Goal: Task Accomplishment & Management: Manage account settings

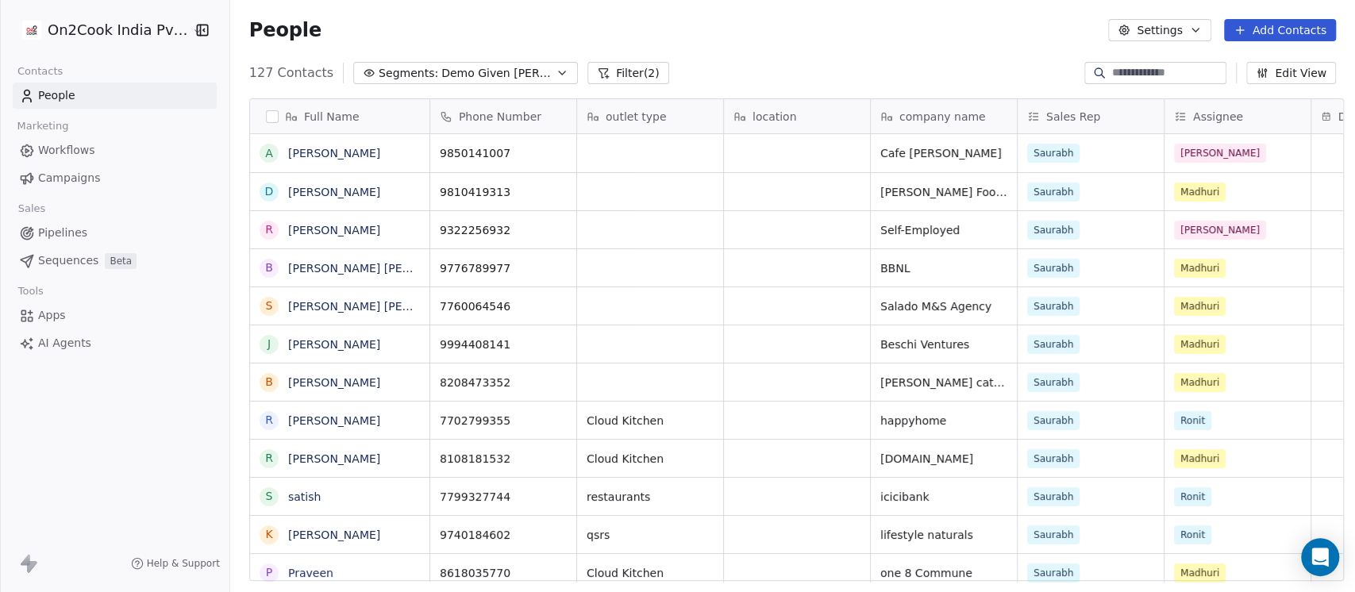
scroll to position [505, 1116]
click at [587, 71] on button "Filter (2)" at bounding box center [628, 73] width 82 height 22
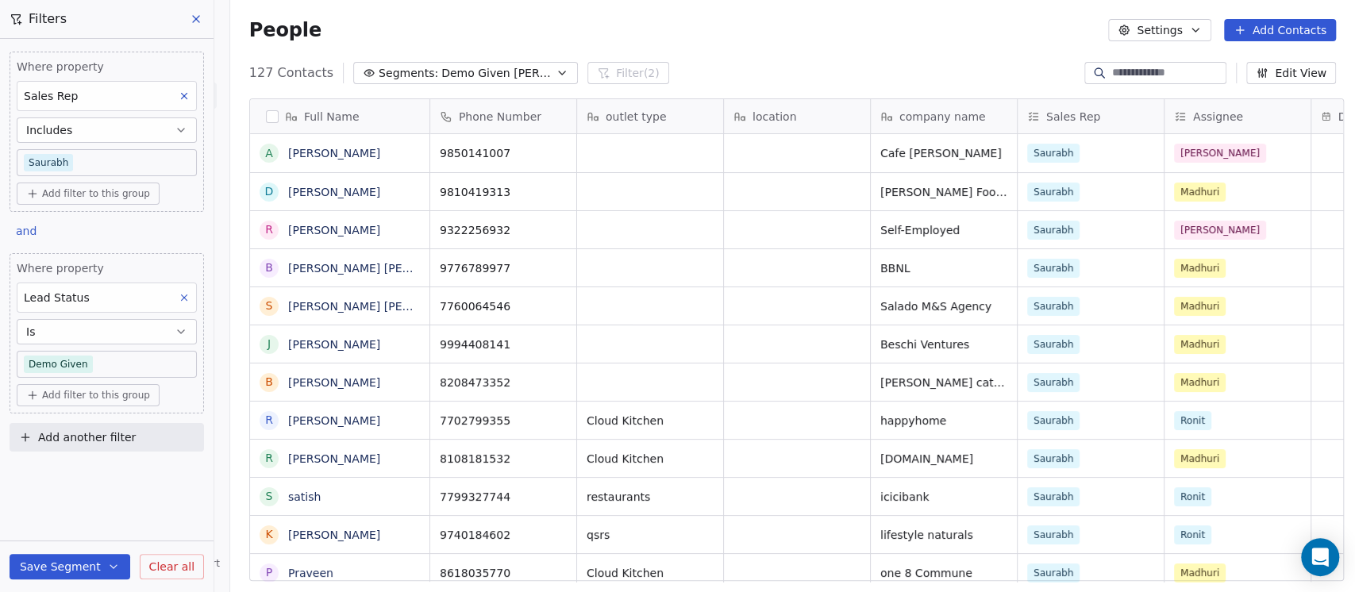
click at [89, 435] on span "Add another filter" at bounding box center [87, 437] width 98 height 17
click at [83, 477] on span "Contact properties" at bounding box center [77, 473] width 103 height 17
type input "****"
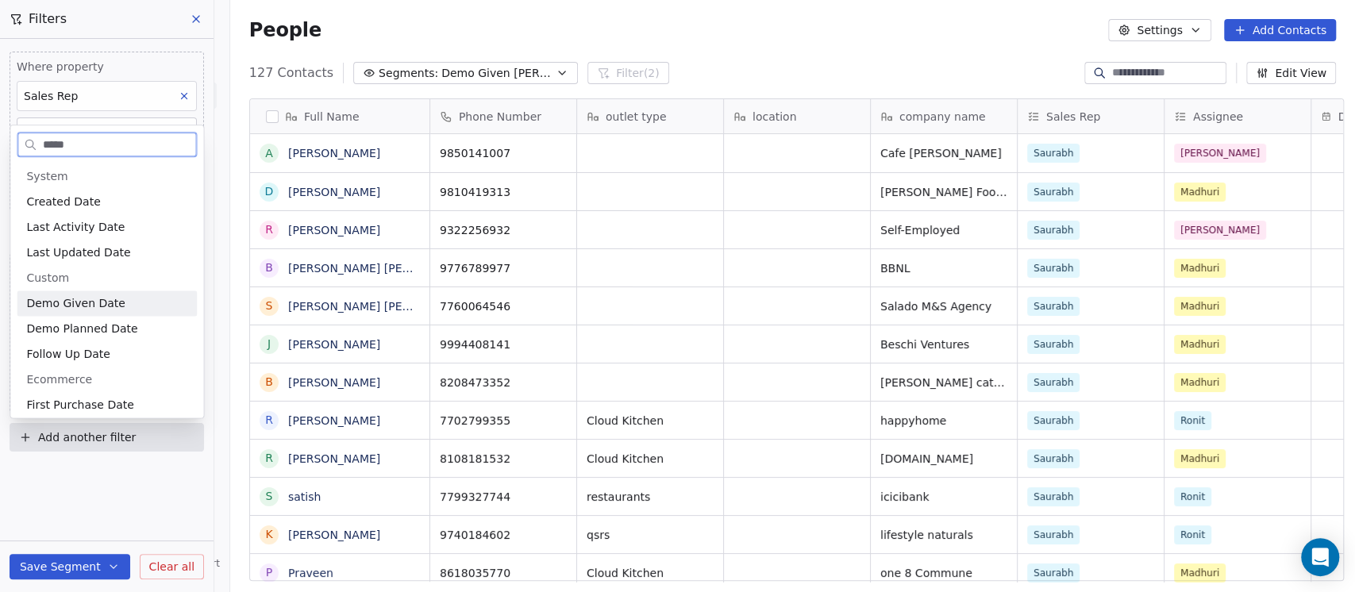
click at [83, 302] on span "Demo Given Date" at bounding box center [75, 303] width 98 height 16
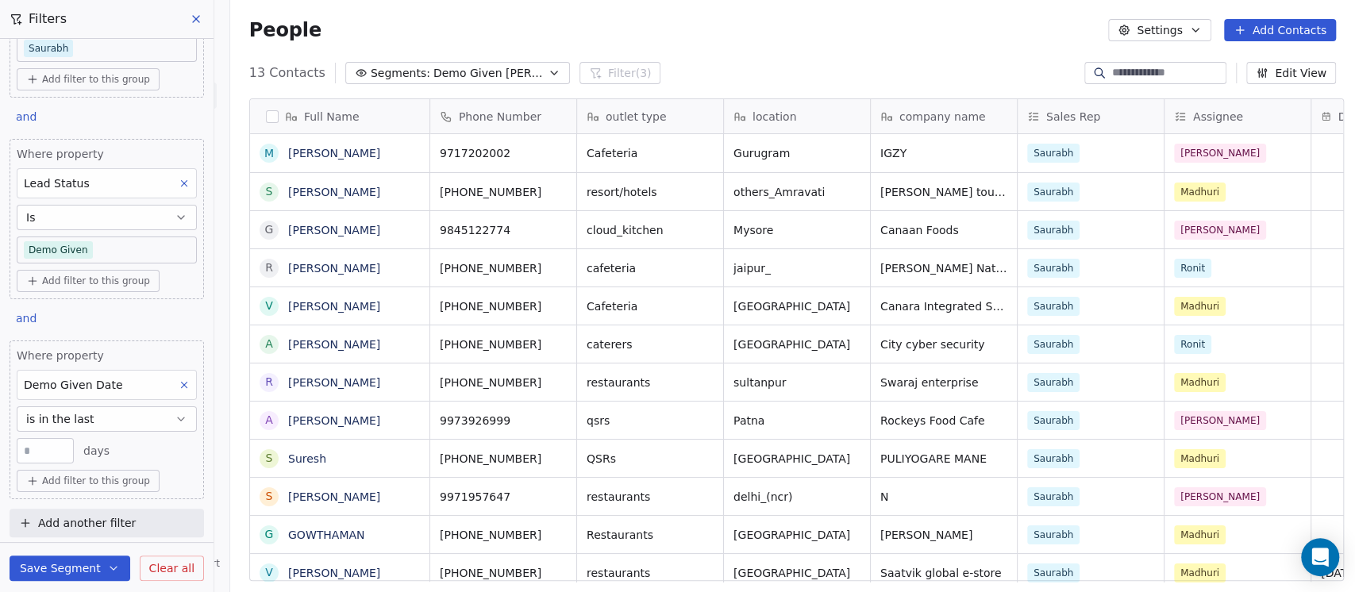
click at [58, 448] on input "**" at bounding box center [45, 451] width 49 height 12
click at [87, 420] on span "is in the last" at bounding box center [60, 419] width 68 height 16
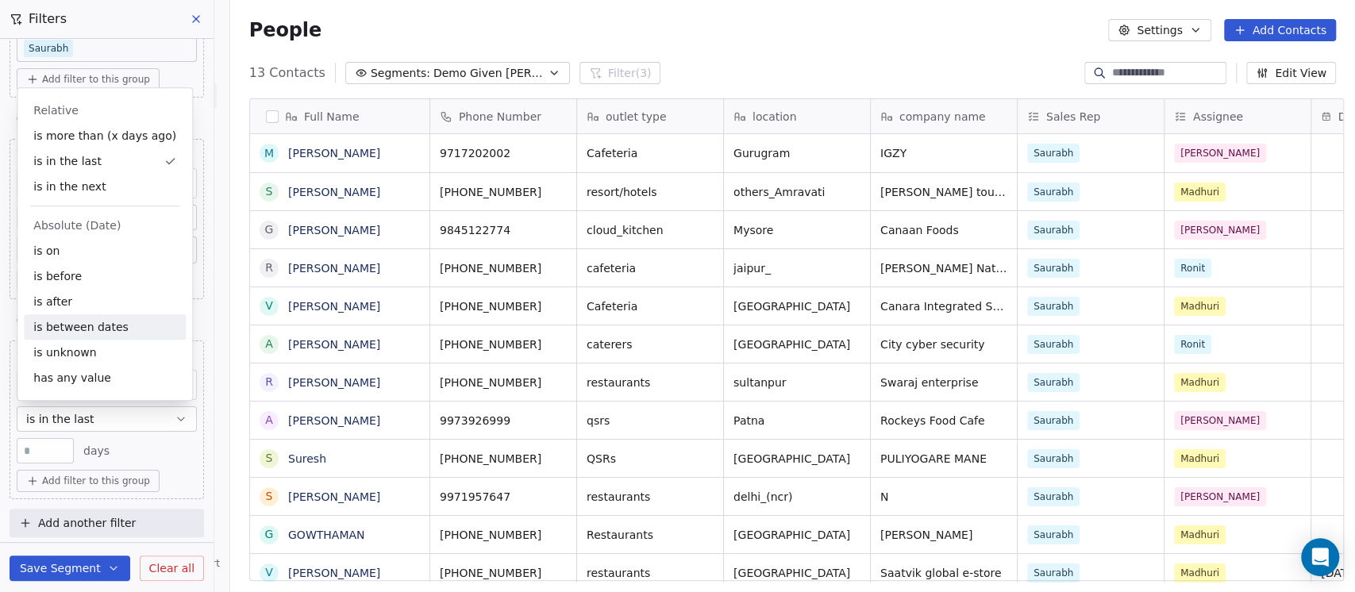
click at [71, 321] on div "is between dates" at bounding box center [105, 326] width 162 height 25
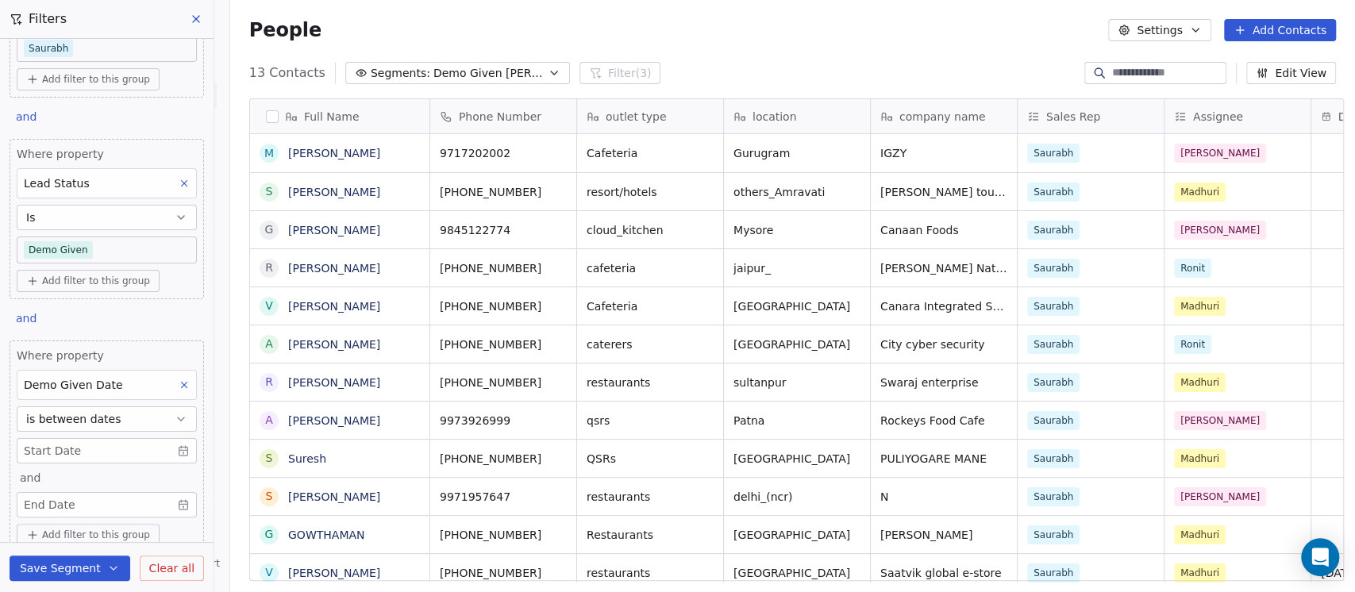
click at [70, 444] on body "On2Cook India Pvt. Ltd. Contacts People Marketing Workflows Campaigns Sales Pip…" at bounding box center [677, 296] width 1355 height 592
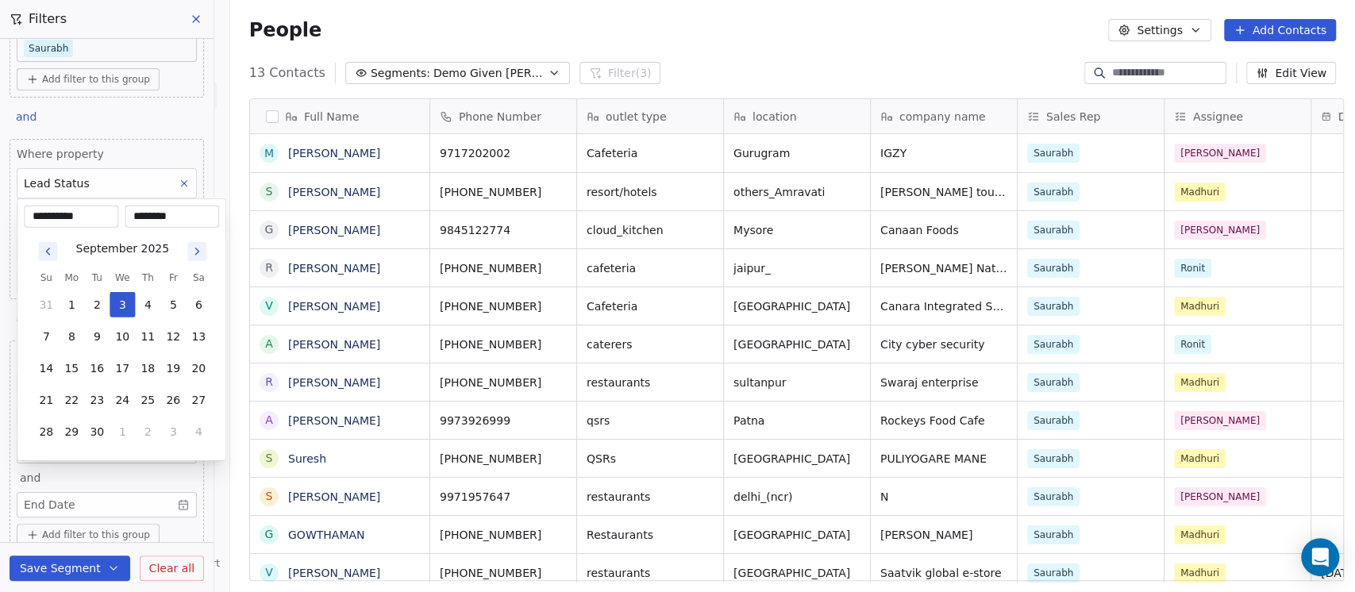
click at [50, 253] on icon "Go to previous month" at bounding box center [47, 251] width 13 height 13
click at [170, 270] on button "1" at bounding box center [172, 272] width 25 height 25
type input "**********"
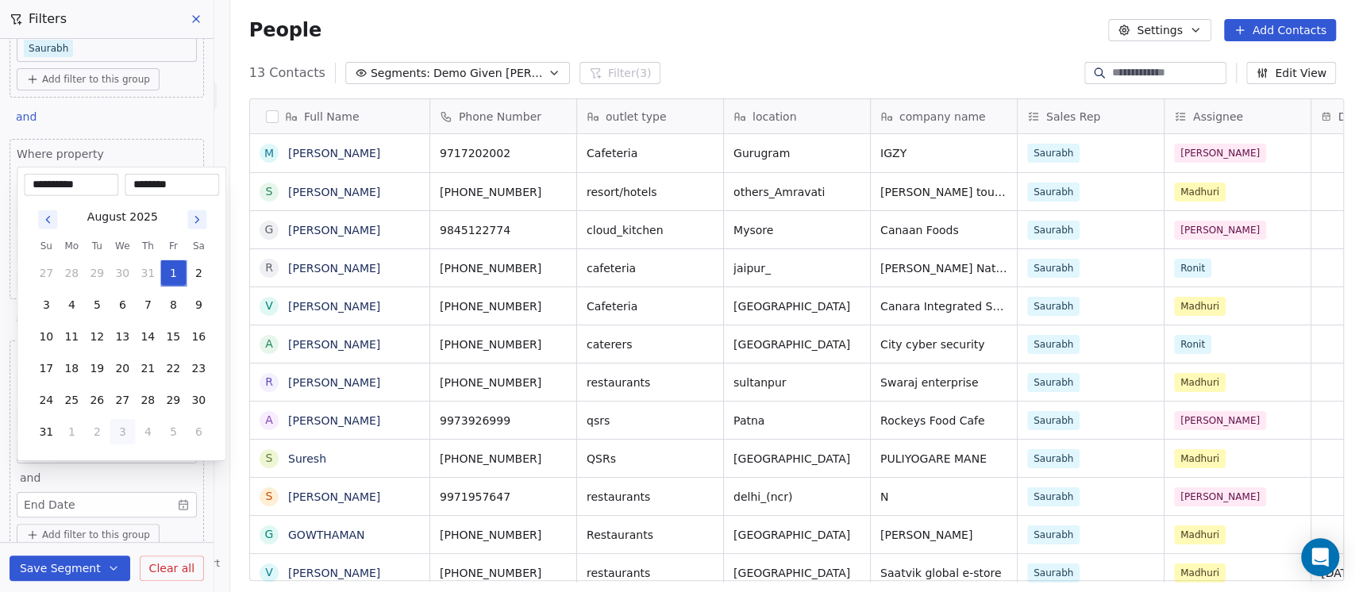
click at [101, 479] on html "On2Cook India Pvt. Ltd. Contacts People Marketing Workflows Campaigns Sales Pip…" at bounding box center [677, 296] width 1355 height 592
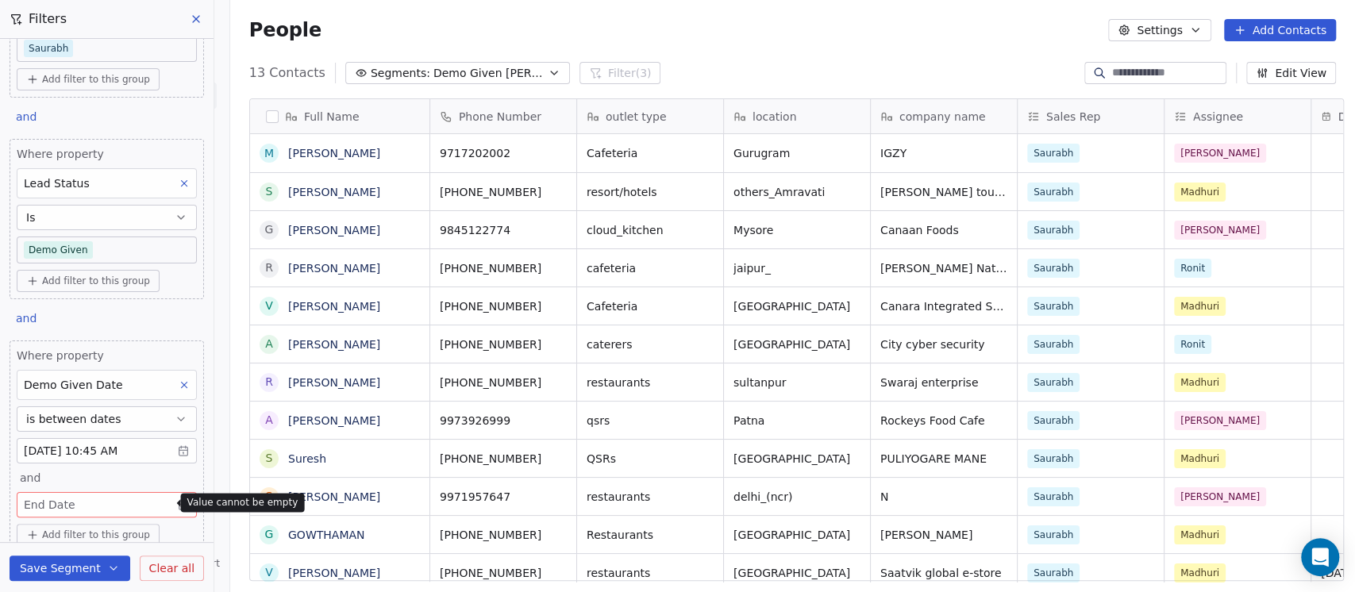
click at [94, 502] on body "On2Cook India Pvt. Ltd. Contacts People Marketing Workflows Campaigns Sales Pip…" at bounding box center [677, 296] width 1355 height 592
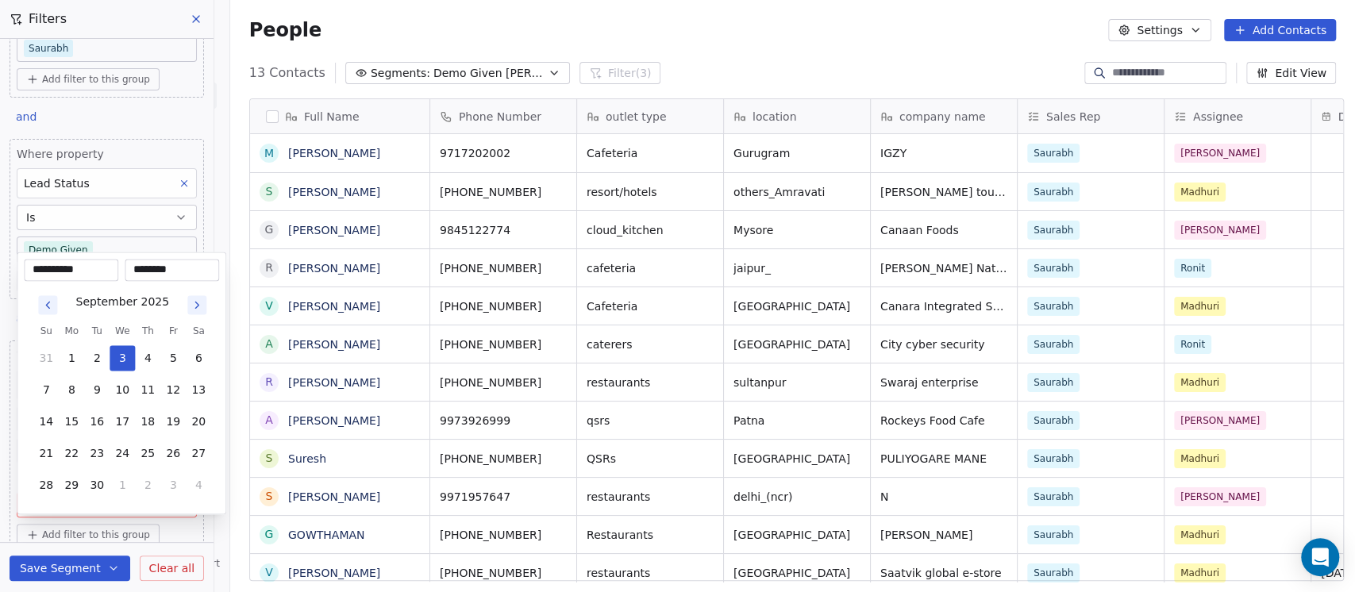
click at [45, 308] on icon "Go to previous month" at bounding box center [47, 304] width 13 height 13
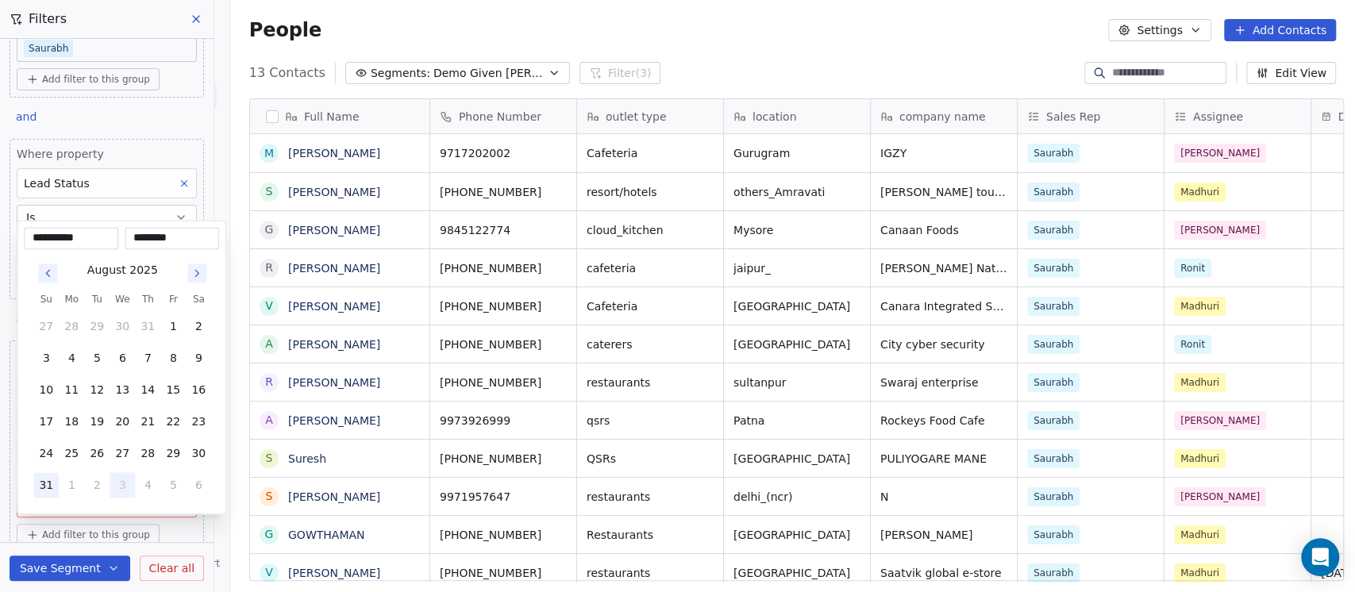
click at [40, 486] on button "31" at bounding box center [45, 484] width 25 height 25
type input "**********"
click at [142, 111] on html "On2Cook India Pvt. Ltd. Contacts People Marketing Workflows Campaigns Sales Pip…" at bounding box center [677, 296] width 1355 height 592
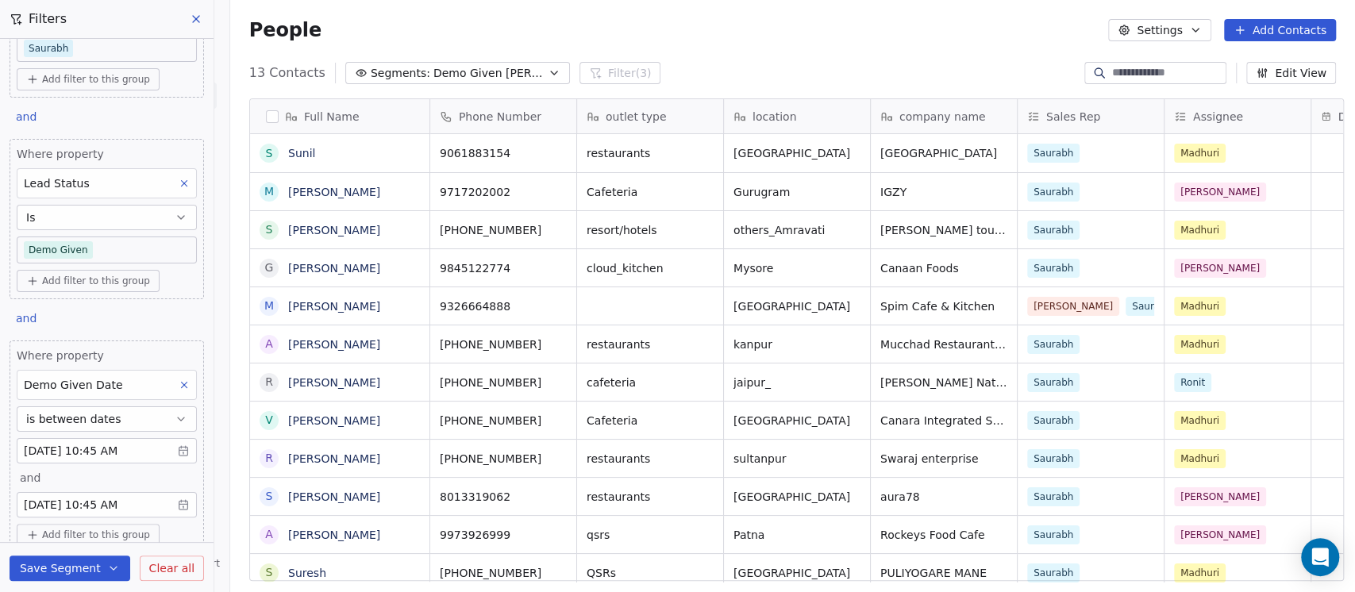
click at [114, 502] on body "On2Cook India Pvt. Ltd. Contacts People Marketing Workflows Campaigns Sales Pip…" at bounding box center [677, 296] width 1355 height 592
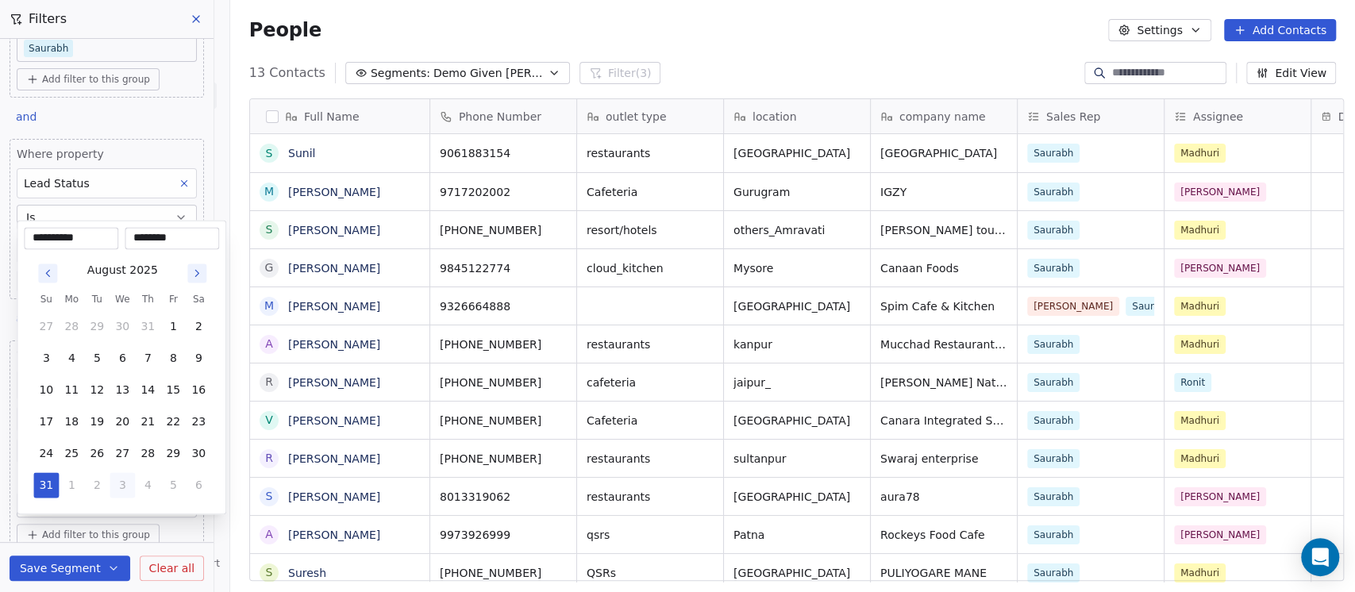
click at [144, 237] on input "********" at bounding box center [172, 238] width 88 height 16
click at [139, 238] on input "********" at bounding box center [172, 238] width 88 height 16
type input "********"
click at [160, 127] on html "On2Cook India Pvt. Ltd. Contacts People Marketing Workflows Campaigns Sales Pip…" at bounding box center [677, 296] width 1355 height 592
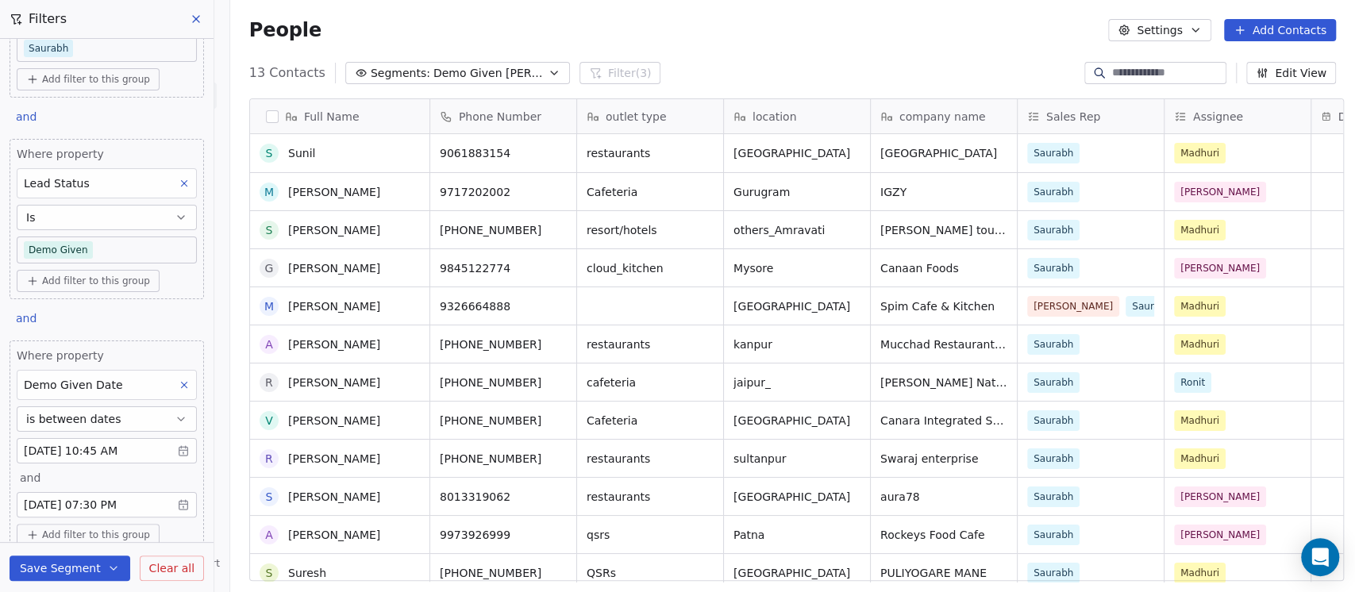
scroll to position [47, 0]
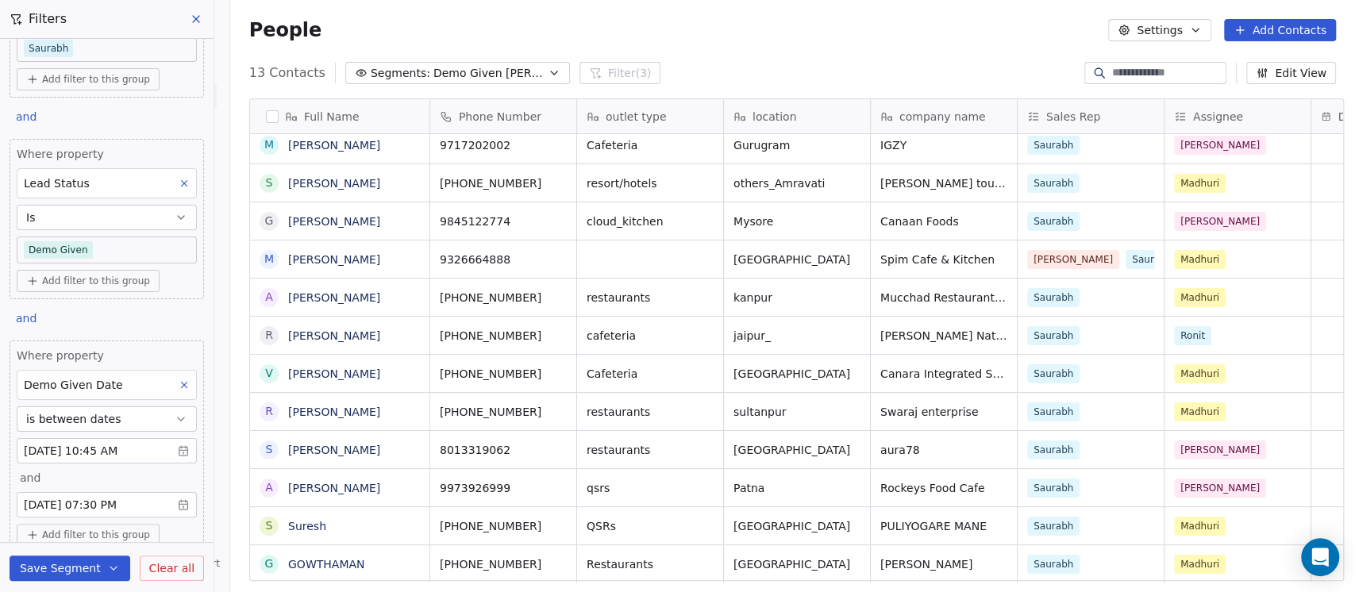
click at [102, 248] on body "On2Cook India Pvt. Ltd. Contacts People Marketing Workflows Campaigns Sales Pip…" at bounding box center [677, 296] width 1355 height 592
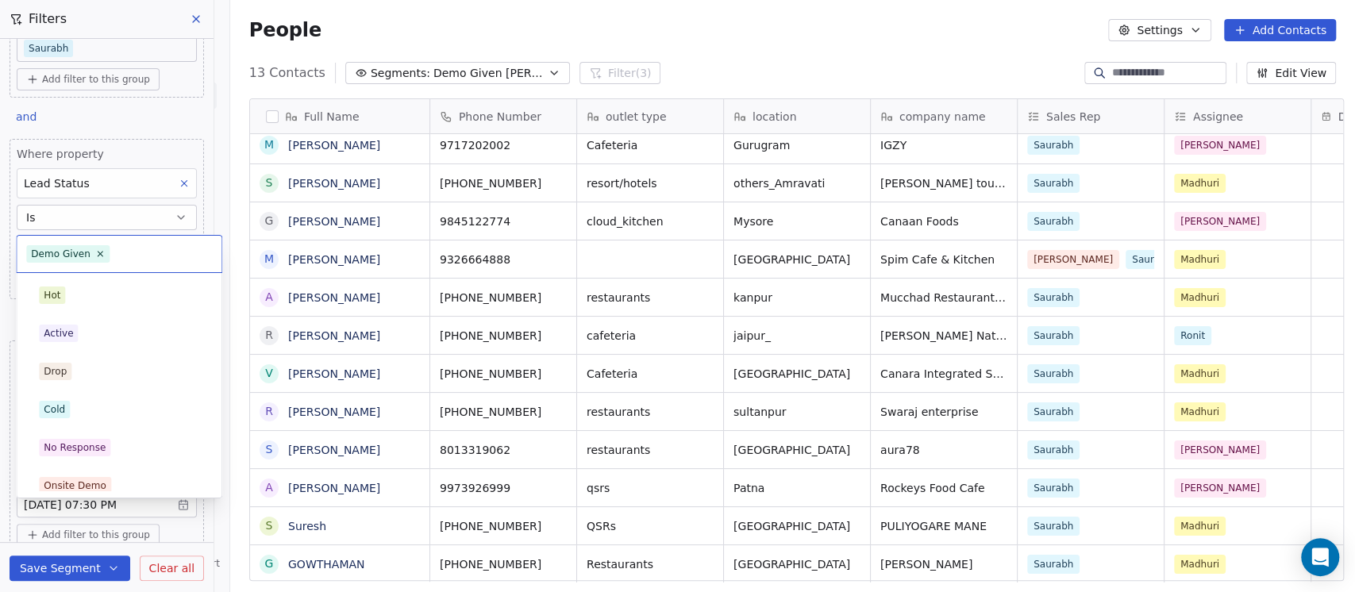
scroll to position [238, 0]
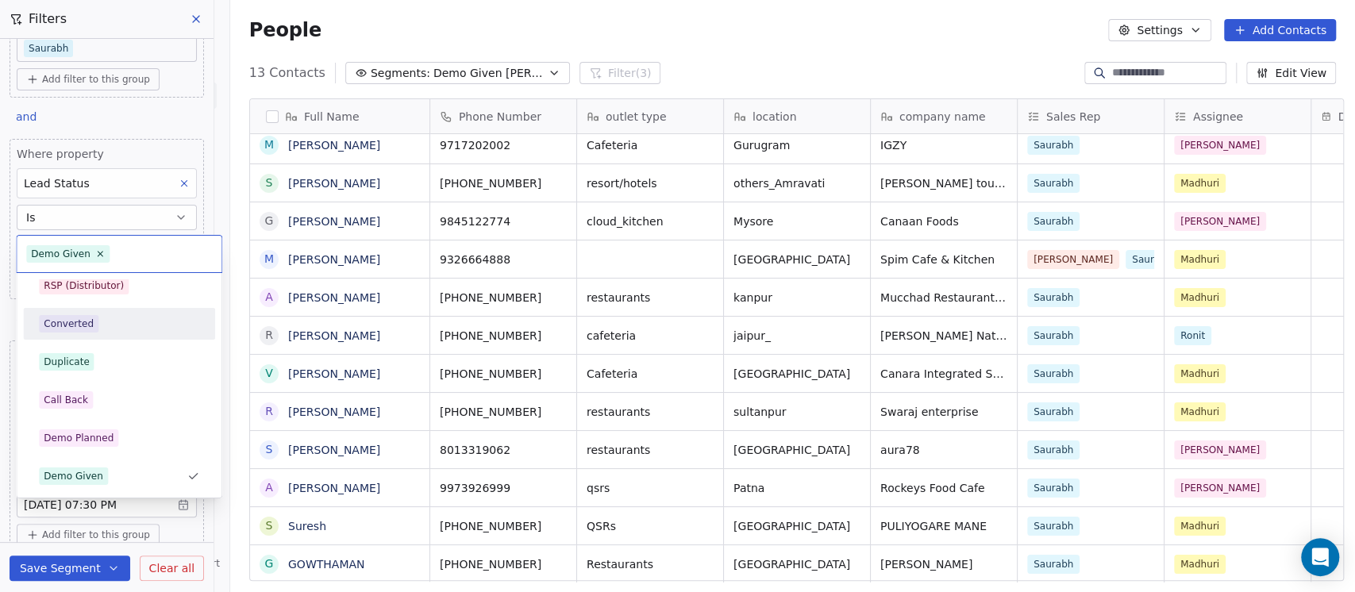
click at [113, 321] on div "Converted" at bounding box center [119, 323] width 160 height 17
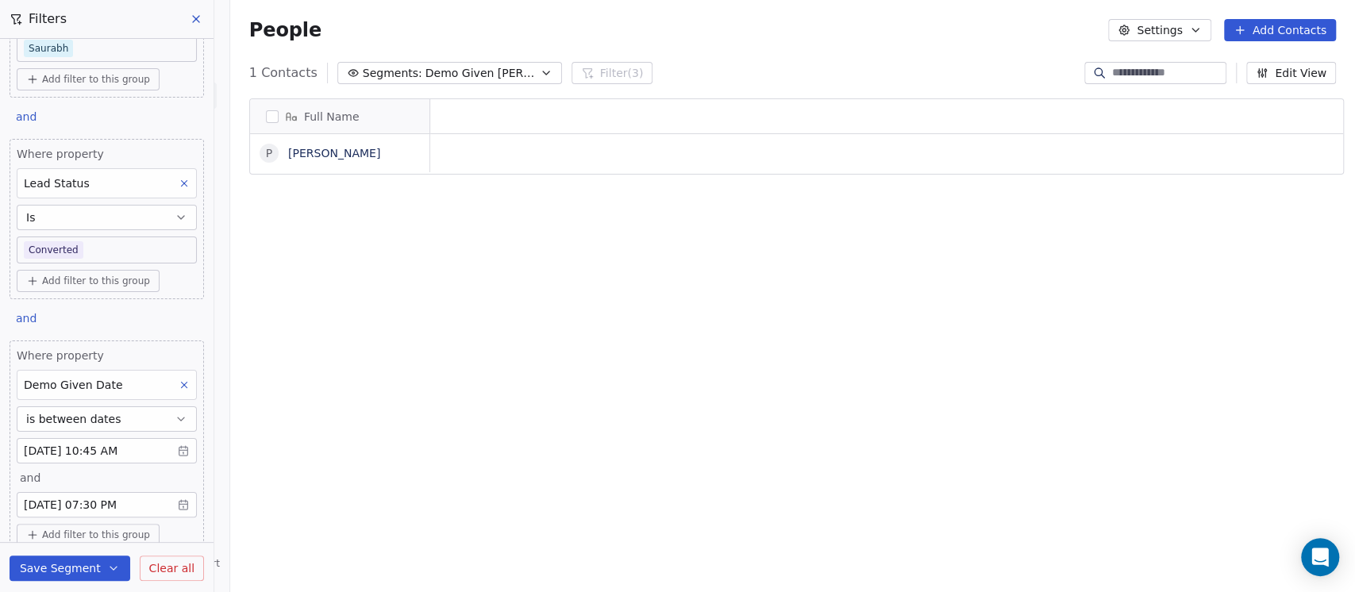
scroll to position [505, 1116]
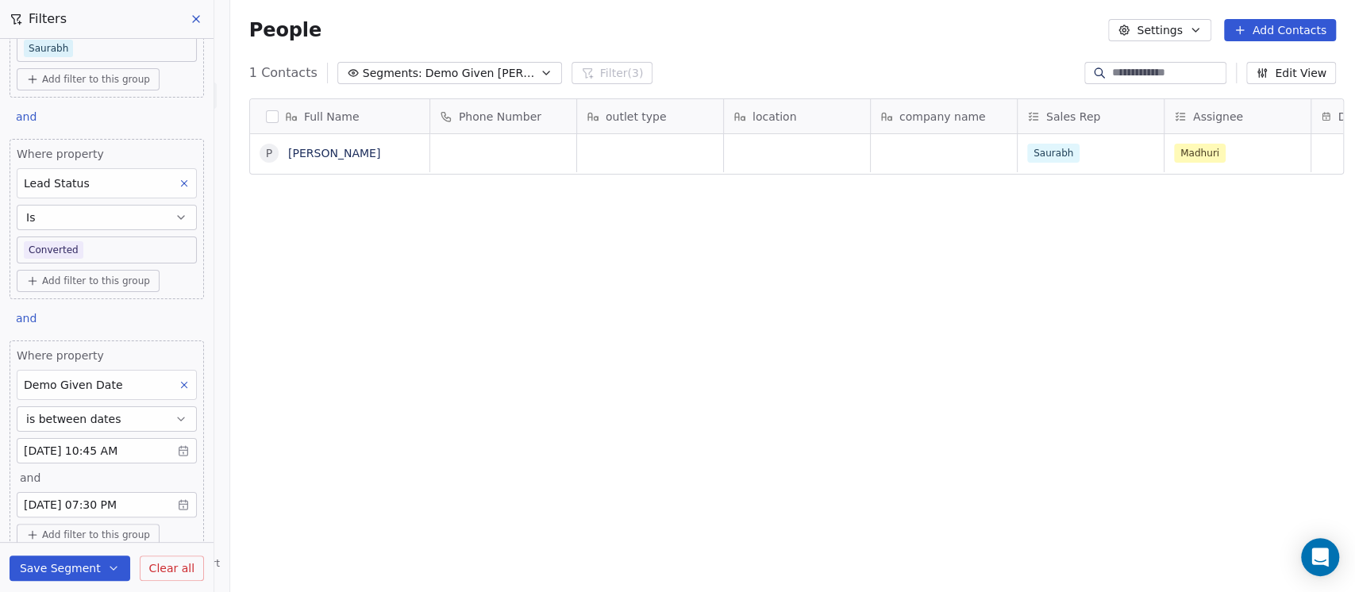
click at [114, 248] on body "On2Cook India Pvt. Ltd. Contacts People Marketing Workflows Campaigns Sales Pip…" at bounding box center [677, 296] width 1355 height 592
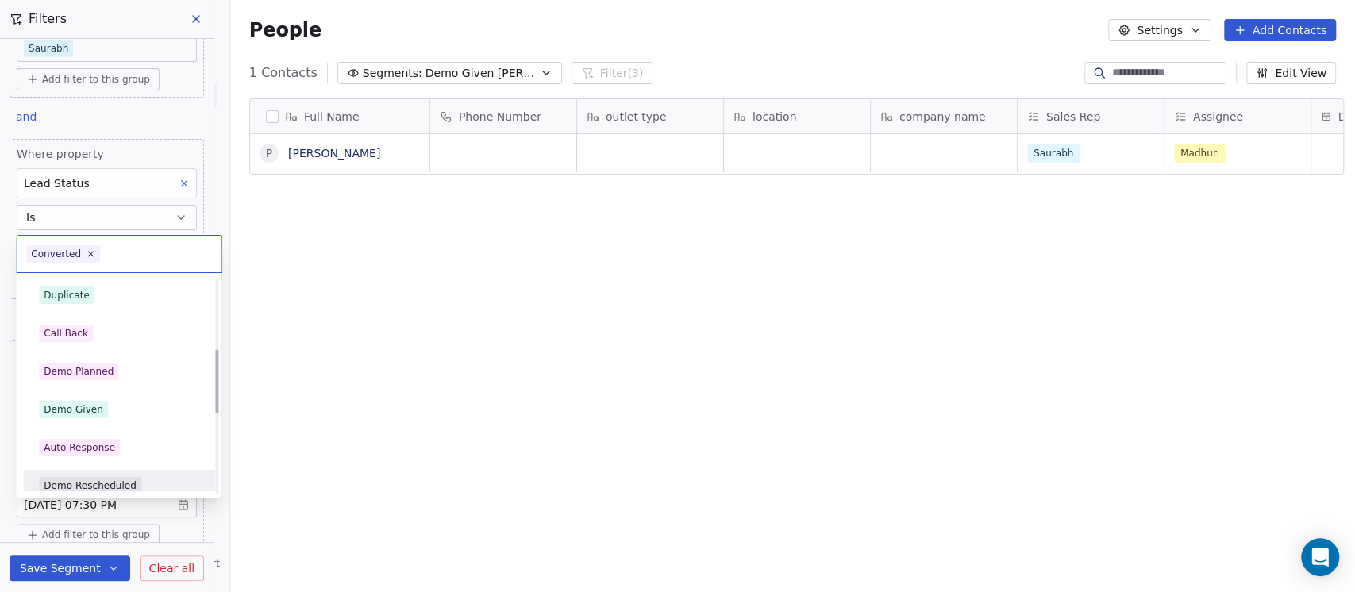
scroll to position [317, 0]
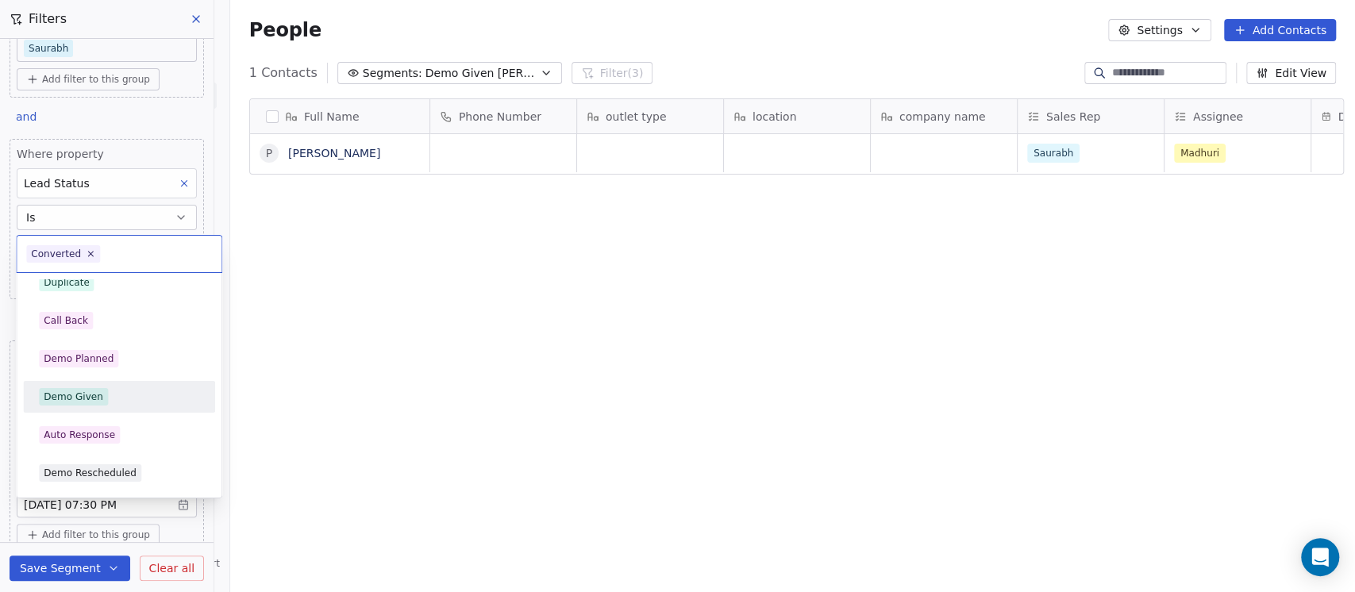
click at [113, 391] on div "Demo Given" at bounding box center [119, 396] width 160 height 17
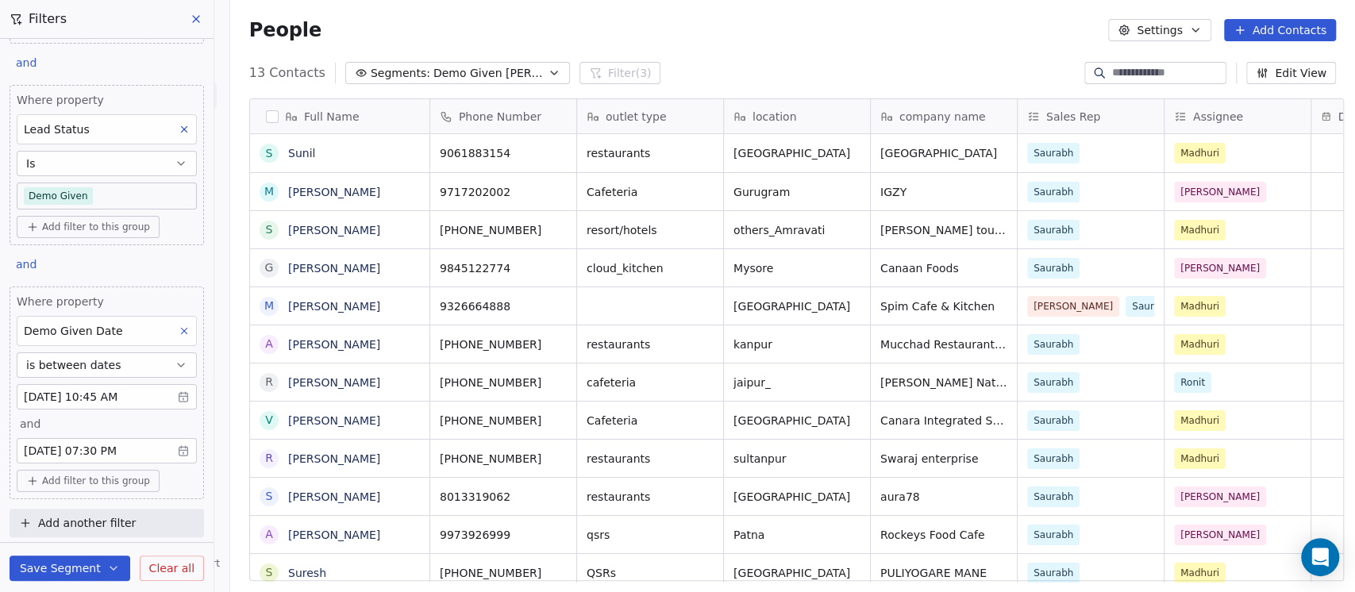
scroll to position [0, 0]
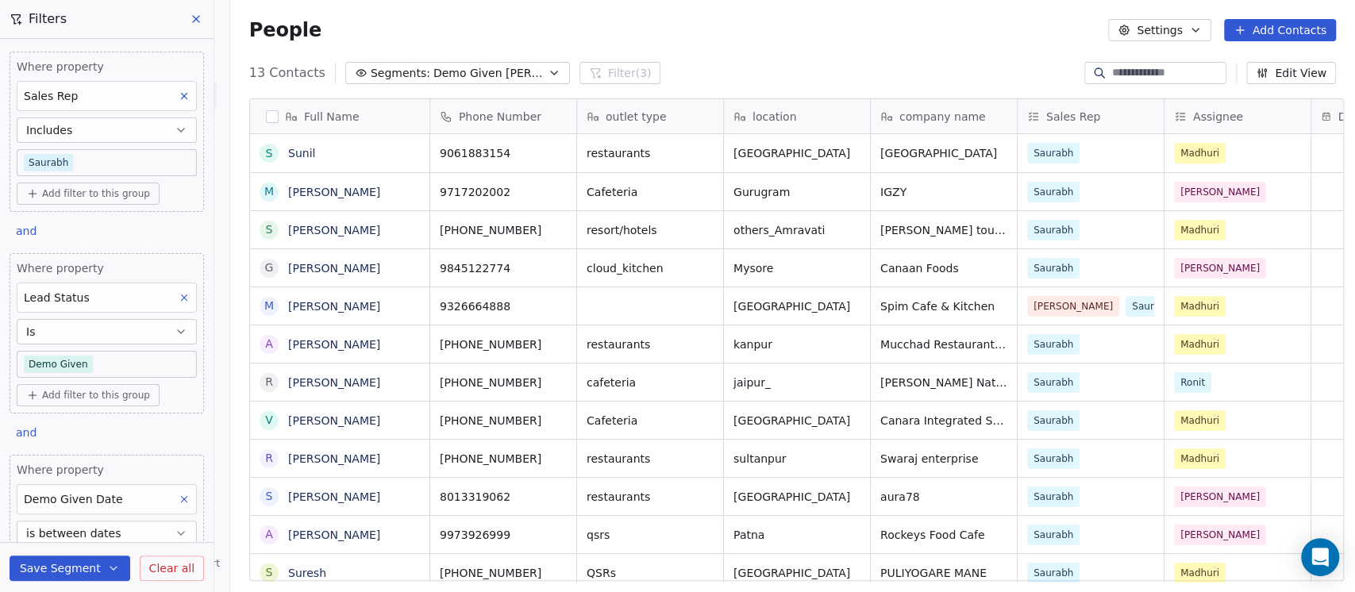
click at [76, 160] on body "On2Cook India Pvt. Ltd. Contacts People Marketing Workflows Campaigns Sales Pip…" at bounding box center [677, 296] width 1355 height 592
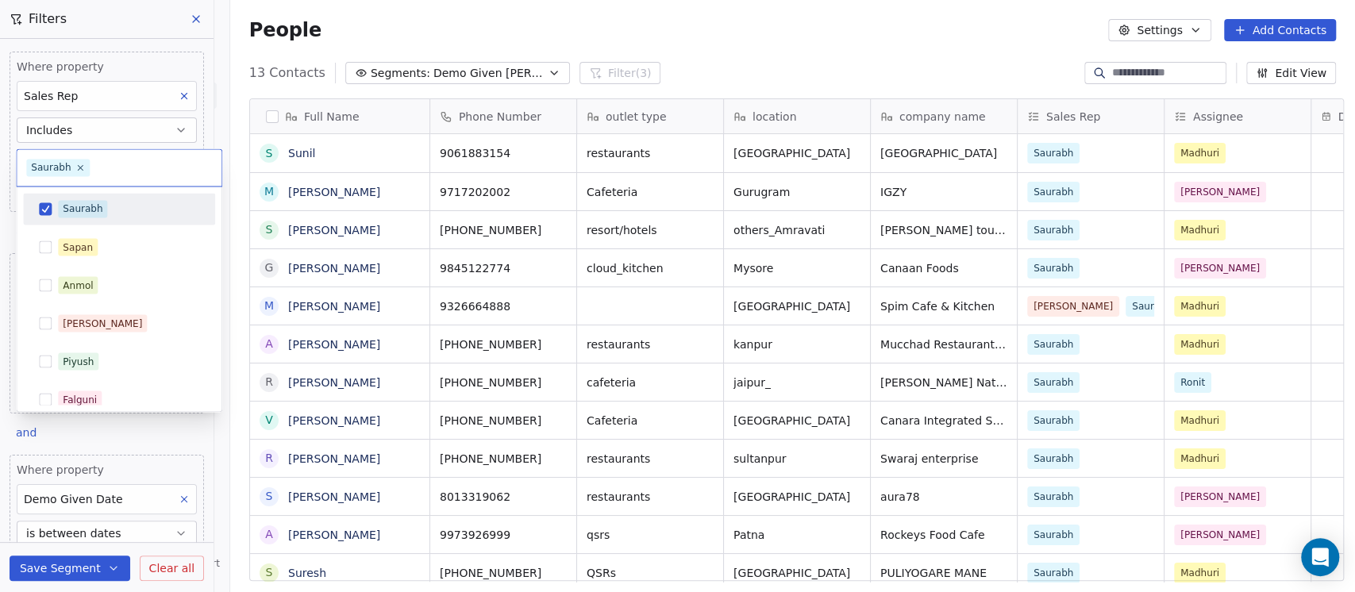
click at [82, 202] on div "Saurabh" at bounding box center [83, 209] width 40 height 14
click at [60, 279] on span "Anmol" at bounding box center [78, 284] width 40 height 17
click at [485, 10] on html "On2Cook India Pvt. Ltd. Contacts People Marketing Workflows Campaigns Sales Pip…" at bounding box center [677, 296] width 1355 height 592
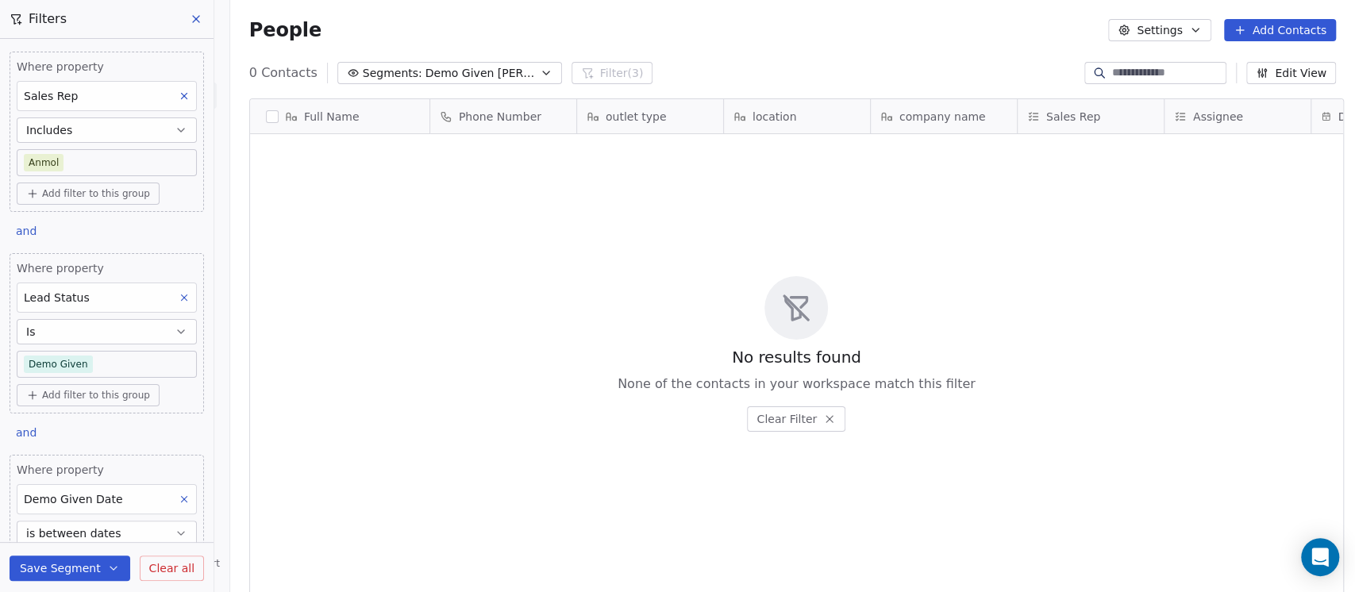
scroll to position [505, 1116]
click at [103, 165] on body "On2Cook India Pvt. Ltd. Contacts People Marketing Workflows Campaigns Sales Pip…" at bounding box center [677, 296] width 1355 height 592
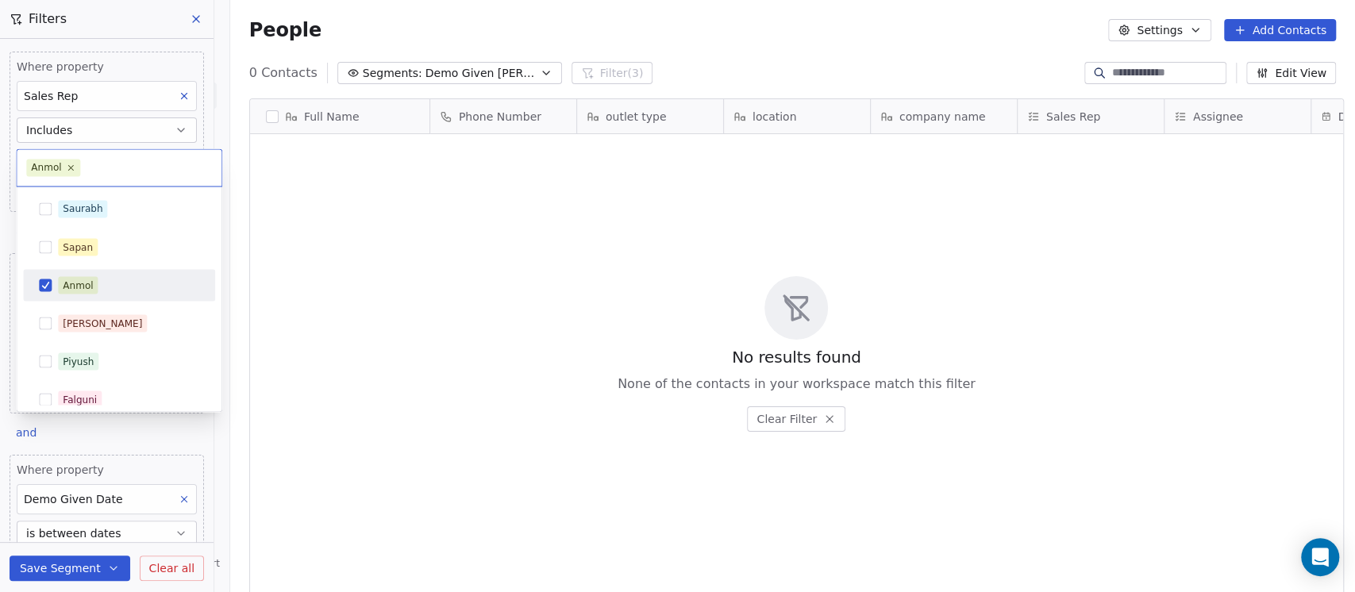
click at [74, 273] on div "Anmol" at bounding box center [118, 284] width 179 height 25
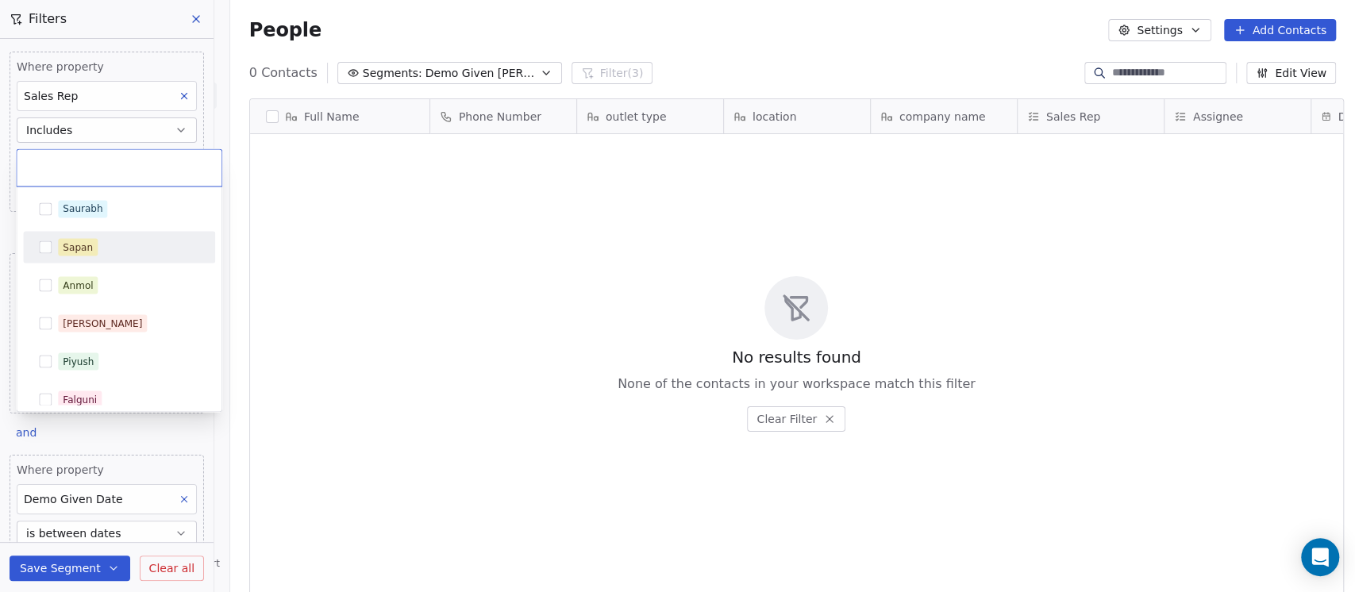
click at [63, 253] on div "Sapan" at bounding box center [78, 247] width 30 height 14
click at [408, 16] on html "On2Cook India Pvt. Ltd. Contacts People Marketing Workflows Campaigns Sales Pip…" at bounding box center [677, 296] width 1355 height 592
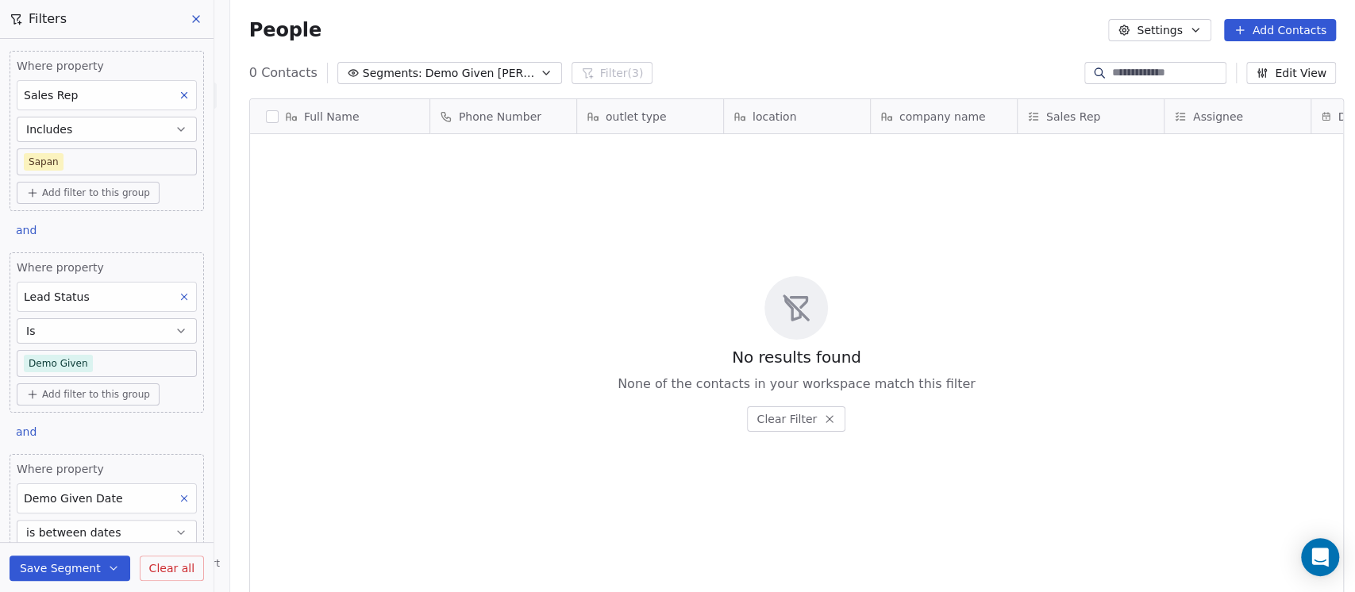
scroll to position [0, 0]
click at [117, 156] on body "On2Cook India Pvt. Ltd. Contacts People Marketing Workflows Campaigns Sales Pip…" at bounding box center [677, 296] width 1355 height 592
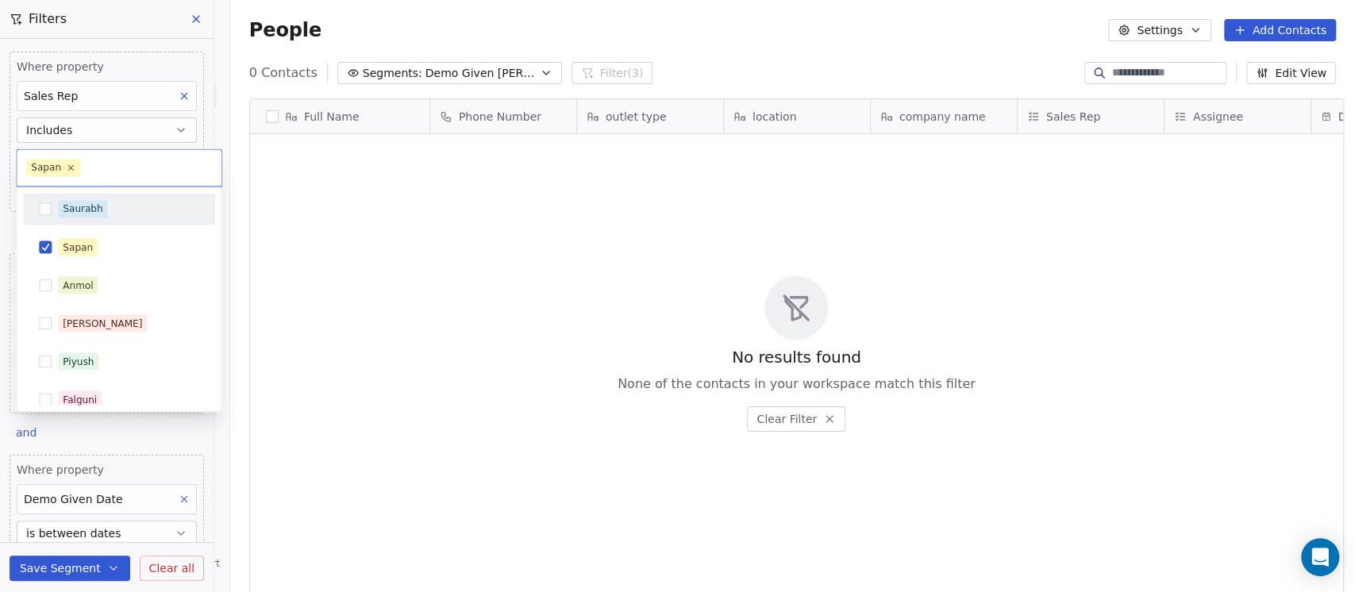
click at [99, 207] on div "Saurabh" at bounding box center [83, 209] width 40 height 14
click at [69, 170] on icon at bounding box center [70, 168] width 10 height 10
click at [362, 32] on html "On2Cook India Pvt. Ltd. Contacts People Marketing Workflows Campaigns Sales Pip…" at bounding box center [677, 296] width 1355 height 592
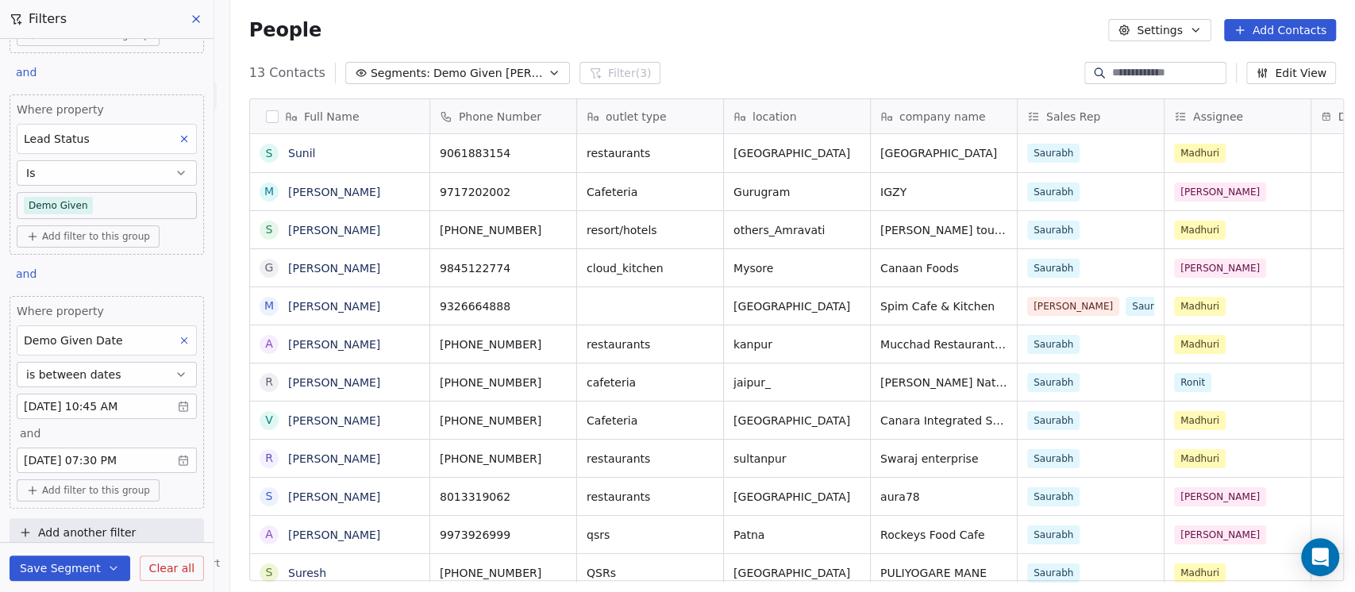
scroll to position [168, 0]
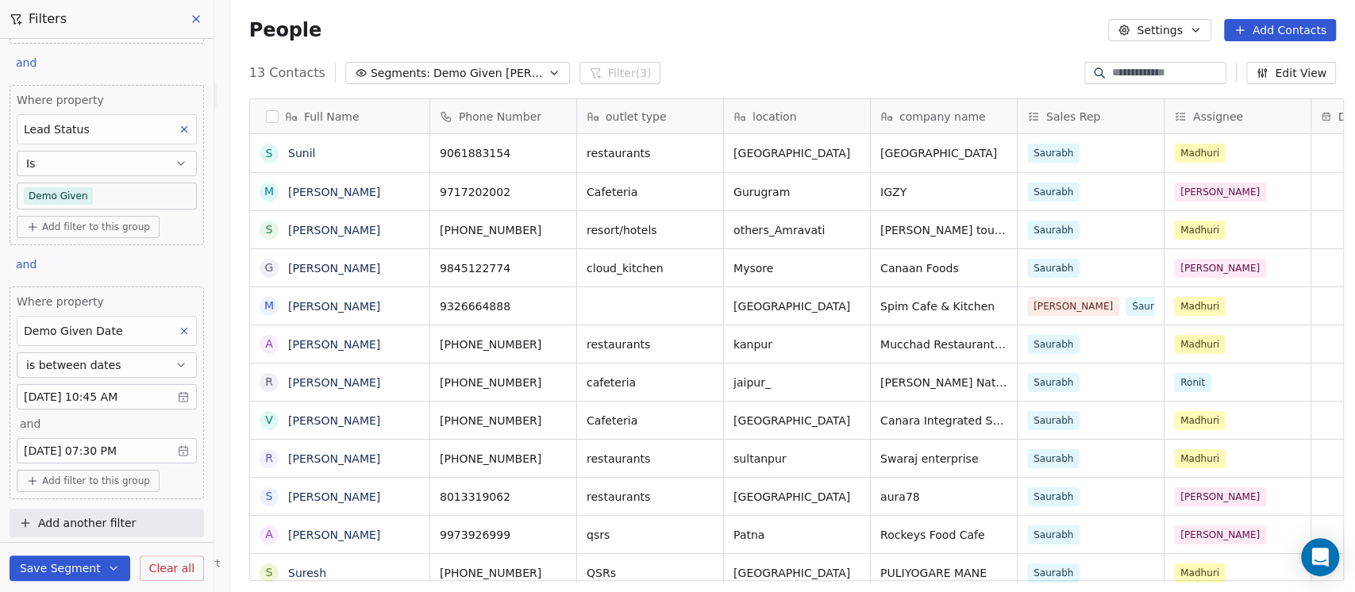
click at [179, 325] on icon at bounding box center [184, 330] width 11 height 11
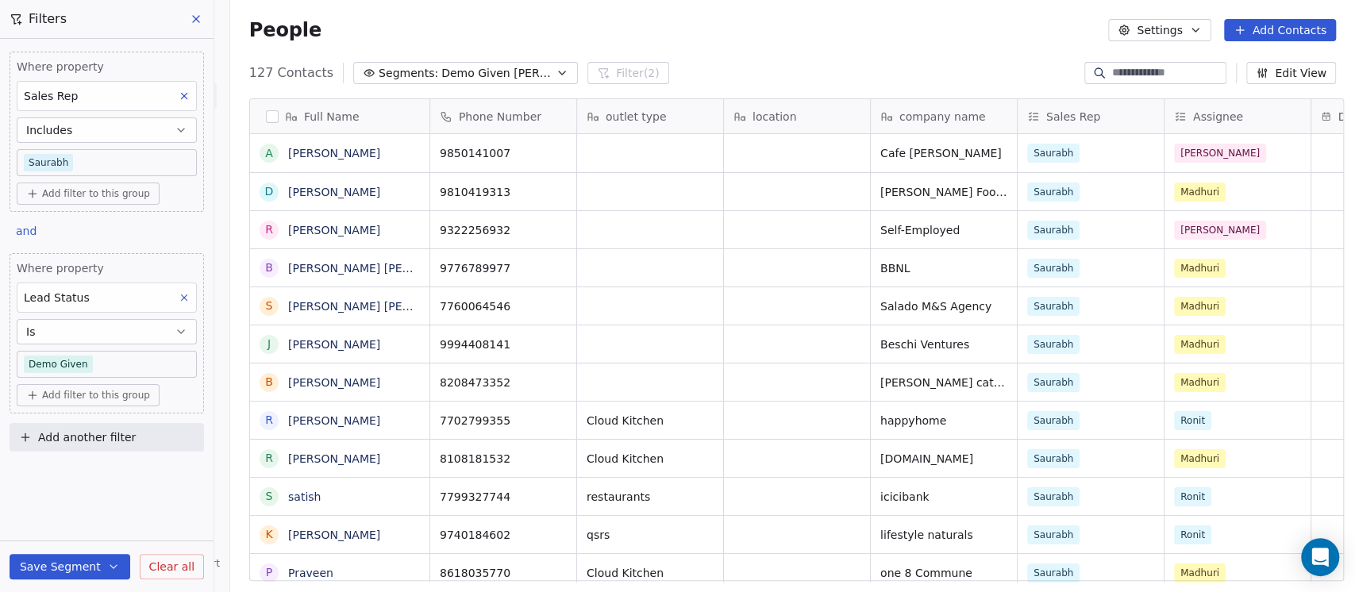
scroll to position [505, 1116]
click at [966, 34] on div "People Settings Add Contacts" at bounding box center [792, 30] width 1087 height 22
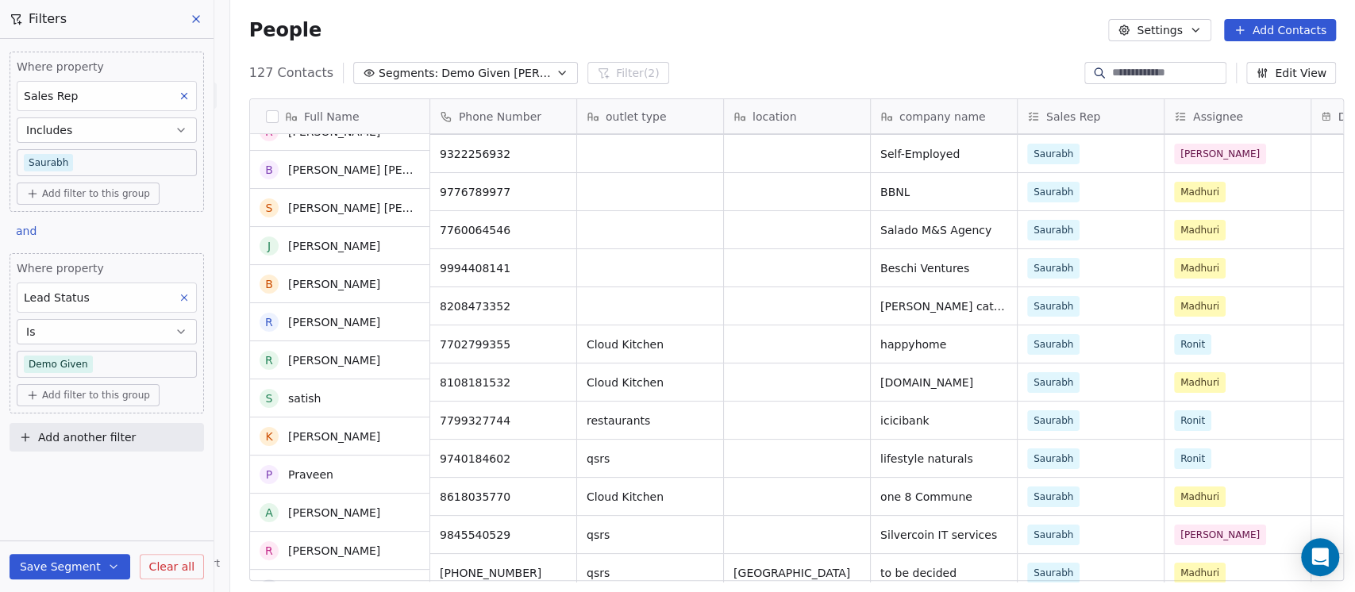
scroll to position [0, 0]
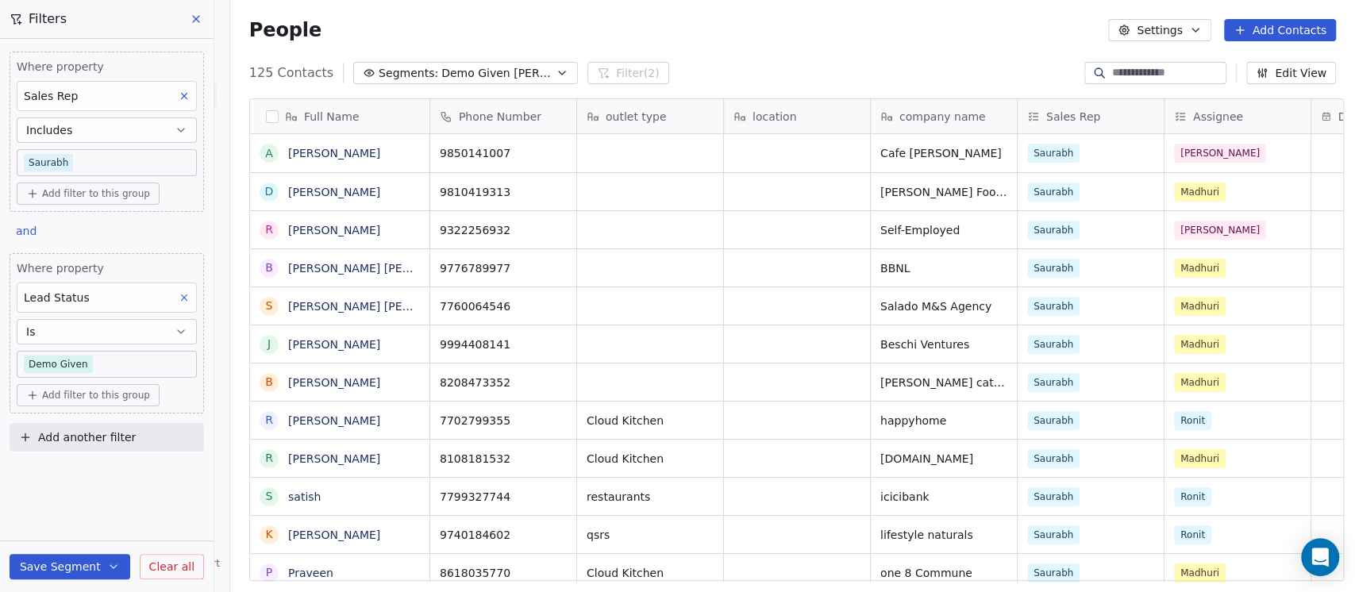
click at [194, 21] on icon at bounding box center [196, 19] width 6 height 6
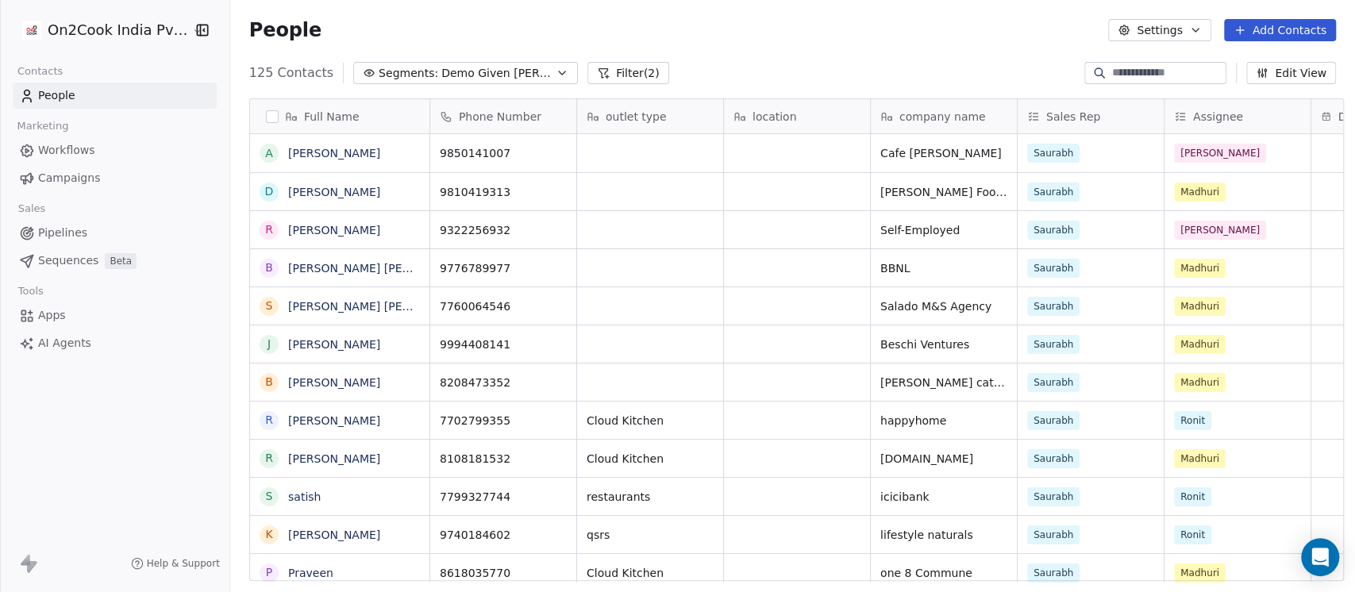
click at [97, 35] on html "On2Cook India Pvt. Ltd. Contacts People Marketing Workflows Campaigns Sales Pip…" at bounding box center [677, 296] width 1355 height 592
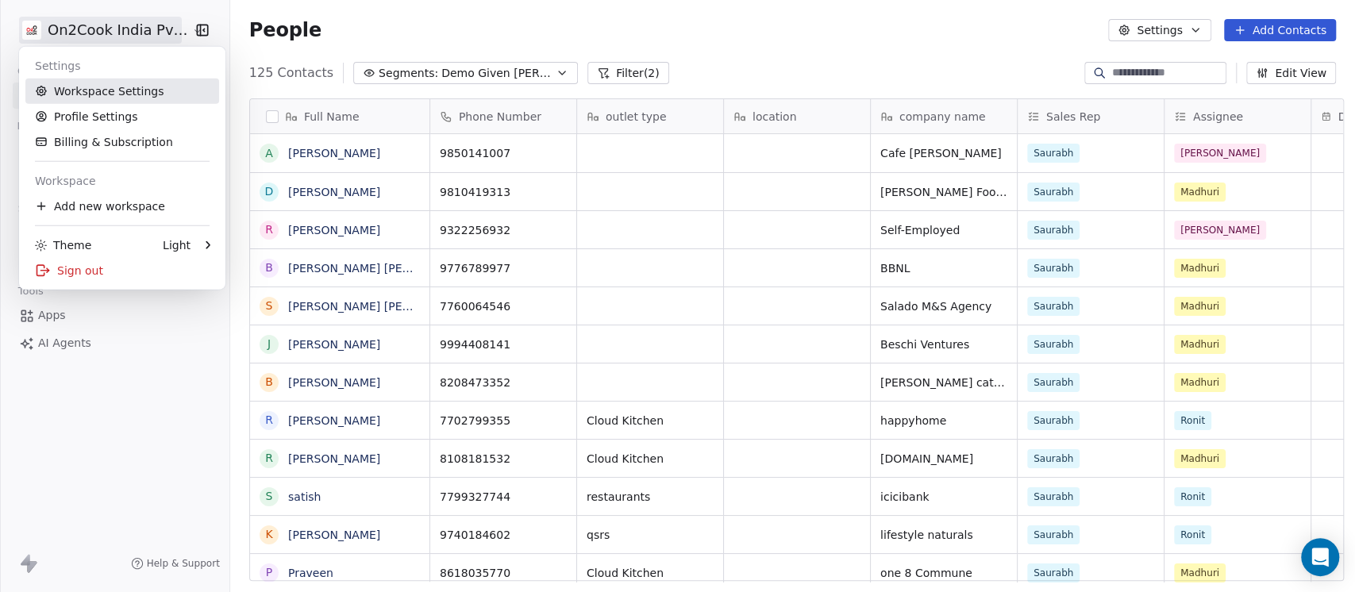
click at [95, 92] on link "Workspace Settings" at bounding box center [122, 91] width 194 height 25
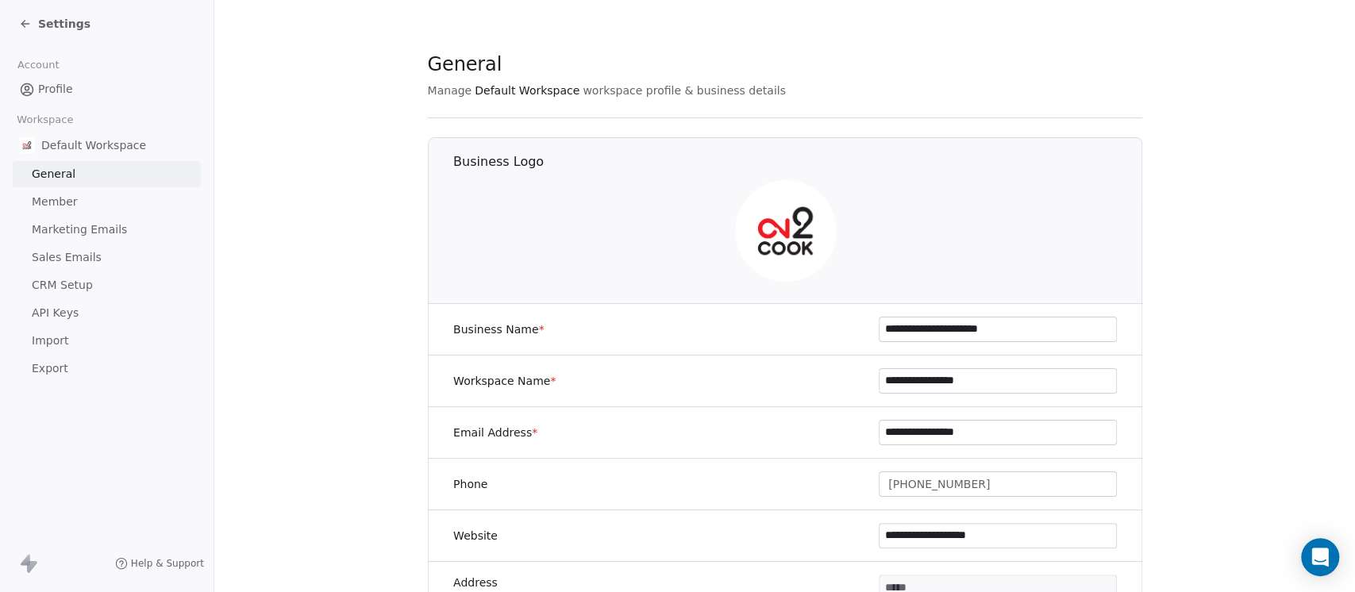
click at [89, 202] on link "Member" at bounding box center [107, 202] width 188 height 26
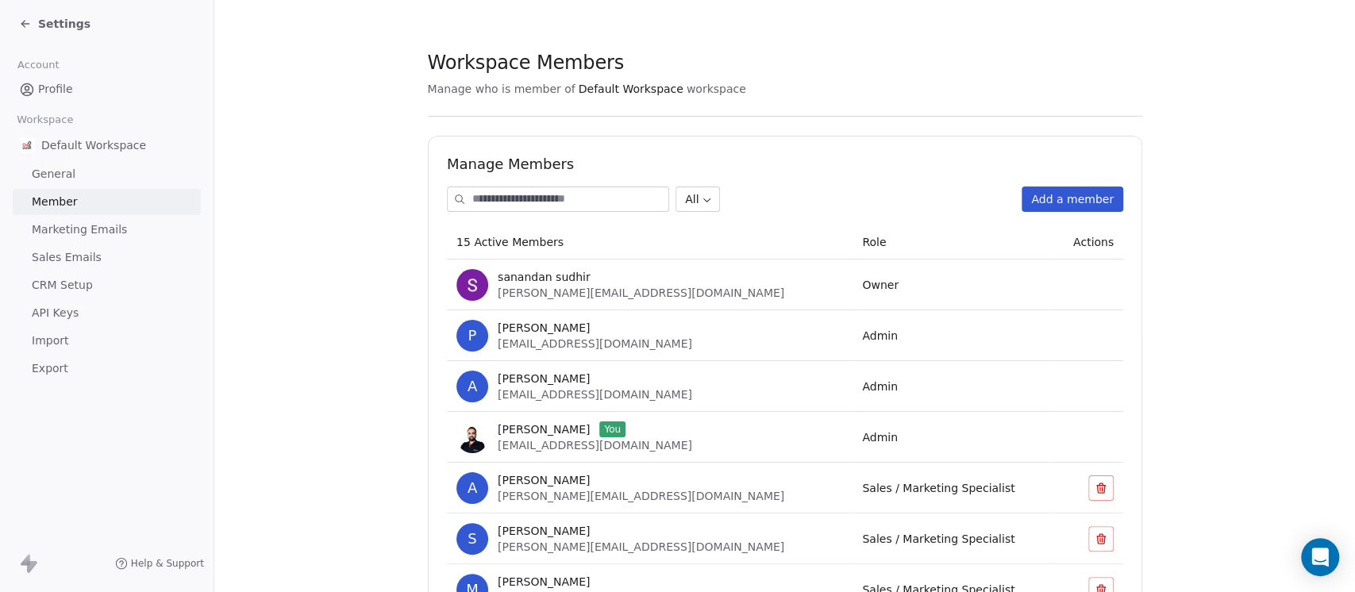
click at [1044, 194] on button "Add a member" at bounding box center [1072, 199] width 102 height 25
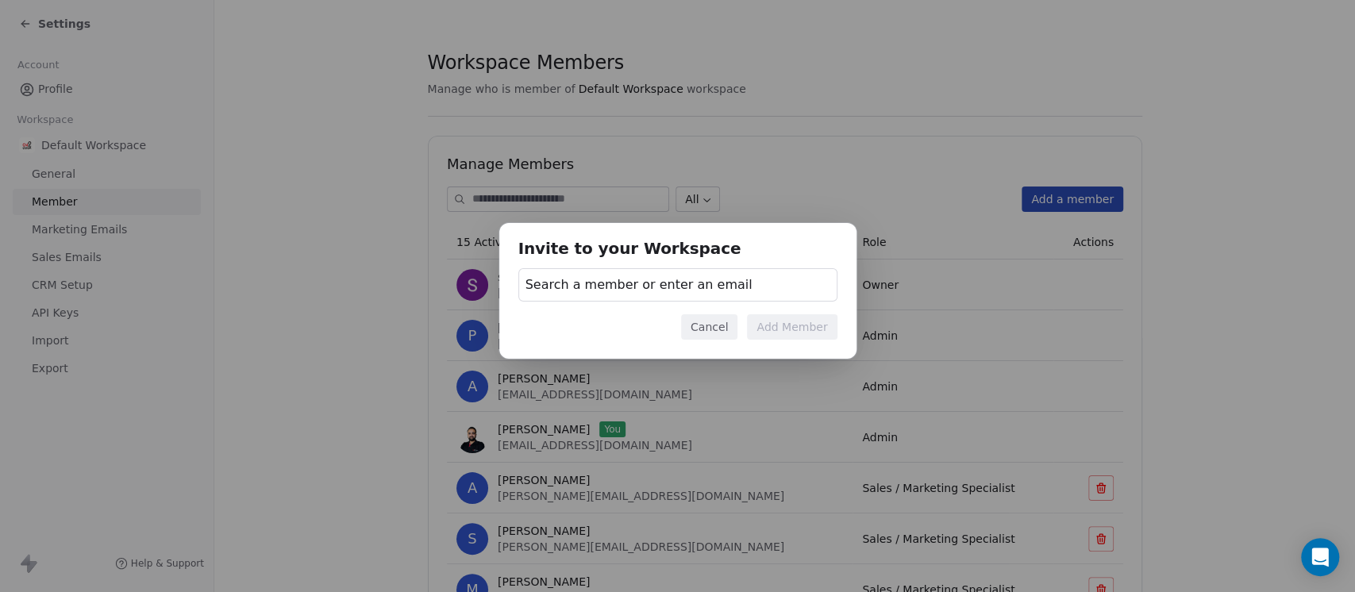
click at [640, 289] on span "Search a member or enter an email" at bounding box center [638, 284] width 227 height 19
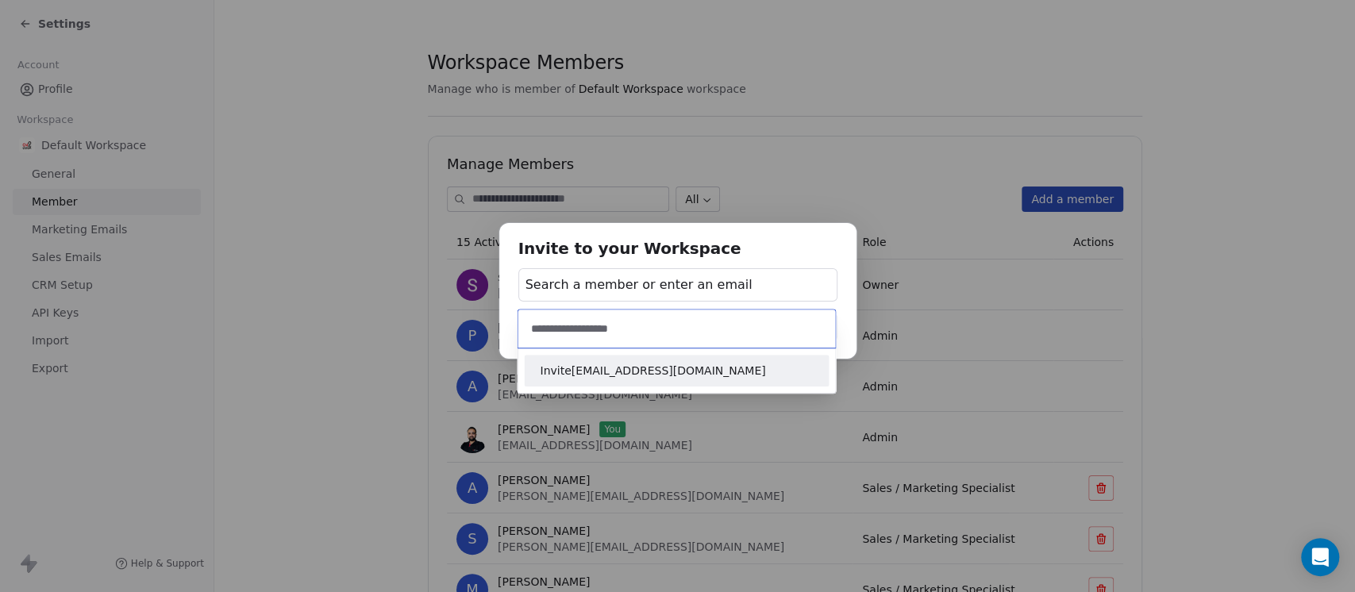
type input "**********"
click at [673, 371] on span "Invite Pankajk@on2cook.com" at bounding box center [676, 371] width 273 height 17
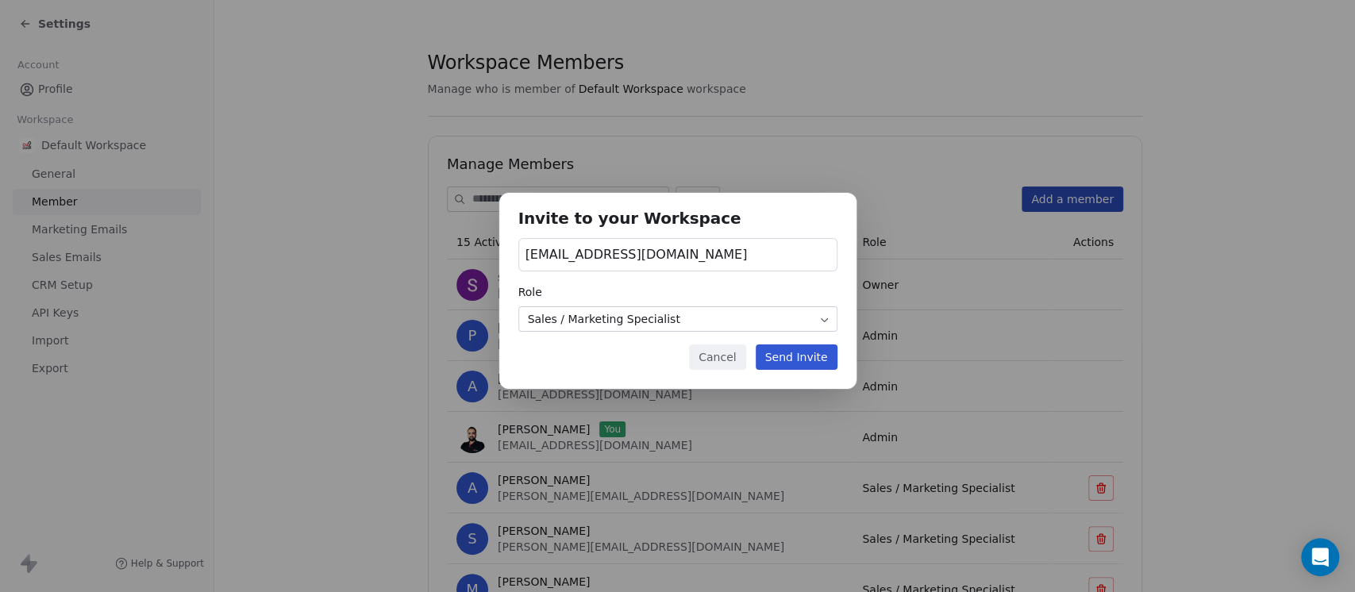
click at [690, 314] on body "Settings Account Profile Workspace Default Workspace General Member Marketing E…" at bounding box center [677, 296] width 1355 height 592
click at [566, 252] on span "Pankajk@on2cook.com" at bounding box center [636, 254] width 222 height 19
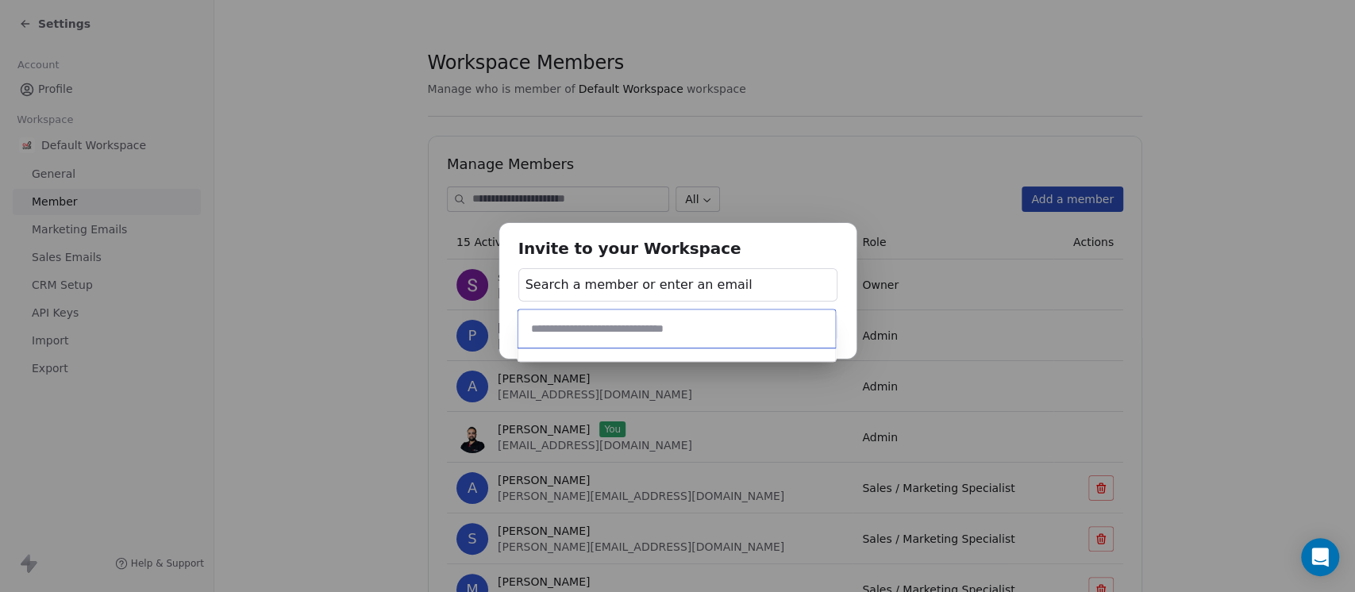
click at [564, 252] on div "Invite to your Workspace Search a member or enter an email Cancel Add Member" at bounding box center [677, 296] width 1355 height 197
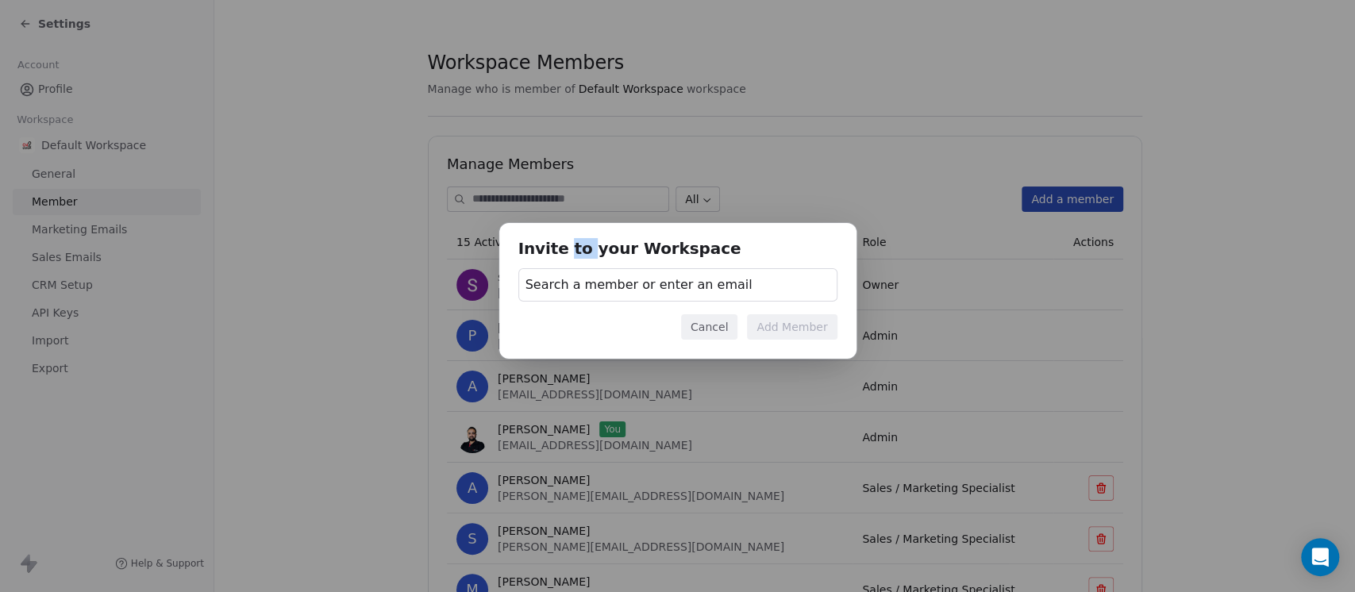
click at [564, 252] on h1 "Invite to your Workspace" at bounding box center [677, 250] width 319 height 17
click at [561, 287] on span "Search a member or enter an email" at bounding box center [638, 284] width 227 height 19
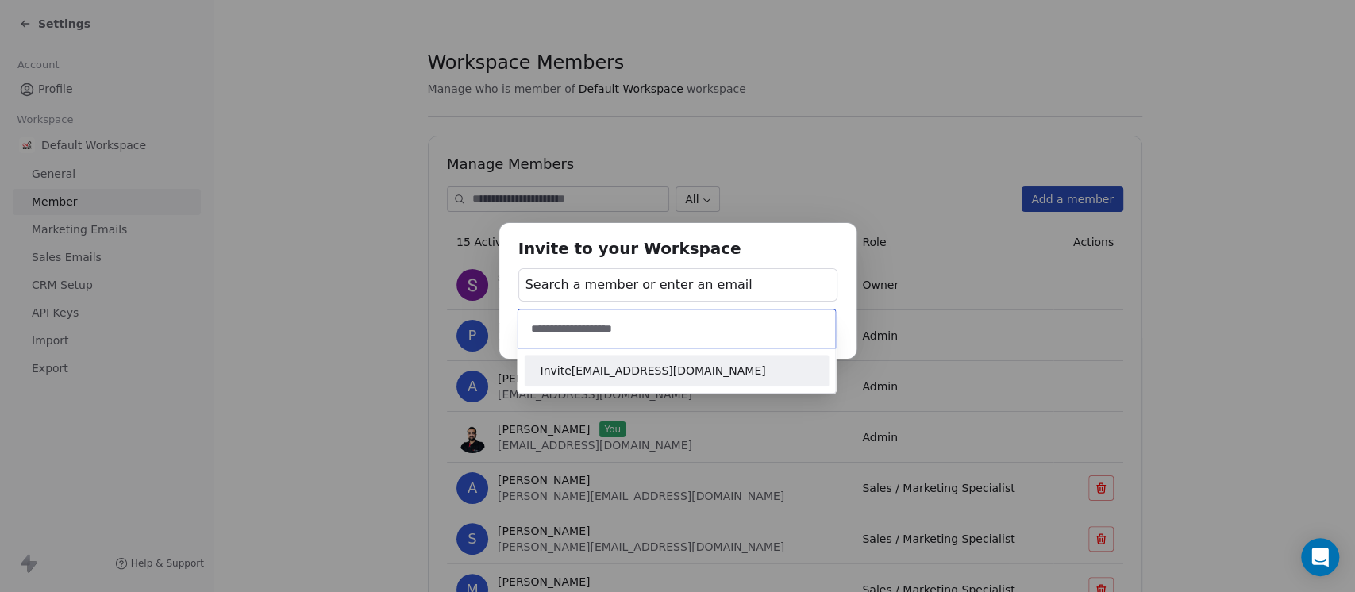
type input "**********"
click at [638, 375] on span "Invite pankaj.k@on2cook.com" at bounding box center [676, 371] width 273 height 17
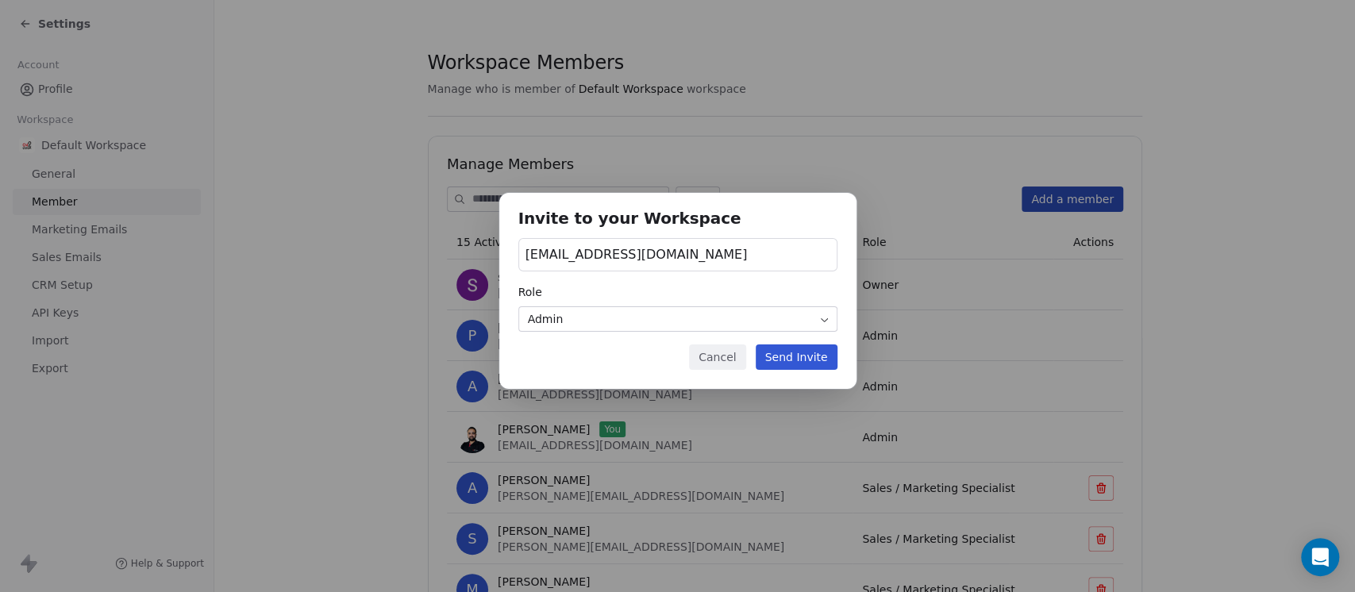
click at [792, 349] on button "Send Invite" at bounding box center [797, 356] width 82 height 25
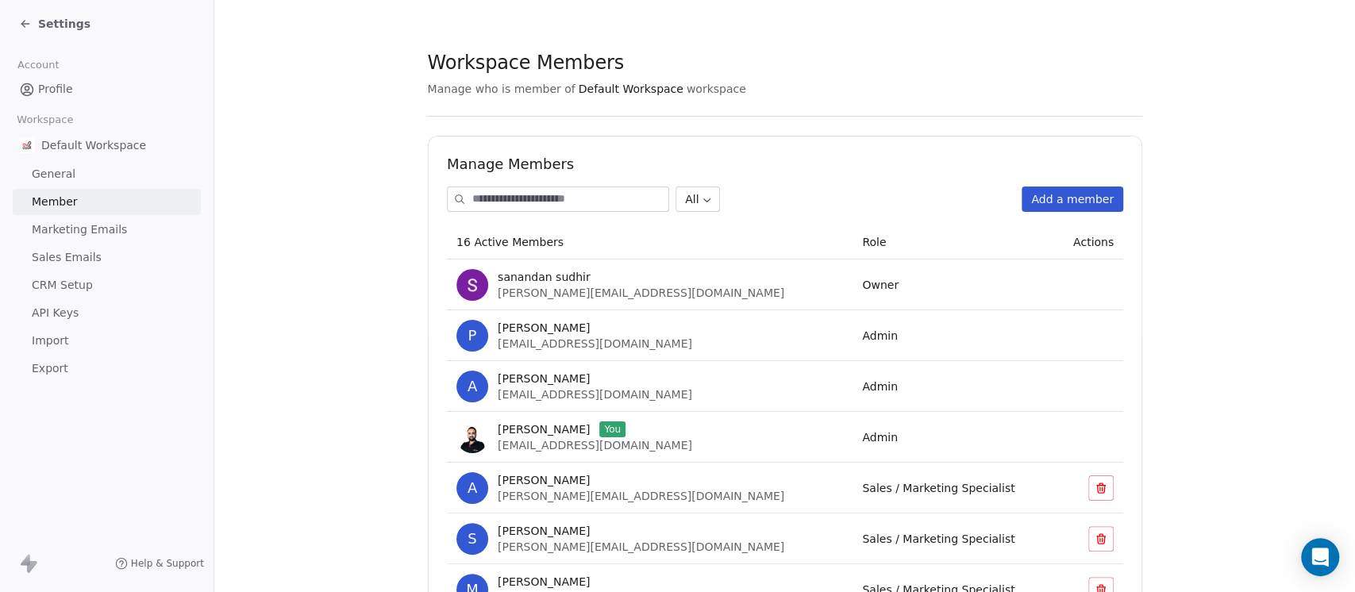
click at [46, 87] on span "Profile" at bounding box center [55, 89] width 35 height 17
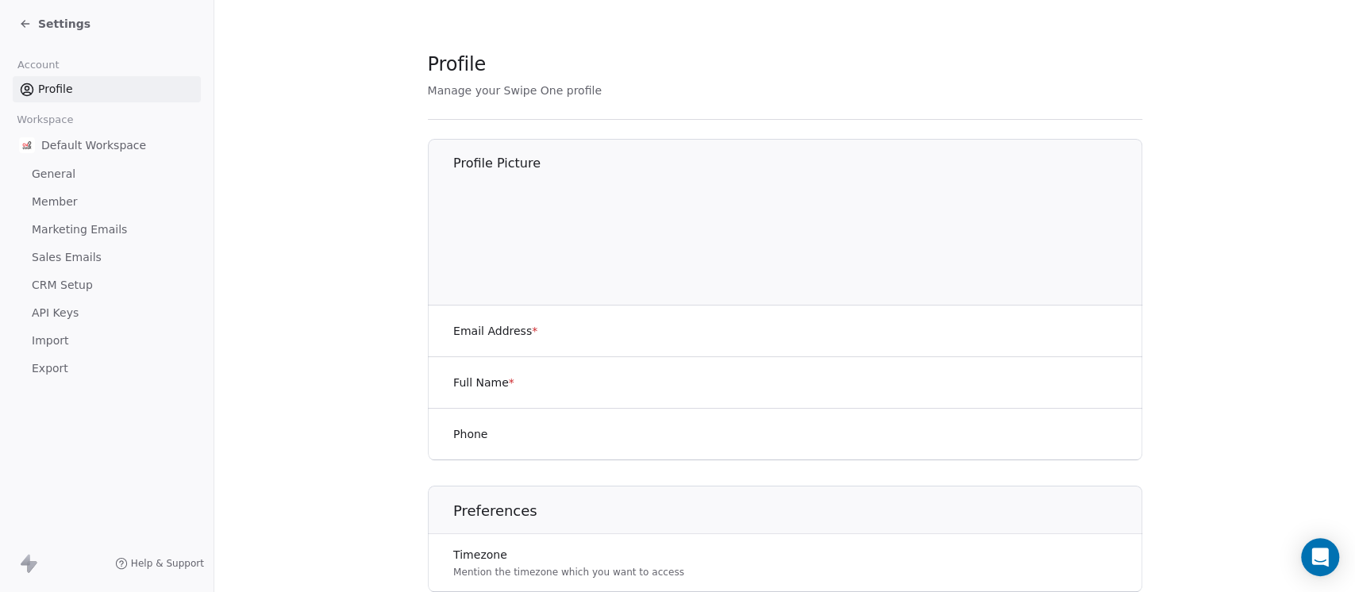
click at [44, 21] on span "Settings" at bounding box center [64, 24] width 52 height 16
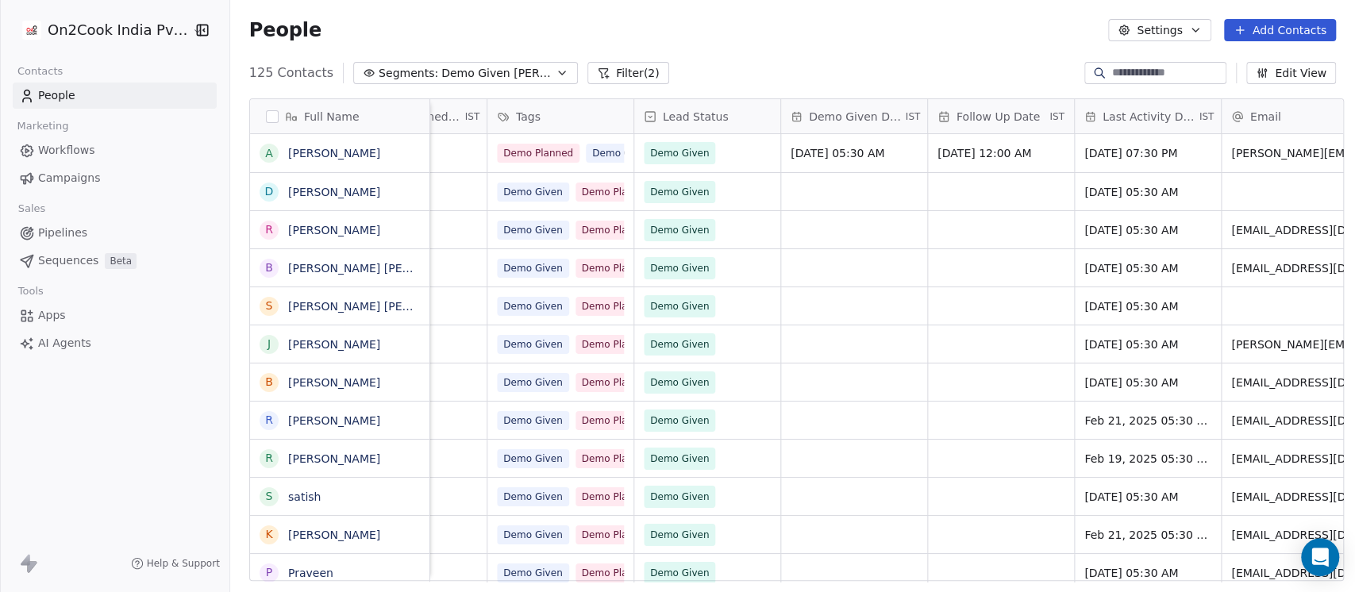
scroll to position [0, 937]
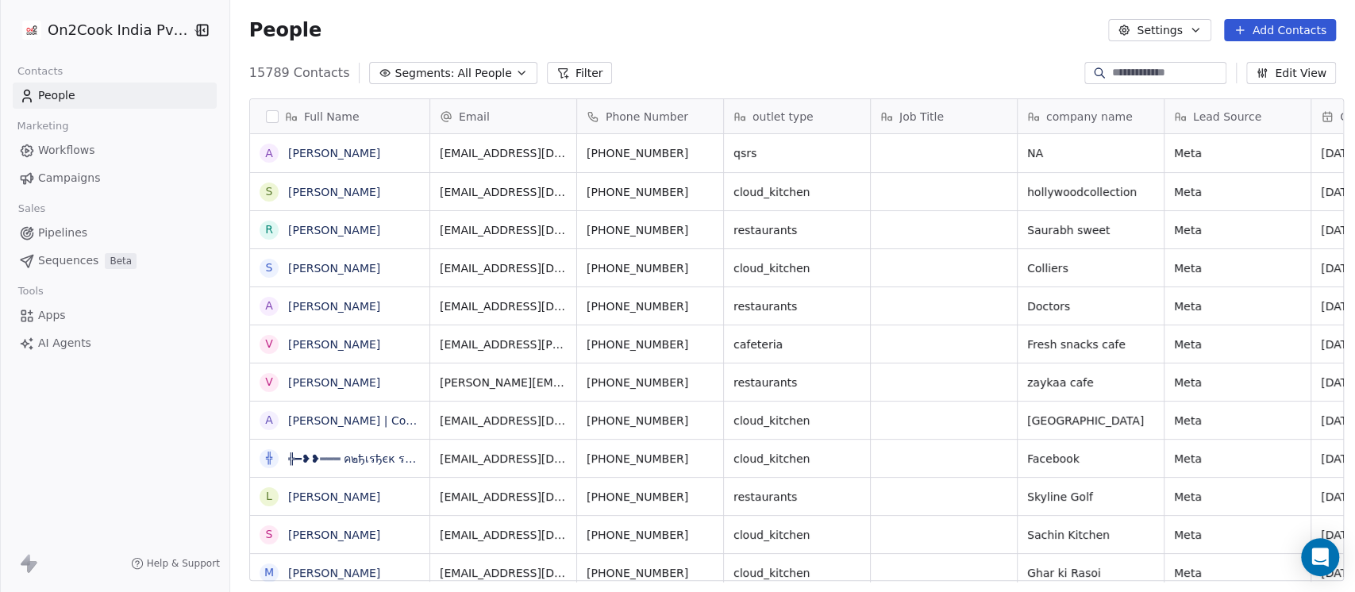
scroll to position [505, 1116]
click at [56, 222] on link "Pipelines" at bounding box center [115, 233] width 204 height 26
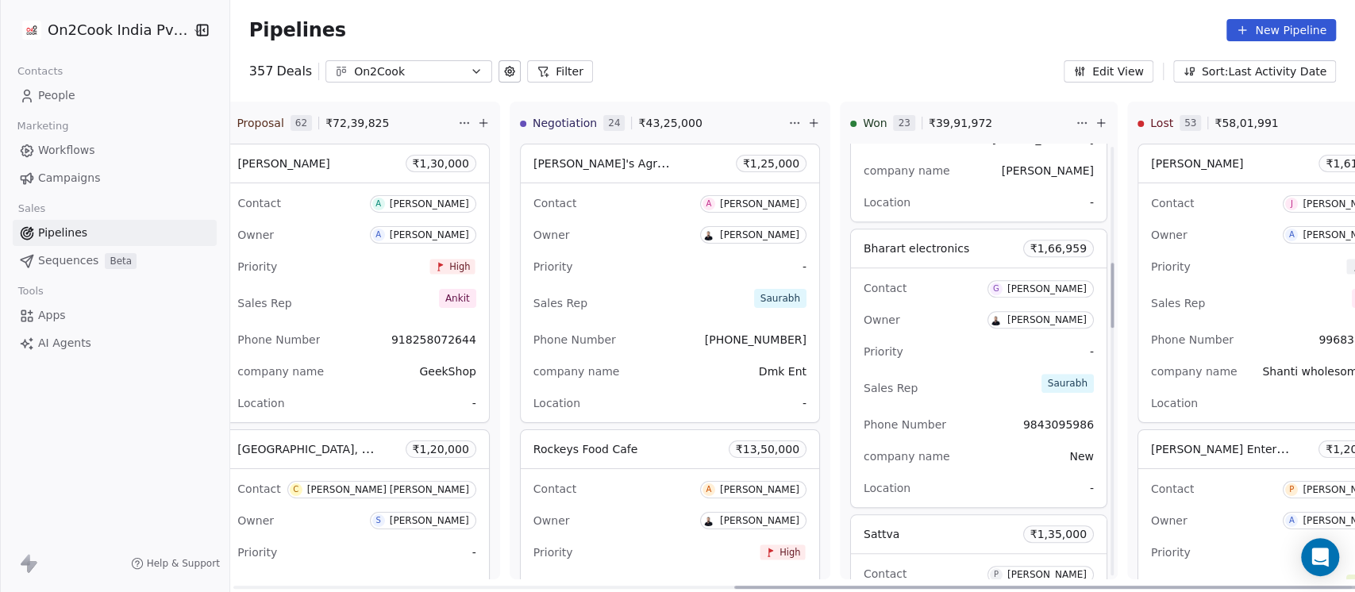
scroll to position [846, 0]
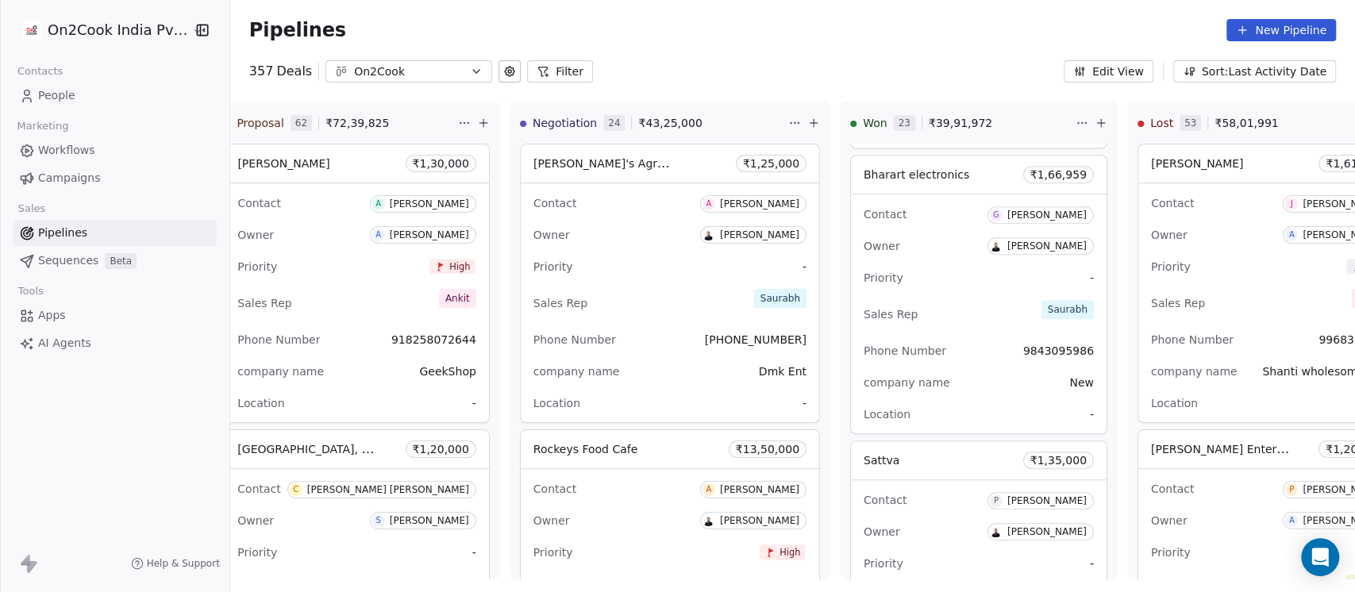
click at [1271, 32] on button "New Pipeline" at bounding box center [1281, 30] width 110 height 22
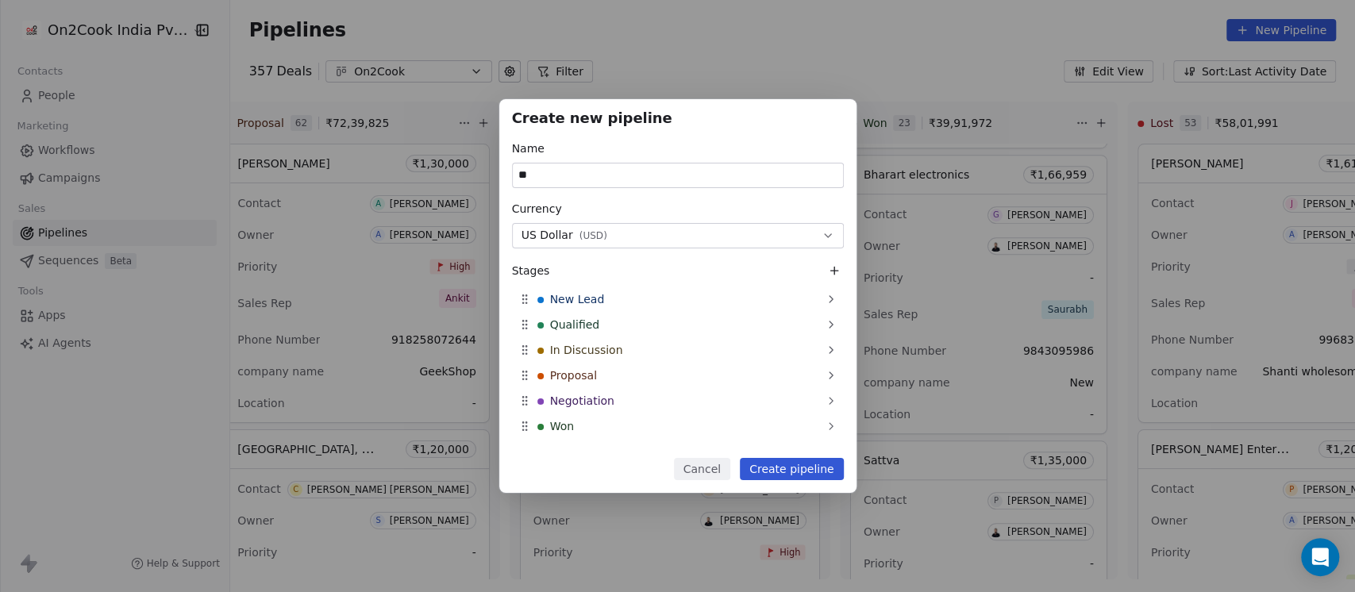
type input "*"
type input "**********"
click at [795, 248] on button "US Dollar ( USD )" at bounding box center [678, 235] width 332 height 25
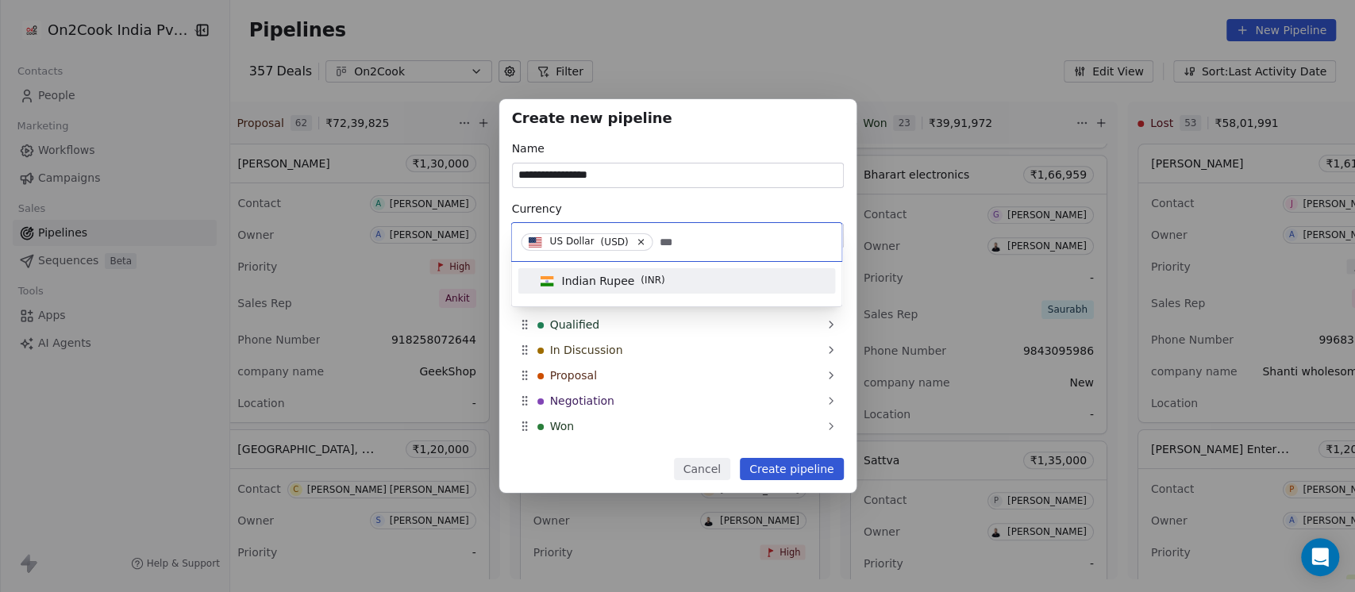
type input "***"
click at [698, 282] on div "Indian Rupee ( INR )" at bounding box center [676, 280] width 286 height 17
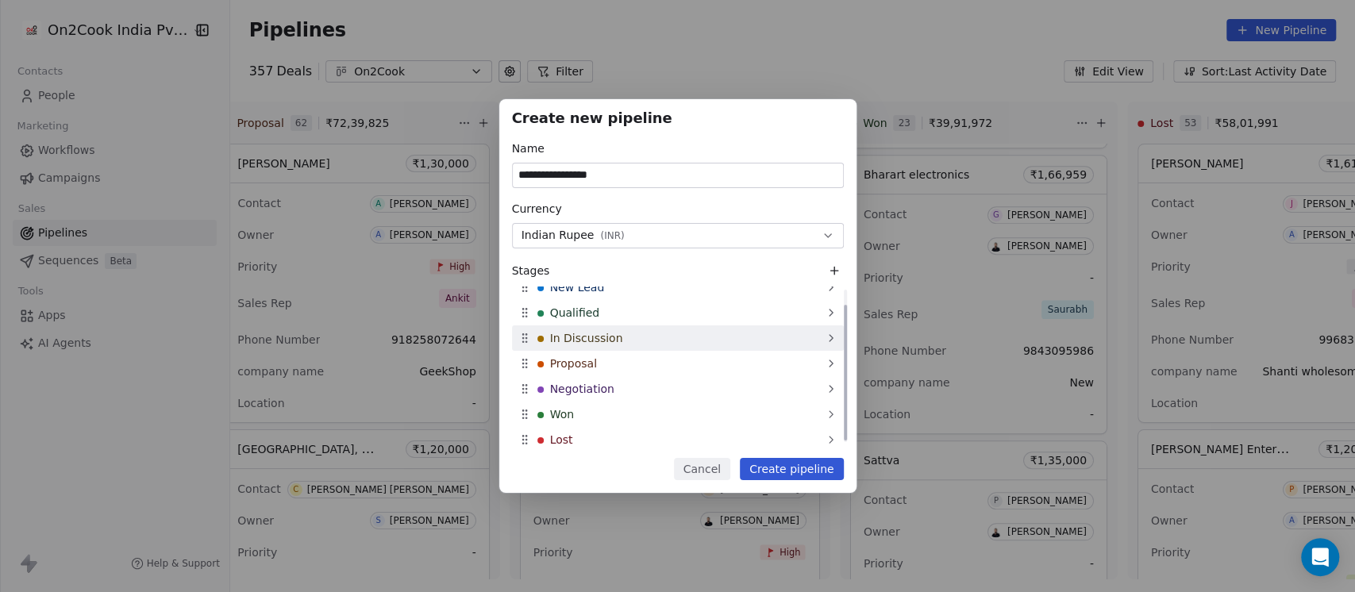
scroll to position [19, 0]
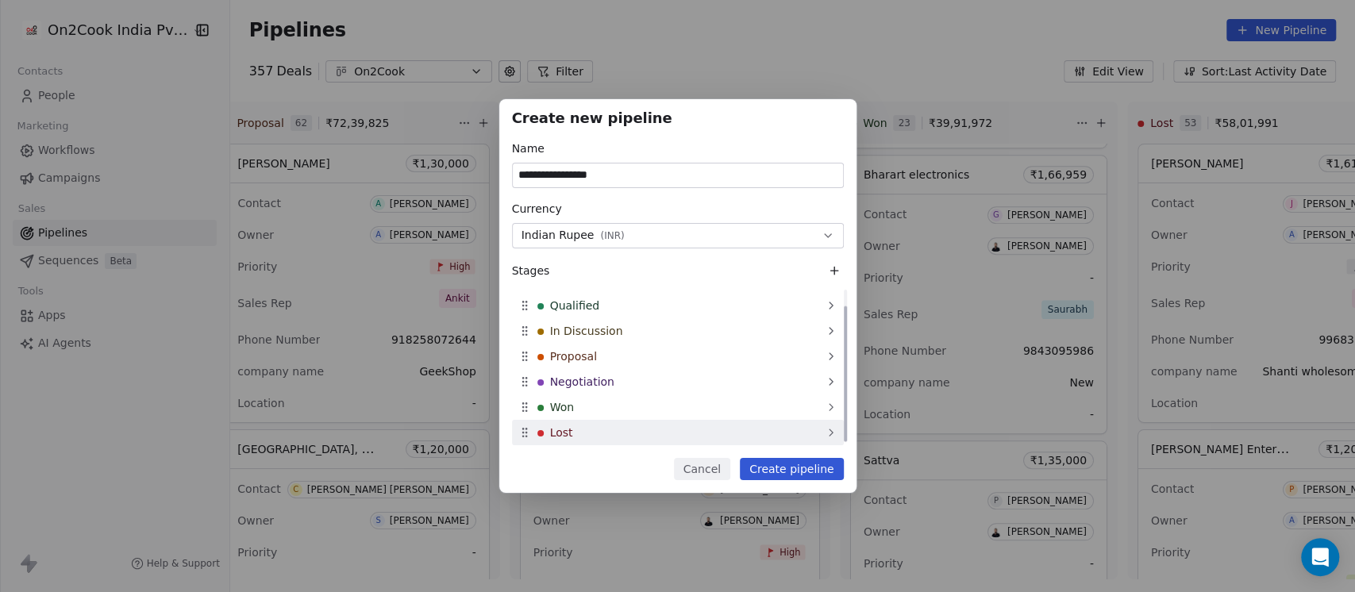
click at [684, 437] on div "Lost" at bounding box center [678, 432] width 332 height 25
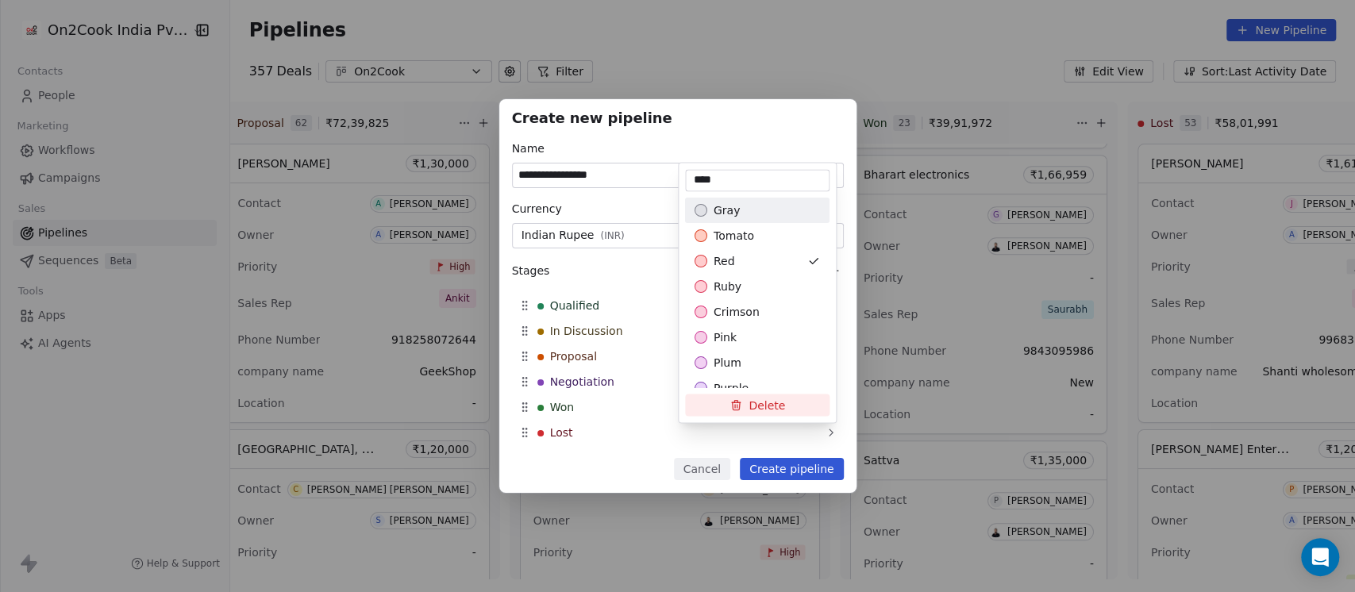
click at [635, 194] on div "**********" at bounding box center [677, 296] width 1355 height 394
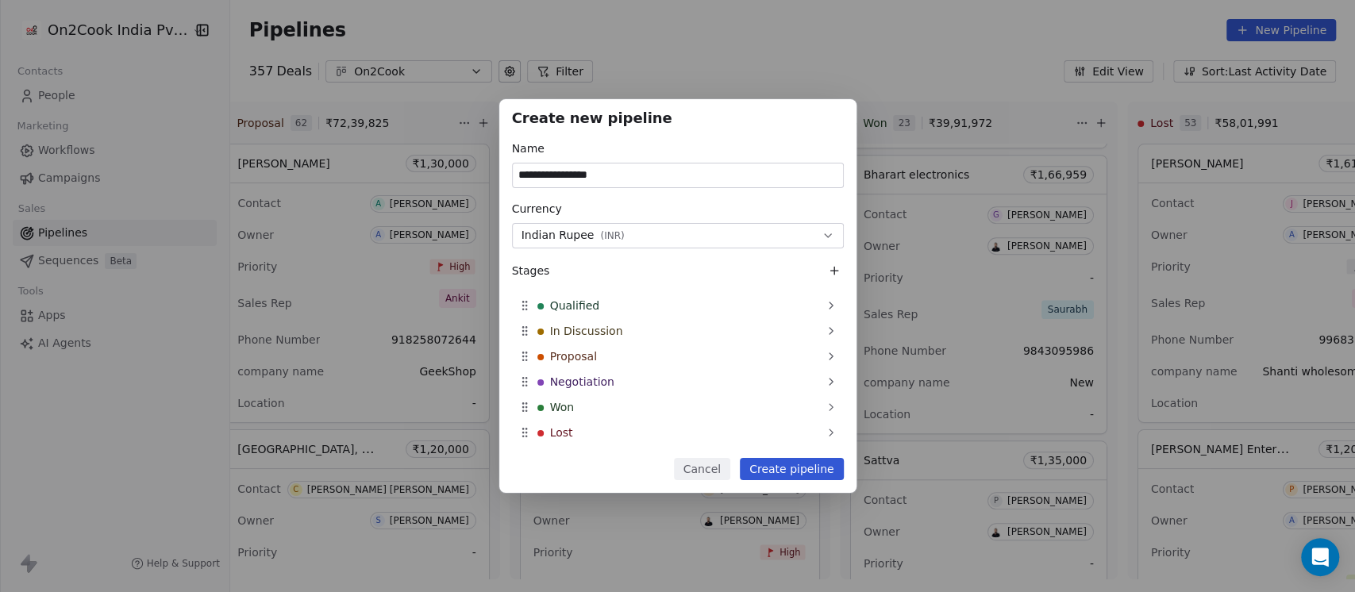
click at [799, 468] on button "Create pipeline" at bounding box center [792, 469] width 104 height 22
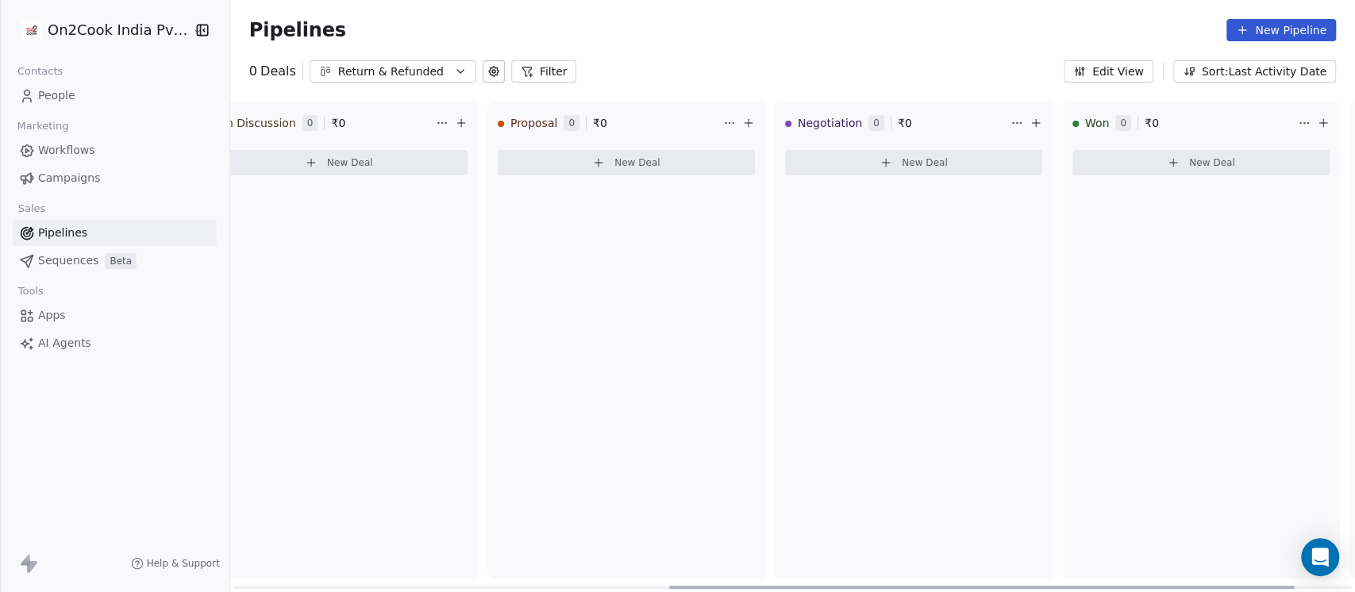
scroll to position [0, 907]
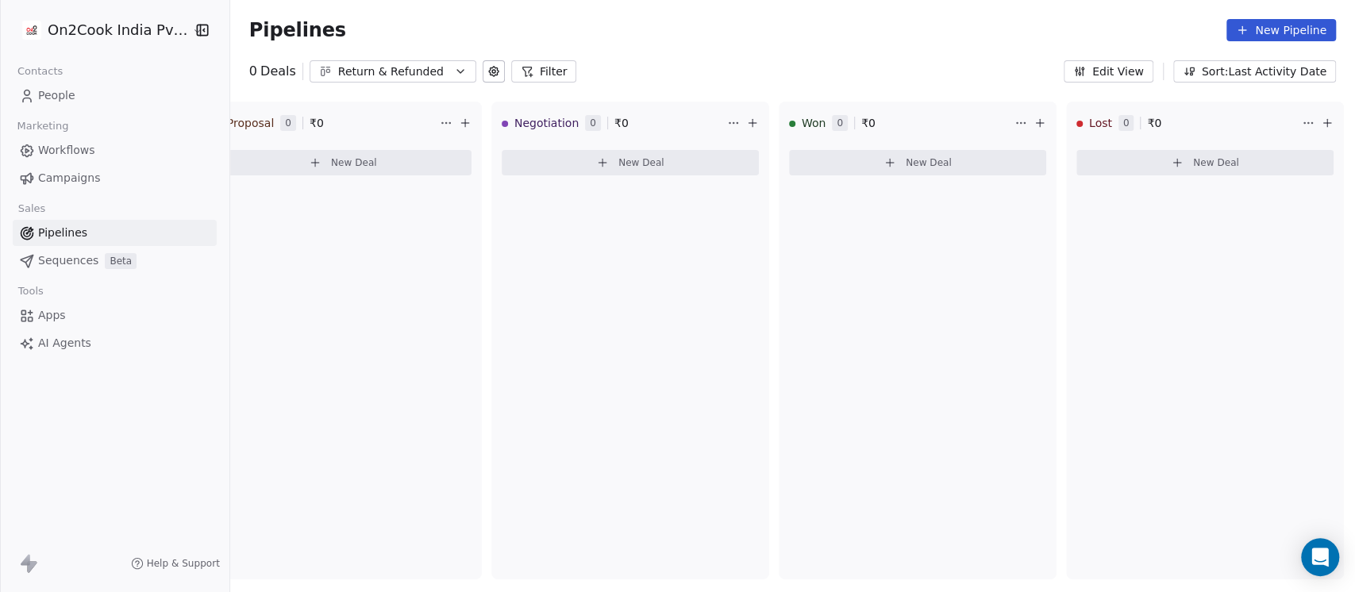
click at [457, 70] on icon "button" at bounding box center [460, 71] width 6 height 3
click at [413, 164] on div "Return & Refunded" at bounding box center [384, 163] width 143 height 17
click at [454, 75] on button "Return & Refunded" at bounding box center [393, 71] width 167 height 22
click at [406, 142] on div "On2Cook" at bounding box center [394, 137] width 162 height 17
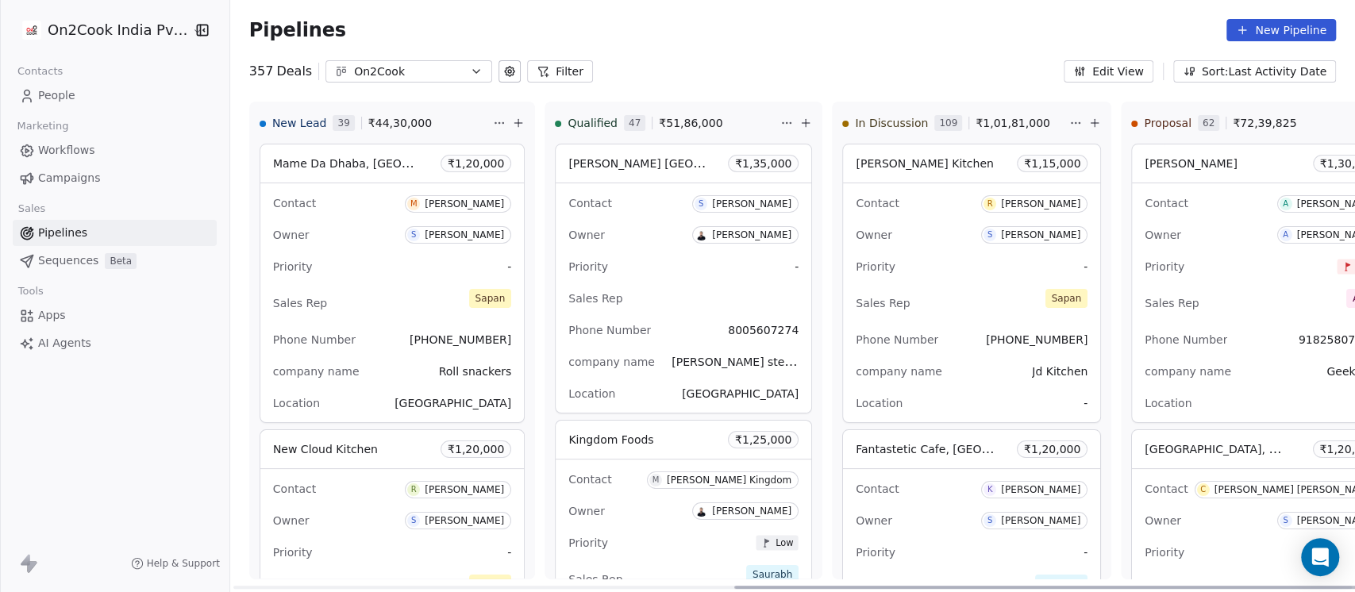
scroll to position [0, 907]
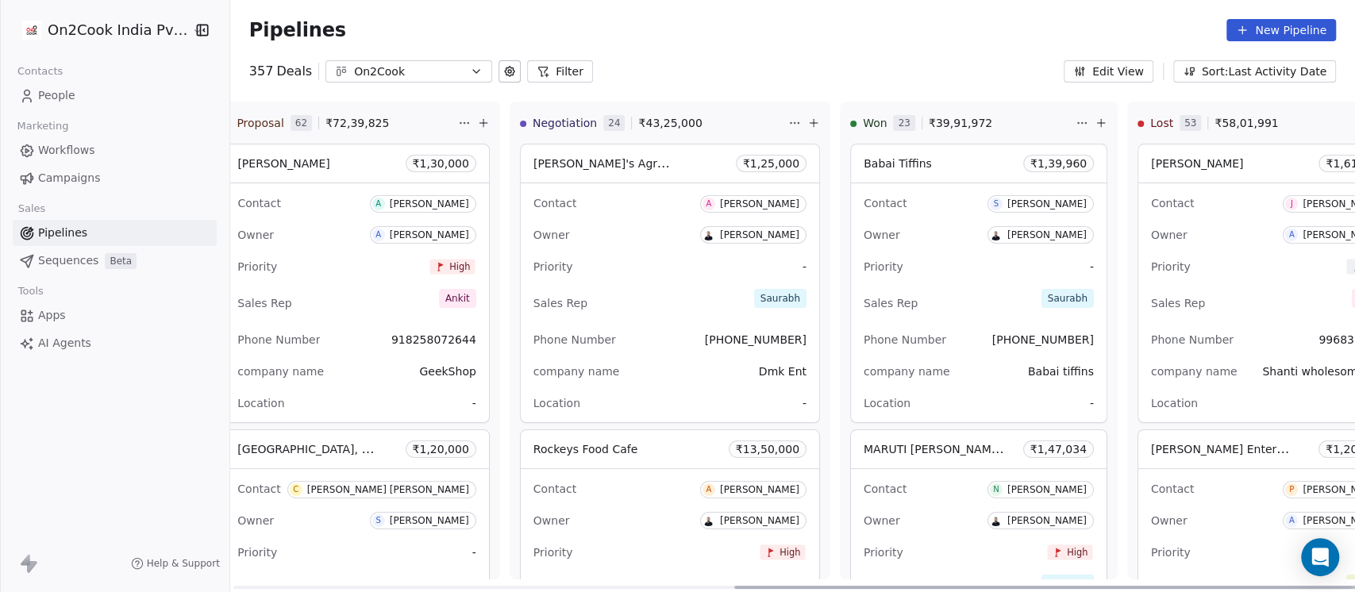
click at [469, 65] on button "On2Cook" at bounding box center [408, 71] width 167 height 22
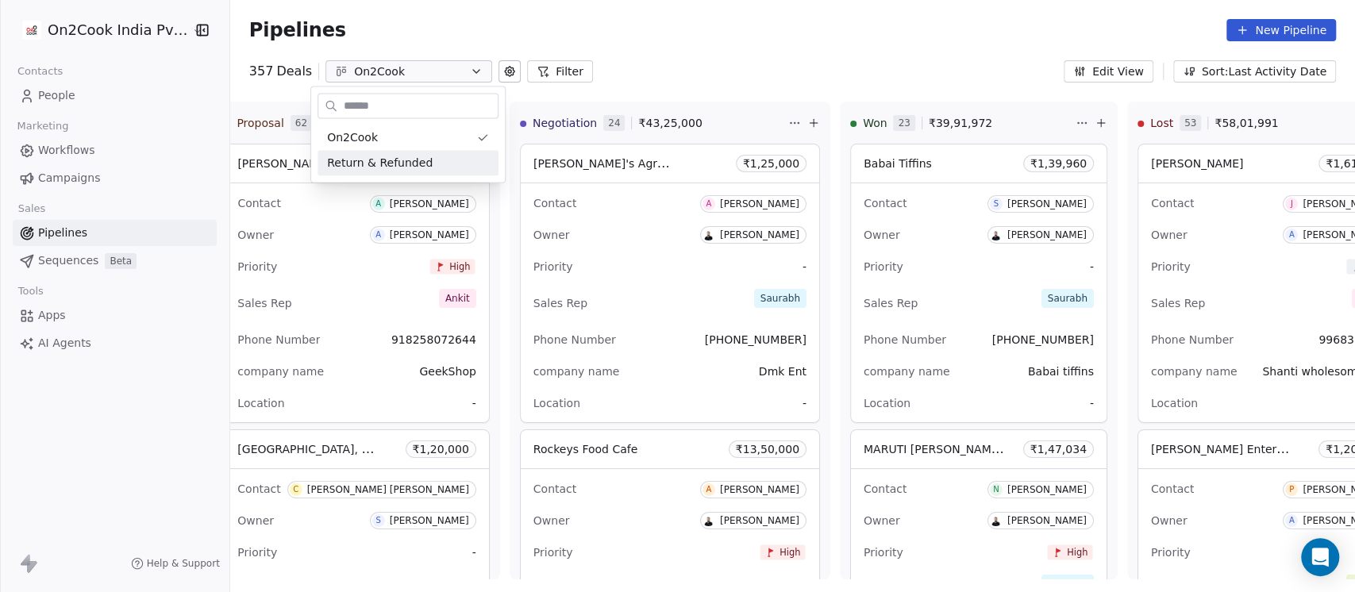
click at [623, 28] on html "On2Cook India Pvt. Ltd. Contacts People Marketing Workflows Campaigns Sales Pip…" at bounding box center [677, 296] width 1355 height 592
click at [505, 69] on icon at bounding box center [510, 72] width 10 height 10
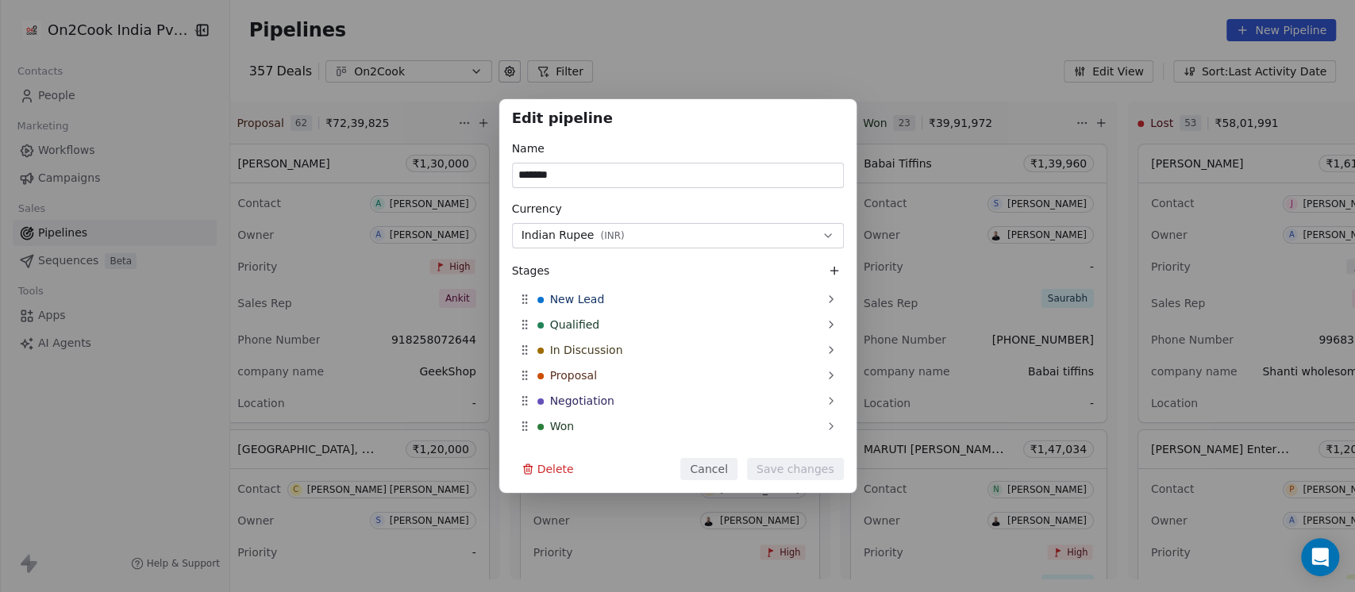
click at [669, 64] on div "Edit pipeline Name ******* Currency Indian Rupee ( INR ) Stages New Lead Qualif…" at bounding box center [677, 296] width 1355 height 592
click at [467, 73] on div "Edit pipeline Name ******* Currency Indian Rupee ( INR ) Stages New Lead Qualif…" at bounding box center [677, 296] width 1355 height 592
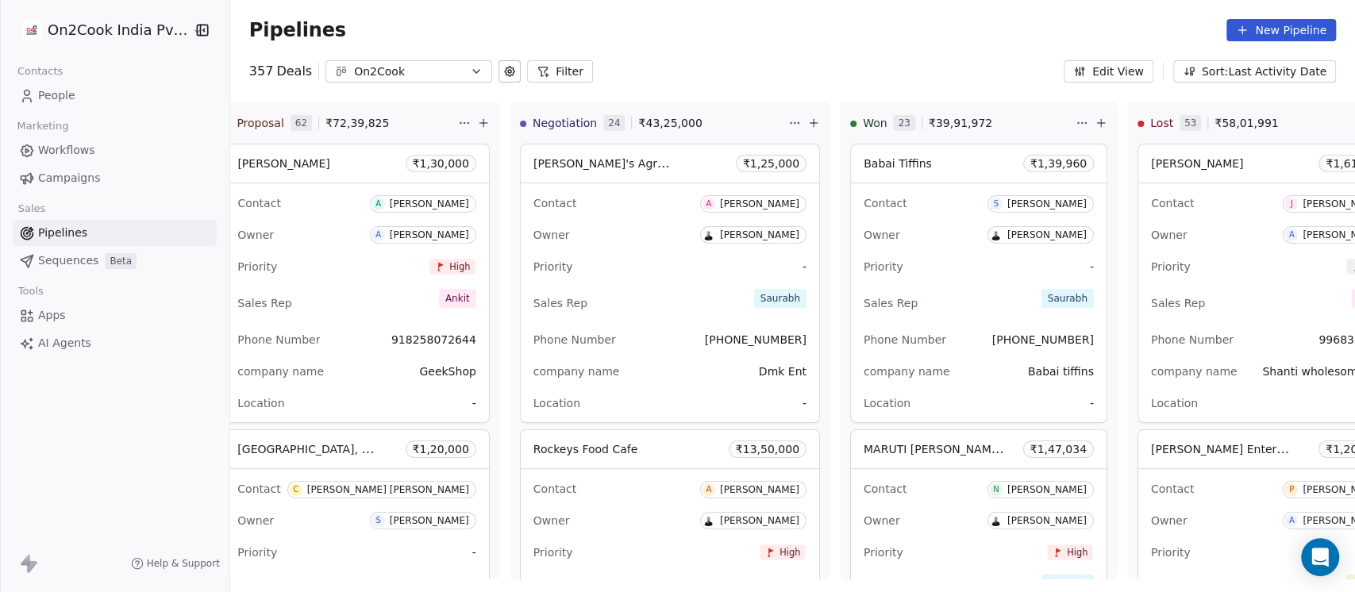
click at [470, 73] on icon "button" at bounding box center [476, 71] width 13 height 13
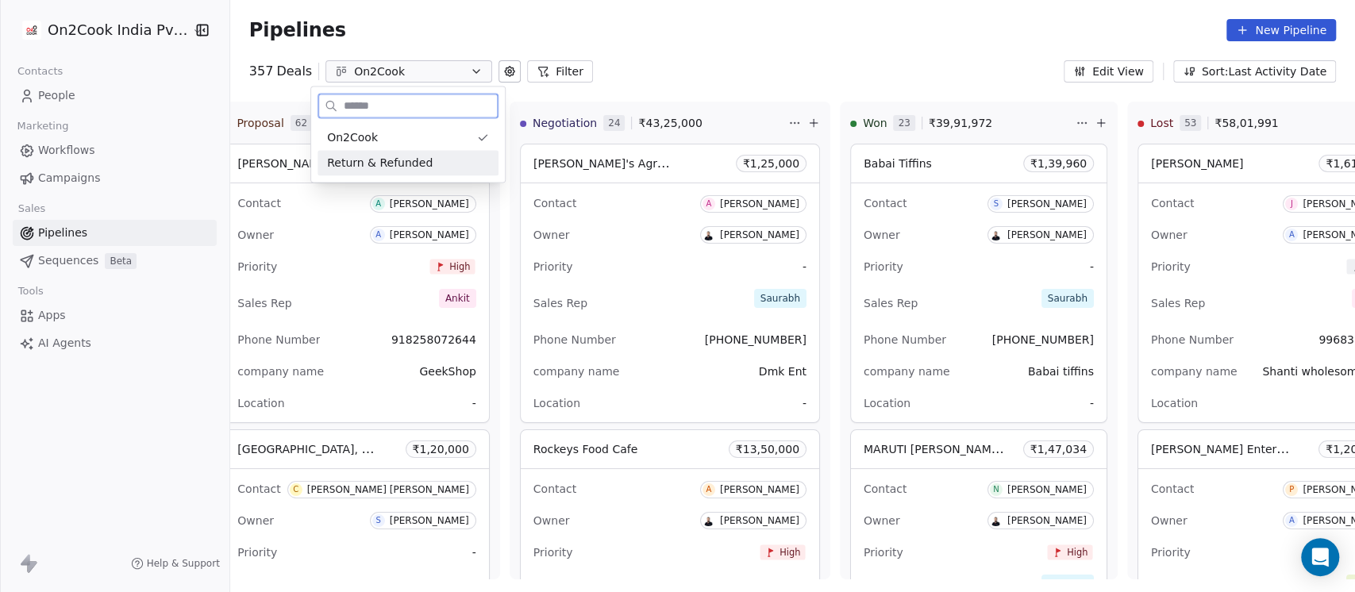
click at [408, 164] on span "Return & Refunded" at bounding box center [380, 163] width 106 height 17
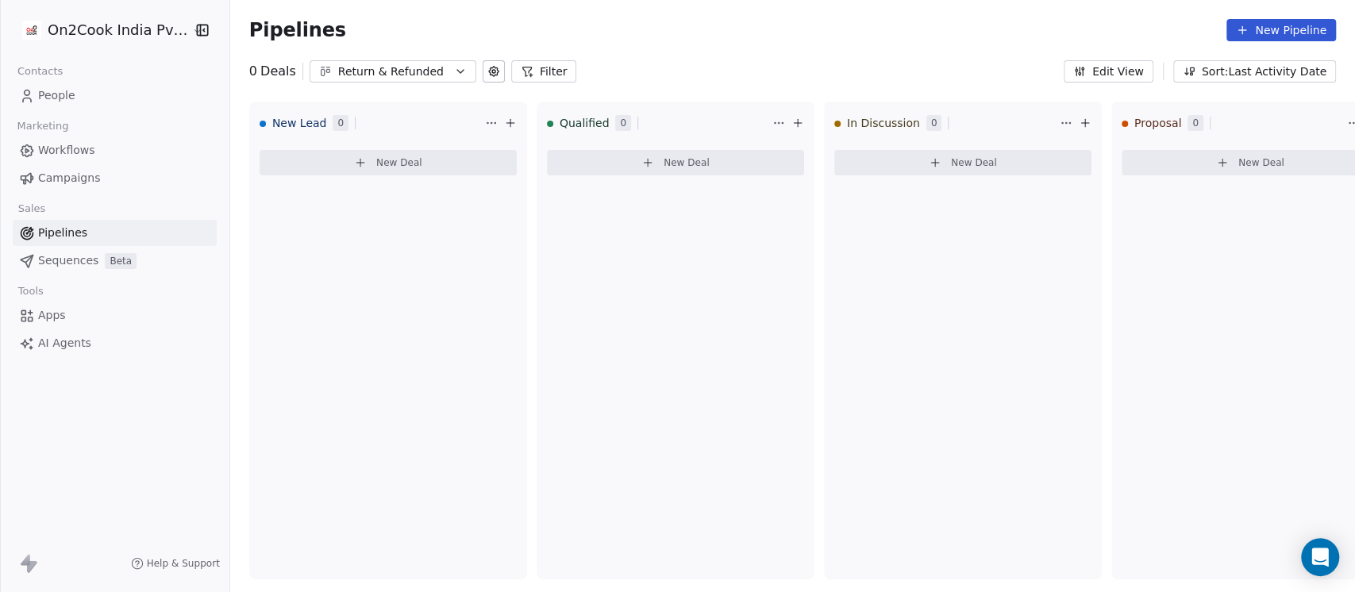
click at [492, 70] on icon at bounding box center [493, 71] width 3 height 3
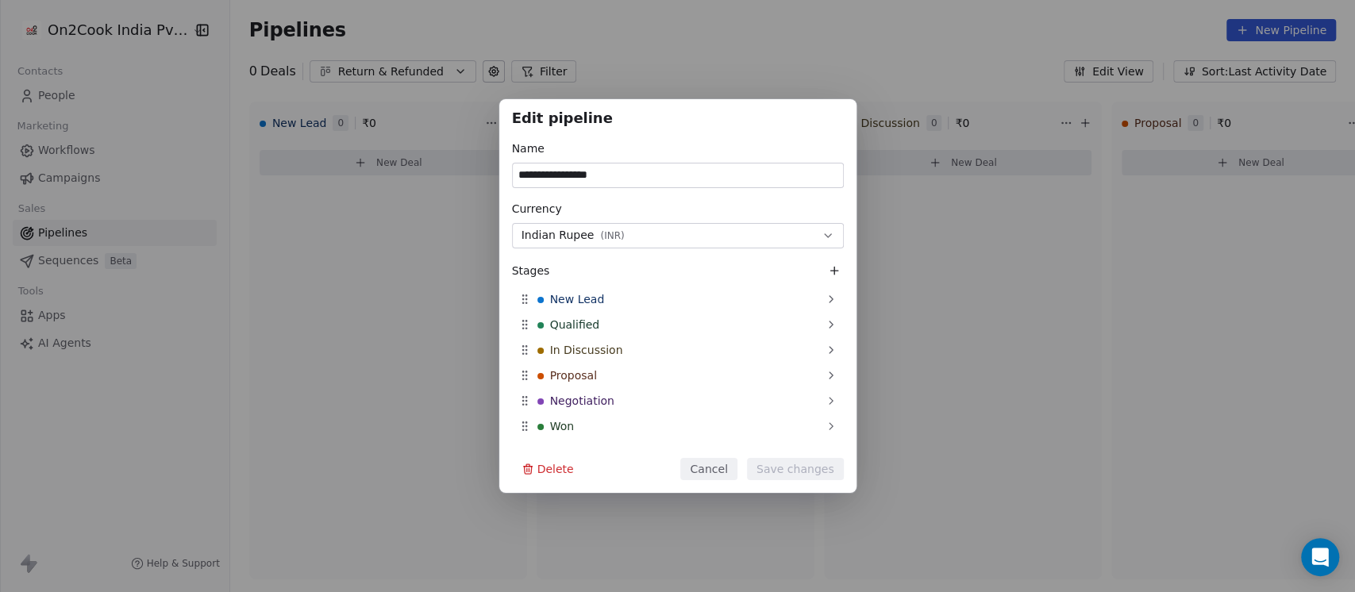
click at [551, 467] on button "Delete" at bounding box center [547, 469] width 71 height 22
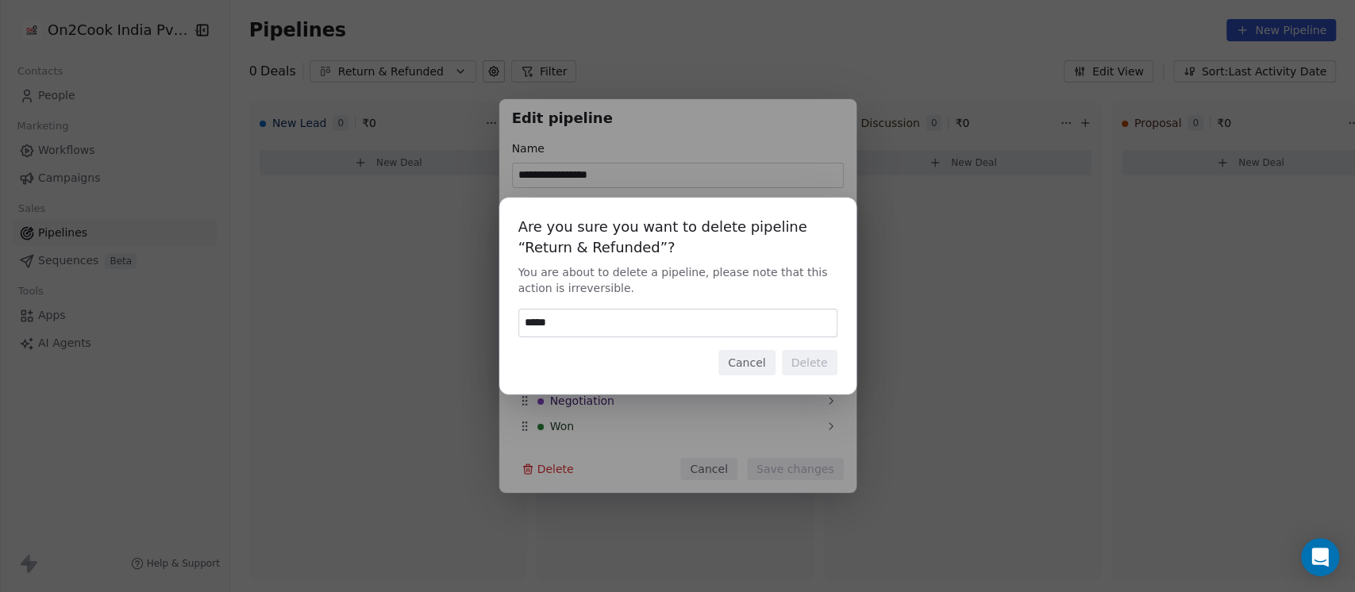
type input "******"
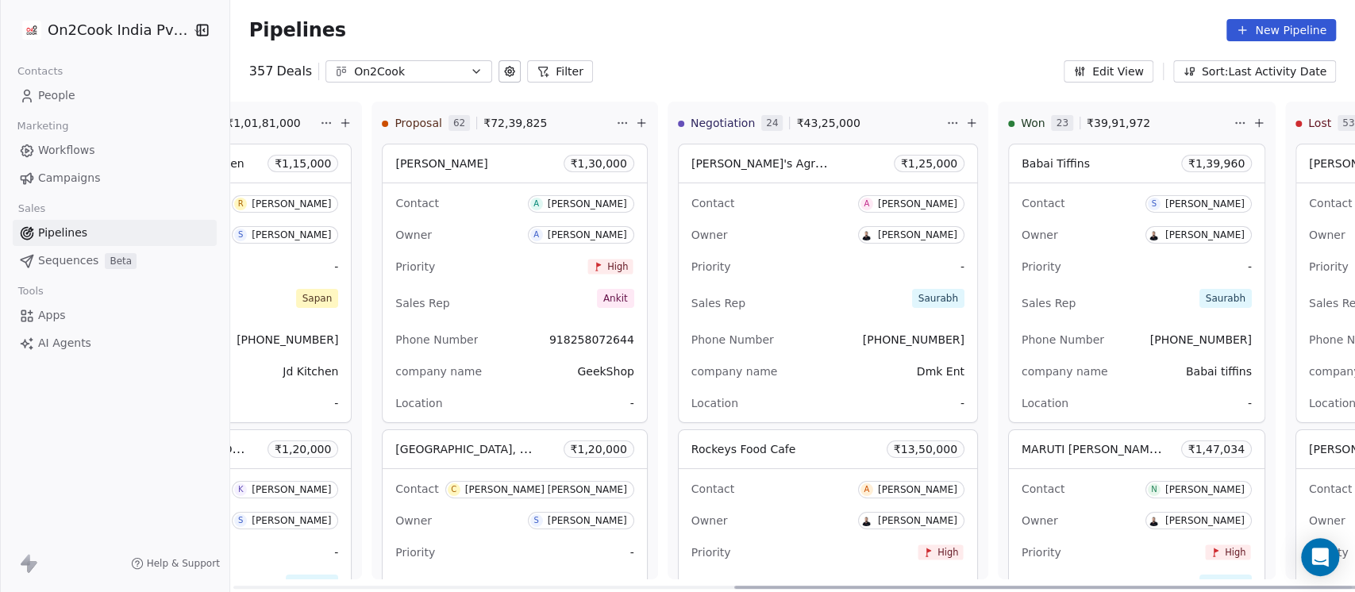
scroll to position [0, 907]
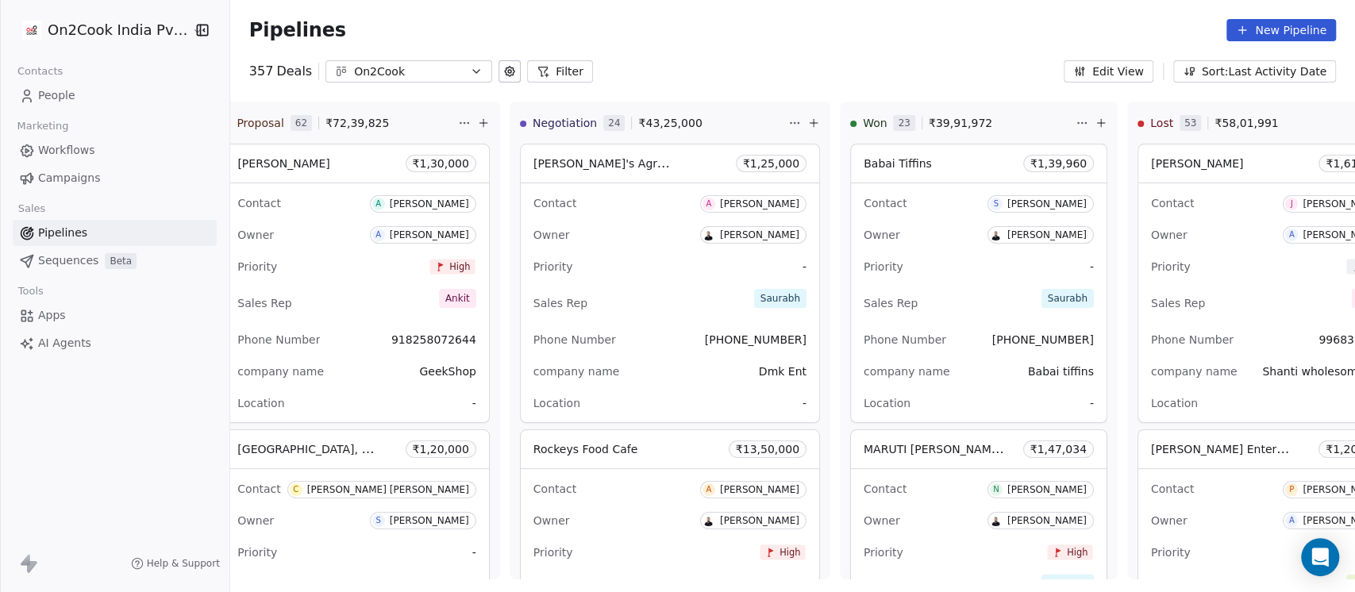
click at [1134, 73] on button "Edit View" at bounding box center [1109, 71] width 90 height 22
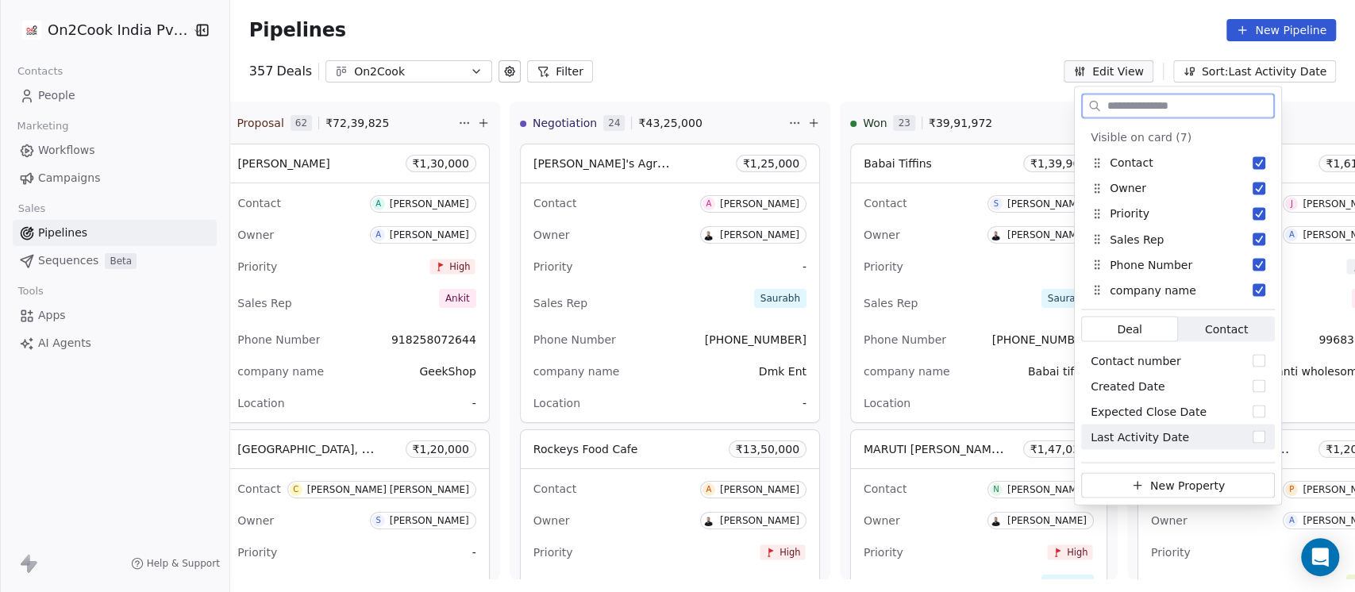
click at [1144, 485] on button "New Property" at bounding box center [1178, 484] width 194 height 25
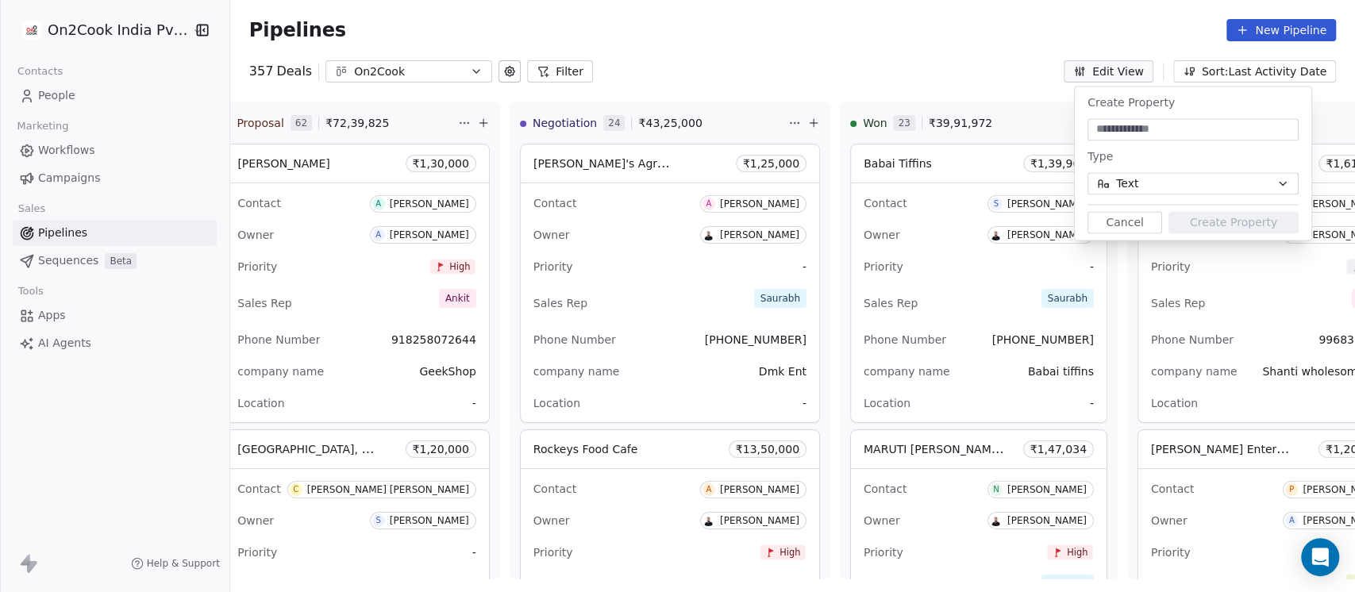
click at [1124, 224] on button "Cancel" at bounding box center [1124, 222] width 75 height 22
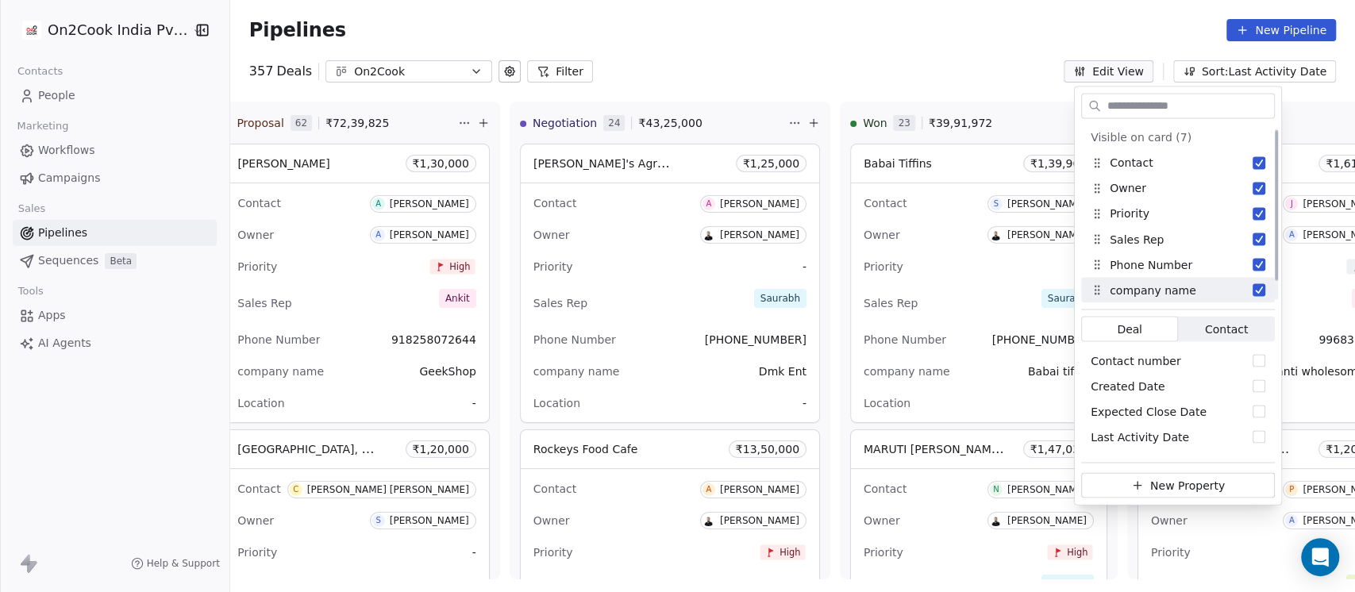
scroll to position [25, 0]
click at [876, 37] on div "Pipelines New Pipeline" at bounding box center [792, 30] width 1087 height 22
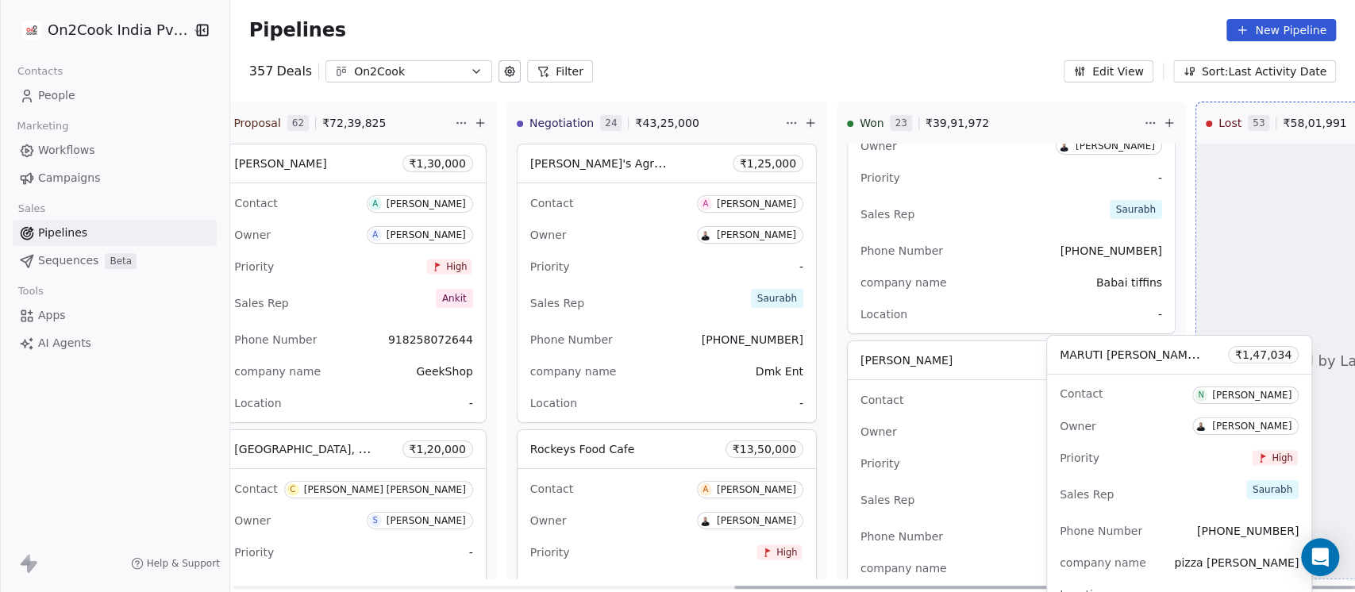
scroll to position [0, 916]
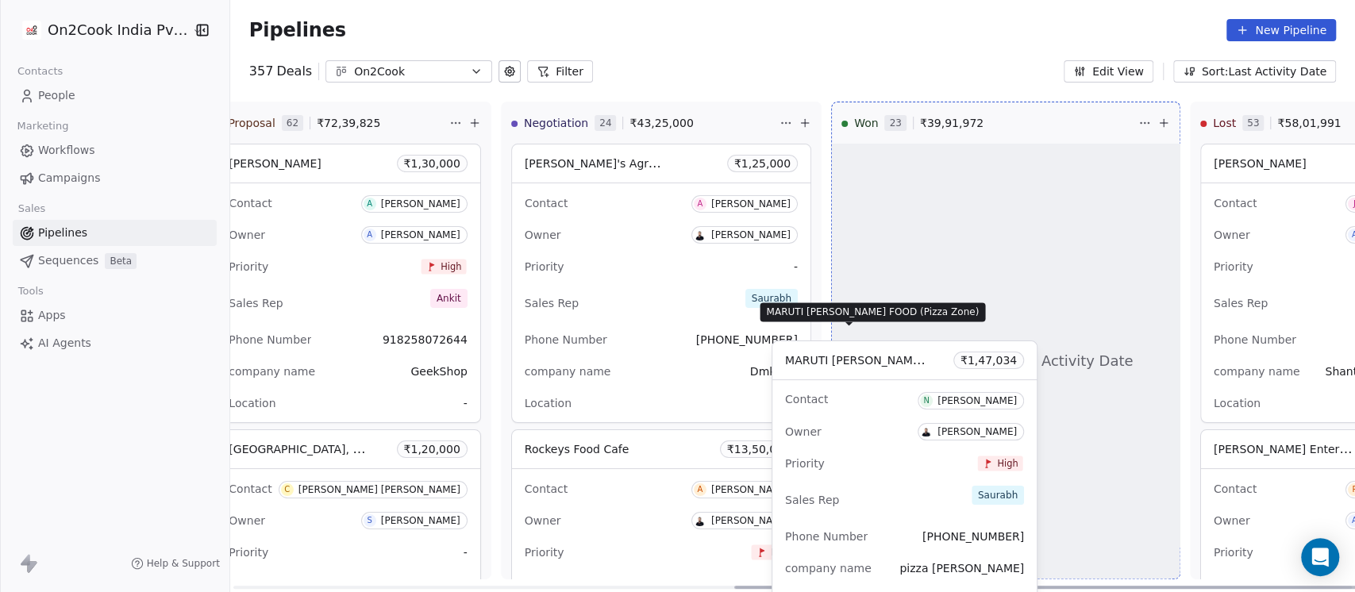
drag, startPoint x: 879, startPoint y: 360, endPoint x: 860, endPoint y: 340, distance: 27.6
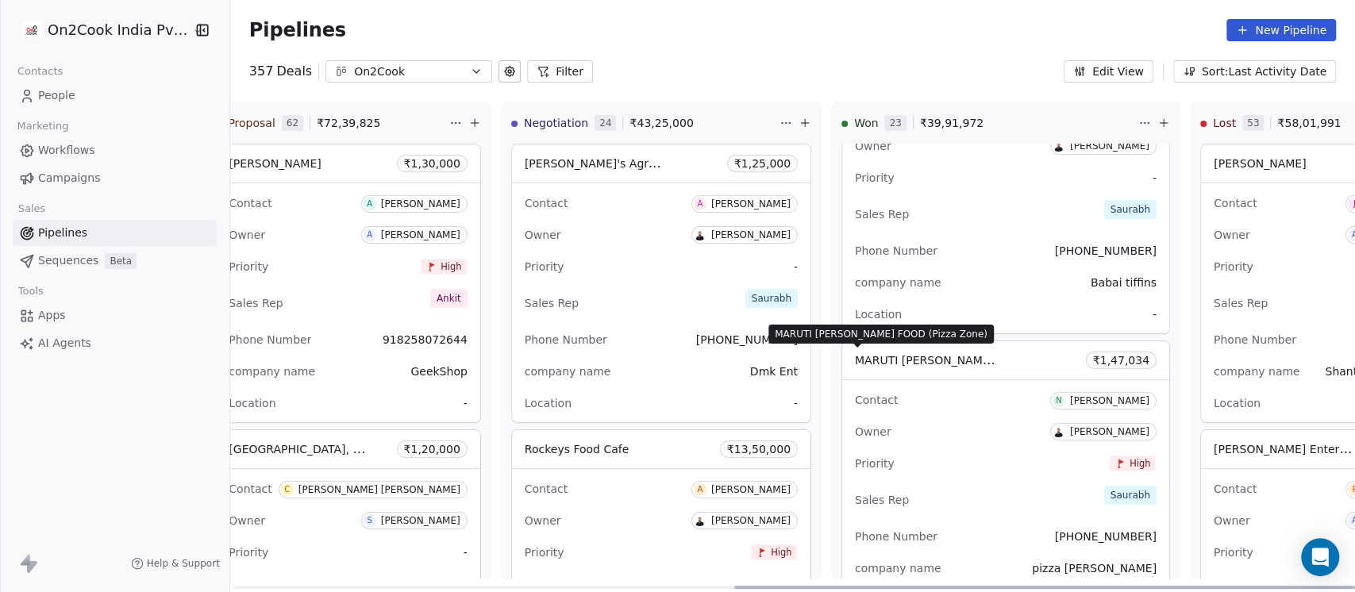
click at [860, 363] on span "MARUTI [PERSON_NAME] FOOD (Pizza Zone)" at bounding box center [978, 359] width 247 height 15
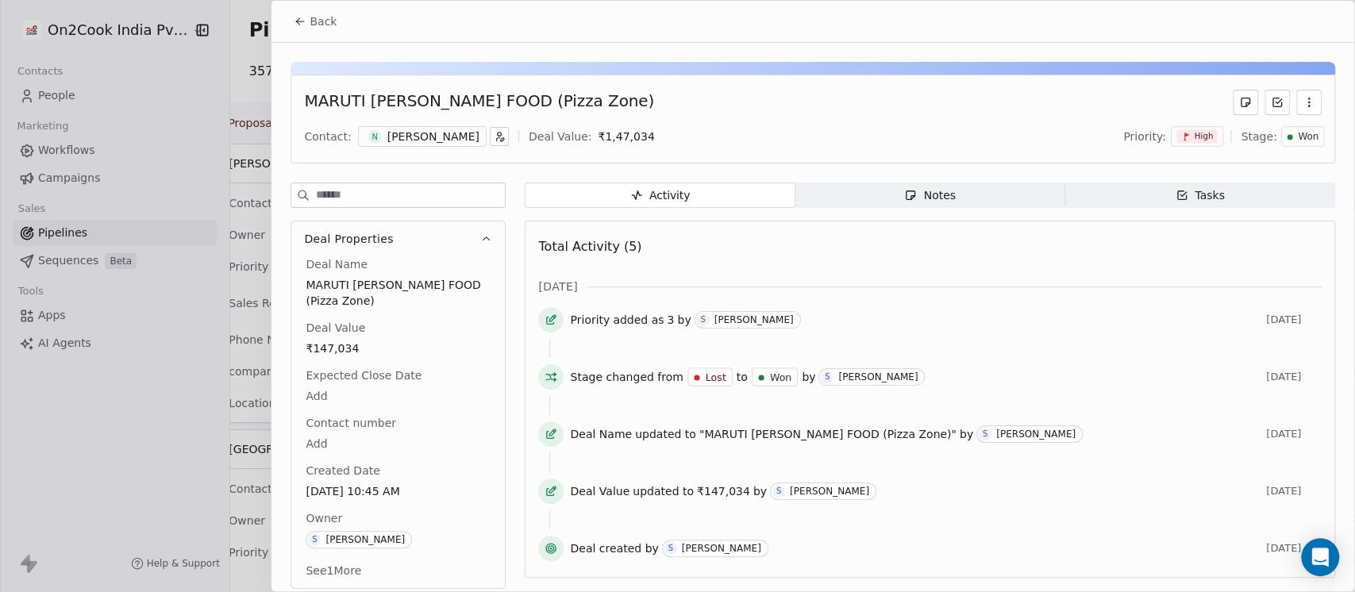
click at [380, 137] on div "N Nilesh Prajapati" at bounding box center [422, 136] width 129 height 21
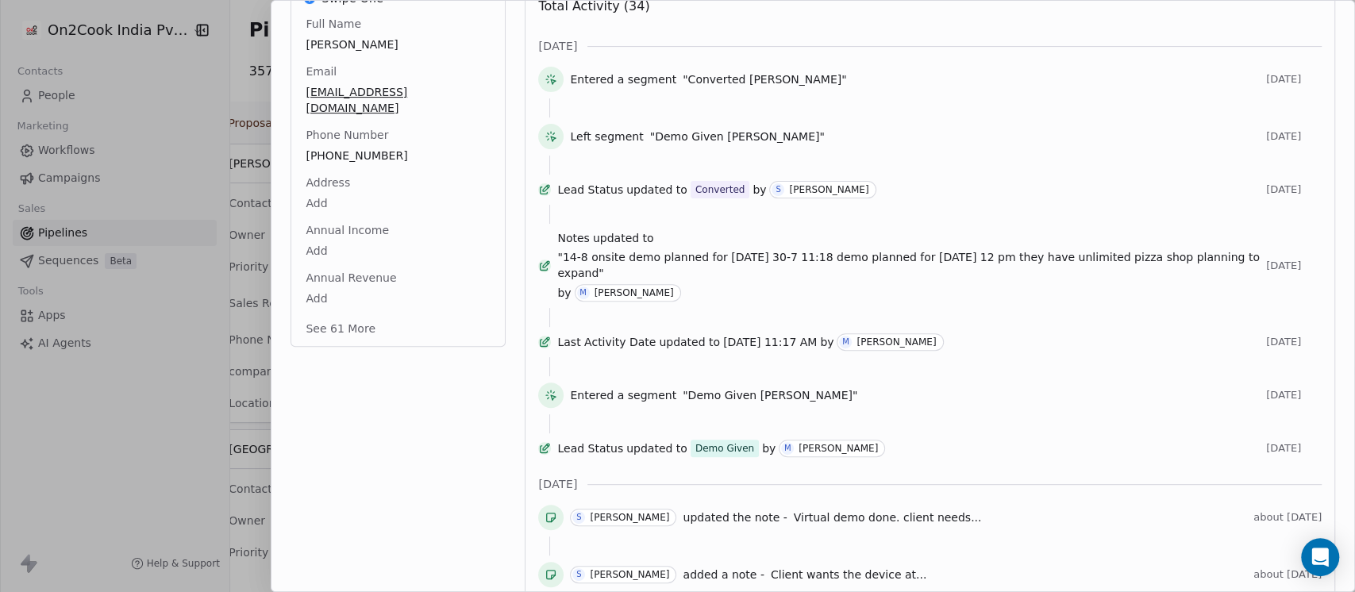
scroll to position [423, 0]
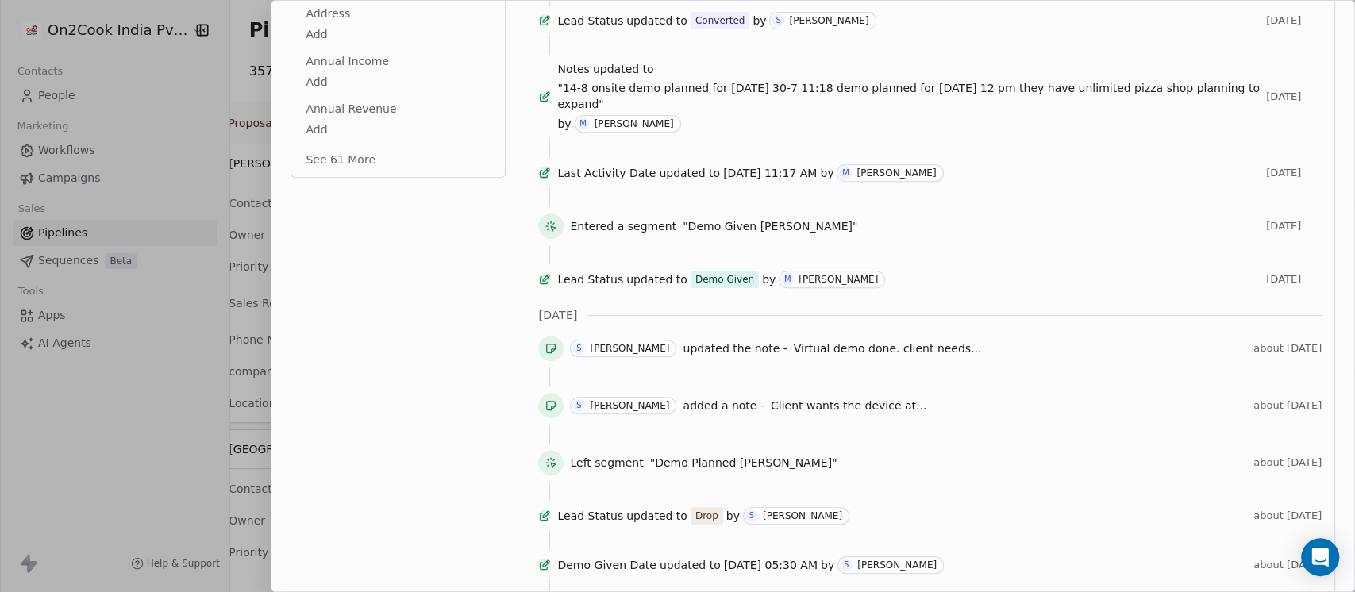
click at [343, 145] on button "See 61 More" at bounding box center [340, 159] width 89 height 29
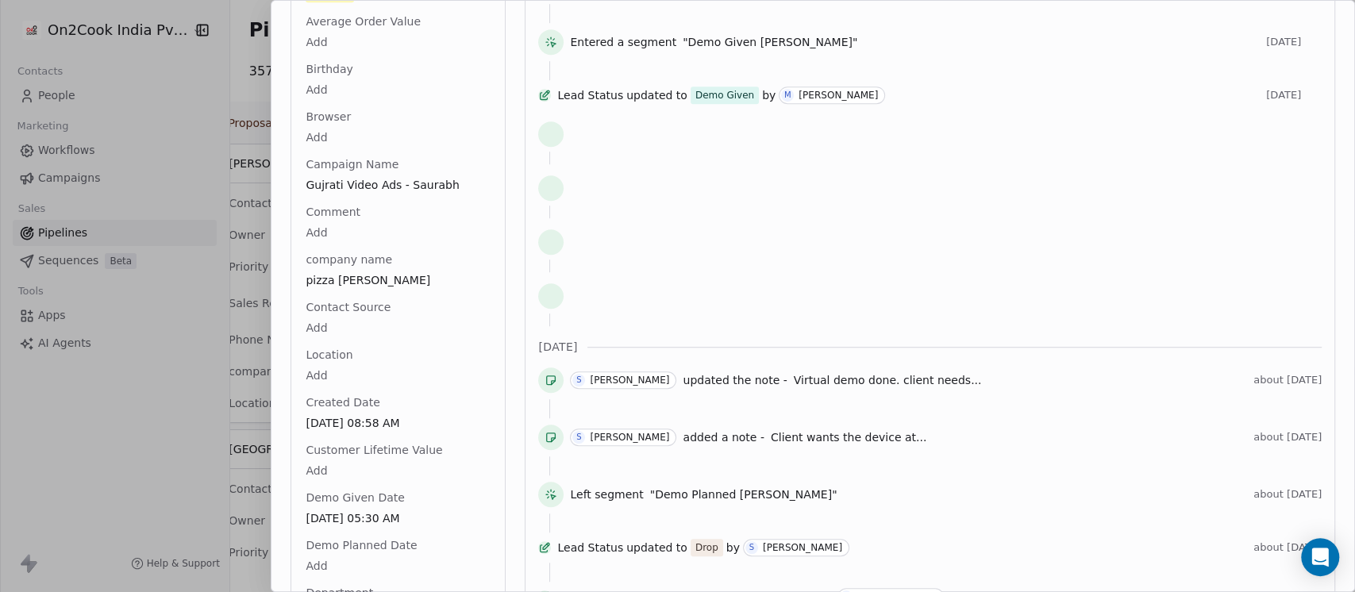
scroll to position [758, 0]
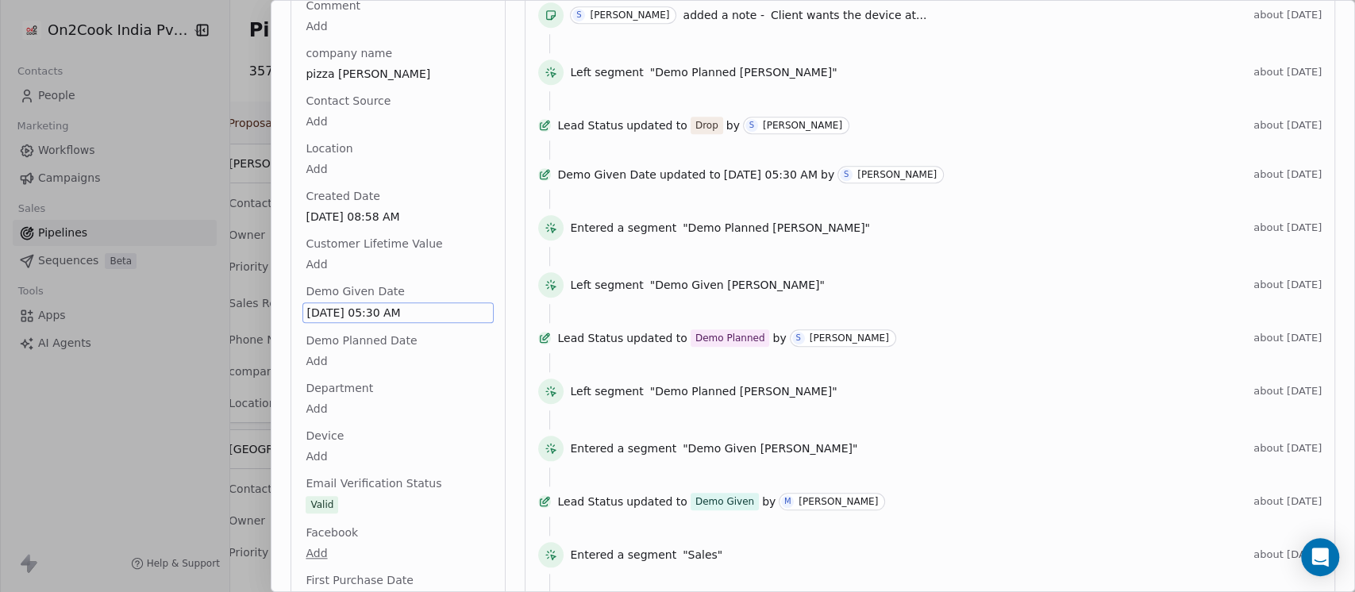
click at [340, 305] on span "30/07/2025 05:30 AM" at bounding box center [397, 313] width 183 height 16
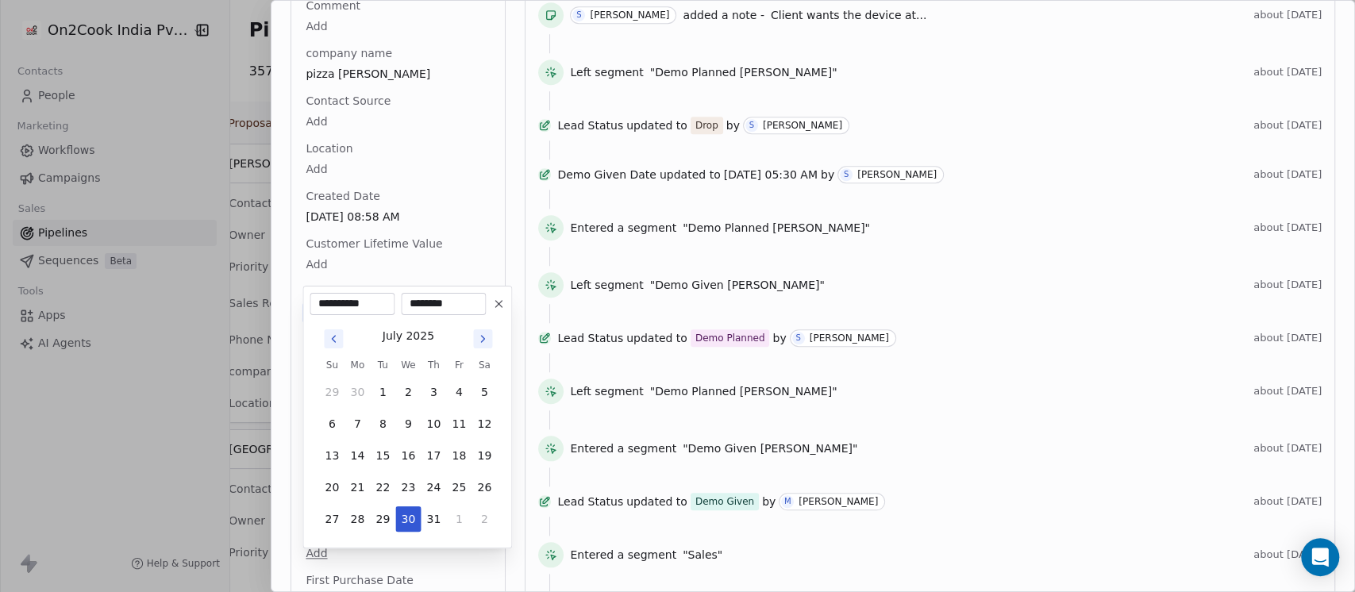
click at [479, 337] on icon "Go to next month" at bounding box center [482, 339] width 13 height 13
click at [459, 398] on button "1" at bounding box center [458, 391] width 25 height 25
type input "**********"
click at [463, 181] on html "On2Cook India Pvt. Ltd. Contacts People Marketing Workflows Campaigns Sales Pip…" at bounding box center [677, 296] width 1355 height 592
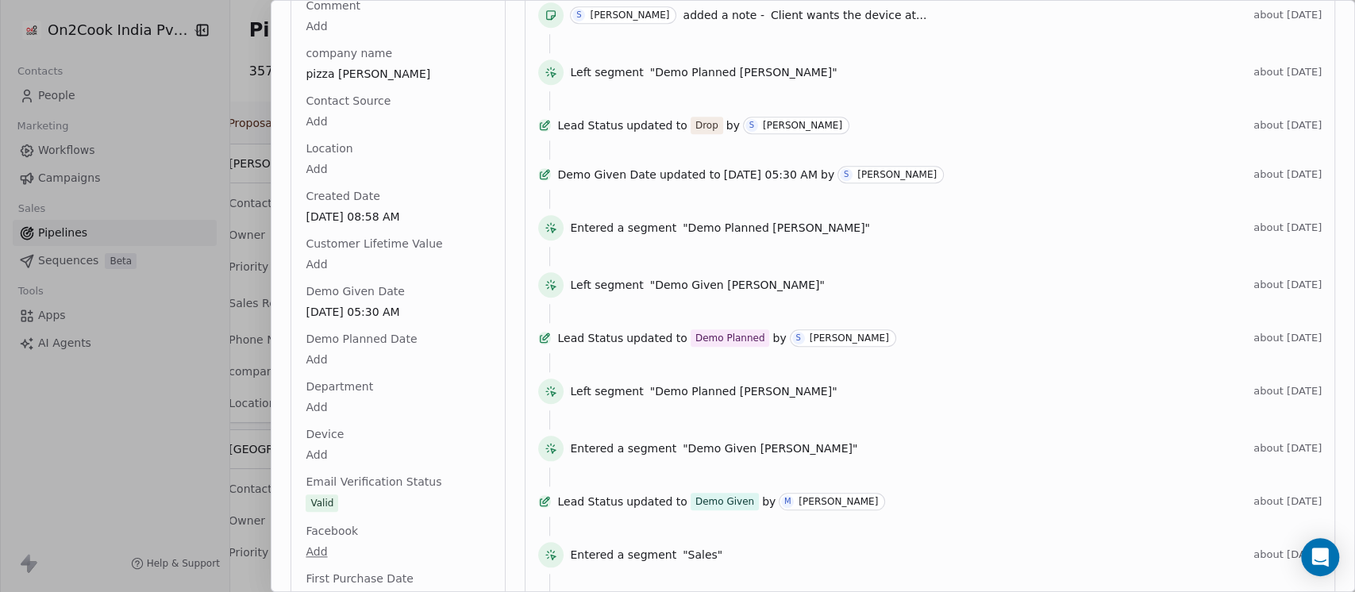
scroll to position [0, 0]
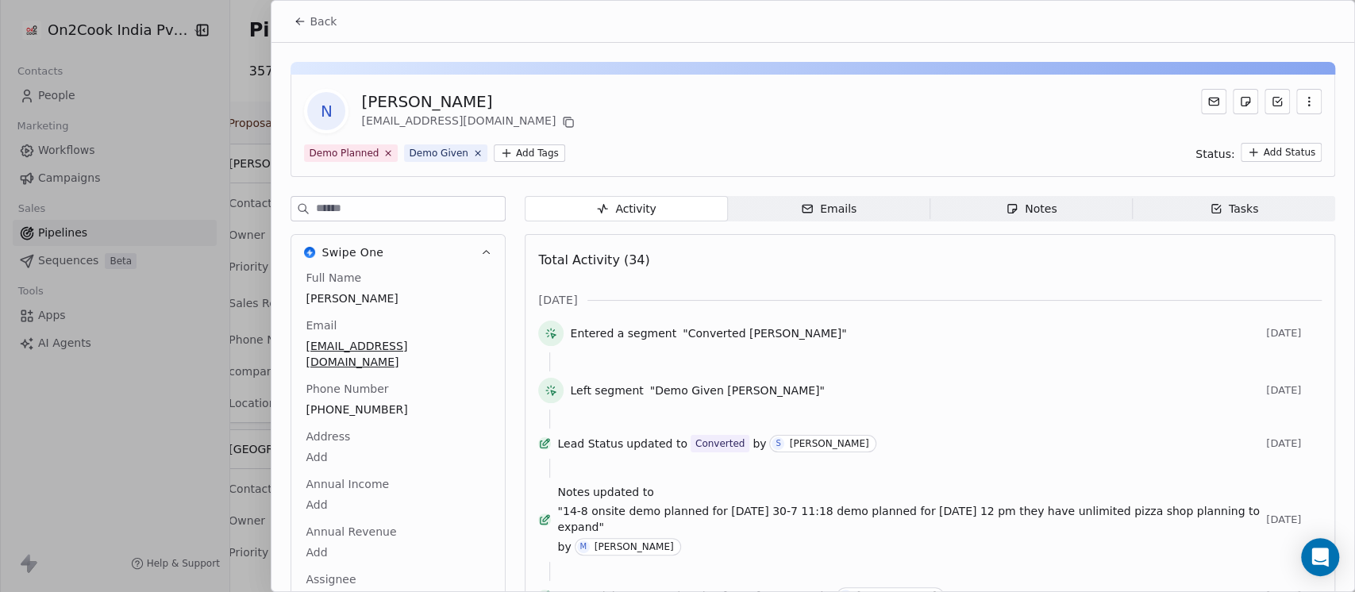
click at [317, 17] on span "Back" at bounding box center [323, 21] width 27 height 16
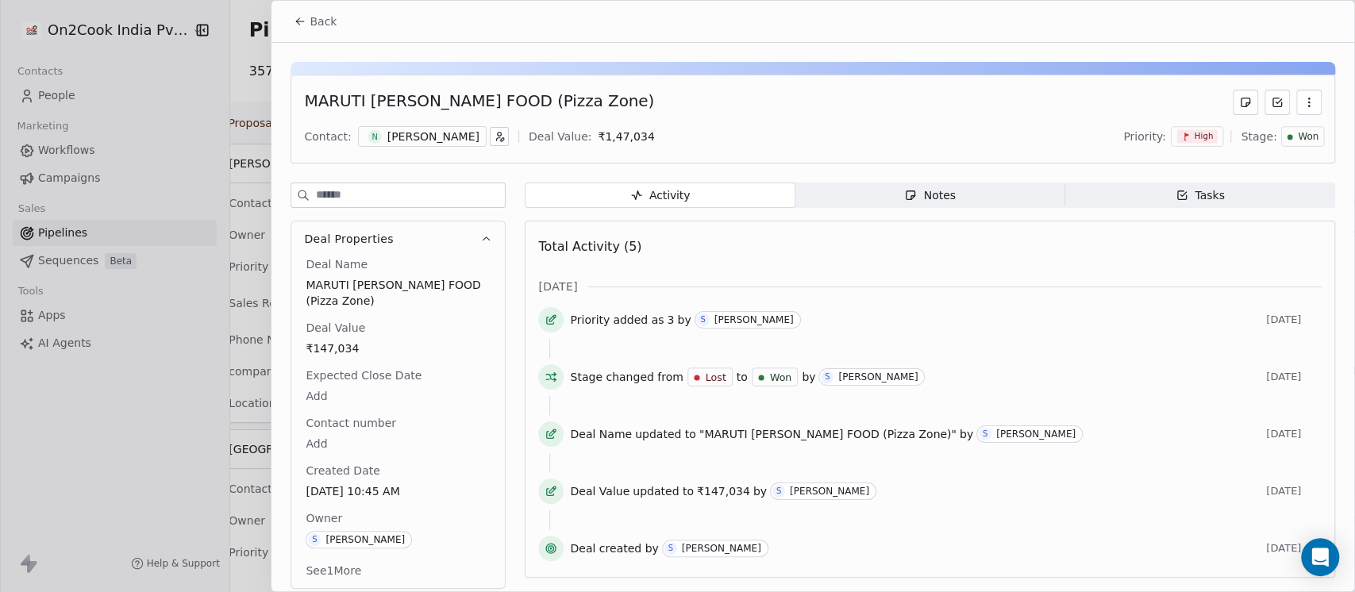
click at [322, 21] on span "Back" at bounding box center [323, 21] width 27 height 16
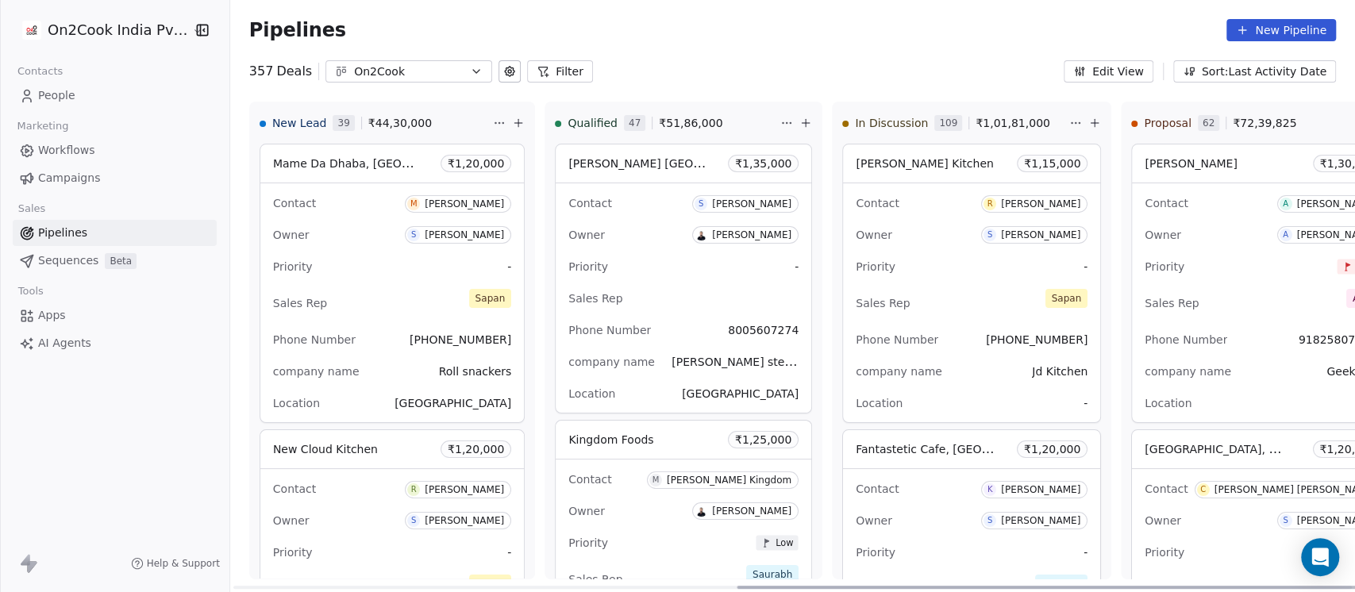
click at [571, 73] on button "Filter" at bounding box center [560, 71] width 66 height 22
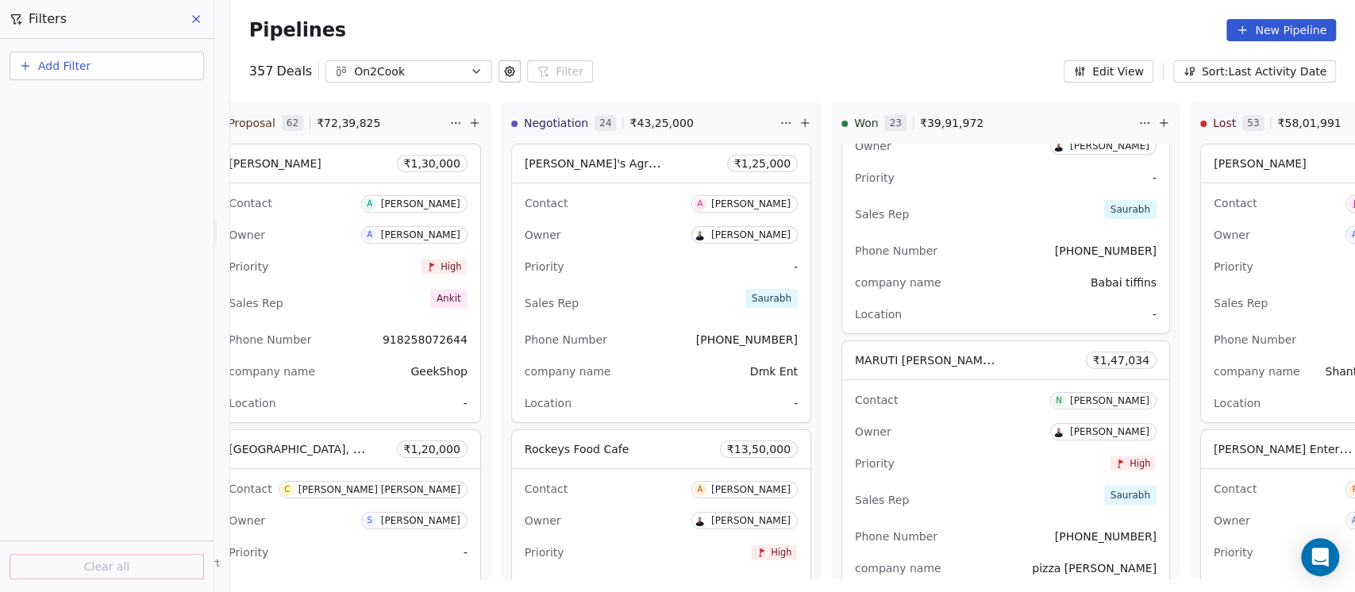
click at [698, 41] on div "Pipelines New Pipeline" at bounding box center [792, 30] width 1125 height 60
click at [1106, 72] on button "Edit View" at bounding box center [1109, 71] width 90 height 22
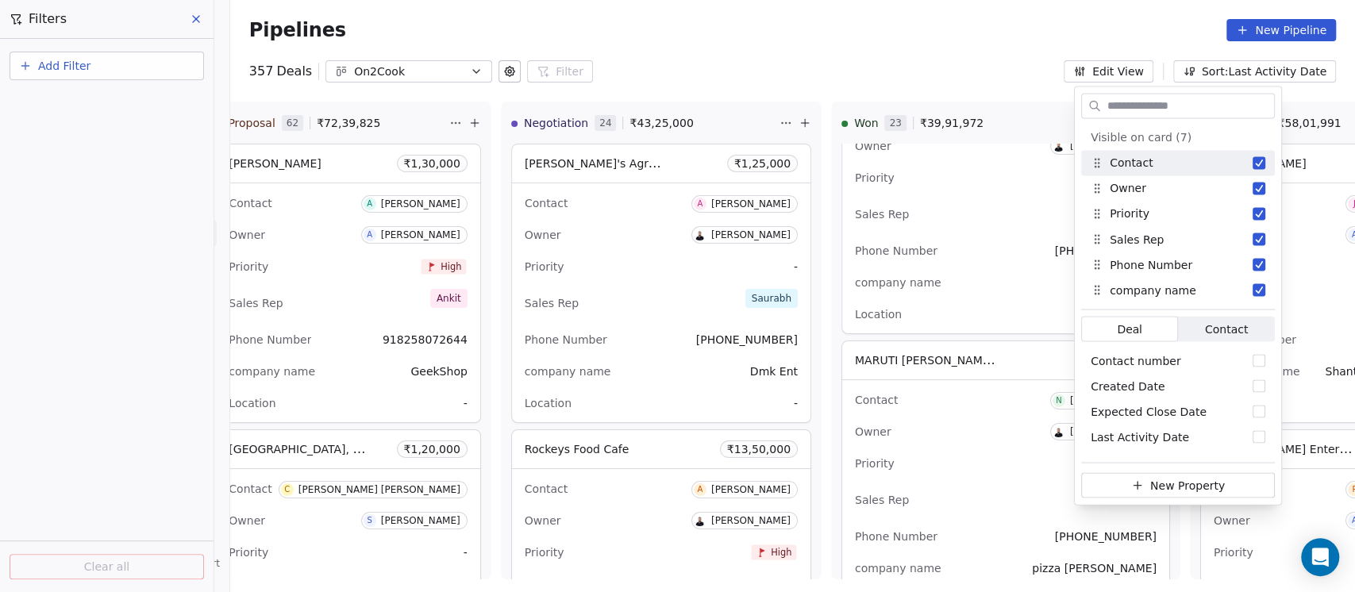
click at [996, 33] on div "Pipelines New Pipeline" at bounding box center [792, 30] width 1087 height 22
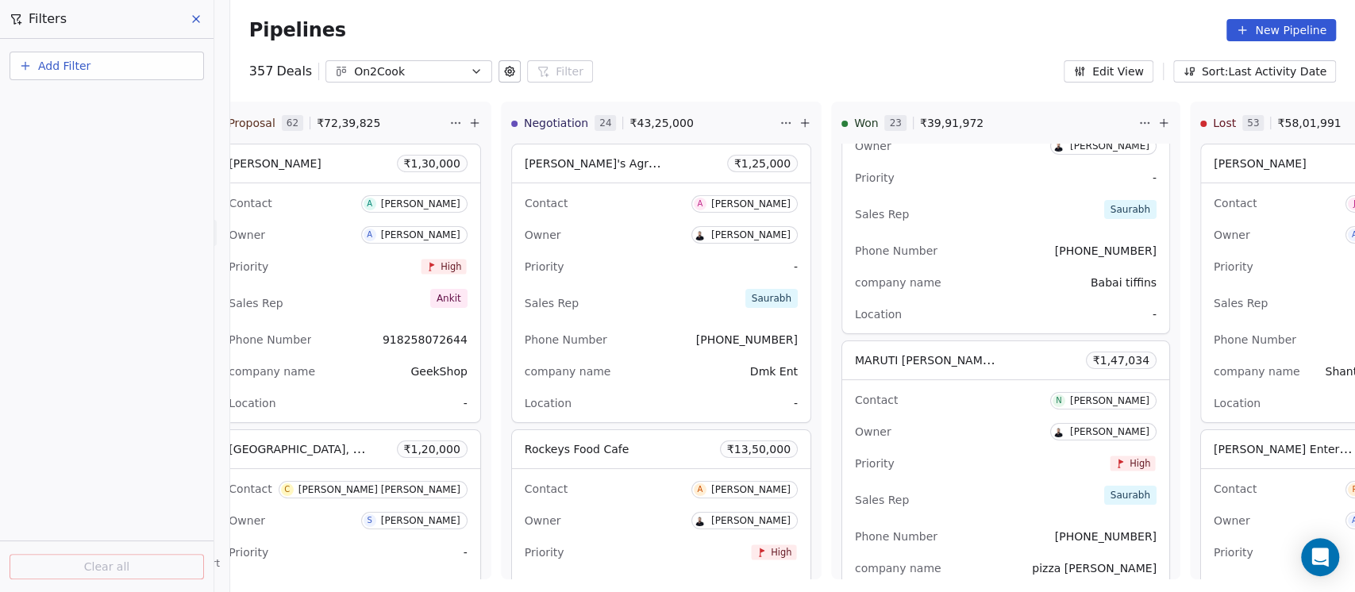
click at [498, 61] on button at bounding box center [509, 71] width 22 height 22
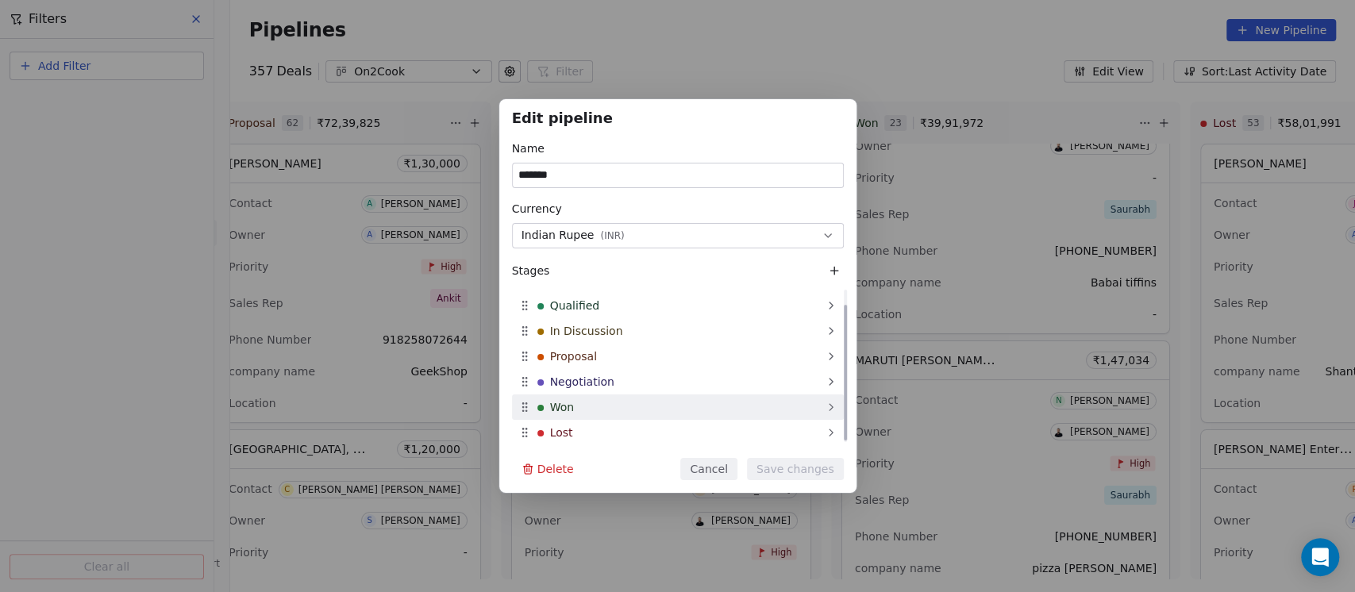
scroll to position [0, 0]
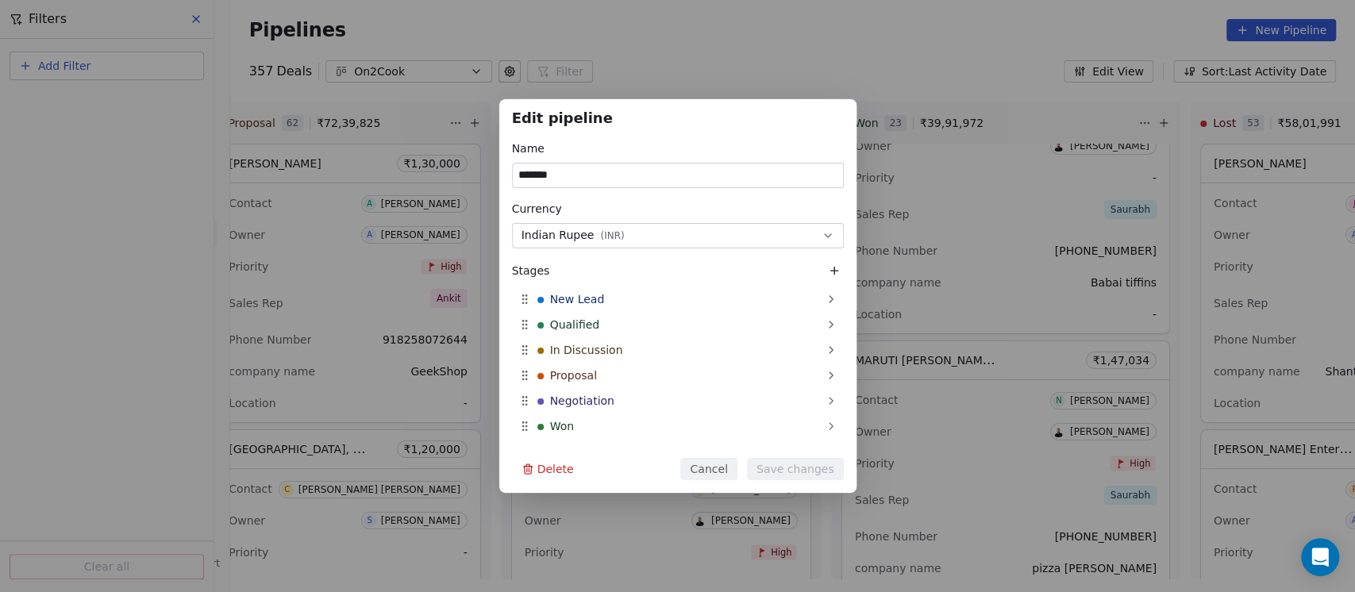
click at [837, 261] on button at bounding box center [834, 270] width 19 height 19
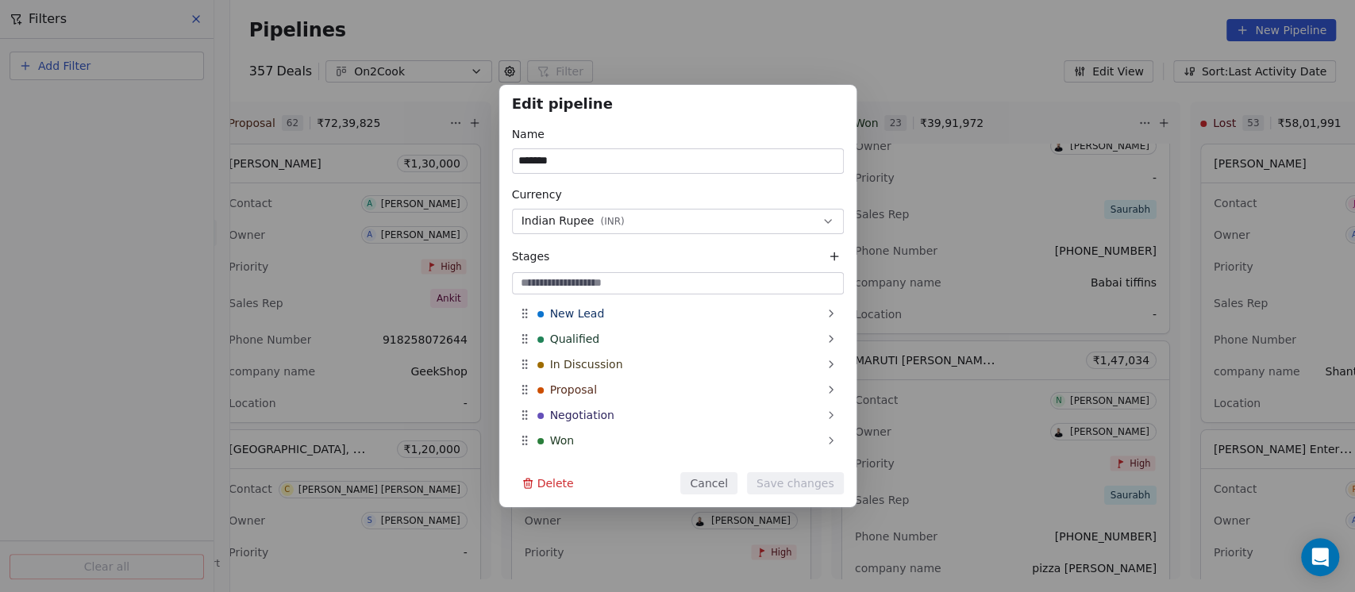
click at [703, 283] on input at bounding box center [677, 283] width 325 height 16
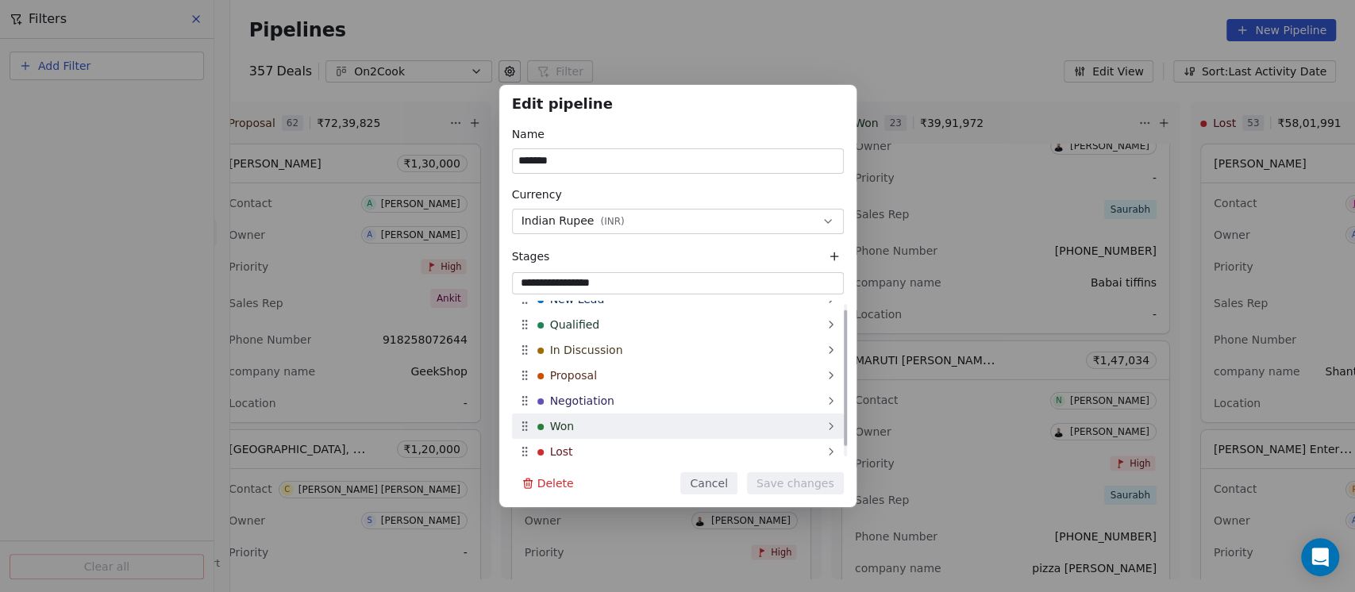
scroll to position [19, 0]
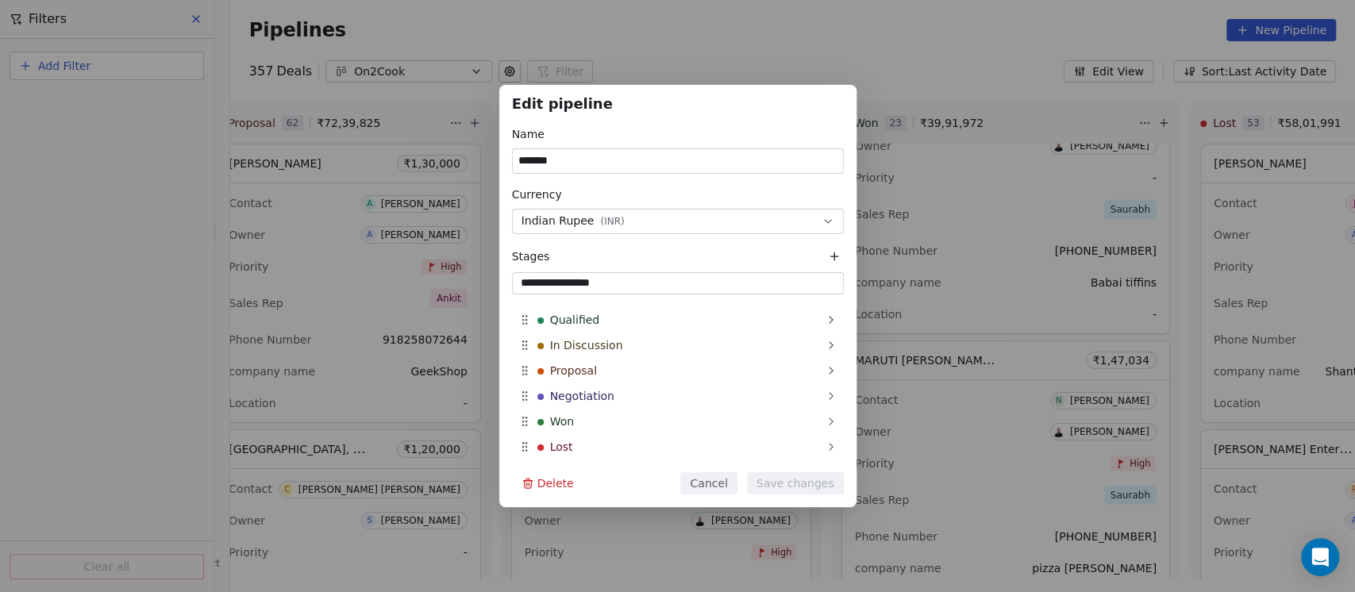
type input "**********"
click at [610, 441] on div "Lost" at bounding box center [678, 446] width 332 height 25
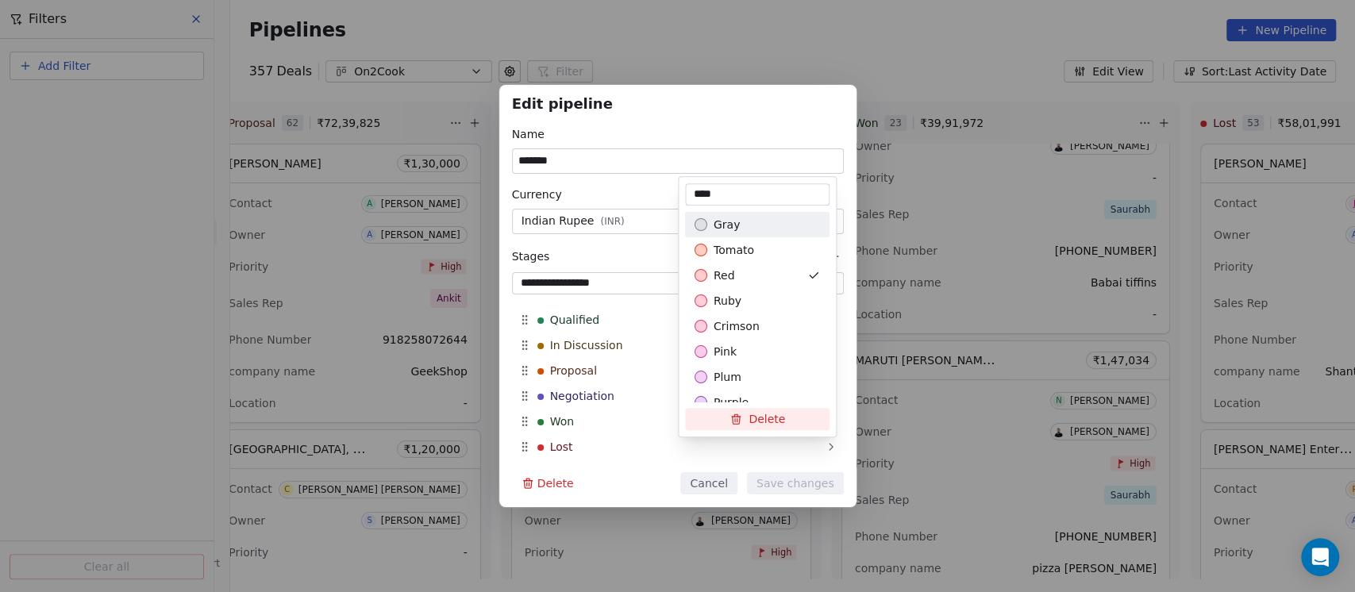
click at [601, 245] on div "**********" at bounding box center [677, 296] width 1355 height 422
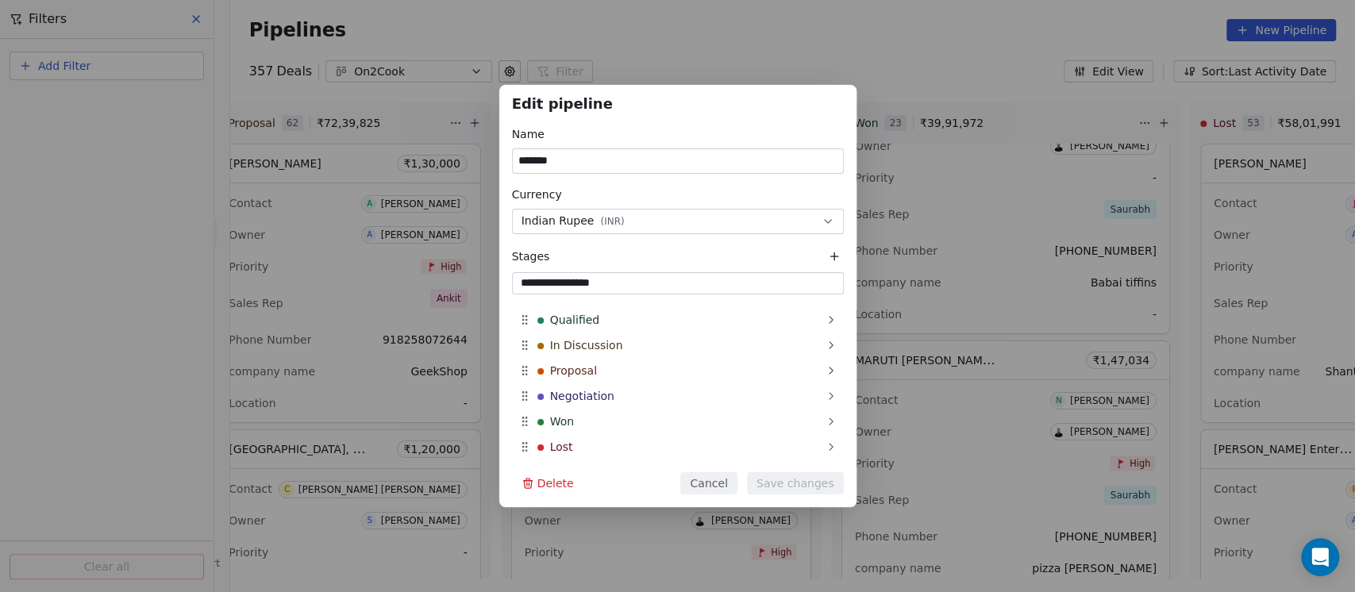
click at [681, 279] on input "**********" at bounding box center [677, 283] width 325 height 16
click at [837, 252] on icon at bounding box center [834, 256] width 13 height 13
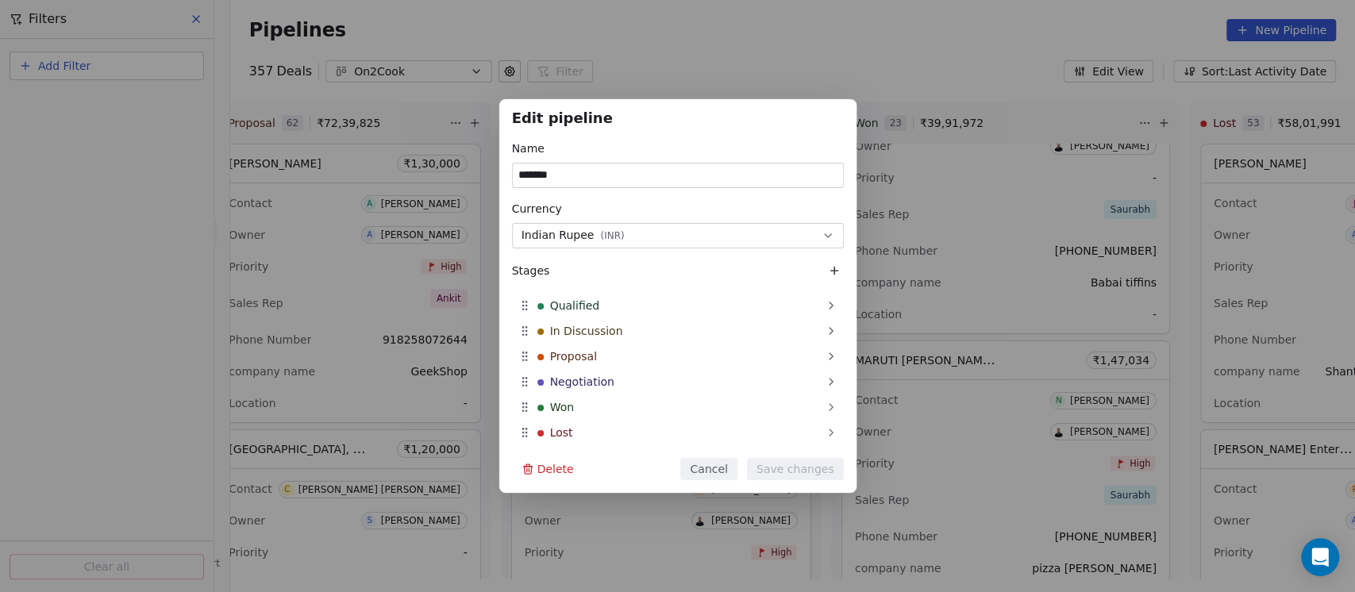
click at [838, 269] on icon at bounding box center [834, 270] width 13 height 13
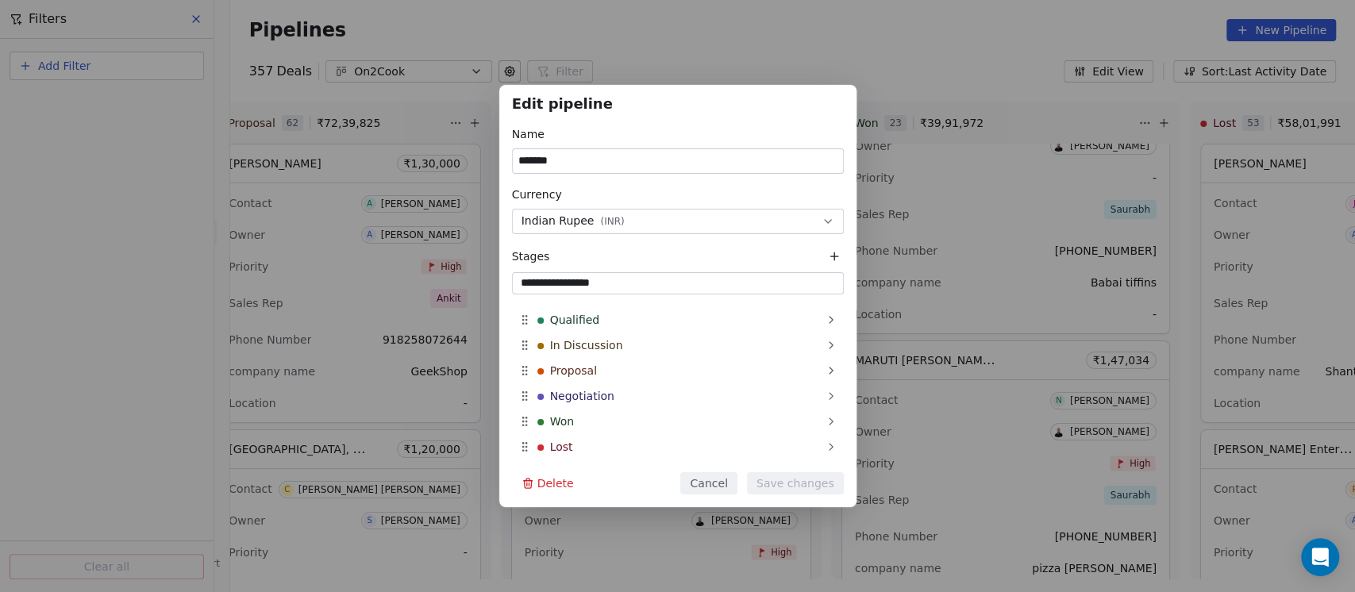
click at [742, 288] on input "**********" at bounding box center [677, 283] width 325 height 16
click at [645, 228] on button "Indian Rupee ( INR )" at bounding box center [678, 221] width 332 height 25
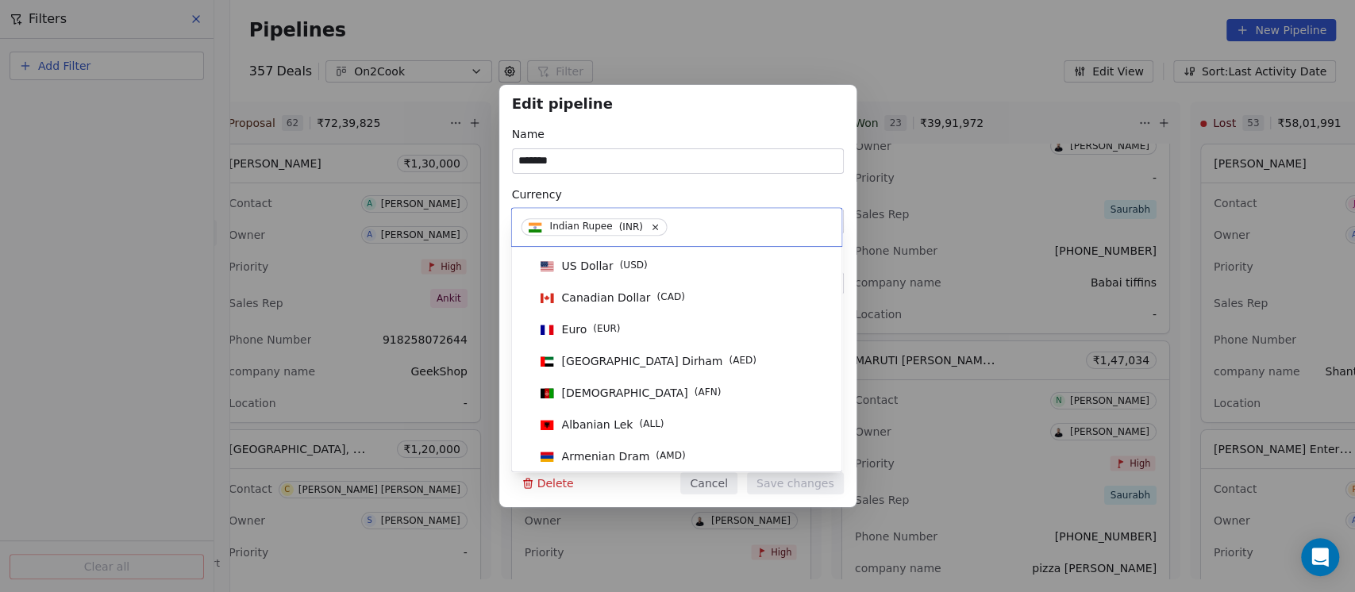
click at [651, 228] on icon at bounding box center [656, 227] width 10 height 10
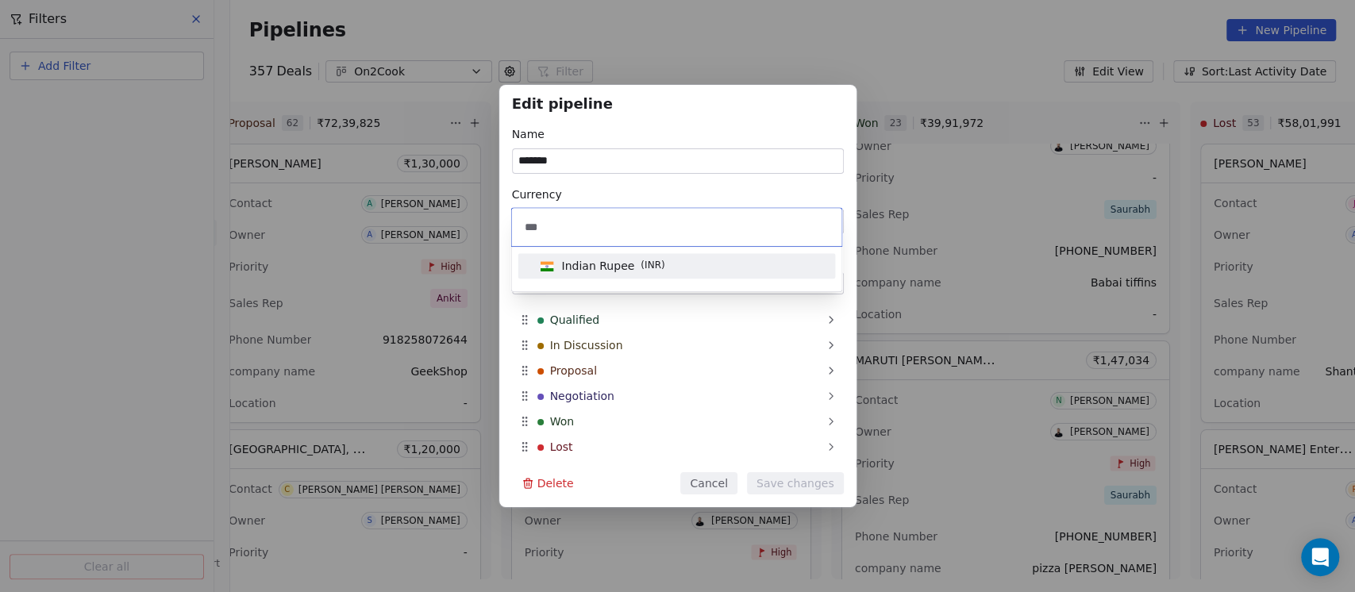
type input "***"
click at [648, 263] on span "( INR )" at bounding box center [652, 266] width 24 height 16
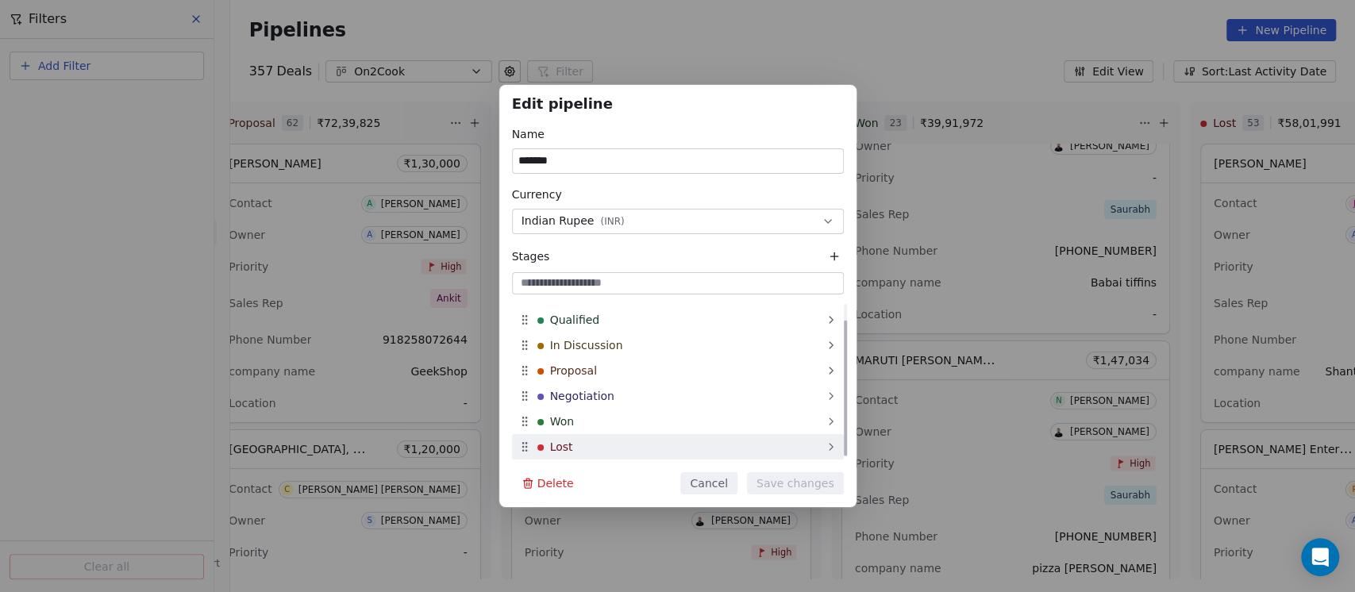
click at [821, 449] on div "Lost" at bounding box center [678, 446] width 332 height 25
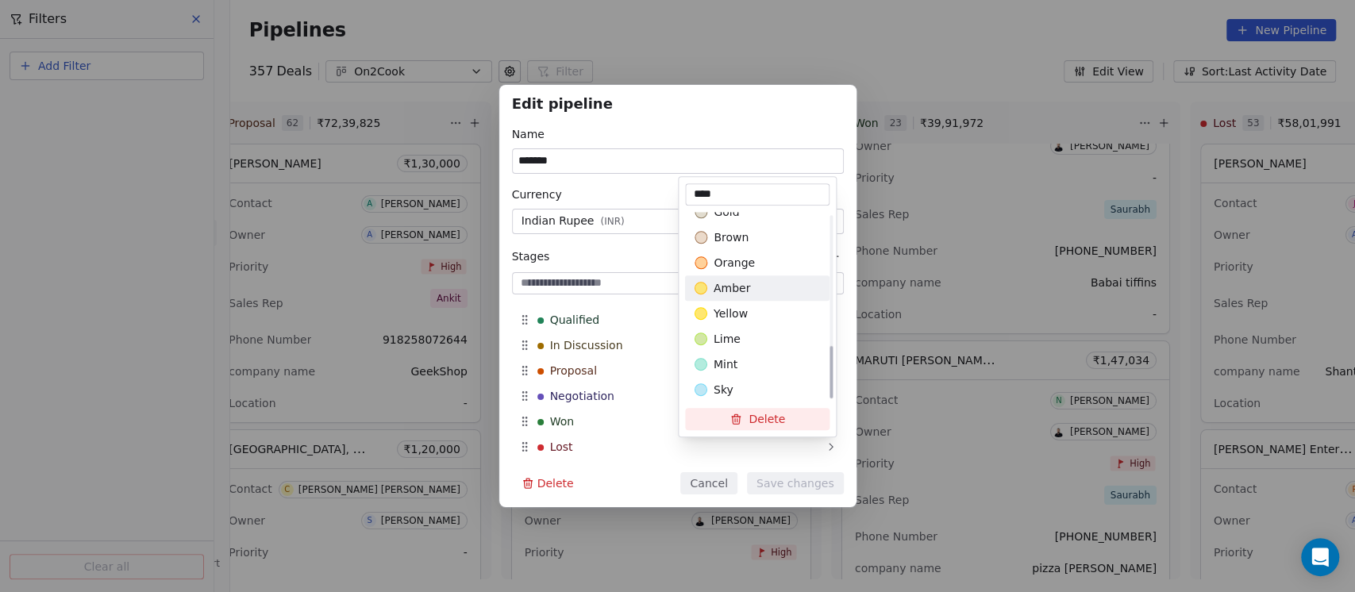
scroll to position [471, 0]
click at [644, 126] on div "Edit pipeline Name ******* Currency Indian Rupee ( INR ) Stages New Lead Qualif…" at bounding box center [677, 296] width 1355 height 422
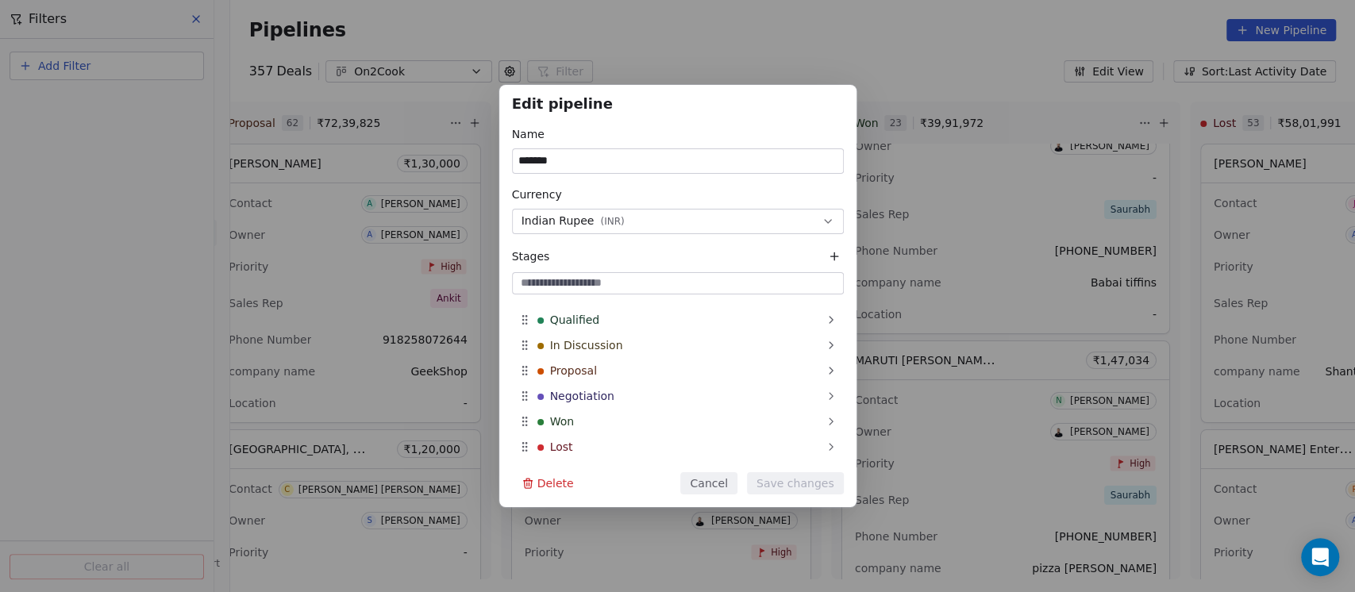
click at [725, 479] on button "Cancel" at bounding box center [708, 483] width 56 height 22
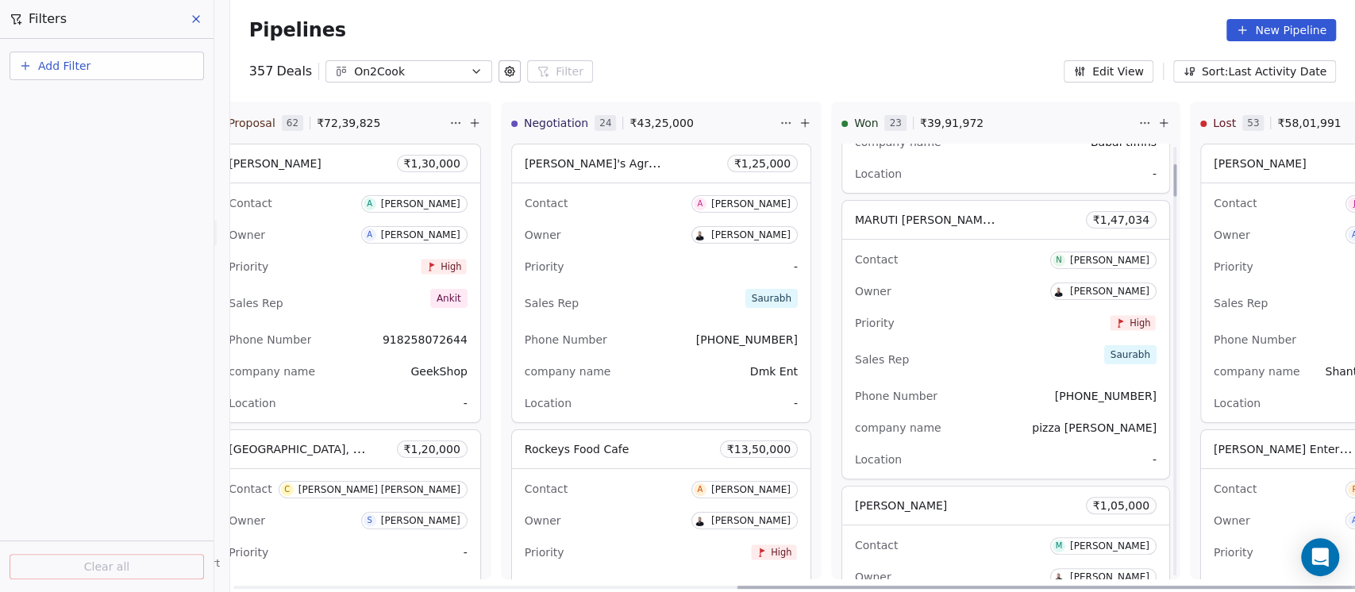
scroll to position [89, 0]
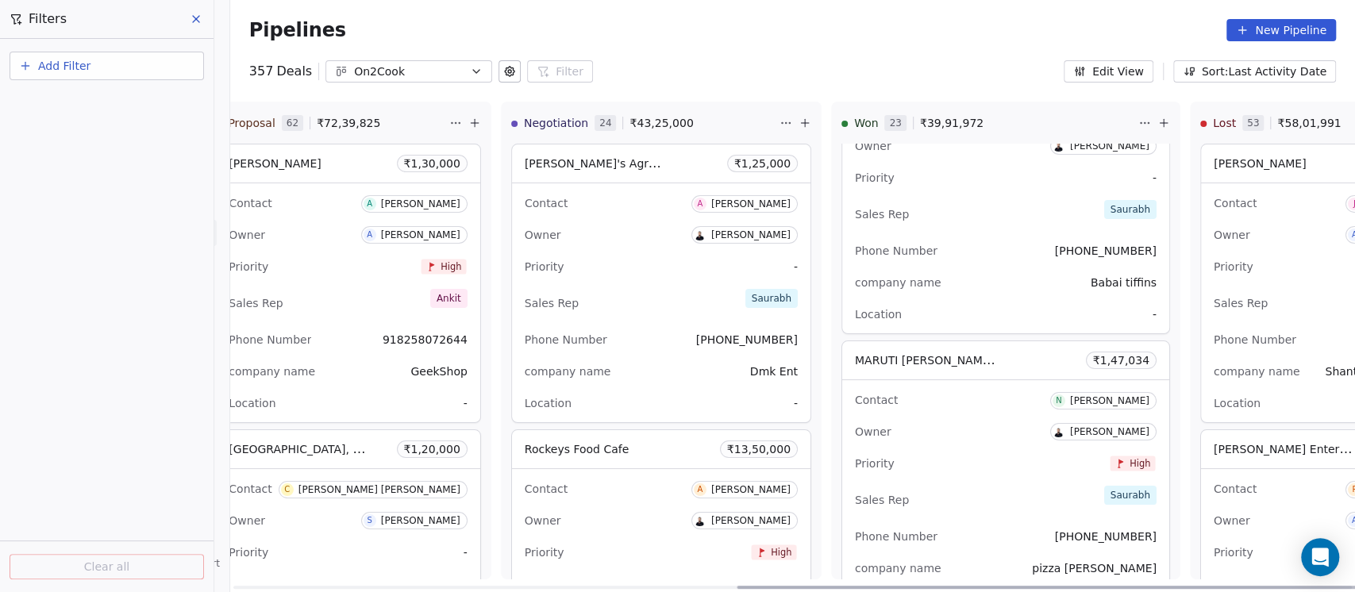
click at [964, 60] on div "Create a deal Deal name (required) Deal value ₹ Contact (required) Select conta…" at bounding box center [677, 296] width 1355 height 592
click at [1294, 120] on html "On2Cook India Pvt. Ltd. Contacts People Marketing Workflows Campaigns Sales Pip…" at bounding box center [677, 296] width 1355 height 592
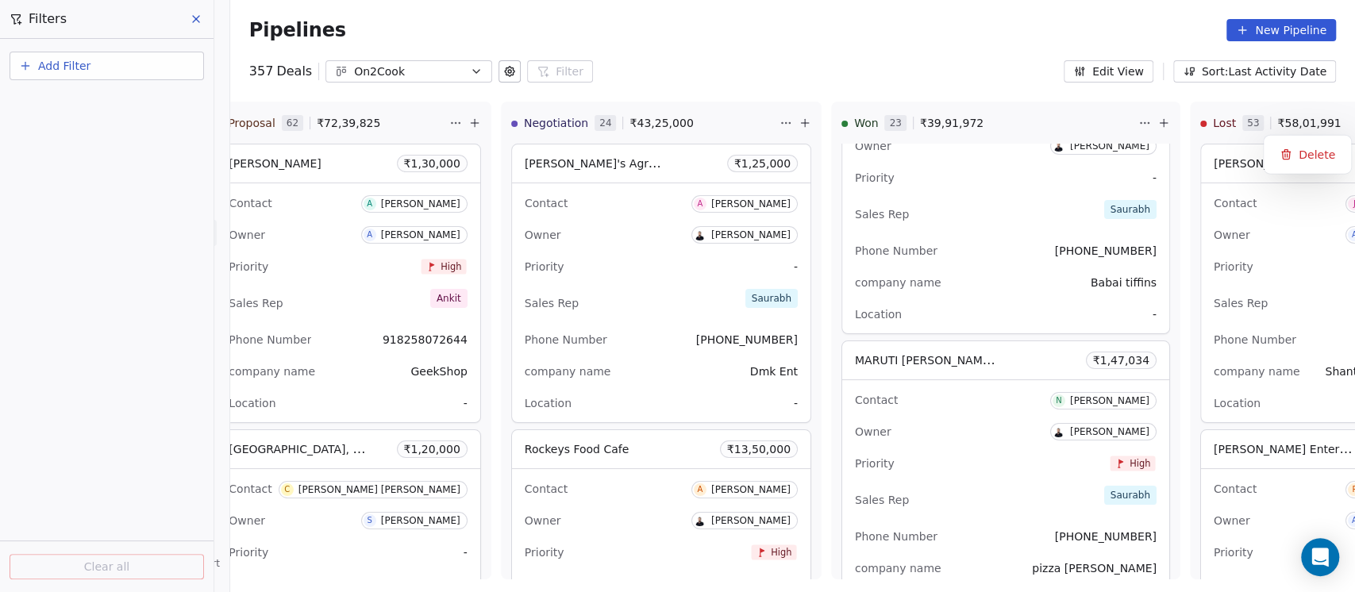
click at [961, 38] on html "On2Cook India Pvt. Ltd. Contacts People Marketing Workflows Campaigns Sales Pip…" at bounding box center [677, 296] width 1355 height 592
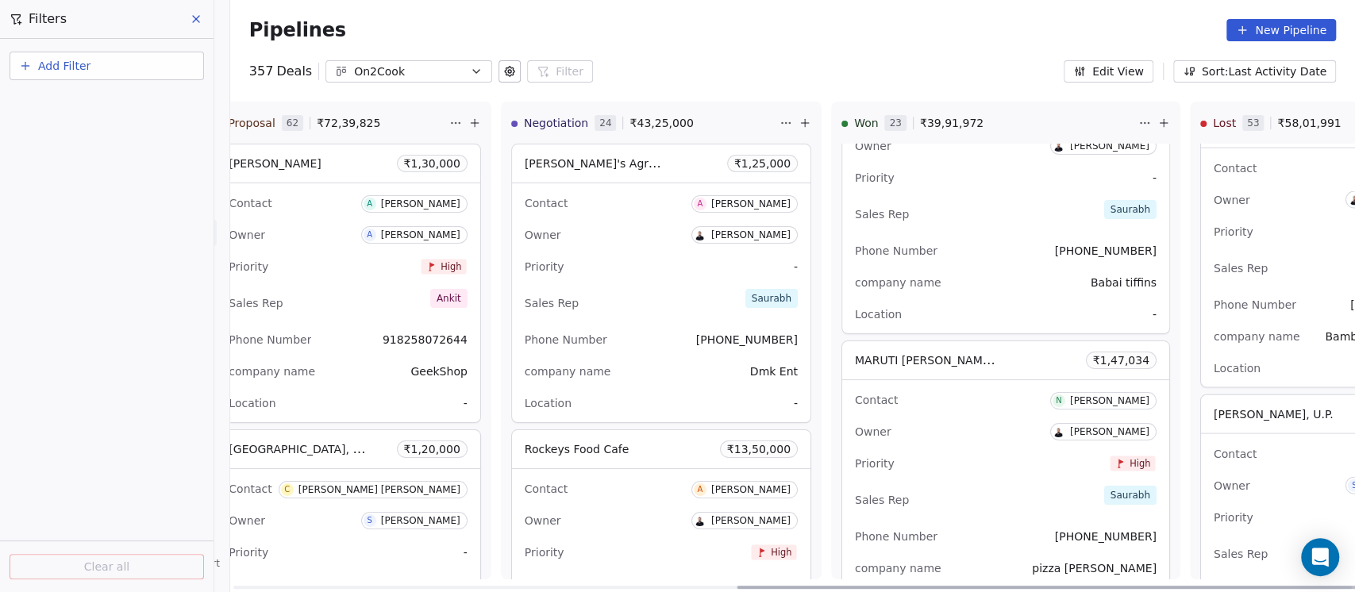
scroll to position [2406, 0]
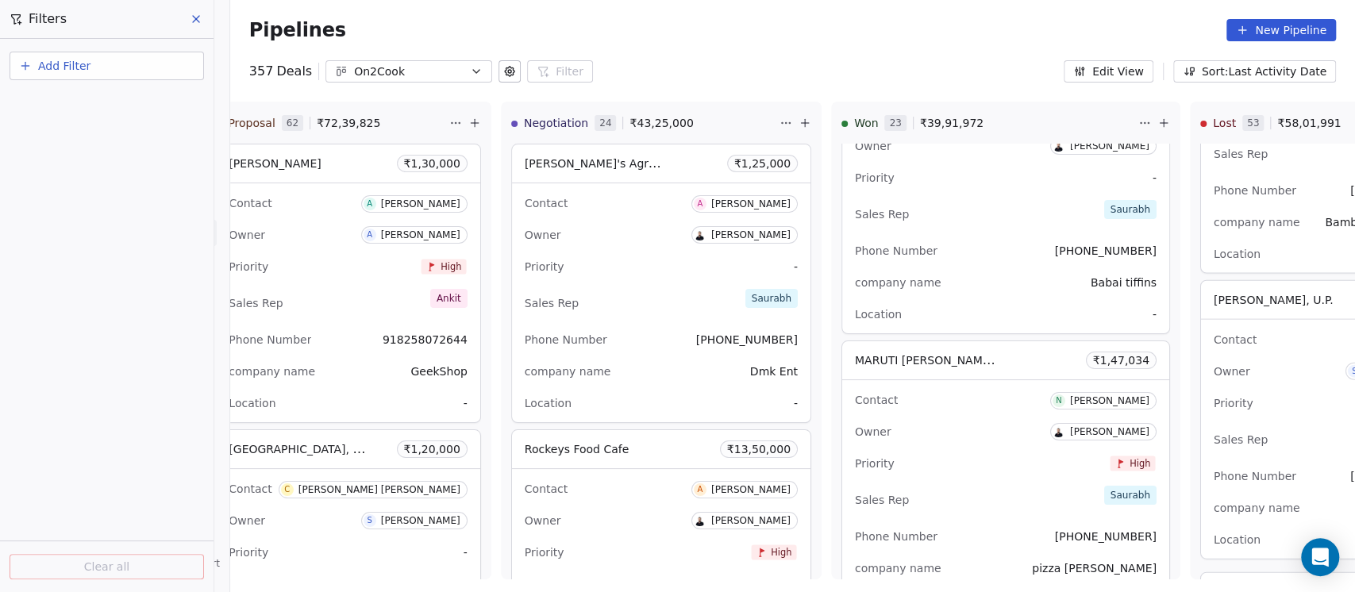
click at [791, 64] on div "357 Deals On2Cook Filter Filters Add Filter Clear all Edit View Sort: Last Acti…" at bounding box center [792, 71] width 1125 height 22
click at [117, 60] on button "Add Filter" at bounding box center [107, 66] width 194 height 29
click at [90, 105] on span "Deal properties" at bounding box center [69, 102] width 86 height 17
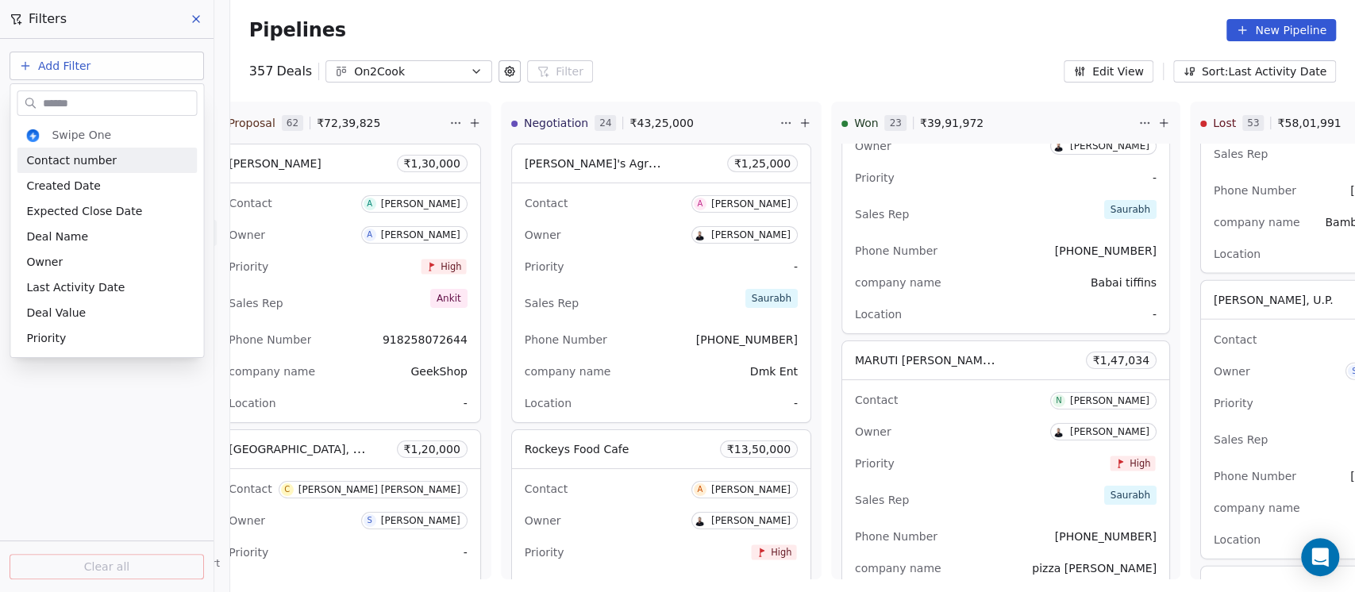
click at [100, 110] on input "text" at bounding box center [118, 102] width 156 height 23
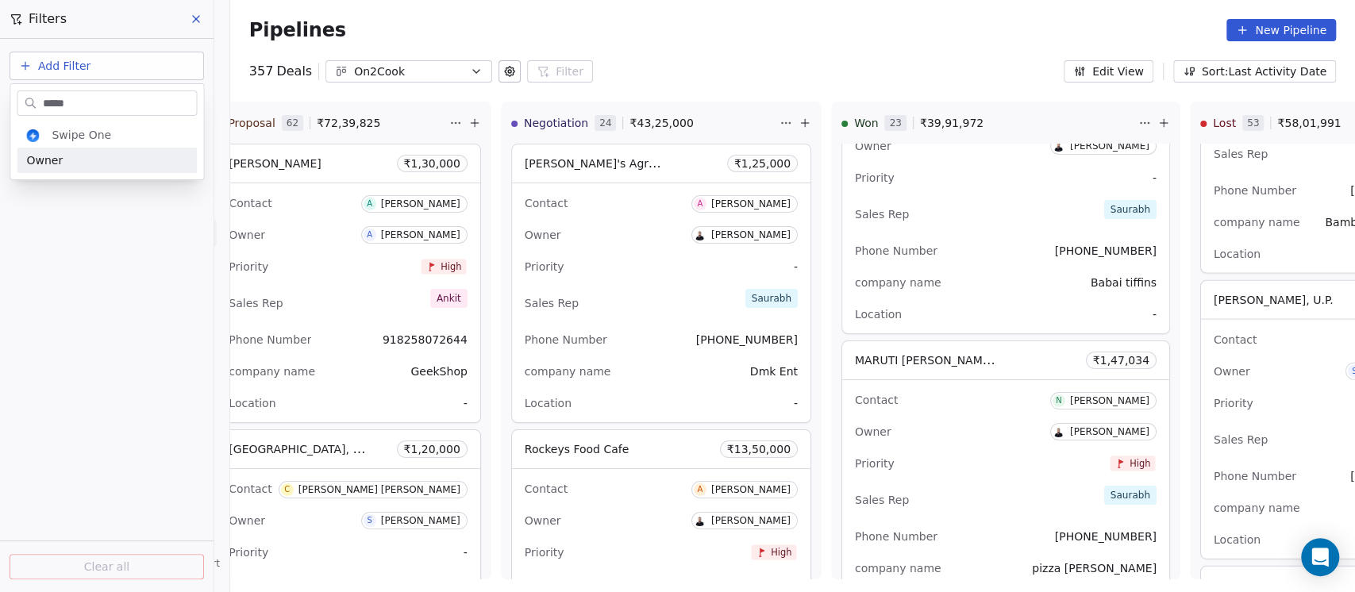
type input "*****"
click at [74, 163] on div "Owner" at bounding box center [106, 160] width 161 height 16
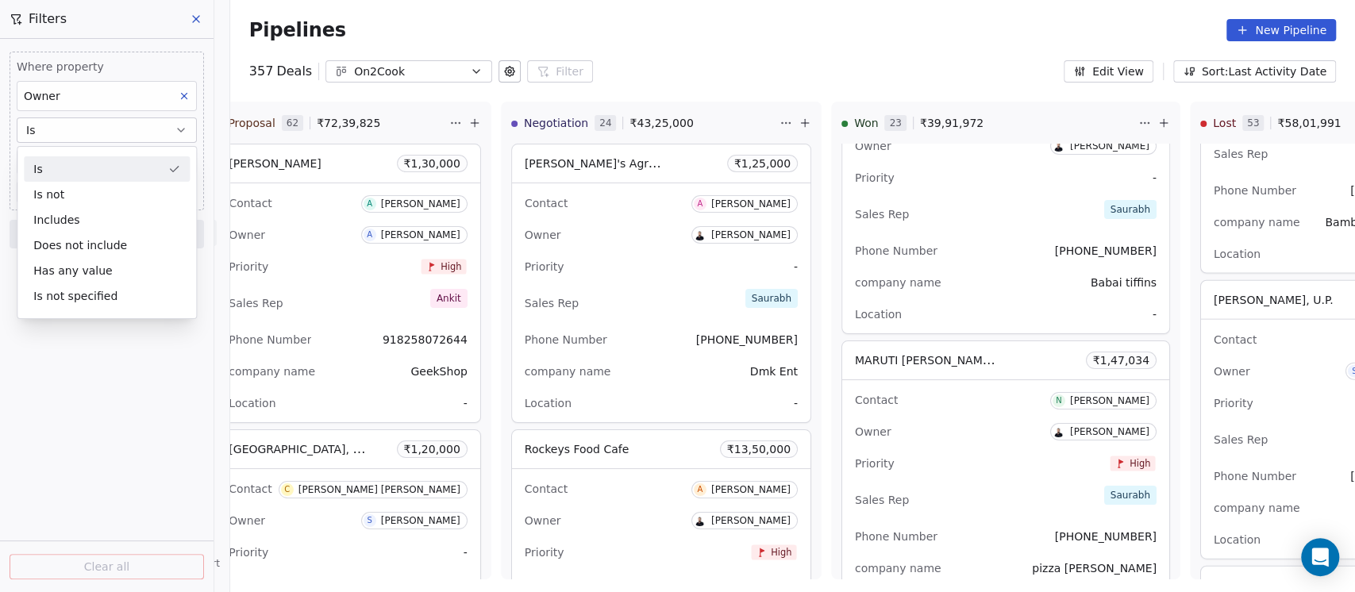
click at [60, 167] on div "Is" at bounding box center [107, 168] width 166 height 25
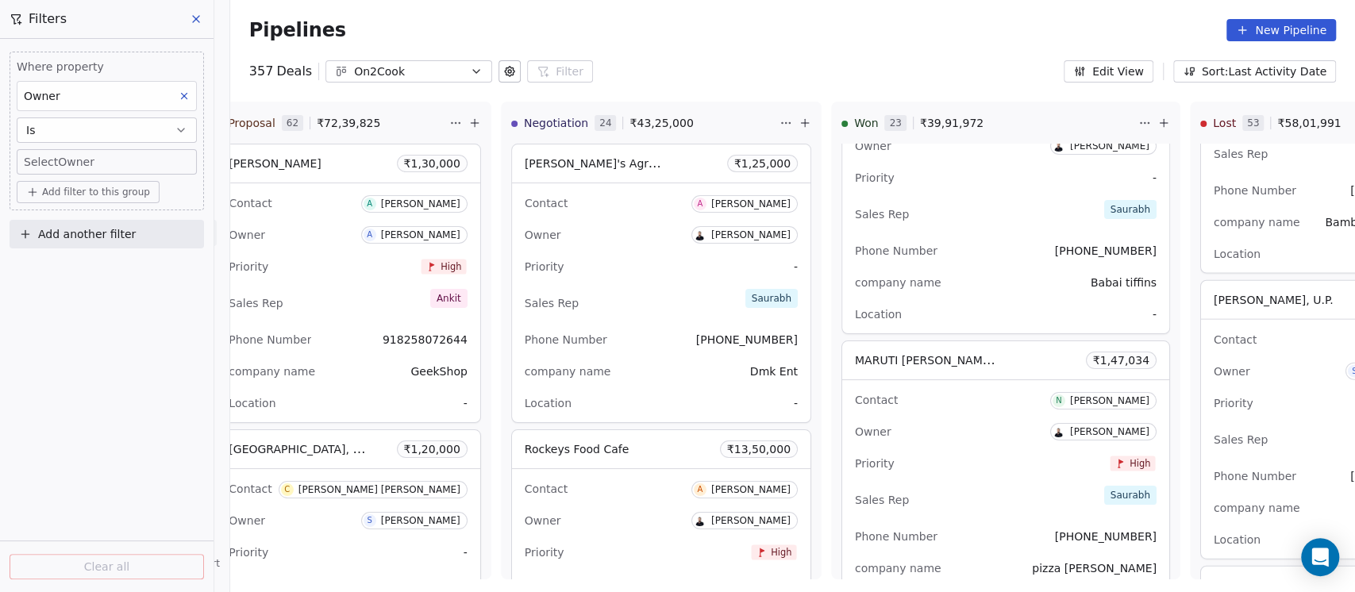
click at [64, 162] on body "On2Cook India Pvt. Ltd. Contacts People Marketing Workflows Campaigns Sales Pip…" at bounding box center [677, 296] width 1355 height 592
type input "***"
click at [81, 221] on div "[PERSON_NAME]" at bounding box center [98, 216] width 79 height 11
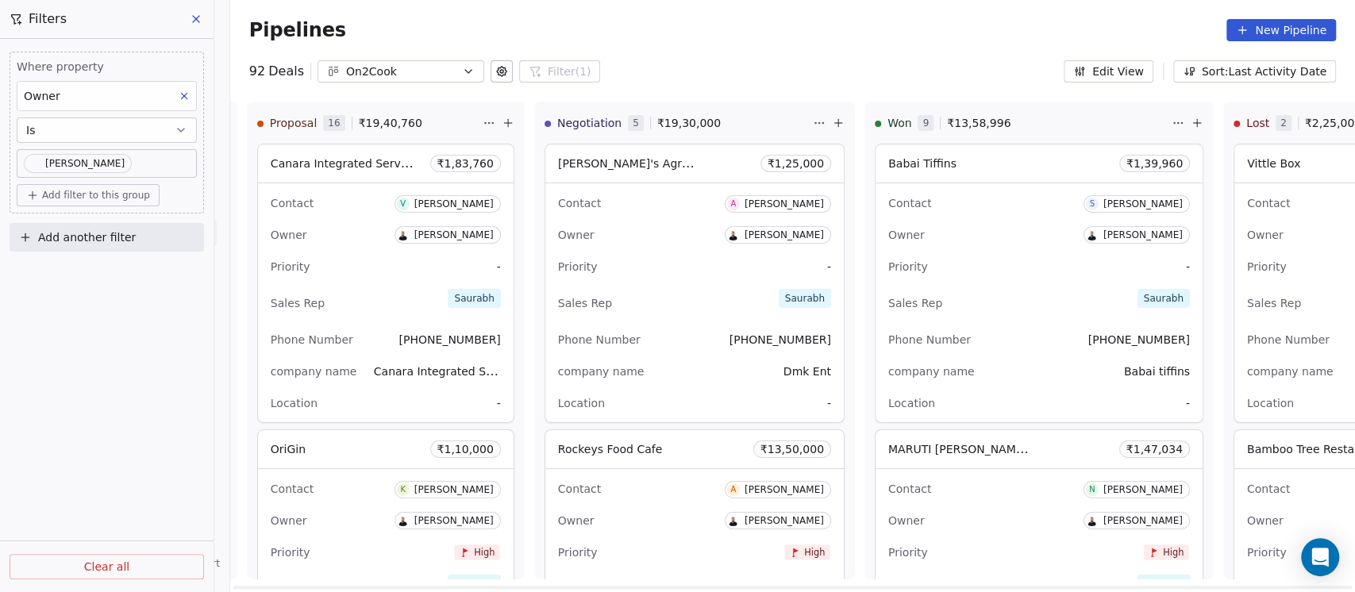
scroll to position [0, 0]
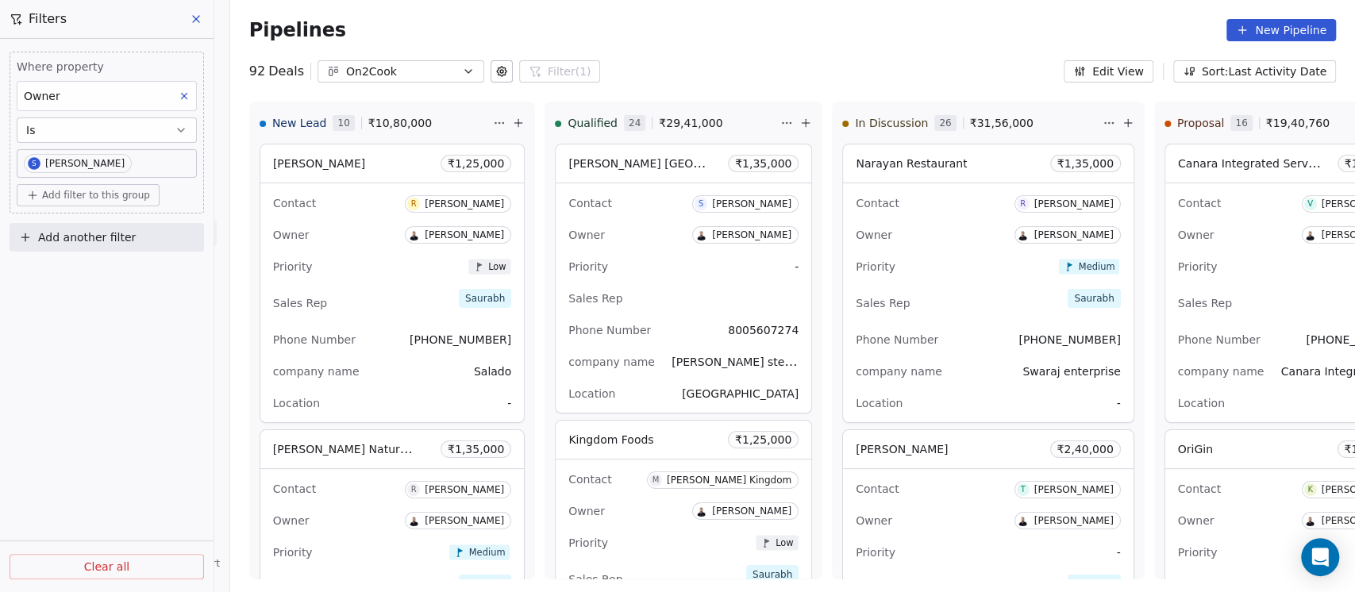
click at [1219, 68] on button "Sort: Last Activity Date" at bounding box center [1254, 71] width 163 height 22
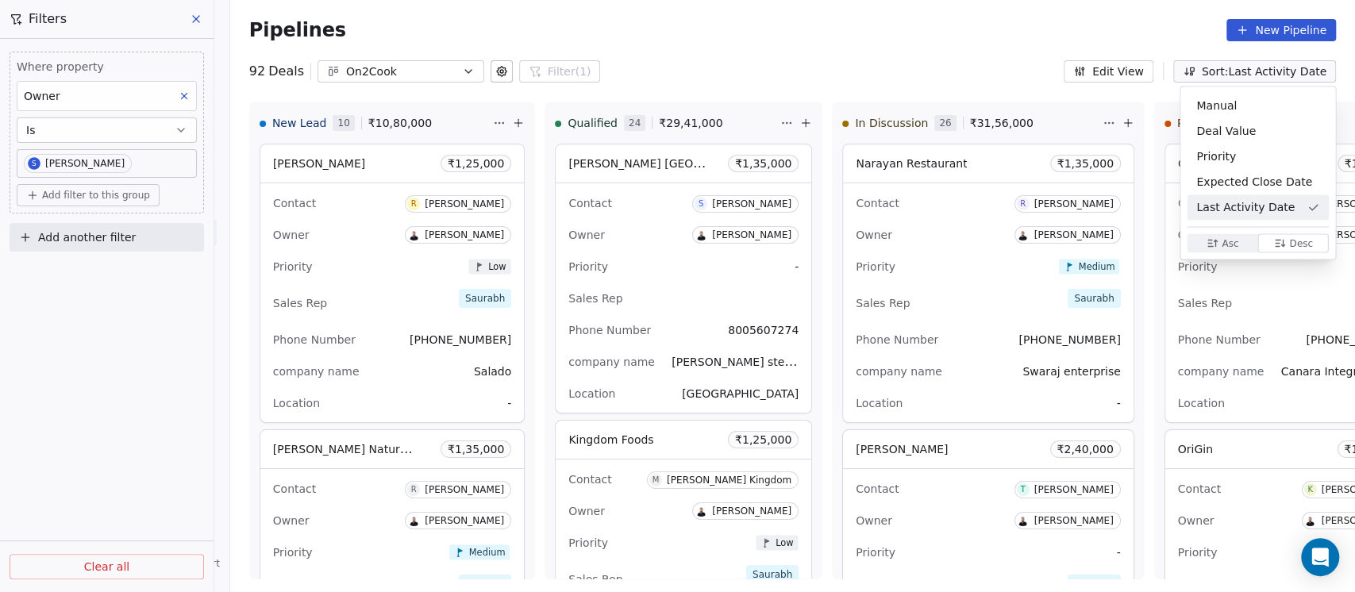
click at [1216, 255] on div "Asc Asc Desc Desc" at bounding box center [1257, 242] width 155 height 33
click at [1215, 241] on icon "button" at bounding box center [1212, 243] width 13 height 13
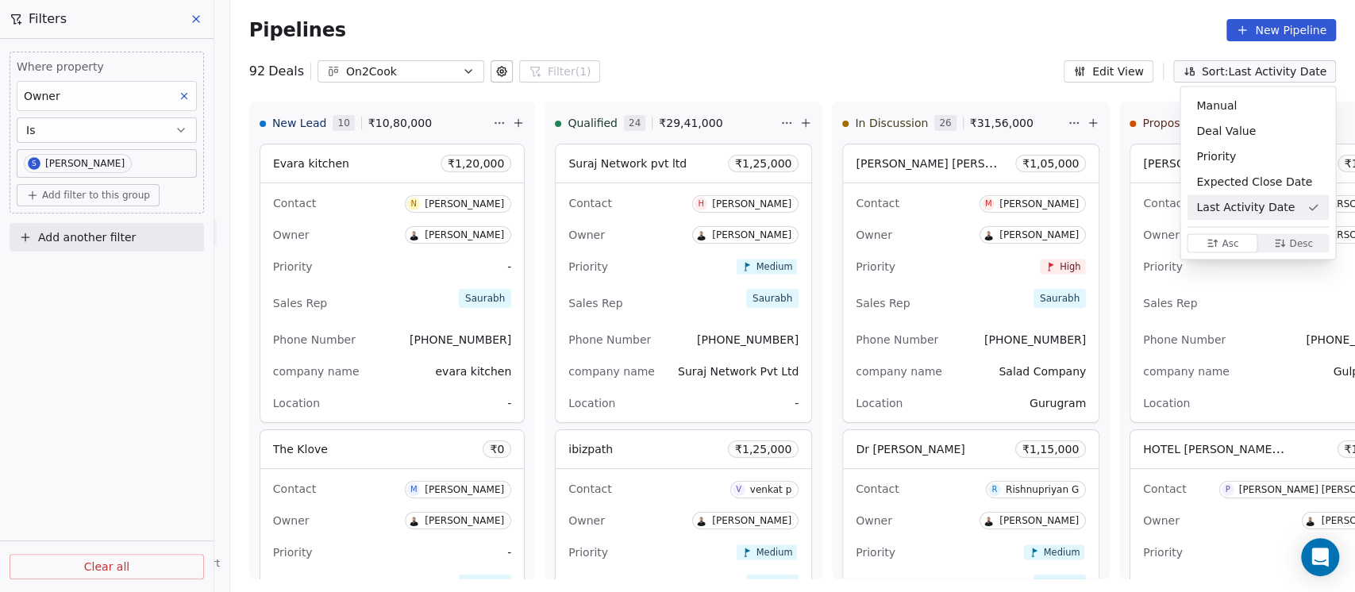
click at [794, 17] on html "On2Cook India Pvt. Ltd. Contacts People Marketing Workflows Campaigns Sales Pip…" at bounding box center [677, 296] width 1355 height 592
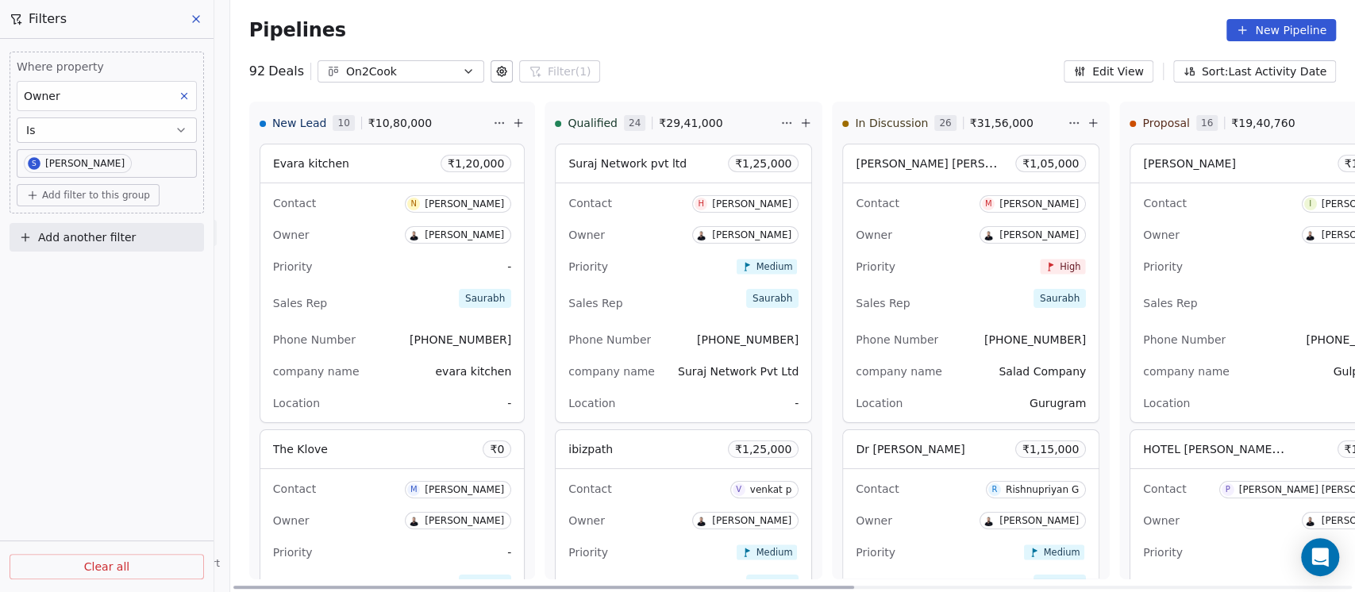
click at [927, 175] on div "[PERSON_NAME] [PERSON_NAME] ₹ 1,05,000" at bounding box center [971, 163] width 256 height 38
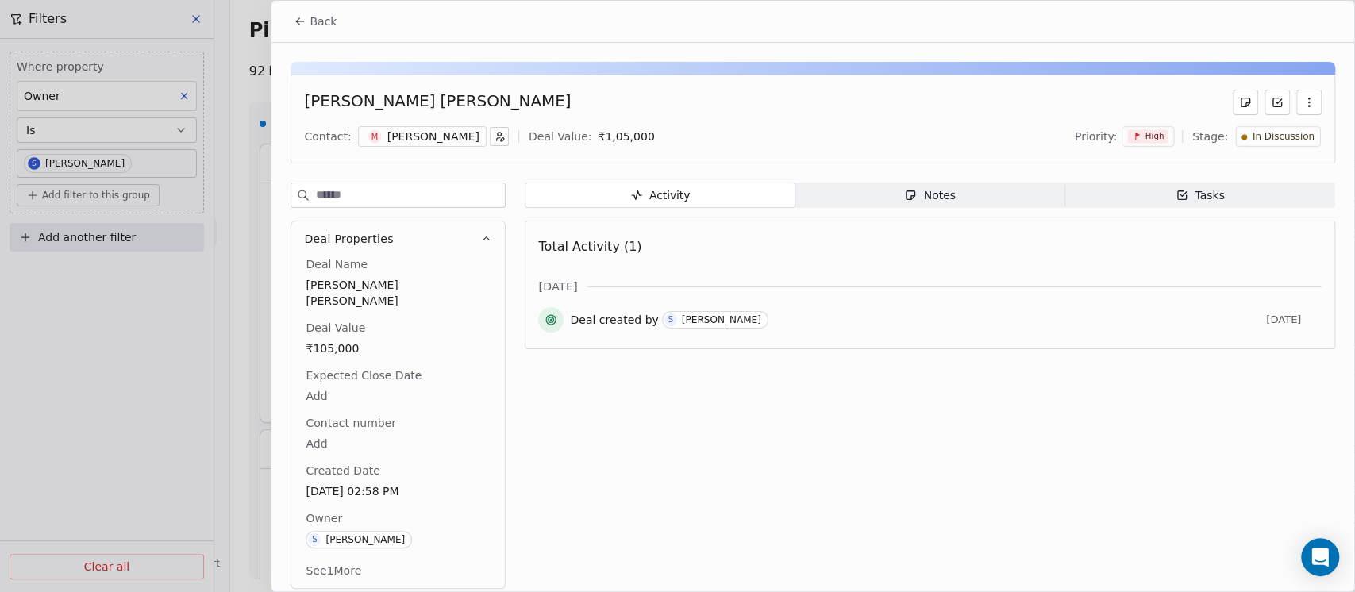
click at [960, 196] on span "Notes Notes" at bounding box center [930, 195] width 270 height 25
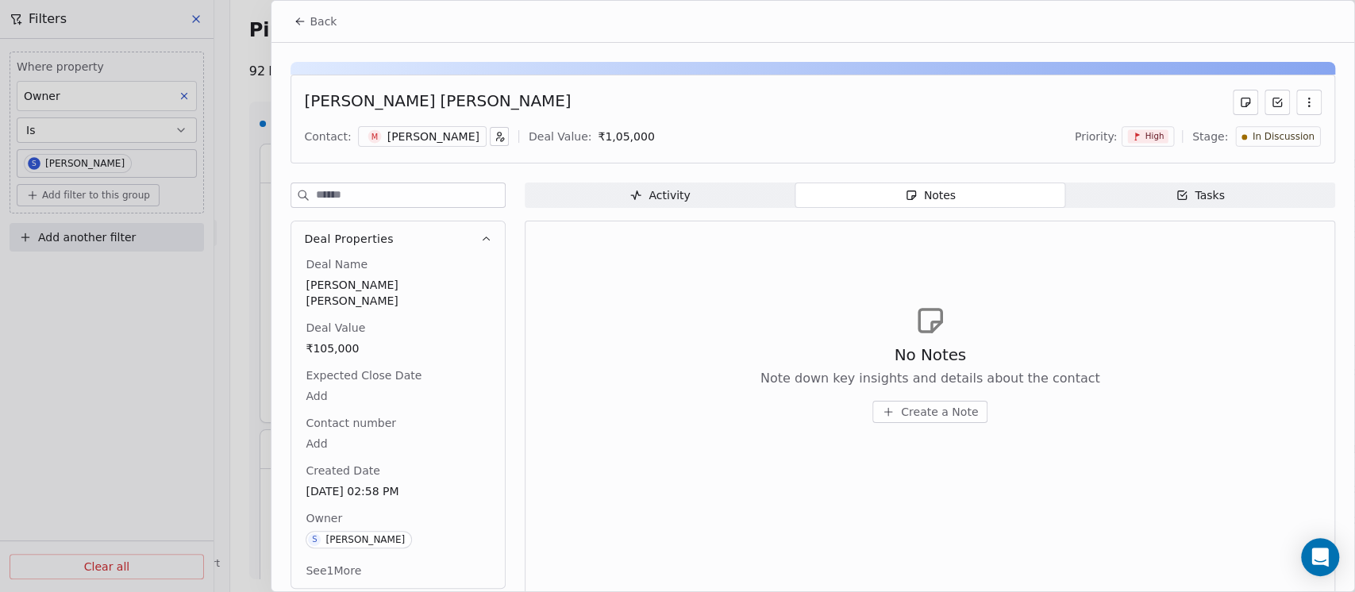
click at [946, 418] on span "Create a Note" at bounding box center [939, 412] width 77 height 16
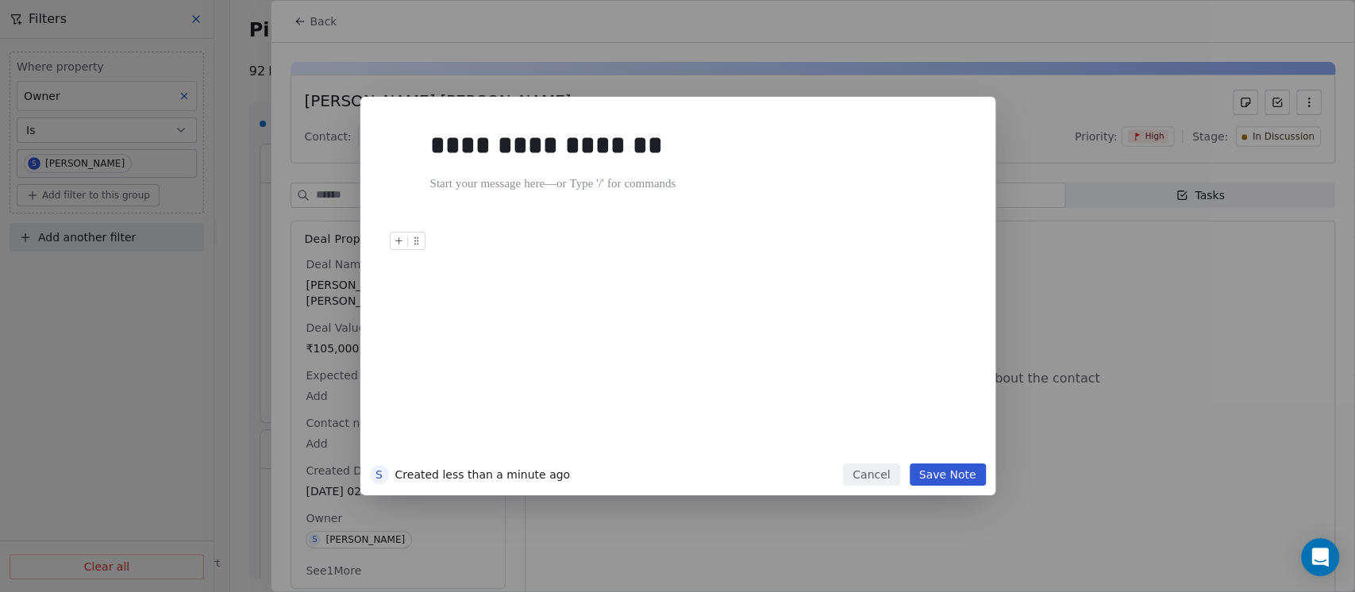
click at [949, 471] on button "Save Note" at bounding box center [948, 474] width 76 height 22
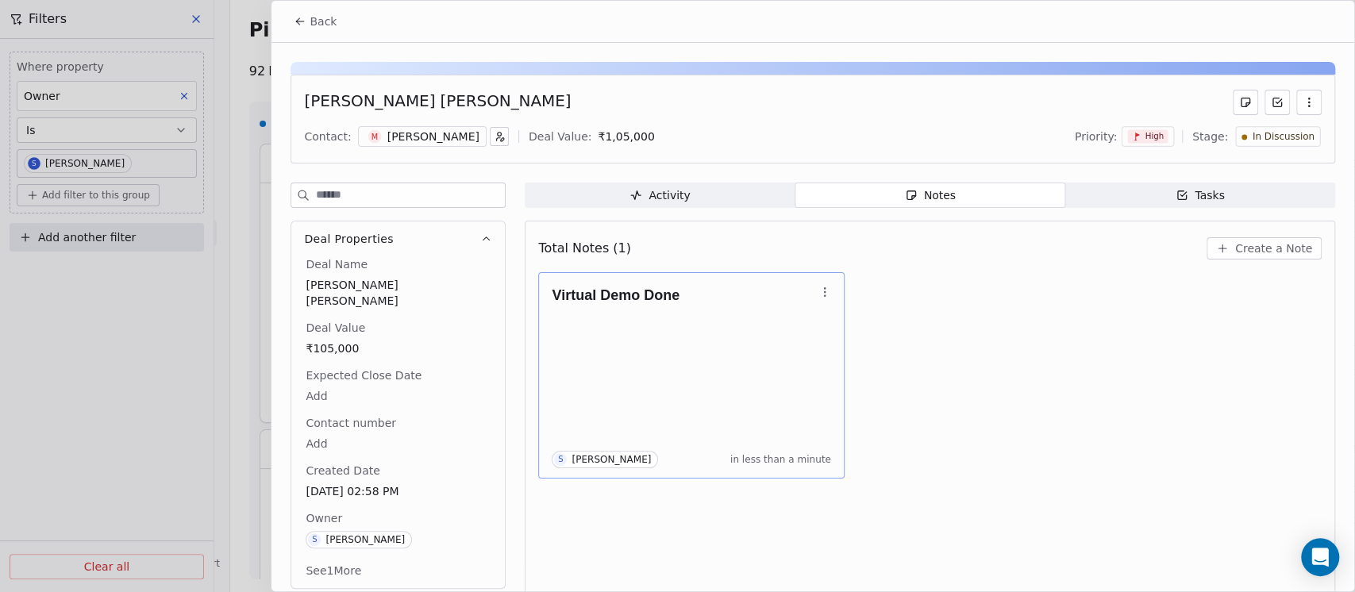
click at [717, 383] on div "Virtual Demo Done S [PERSON_NAME] in less than a minute" at bounding box center [691, 376] width 279 height 186
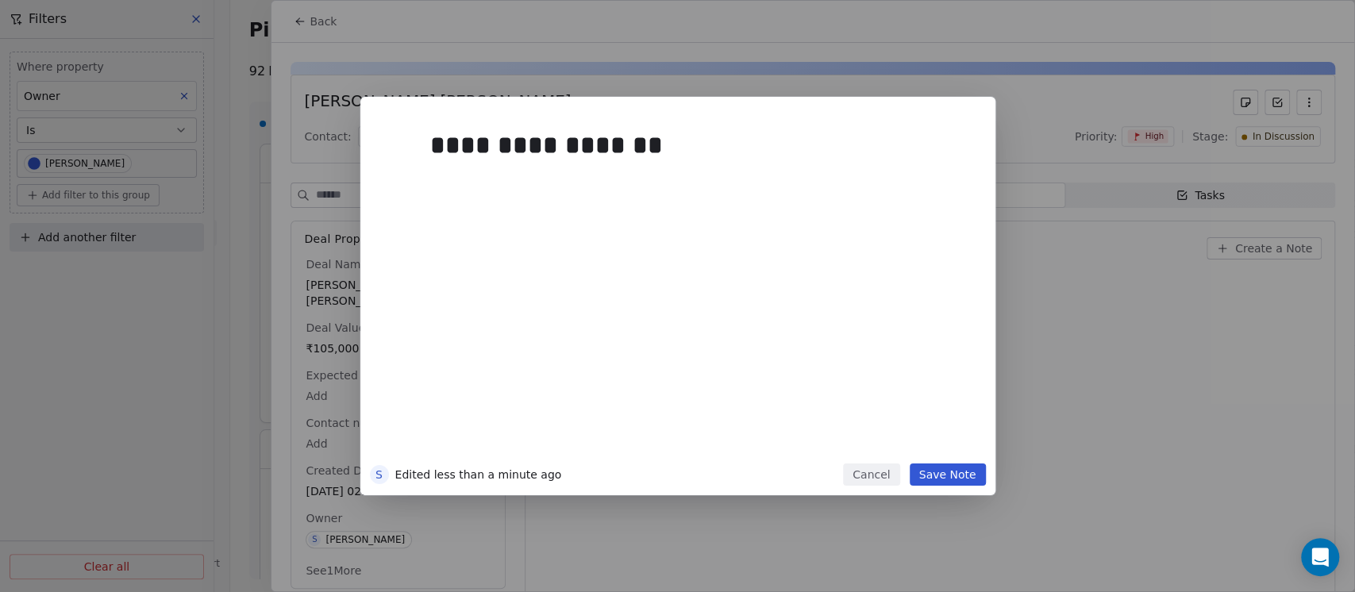
click at [694, 356] on div "**********" at bounding box center [701, 289] width 543 height 338
click at [489, 175] on div at bounding box center [701, 184] width 543 height 19
click at [737, 189] on div "**********" at bounding box center [693, 184] width 527 height 19
click at [963, 477] on button "Save Note" at bounding box center [948, 474] width 76 height 22
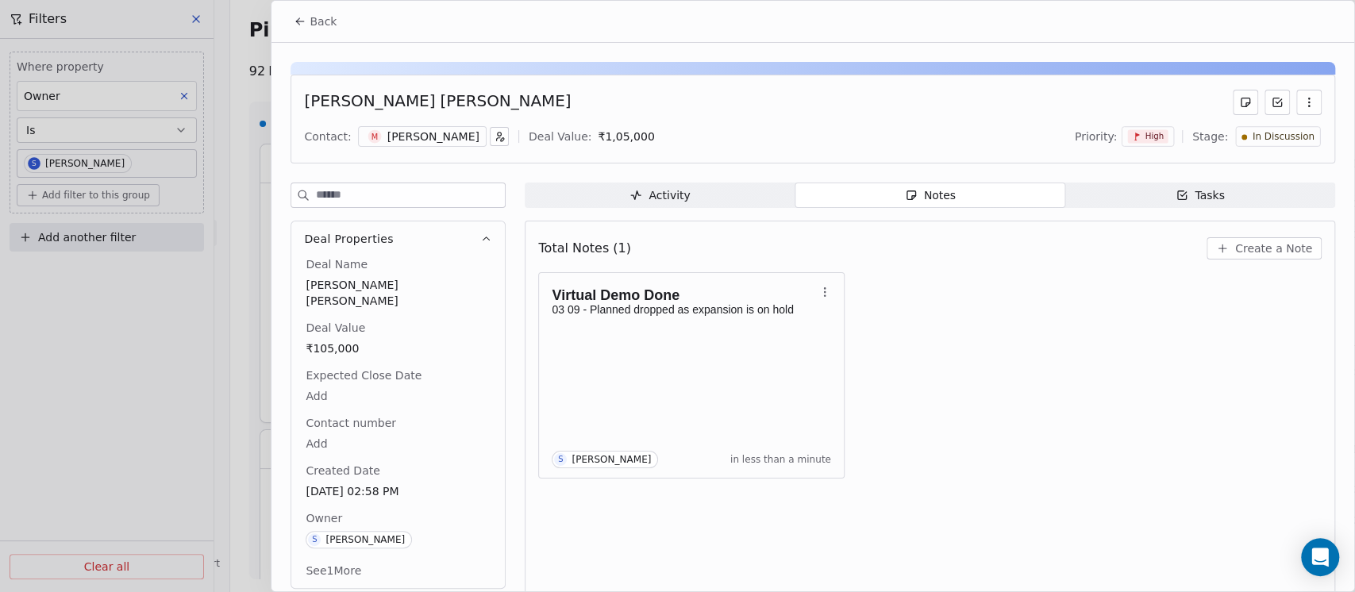
click at [1138, 140] on span "High" at bounding box center [1148, 136] width 40 height 13
click at [1133, 210] on div "Low" at bounding box center [1120, 219] width 86 height 25
click at [324, 29] on button "Back" at bounding box center [315, 21] width 62 height 29
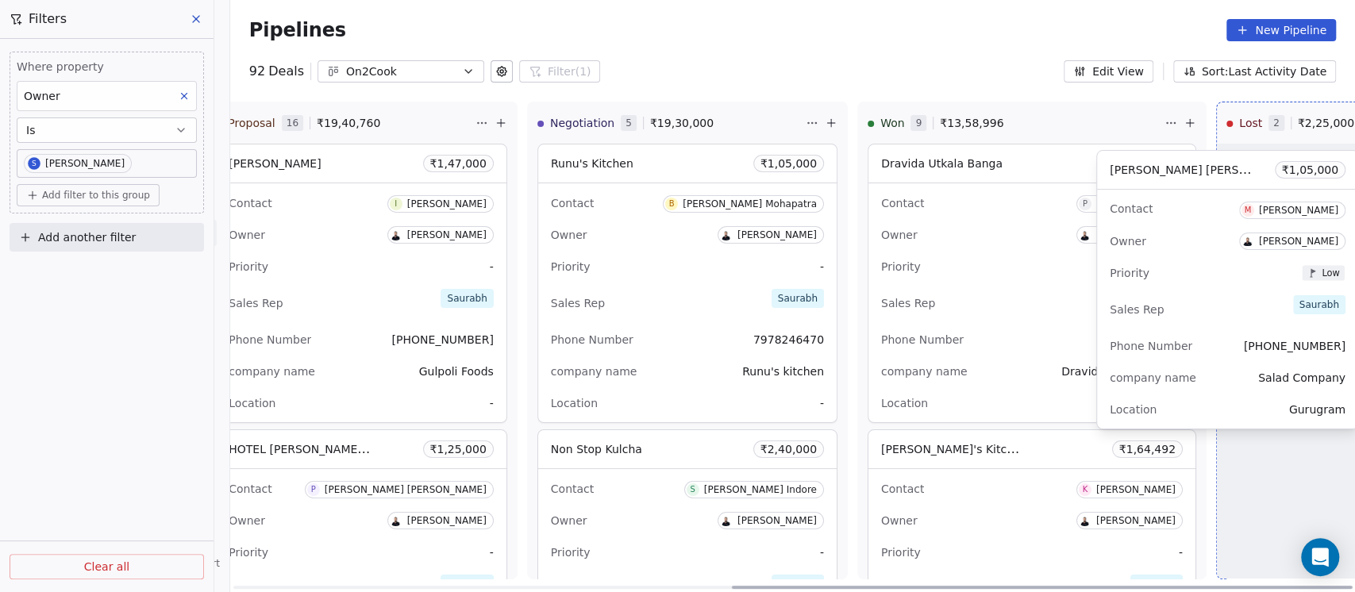
drag, startPoint x: 900, startPoint y: 179, endPoint x: 1169, endPoint y: 186, distance: 269.1
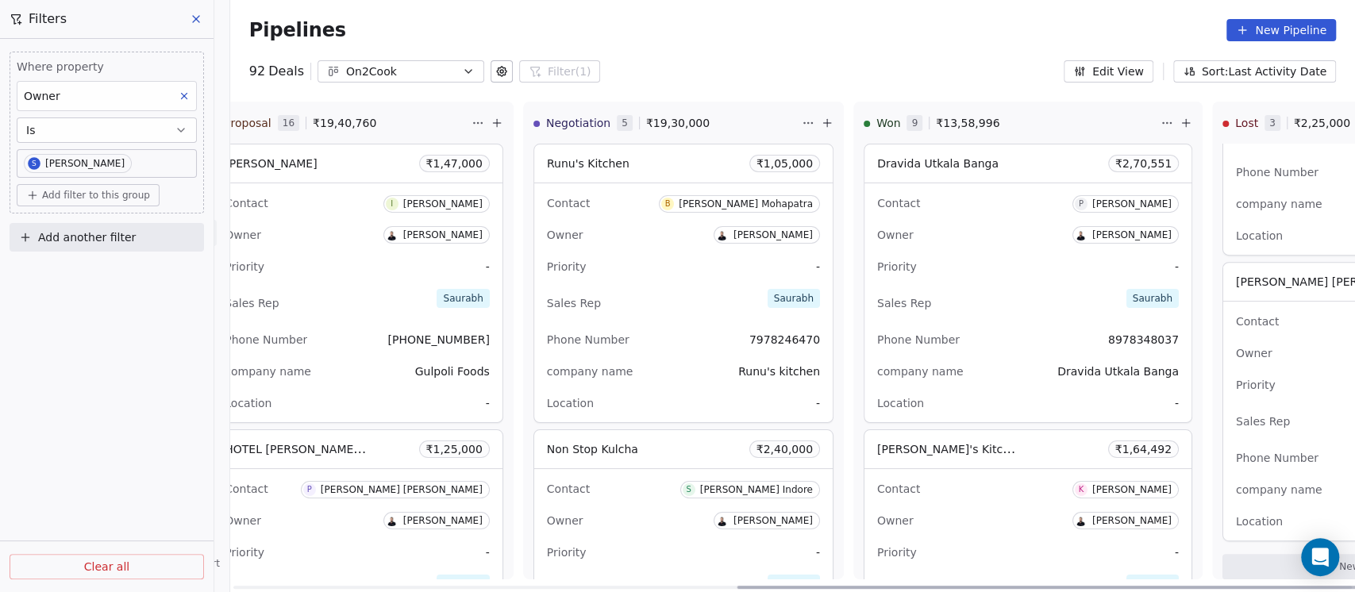
scroll to position [467, 0]
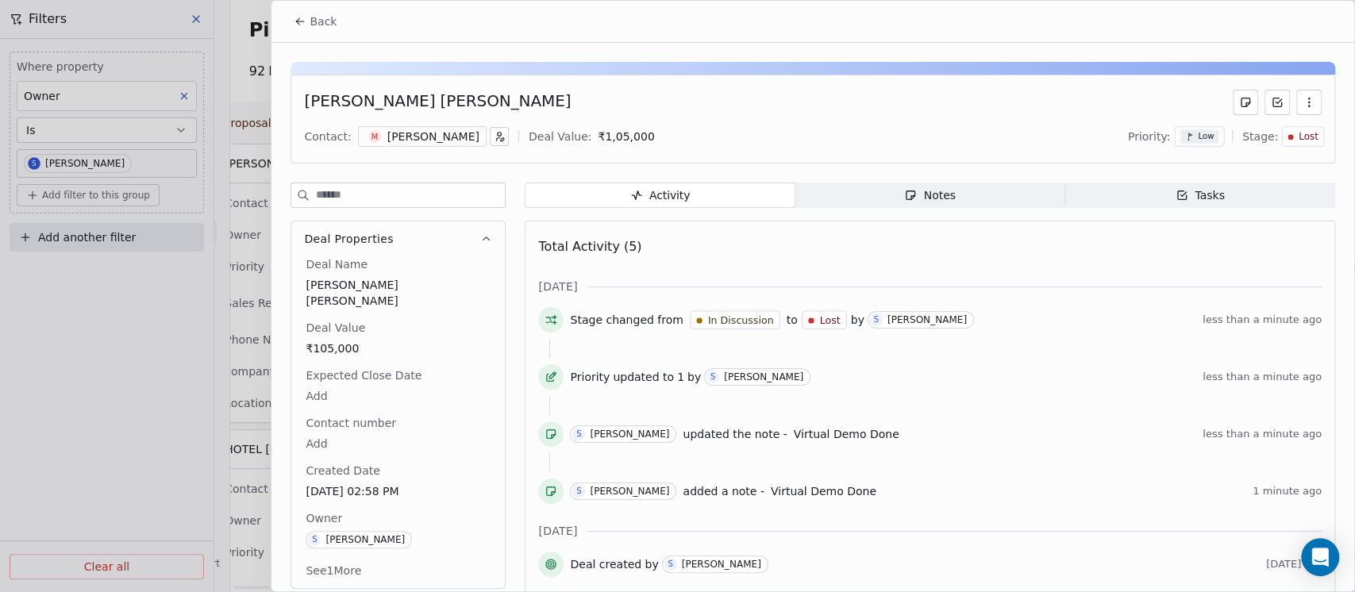
click at [1175, 198] on icon "button" at bounding box center [1181, 195] width 13 height 13
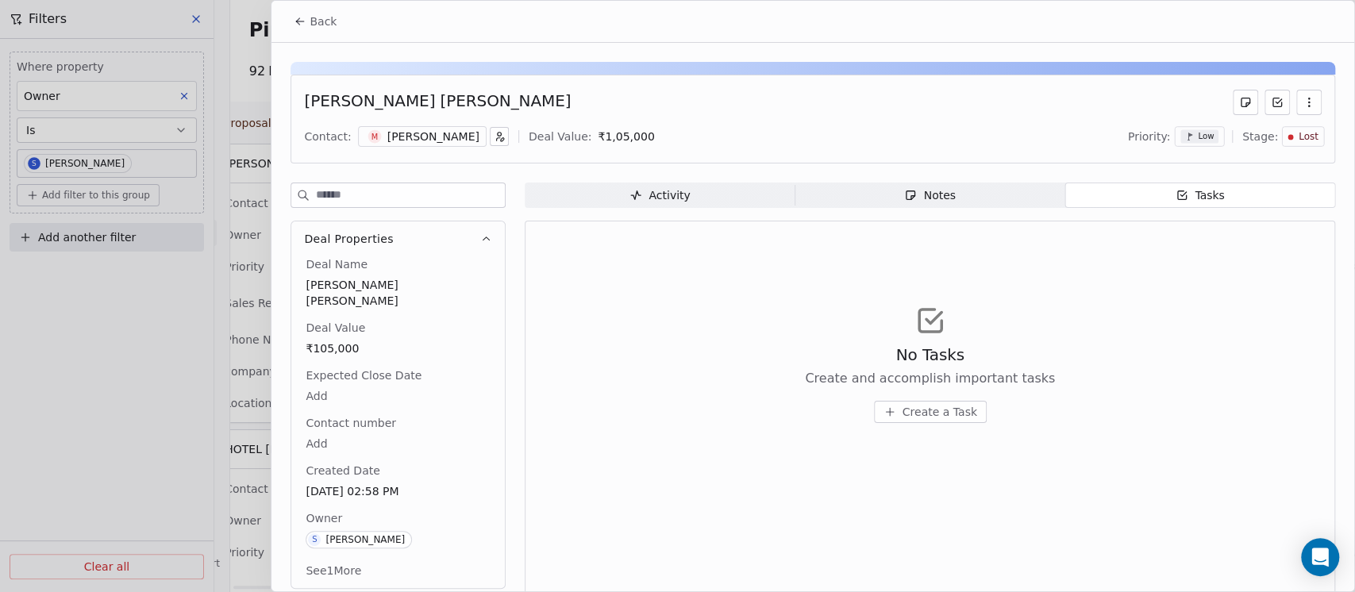
click at [1017, 197] on span "Notes Notes" at bounding box center [930, 195] width 270 height 25
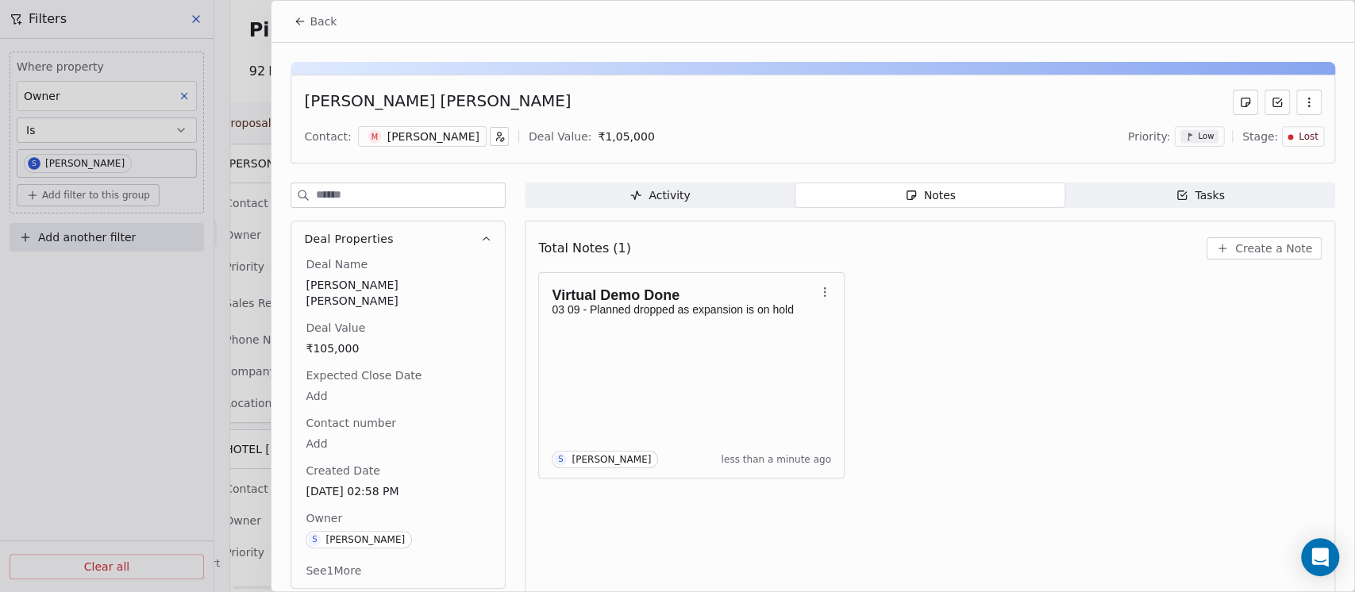
click at [406, 133] on div "[PERSON_NAME]" at bounding box center [433, 137] width 92 height 16
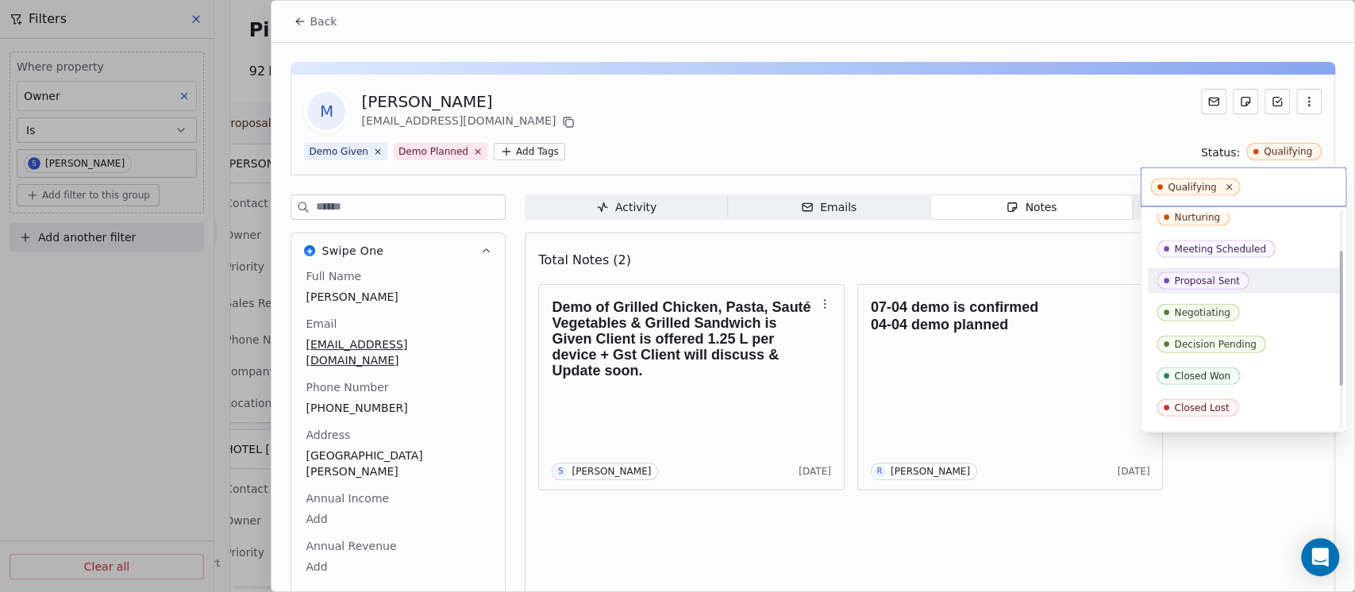
scroll to position [130, 0]
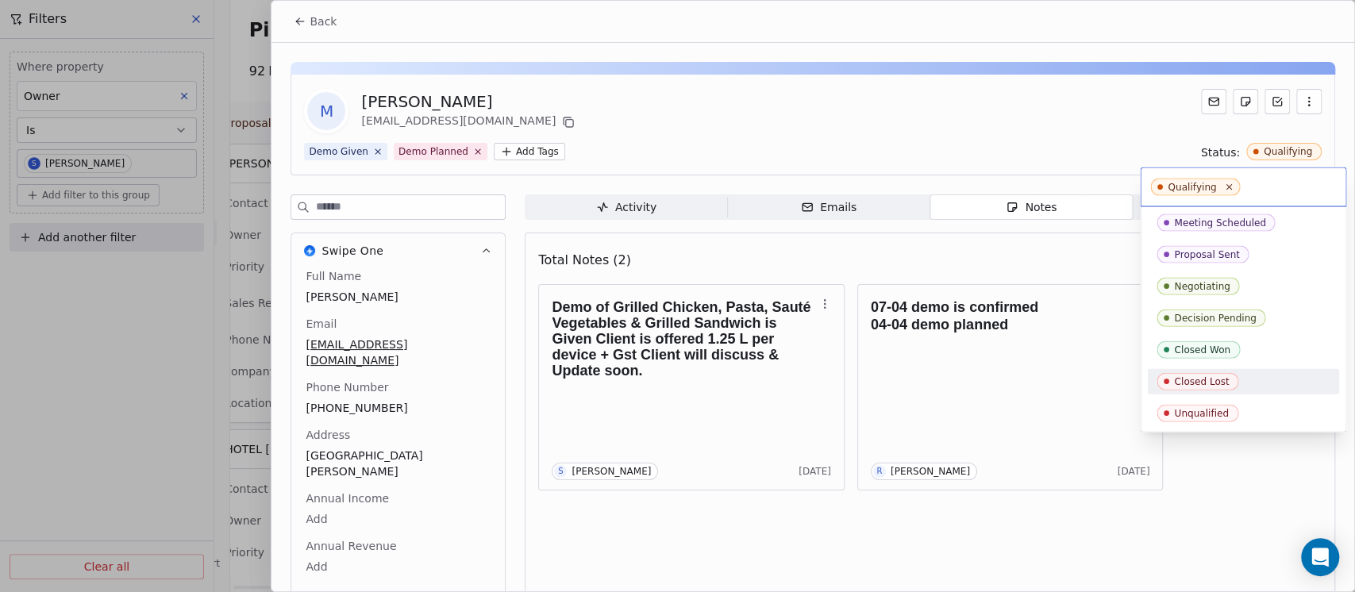
click at [1242, 384] on div "Closed Lost" at bounding box center [1242, 381] width 173 height 17
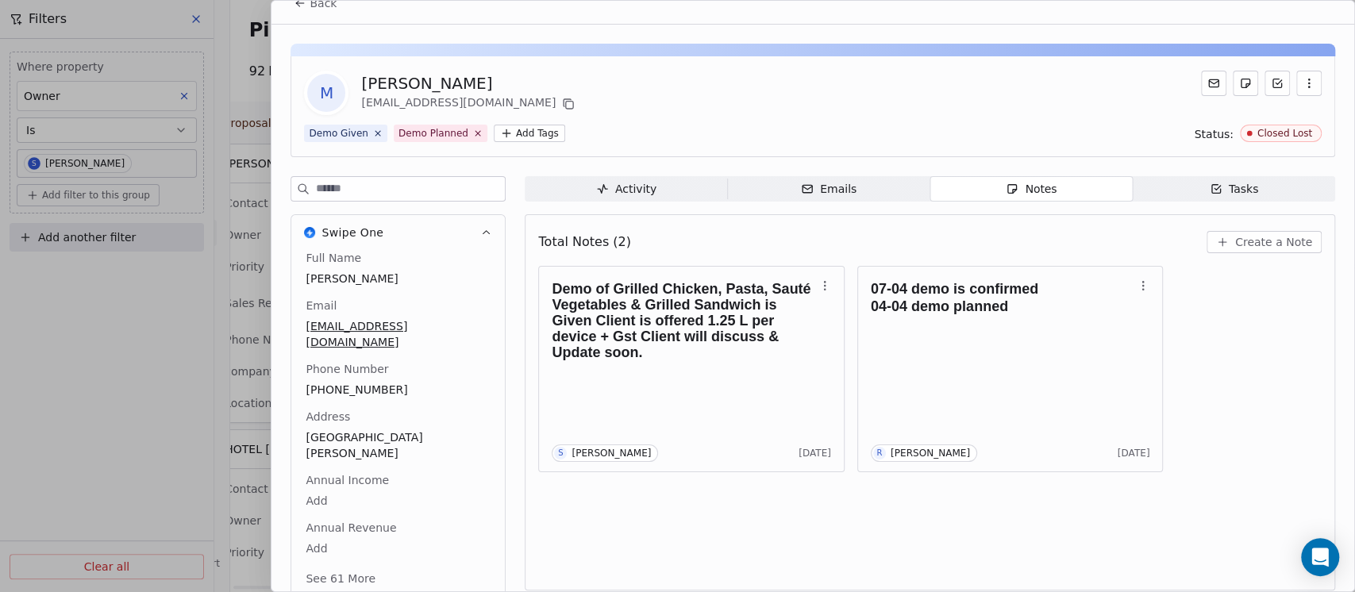
scroll to position [25, 0]
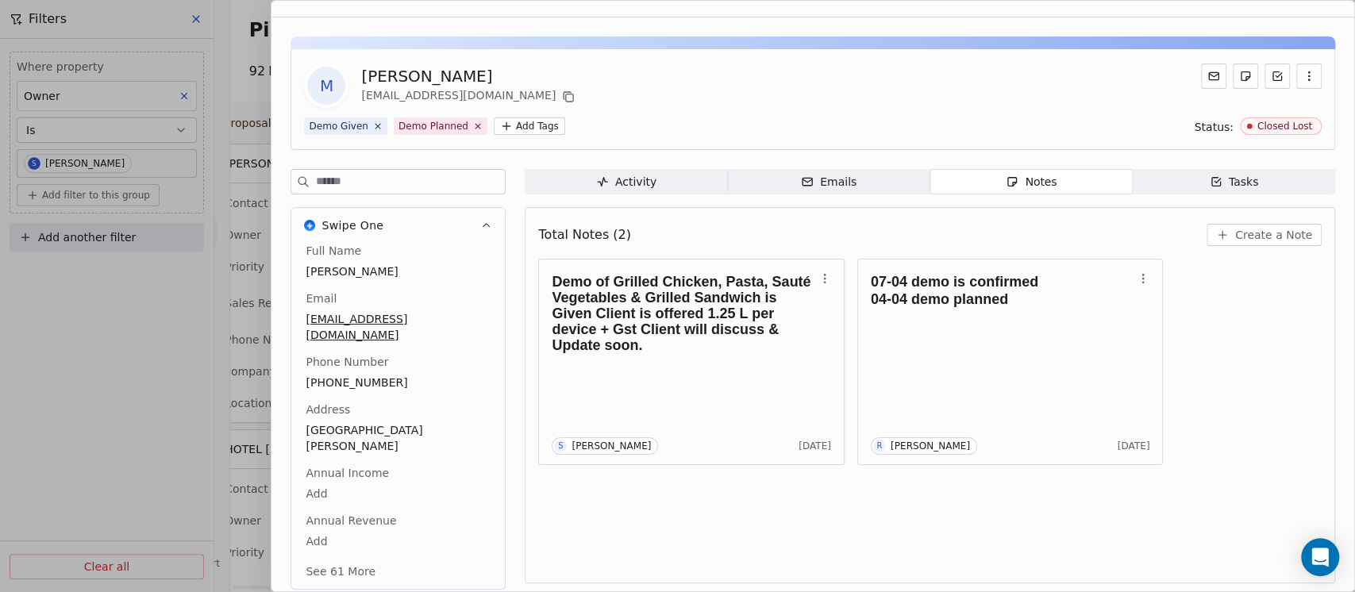
click at [332, 557] on button "See 61 More" at bounding box center [340, 571] width 89 height 29
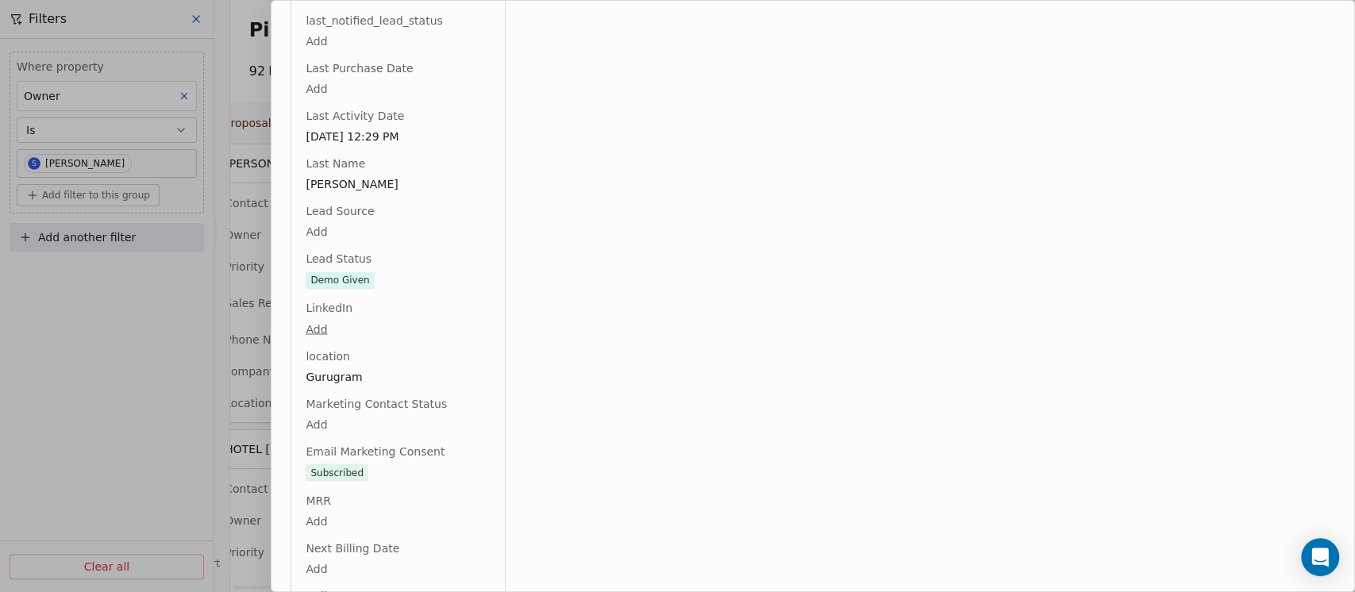
click at [383, 257] on div "Full Name [PERSON_NAME] Email [EMAIL_ADDRESS][DOMAIN_NAME] Phone Number [PHONE_…" at bounding box center [397, 160] width 191 height 3222
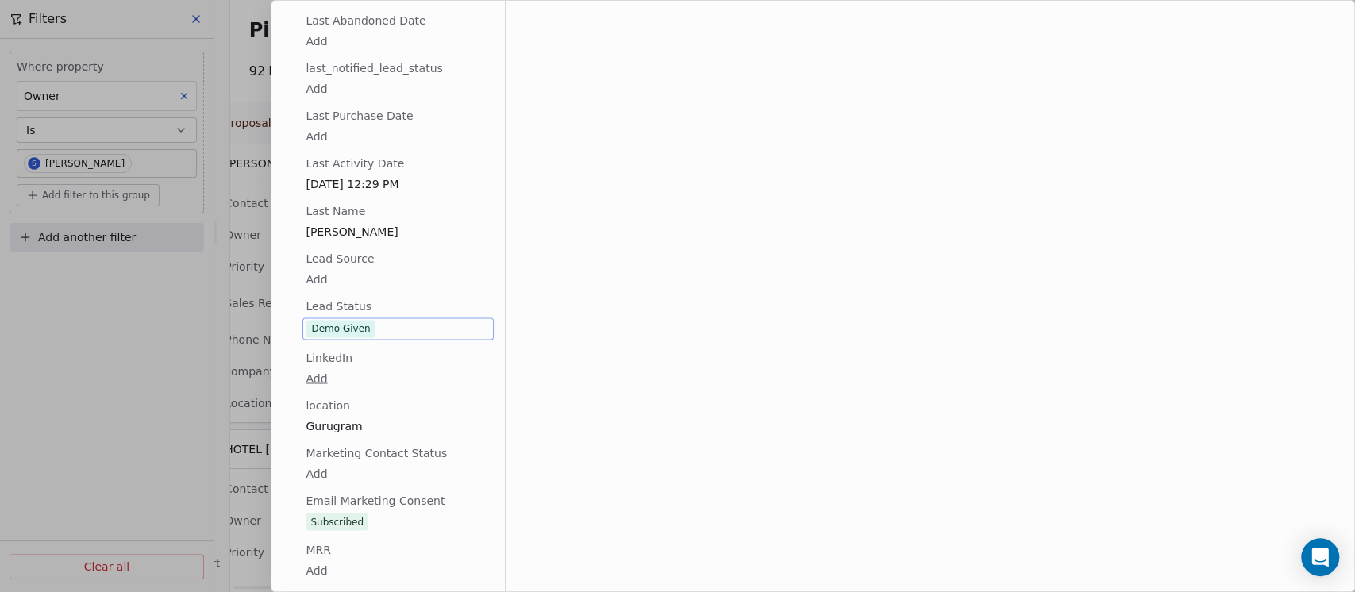
click at [381, 320] on span "Demo Given" at bounding box center [397, 328] width 183 height 17
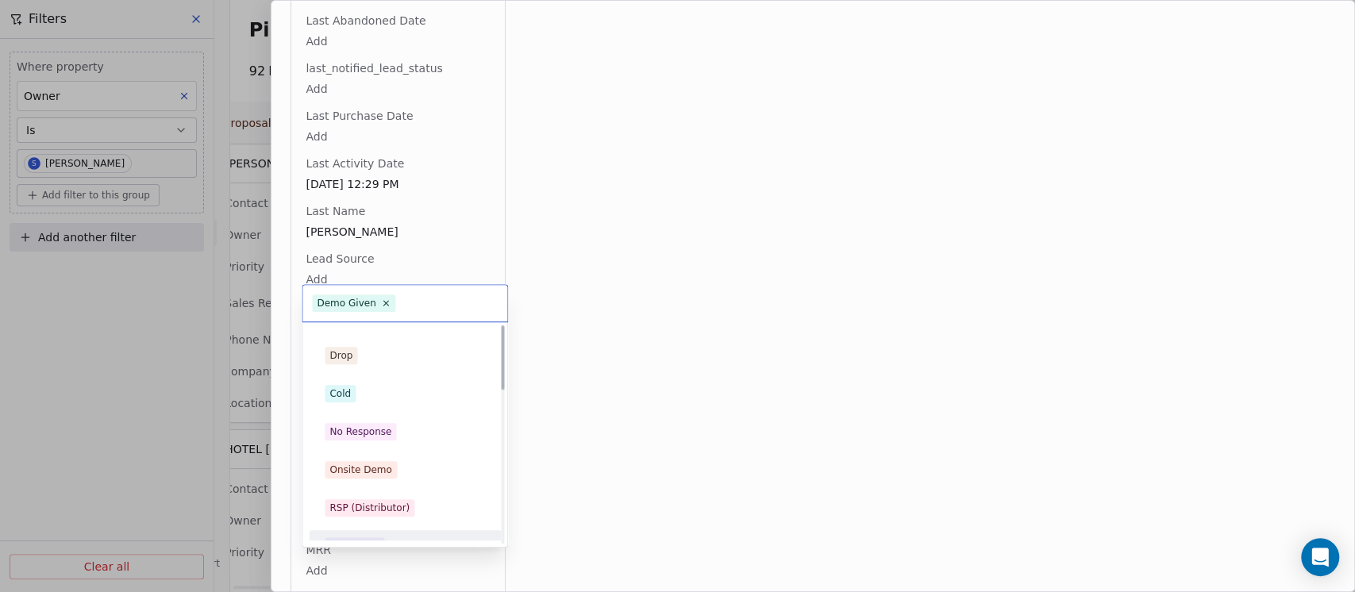
scroll to position [0, 0]
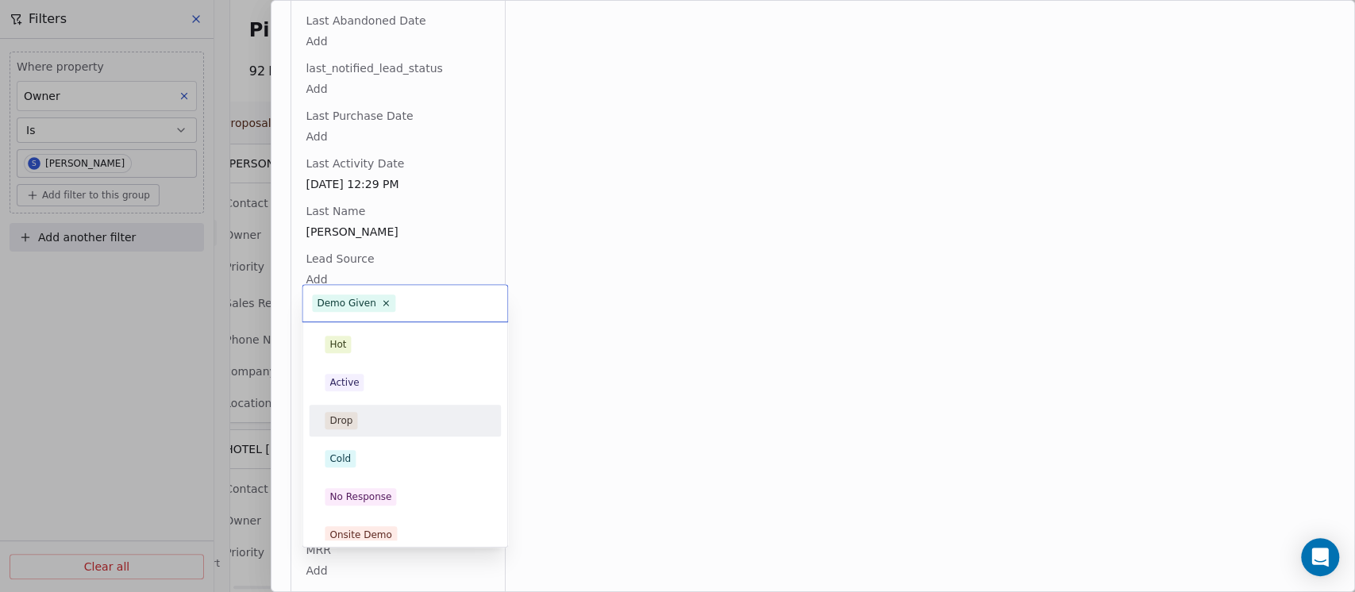
click at [367, 423] on div "Drop" at bounding box center [405, 420] width 160 height 17
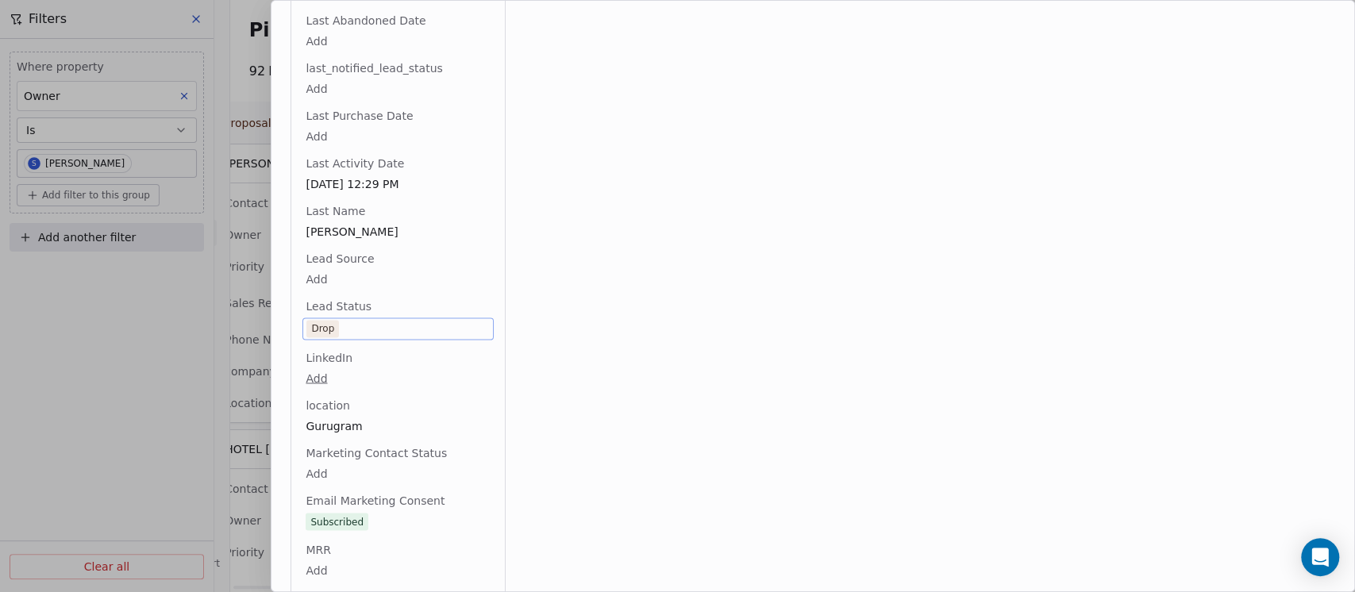
click at [758, 236] on div "Activity Activity Emails Emails Notes Notes Tasks Tasks Total Notes (2) Create …" at bounding box center [930, 180] width 810 height 3314
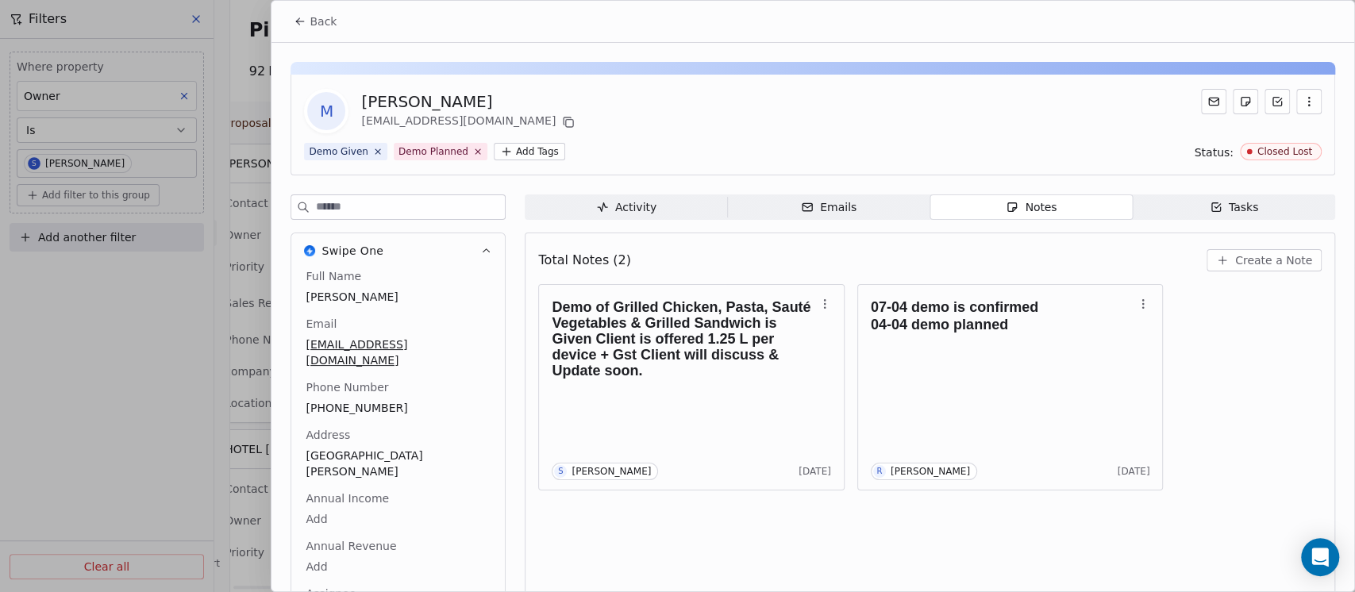
click at [327, 18] on span "Back" at bounding box center [323, 21] width 27 height 16
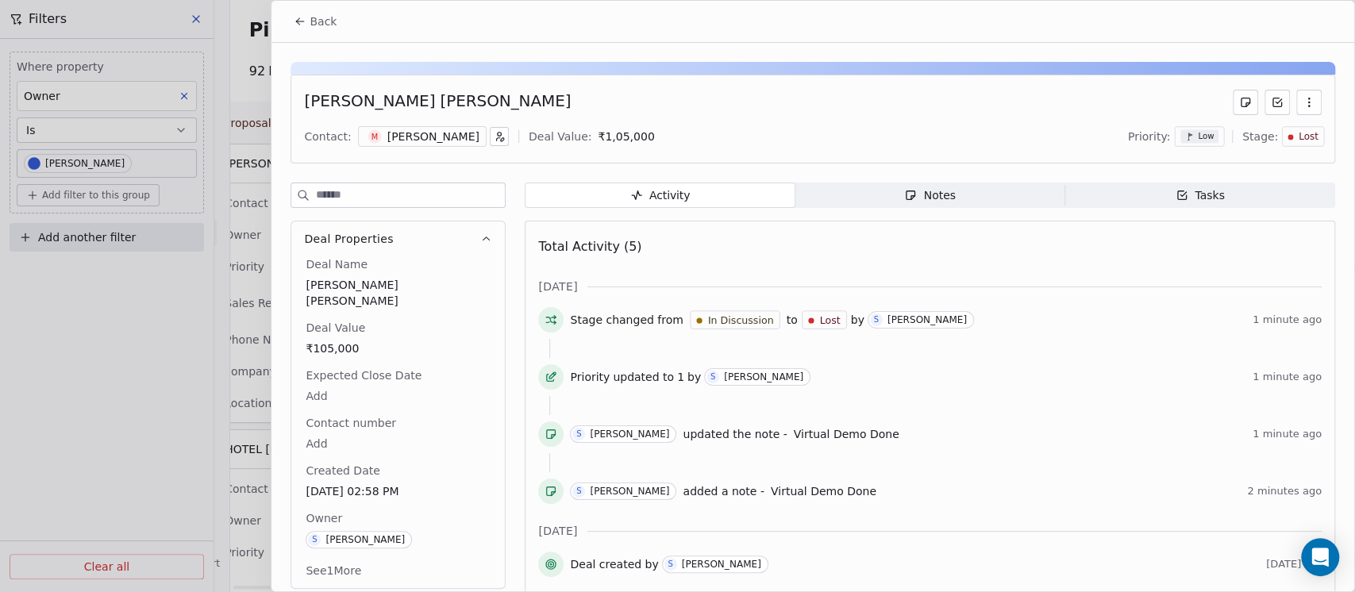
click at [297, 34] on button "Back" at bounding box center [315, 21] width 62 height 29
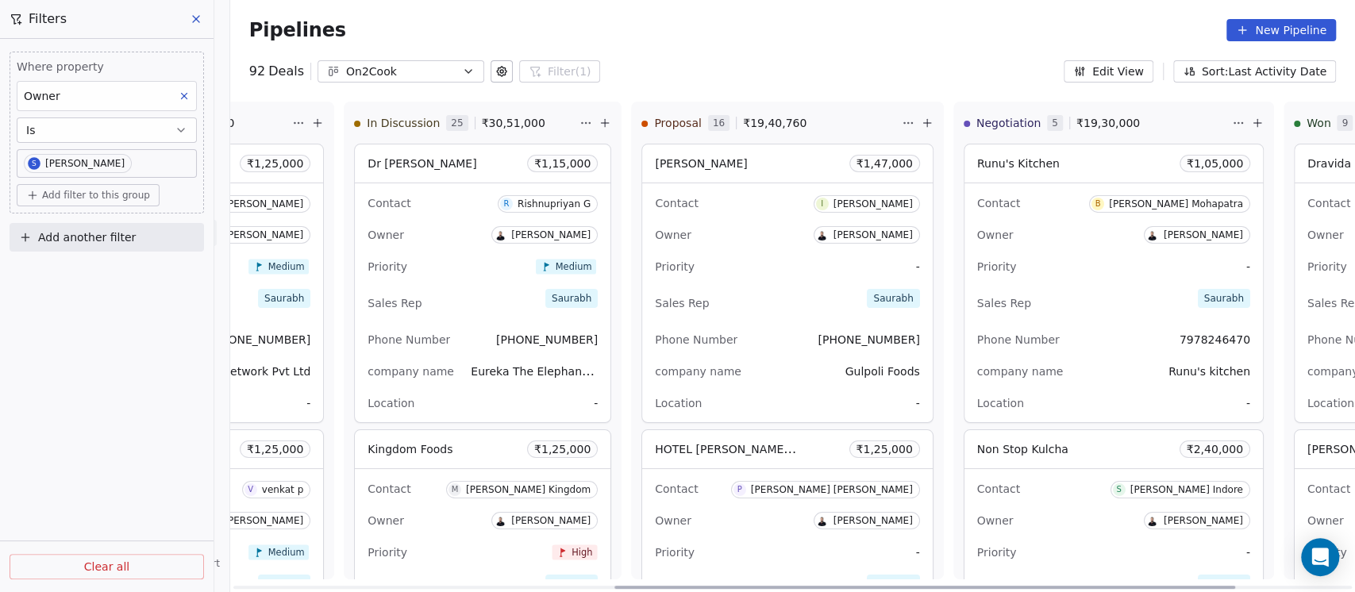
scroll to position [0, 740]
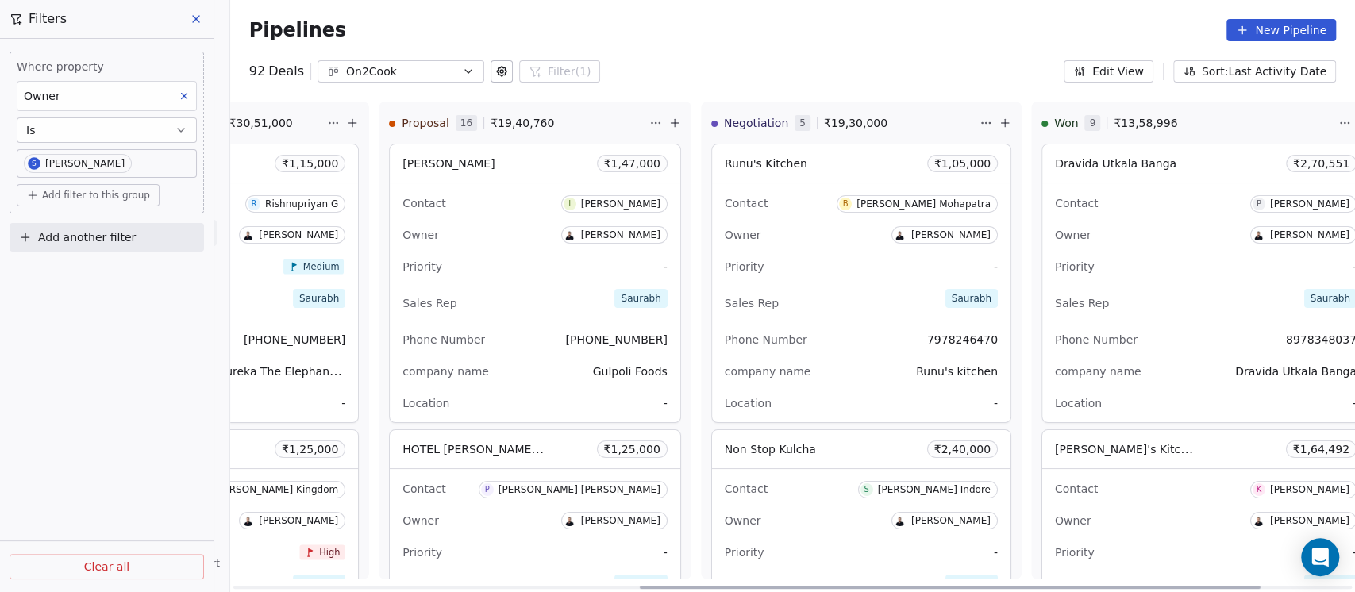
click at [782, 171] on div "Runu's Kitchen ₹ 1,05,000" at bounding box center [861, 163] width 298 height 38
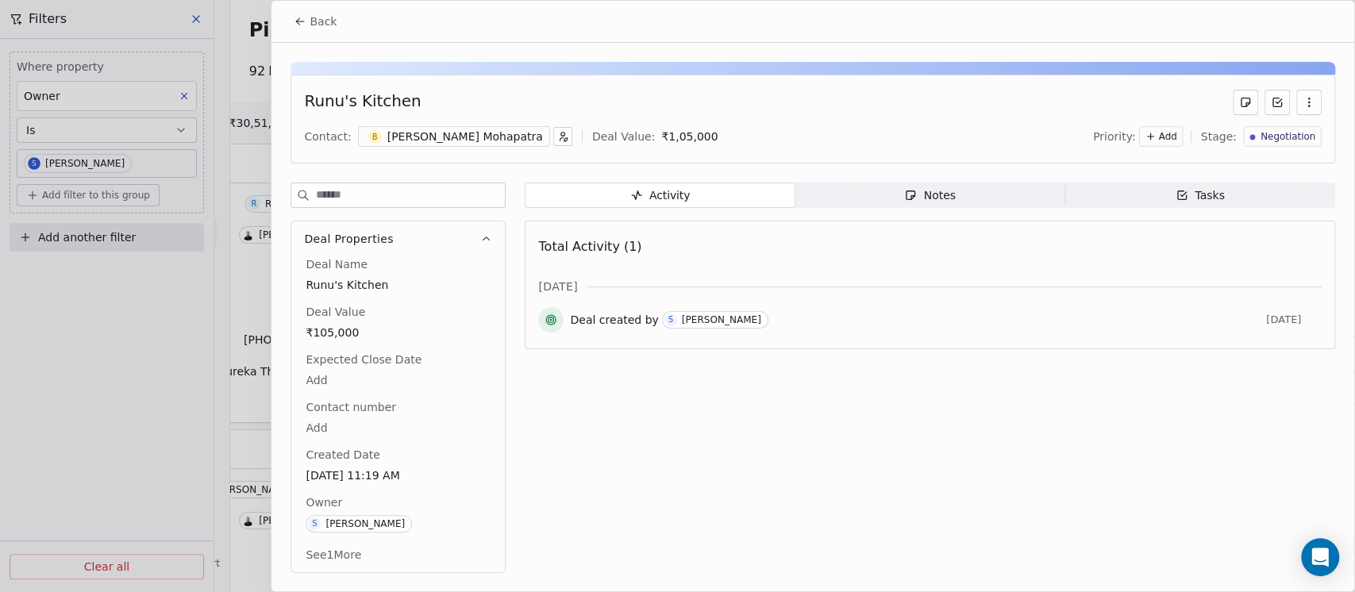
click at [960, 187] on span "Notes Notes" at bounding box center [930, 195] width 270 height 25
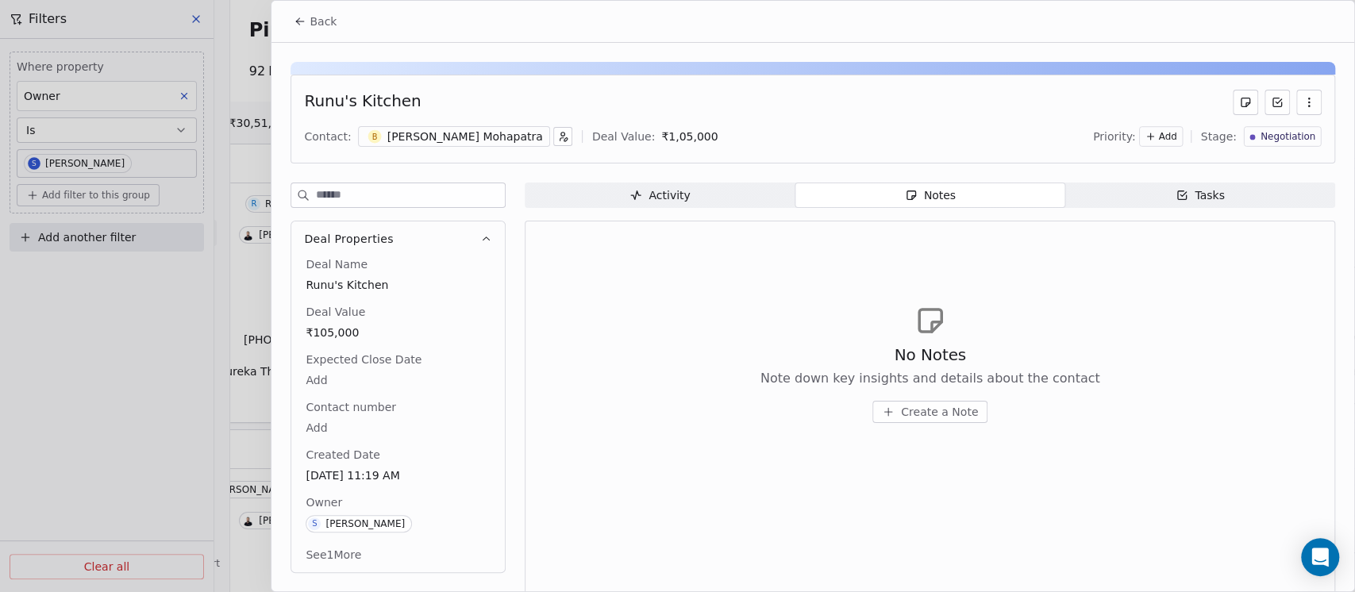
click at [433, 137] on div "[PERSON_NAME] Mohapatra" at bounding box center [465, 137] width 156 height 16
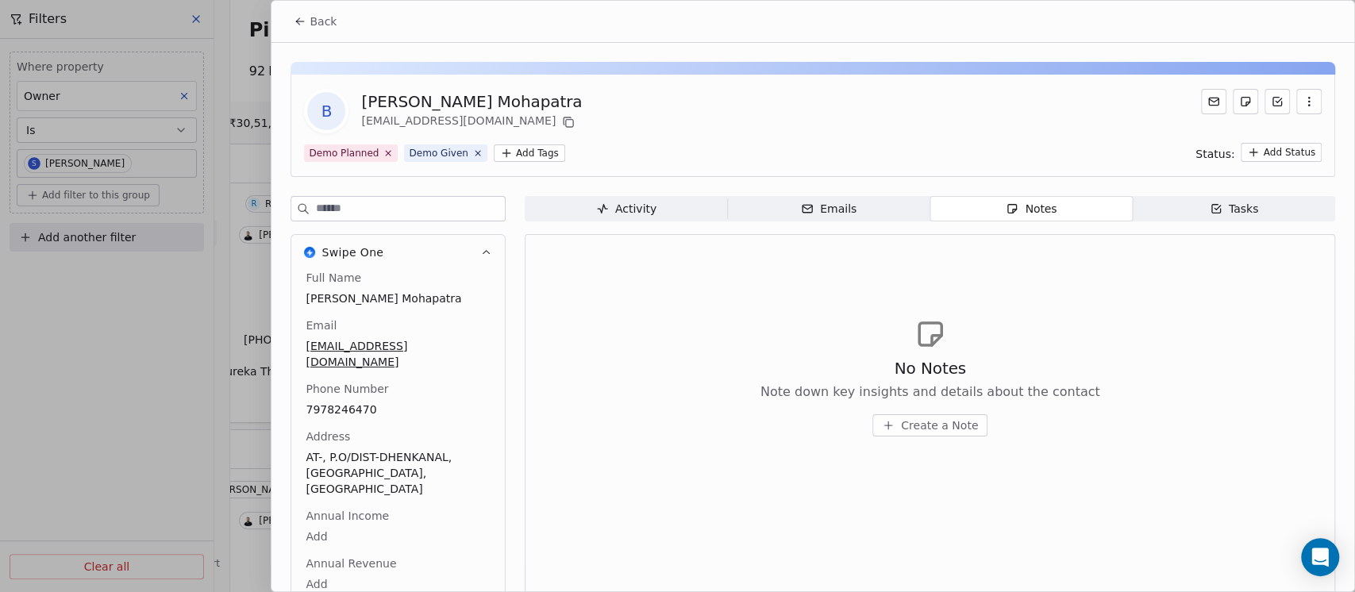
click at [1035, 202] on div "Notes" at bounding box center [1031, 209] width 51 height 17
click at [925, 425] on span "Create a Note" at bounding box center [939, 425] width 77 height 16
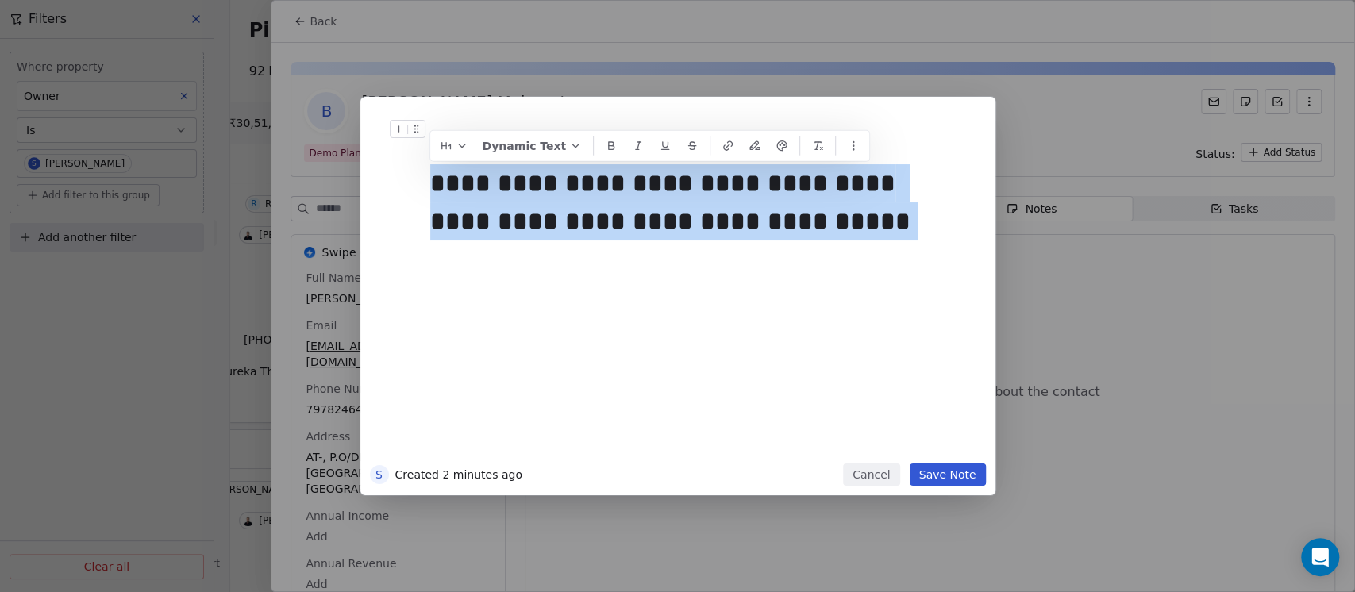
drag, startPoint x: 770, startPoint y: 235, endPoint x: 421, endPoint y: 181, distance: 352.6
click at [421, 181] on div "**********" at bounding box center [697, 284] width 552 height 357
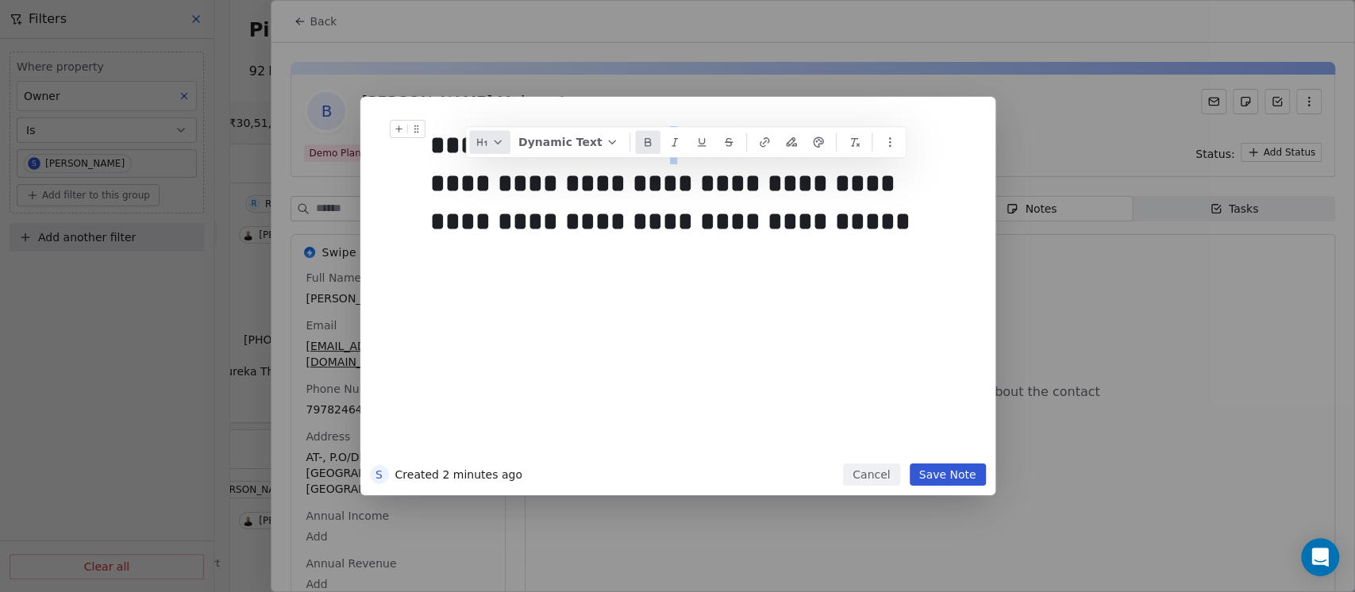
click at [502, 140] on icon "button" at bounding box center [497, 142] width 13 height 13
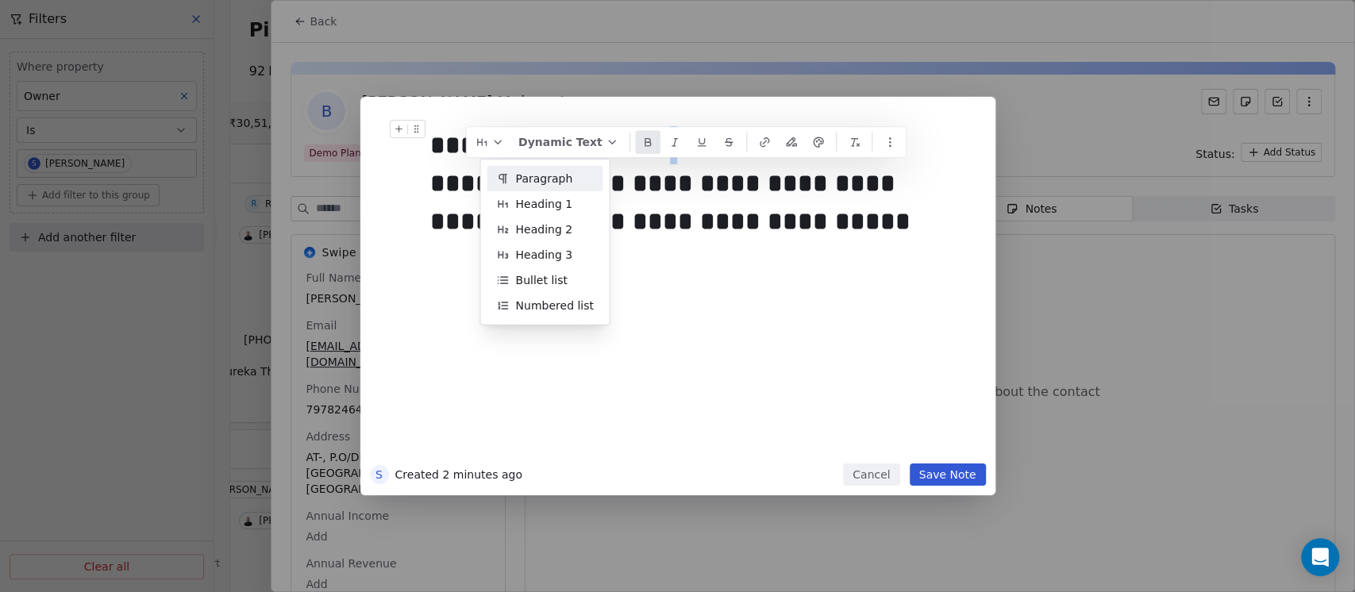
click at [534, 181] on span "Paragraph" at bounding box center [543, 179] width 57 height 17
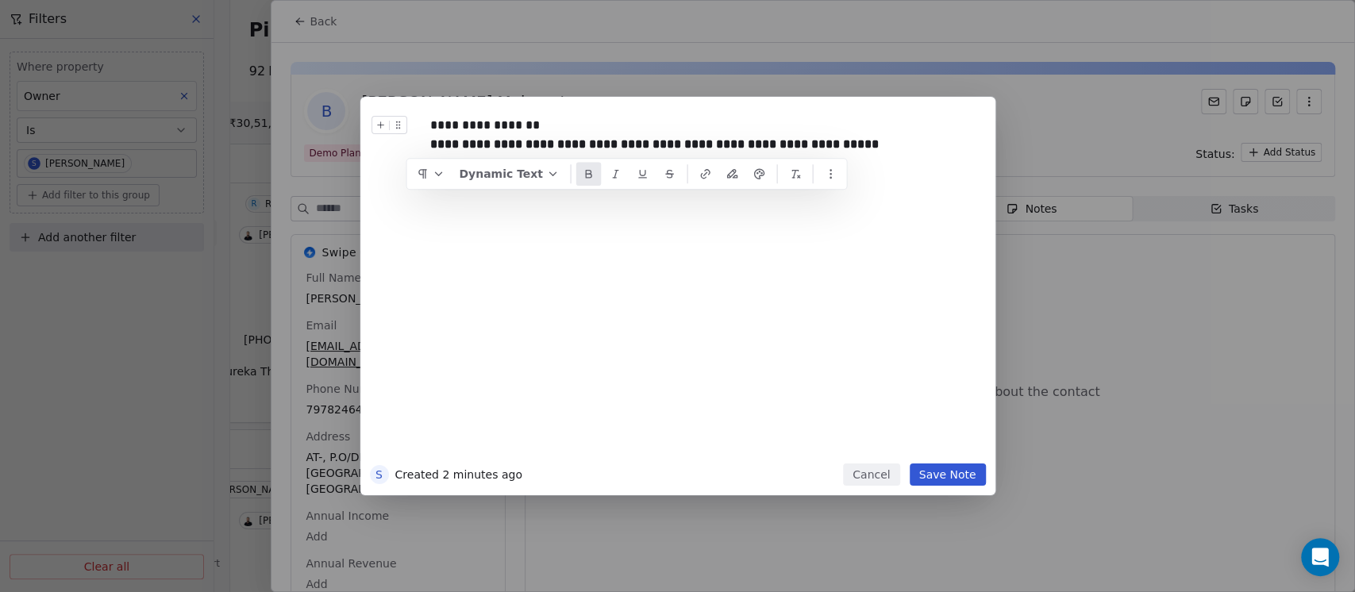
click at [632, 240] on div "**********" at bounding box center [701, 285] width 543 height 338
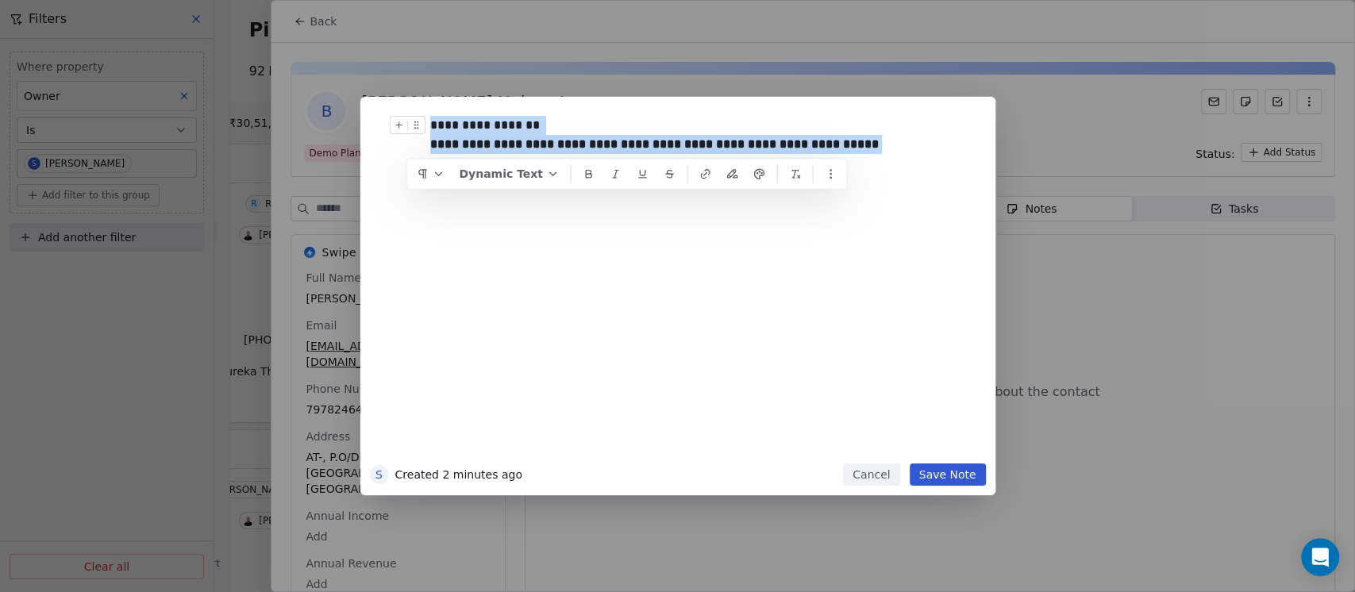
drag, startPoint x: 856, startPoint y: 142, endPoint x: 421, endPoint y: 133, distance: 435.0
click at [430, 133] on div "**********" at bounding box center [701, 135] width 543 height 38
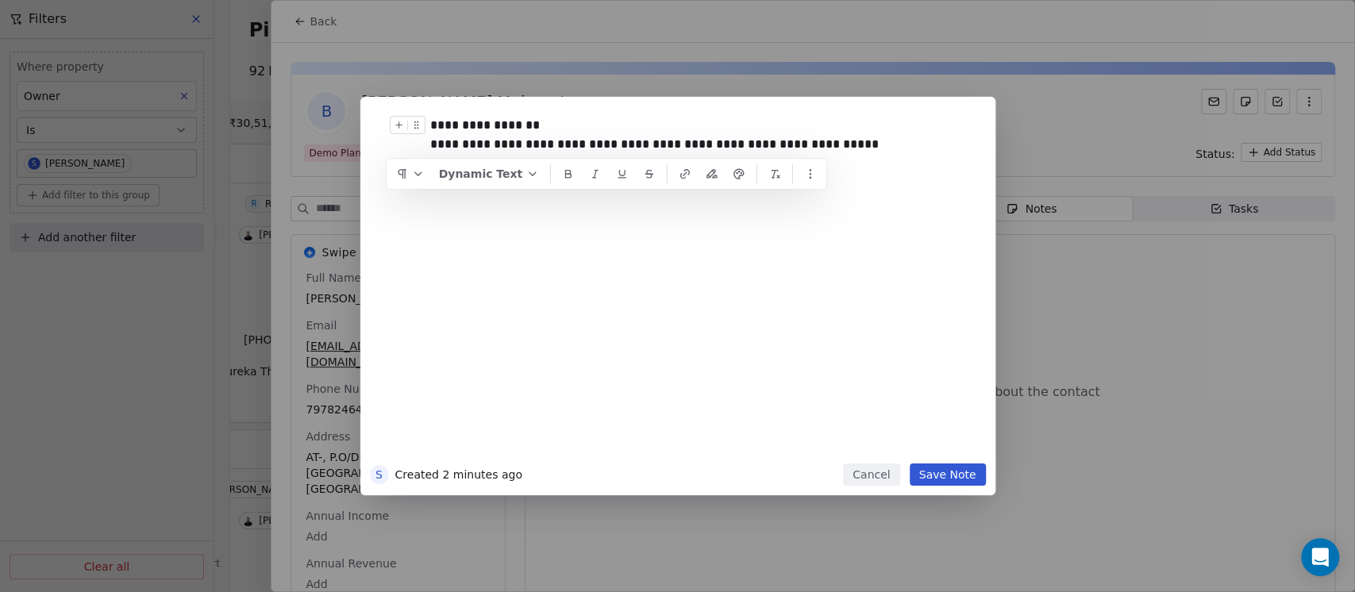
click at [660, 346] on div "**********" at bounding box center [701, 285] width 543 height 338
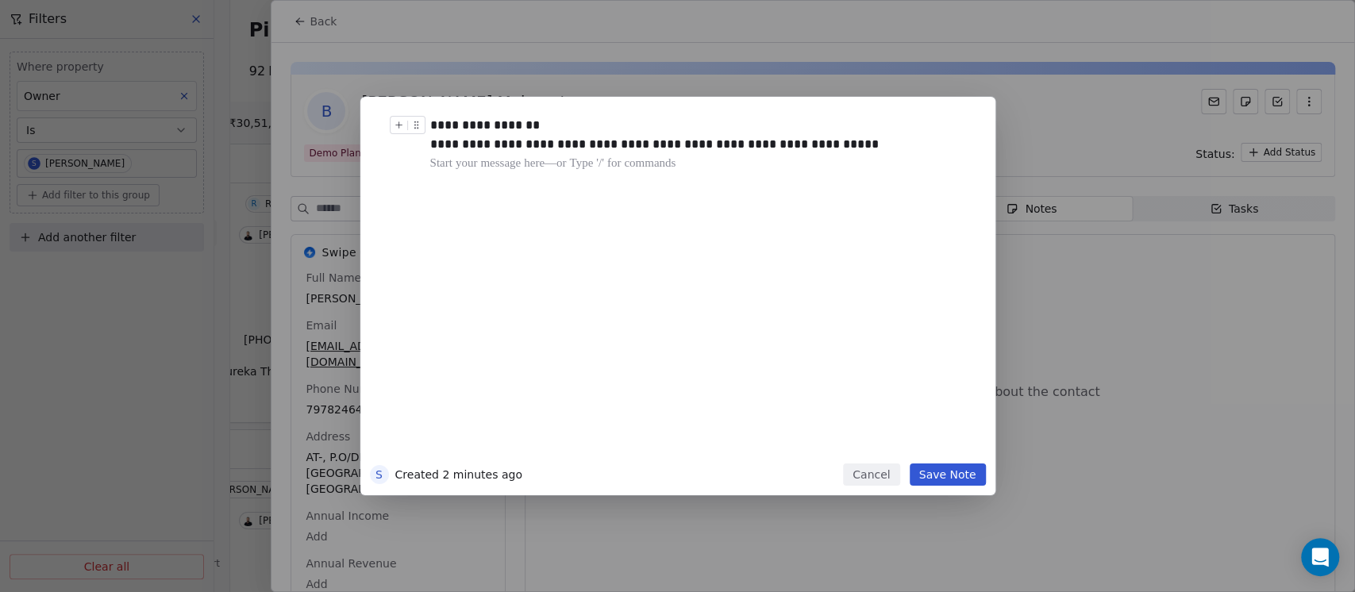
click at [942, 469] on button "Save Note" at bounding box center [948, 474] width 76 height 22
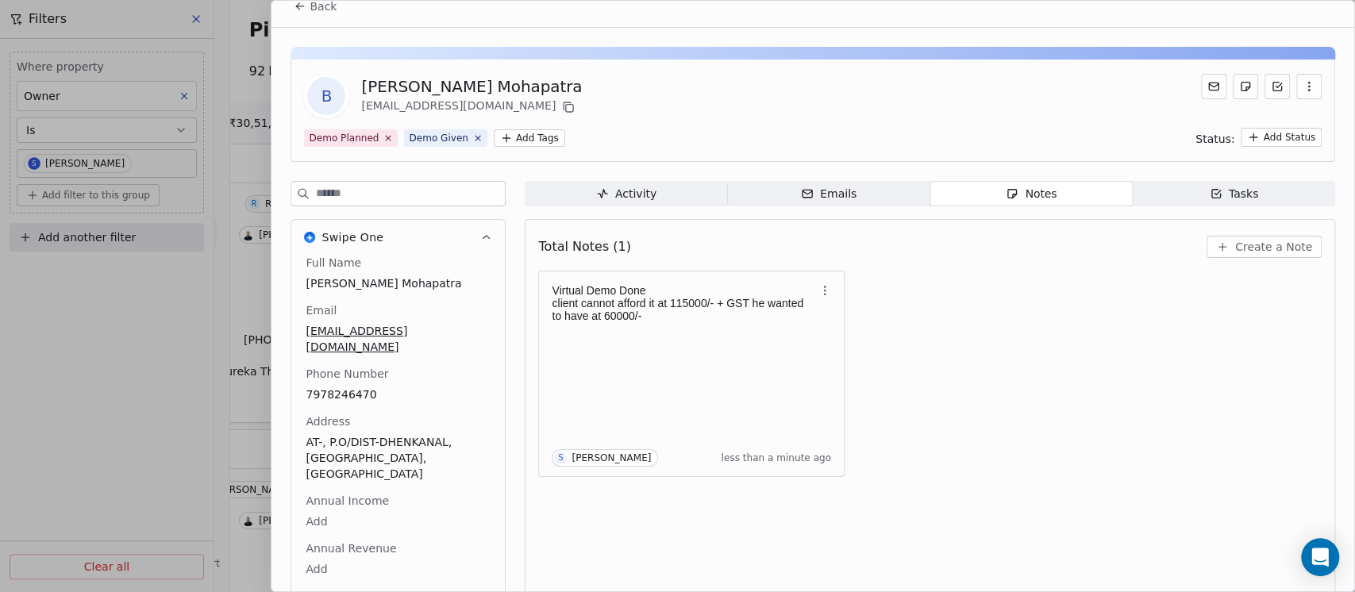
scroll to position [28, 0]
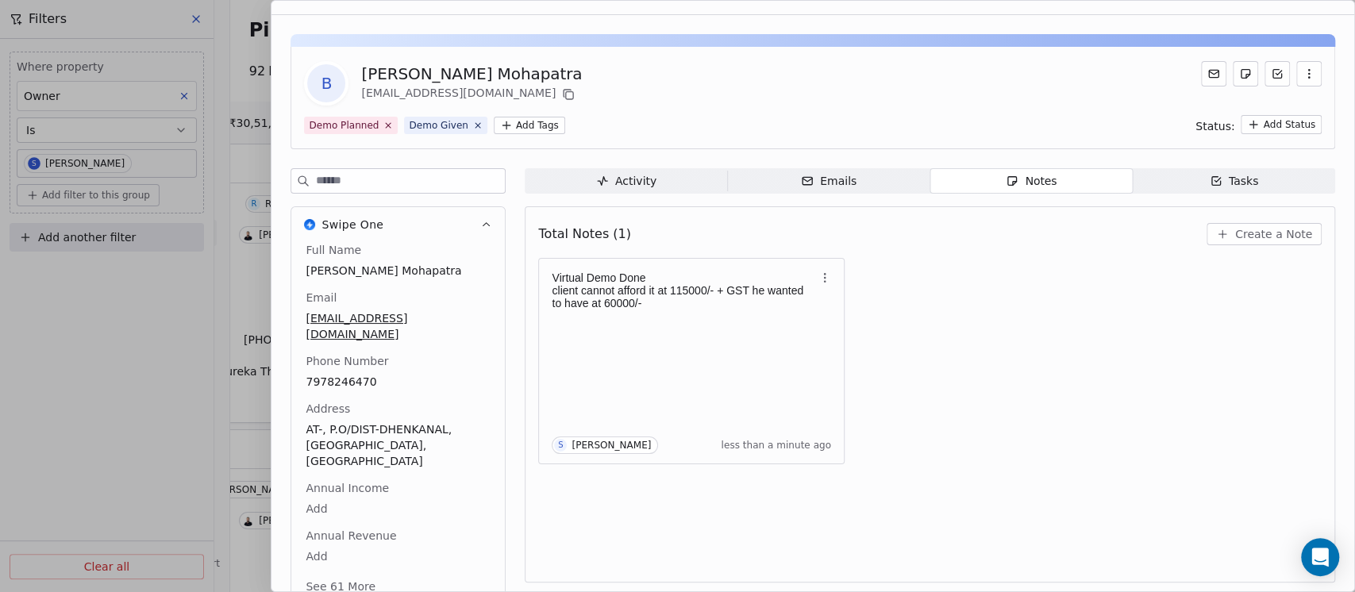
click at [347, 572] on button "See 61 More" at bounding box center [340, 586] width 89 height 29
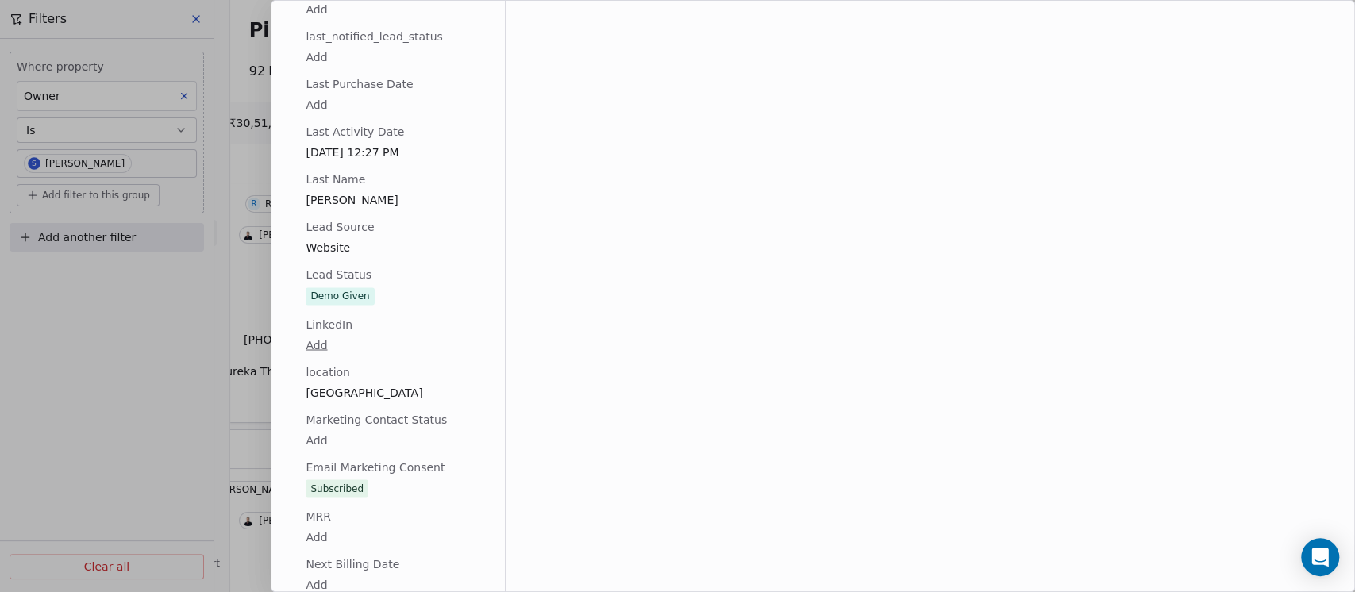
scroll to position [1862, 0]
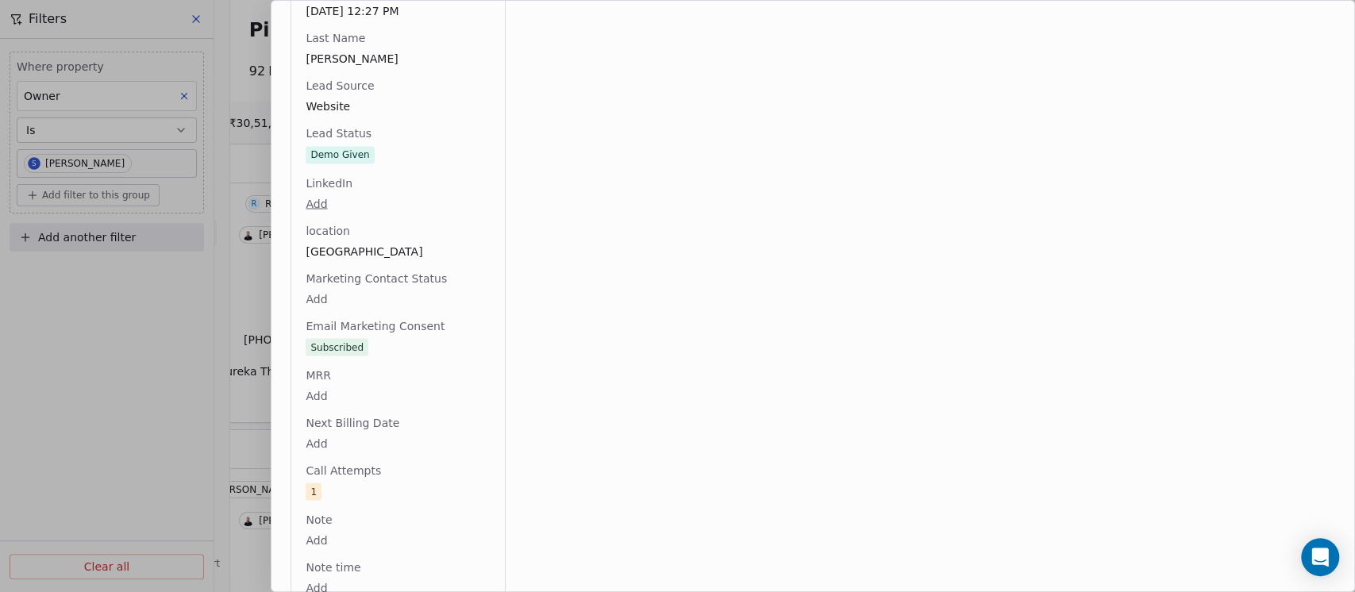
click at [392, 124] on div "Full Name [PERSON_NAME] Mohapatra Email [EMAIL_ADDRESS][DOMAIN_NAME] Phone Numb…" at bounding box center [397, 67] width 191 height 3319
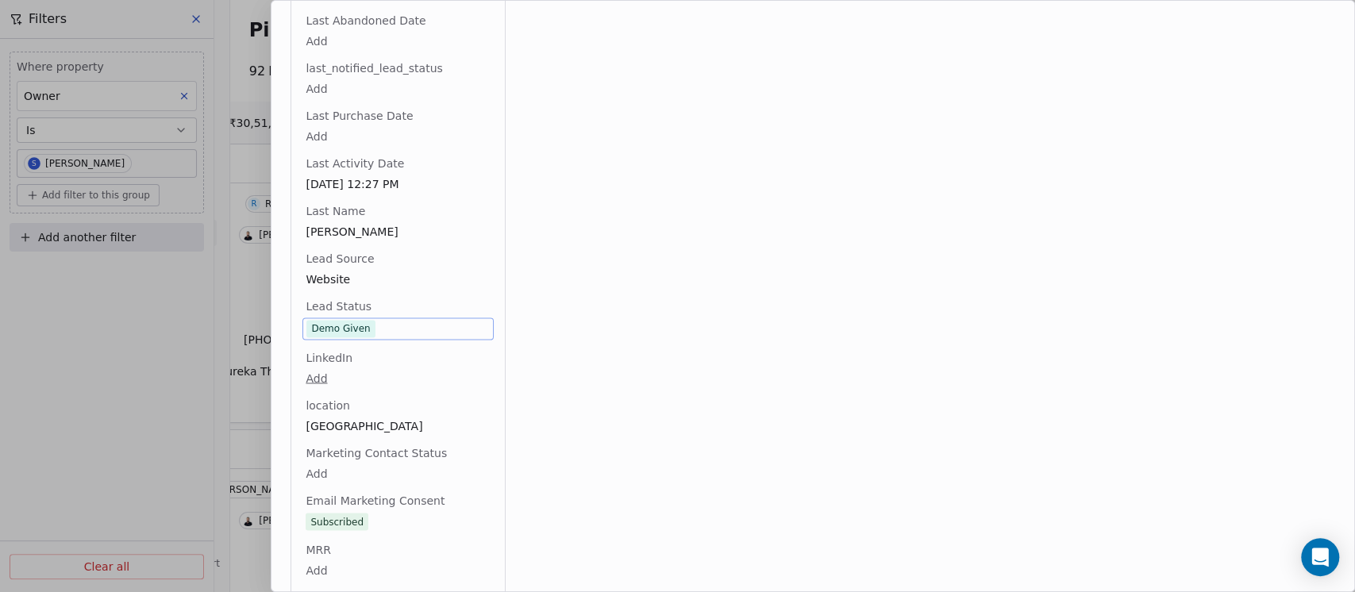
click at [393, 320] on span "Demo Given" at bounding box center [397, 328] width 183 height 17
click at [387, 320] on span "Demo Given" at bounding box center [397, 328] width 183 height 17
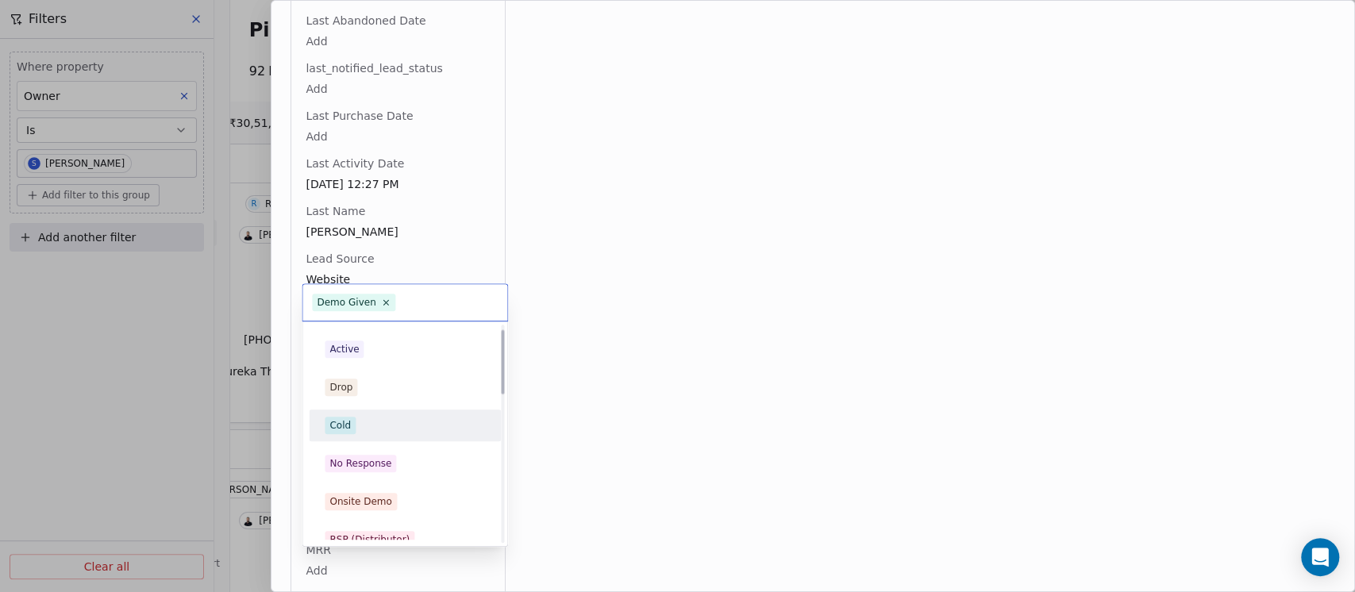
scroll to position [0, 0]
drag, startPoint x: 369, startPoint y: 419, endPoint x: 637, endPoint y: 287, distance: 298.9
click at [370, 419] on div "Drop" at bounding box center [405, 419] width 160 height 17
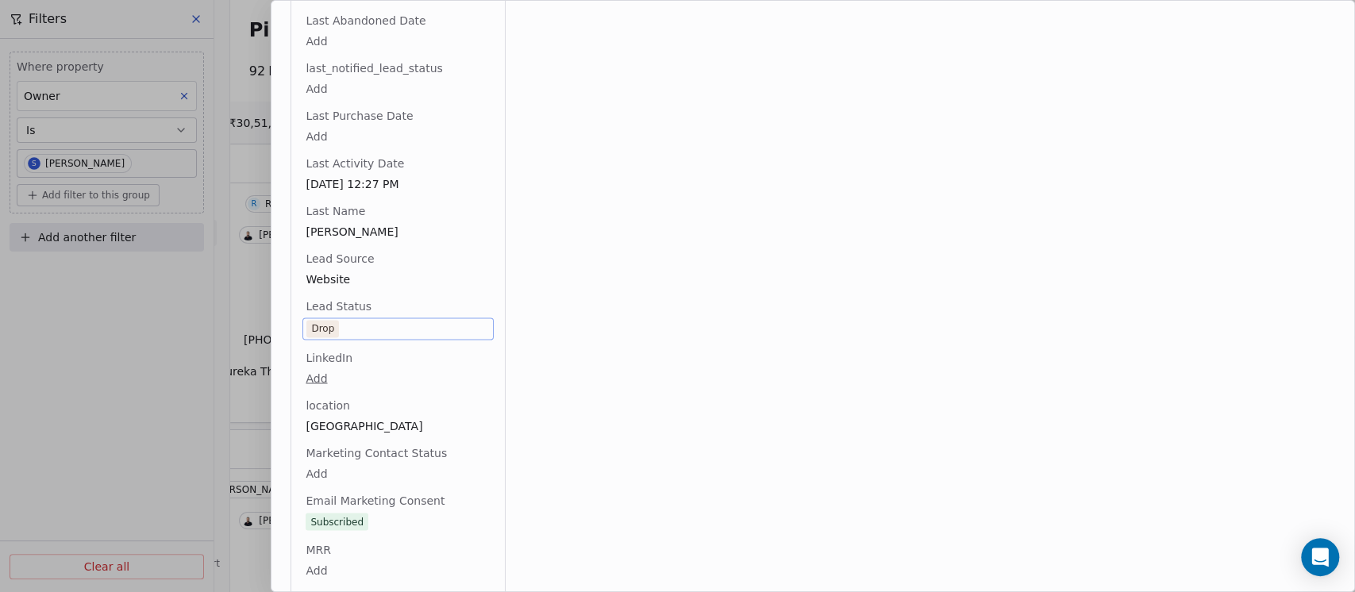
click at [658, 237] on div "Activity Activity Emails Emails Notes Notes Tasks Tasks Total Notes (1) Create …" at bounding box center [930, 212] width 810 height 3411
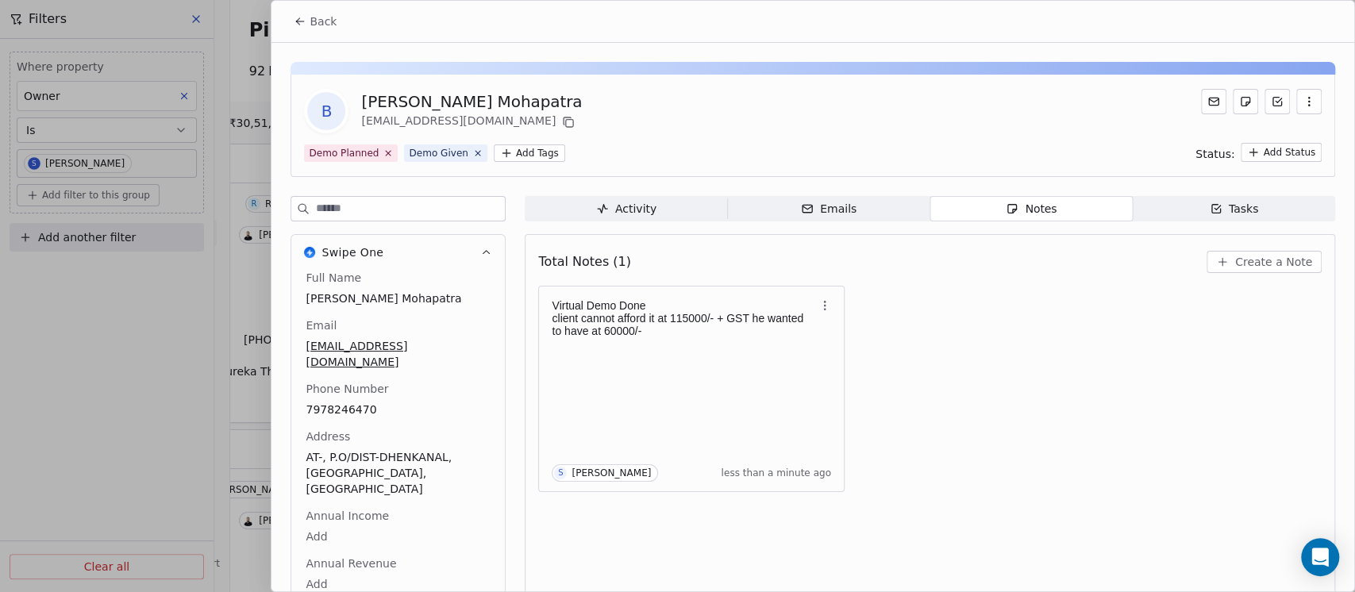
click at [313, 24] on span "Back" at bounding box center [323, 21] width 27 height 16
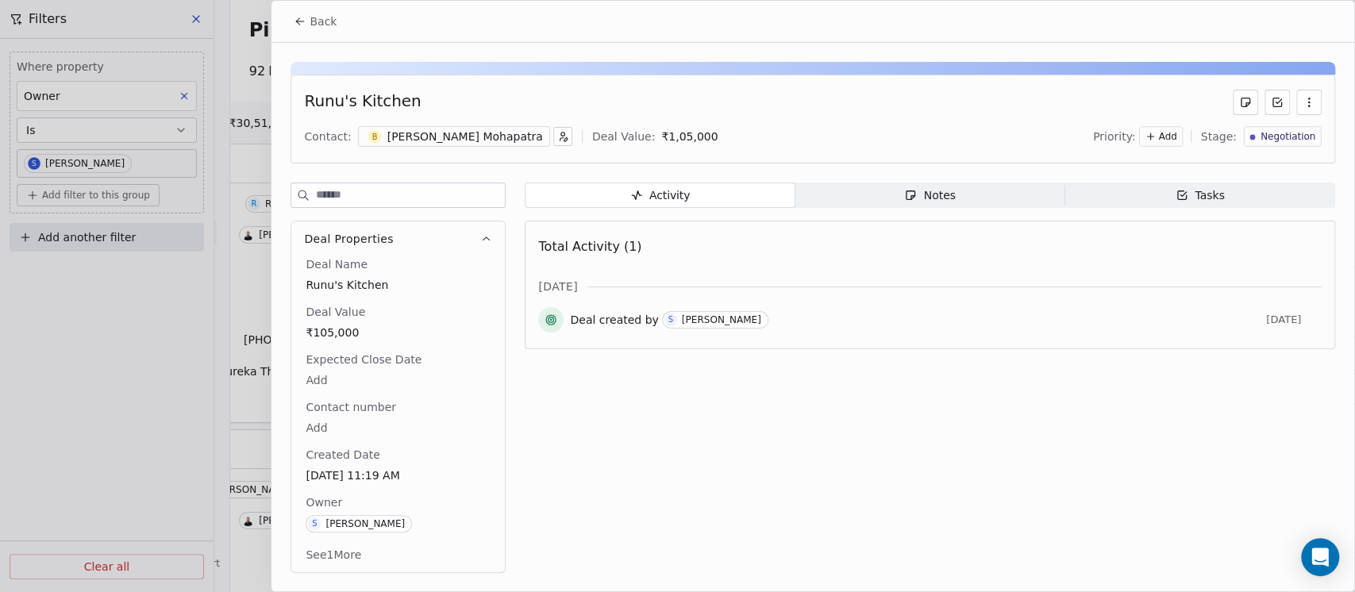
click at [329, 29] on button "Back" at bounding box center [315, 21] width 62 height 29
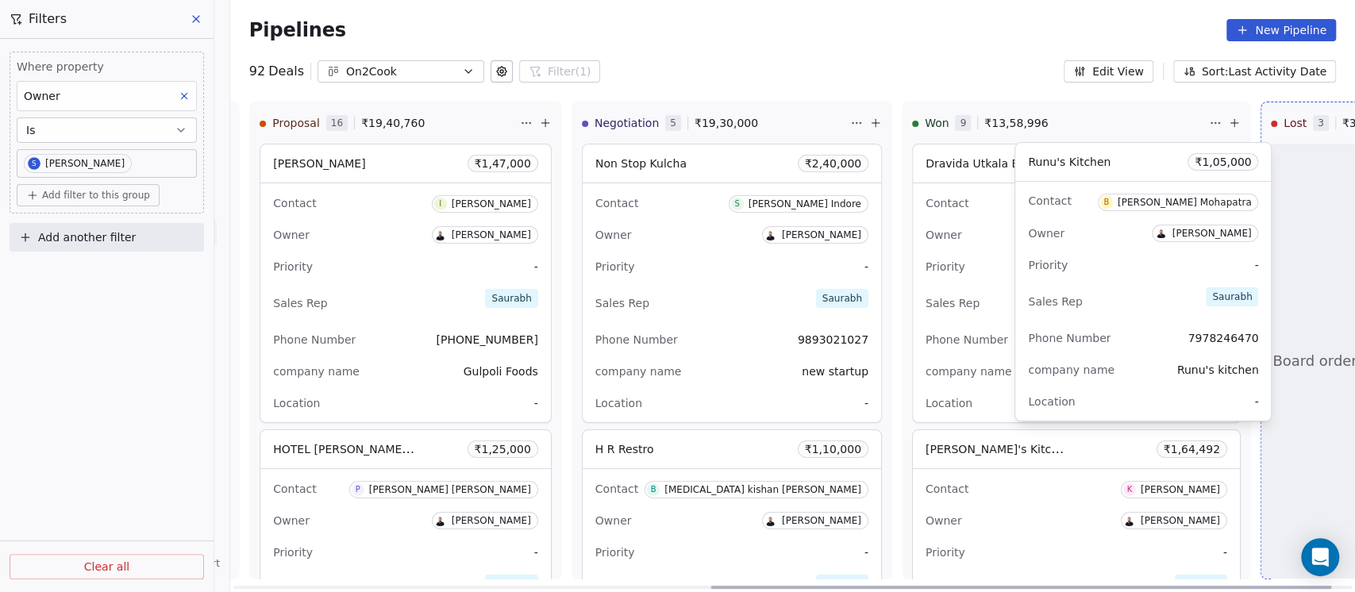
scroll to position [456, 0]
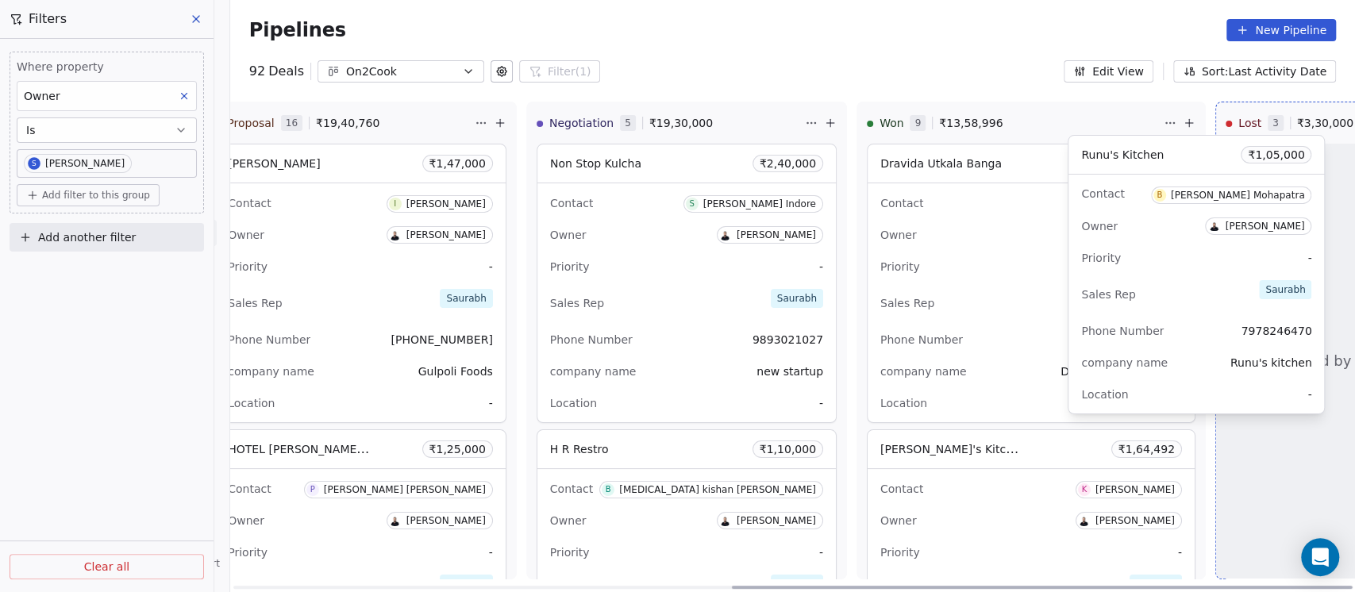
drag, startPoint x: 773, startPoint y: 166, endPoint x: 1175, endPoint y: 157, distance: 401.7
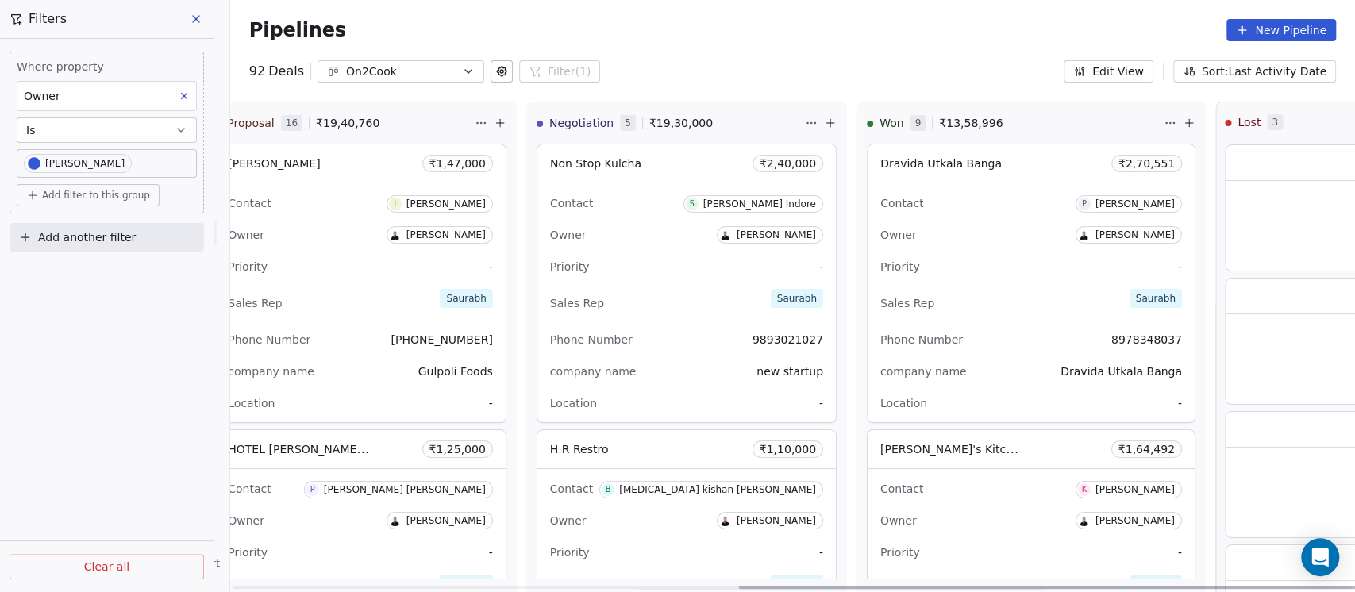
scroll to position [0, 921]
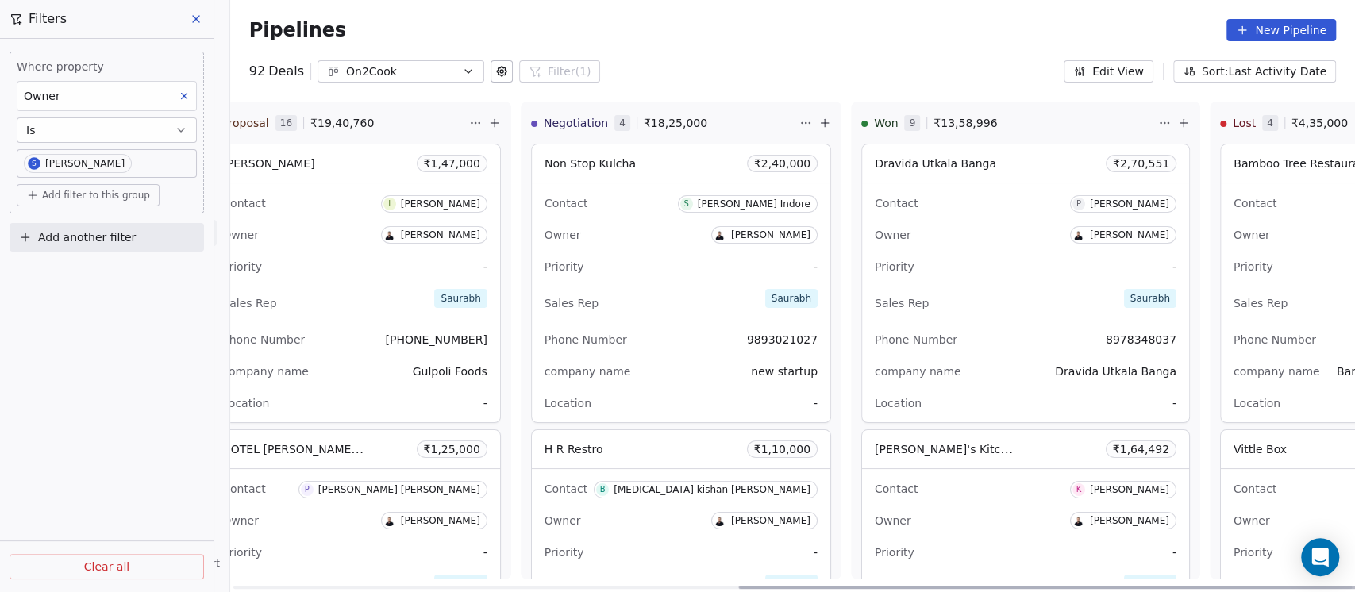
click at [1233, 229] on div "Owner [PERSON_NAME]" at bounding box center [1348, 234] width 230 height 25
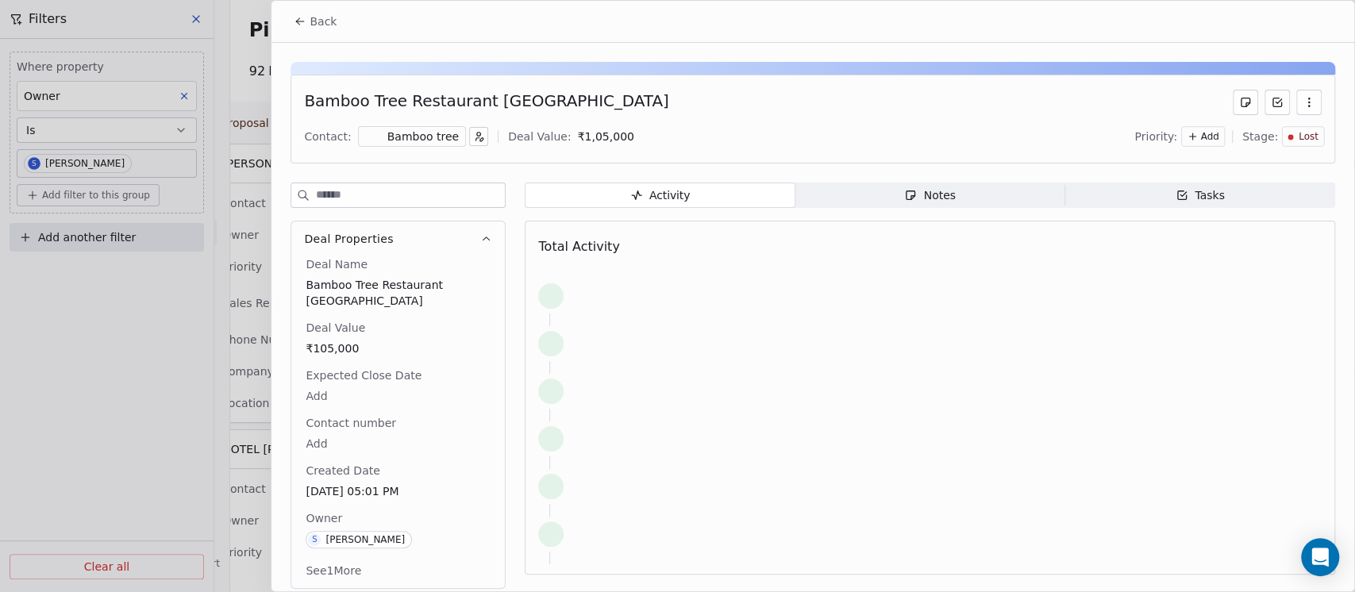
click at [918, 188] on div "Notes" at bounding box center [929, 195] width 51 height 17
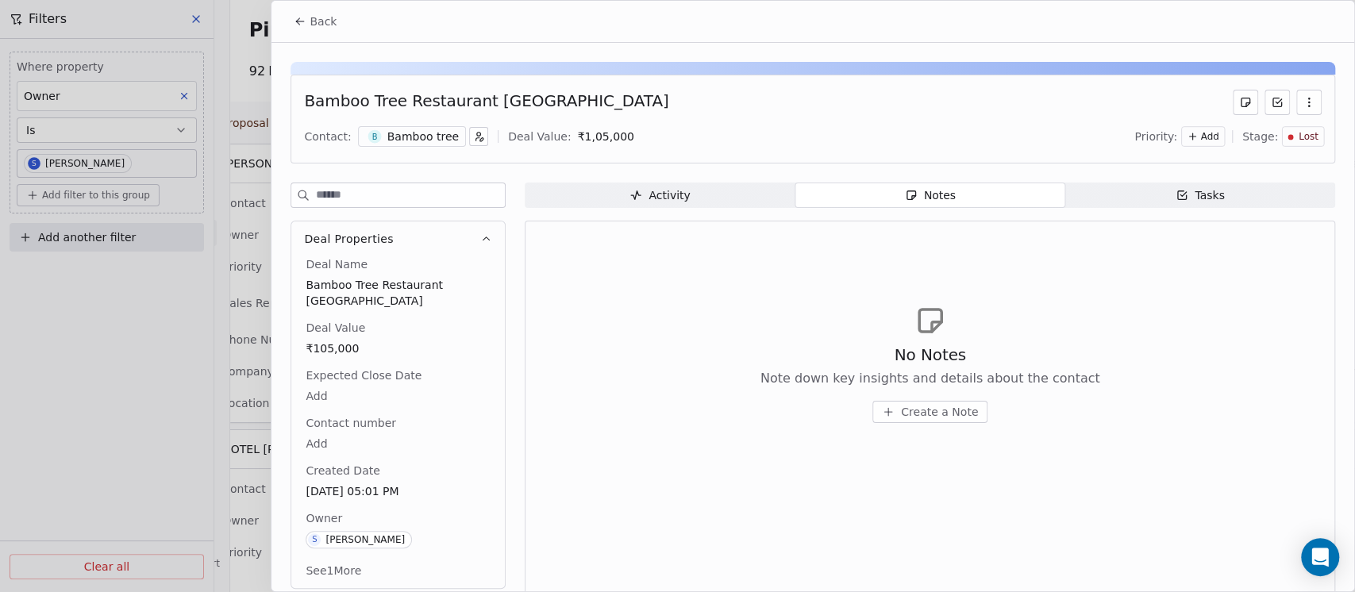
click at [406, 130] on div "Bamboo tree" at bounding box center [422, 137] width 71 height 16
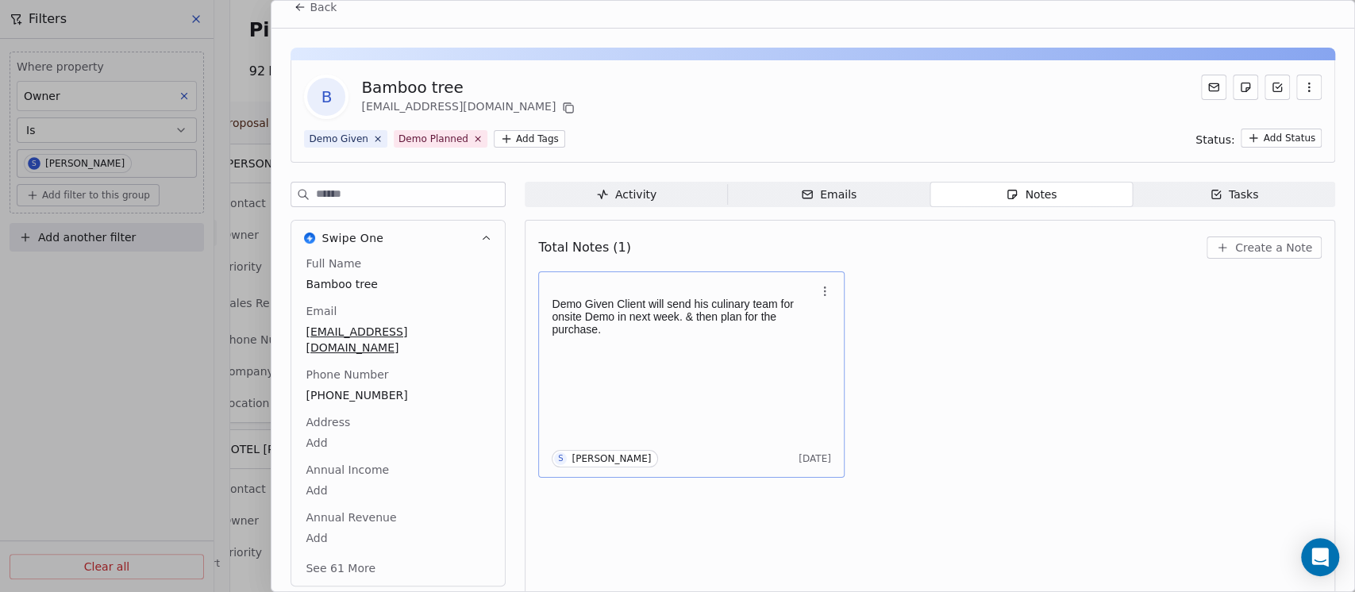
scroll to position [28, 0]
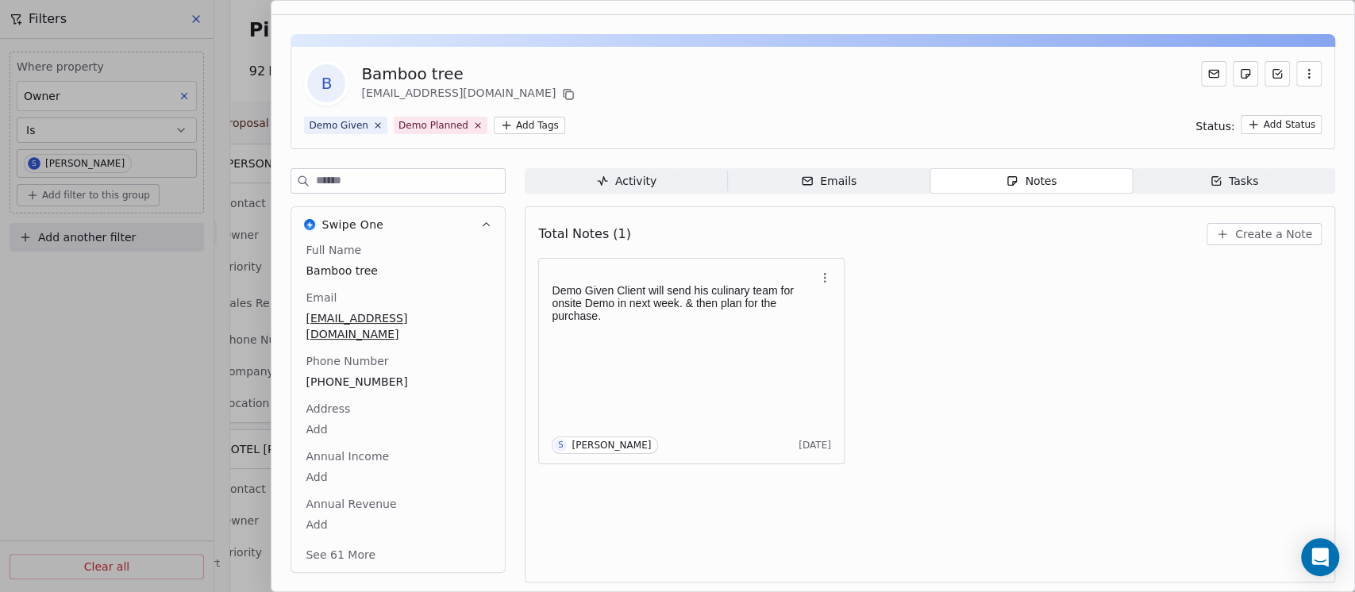
click at [348, 540] on button "See 61 More" at bounding box center [340, 554] width 89 height 29
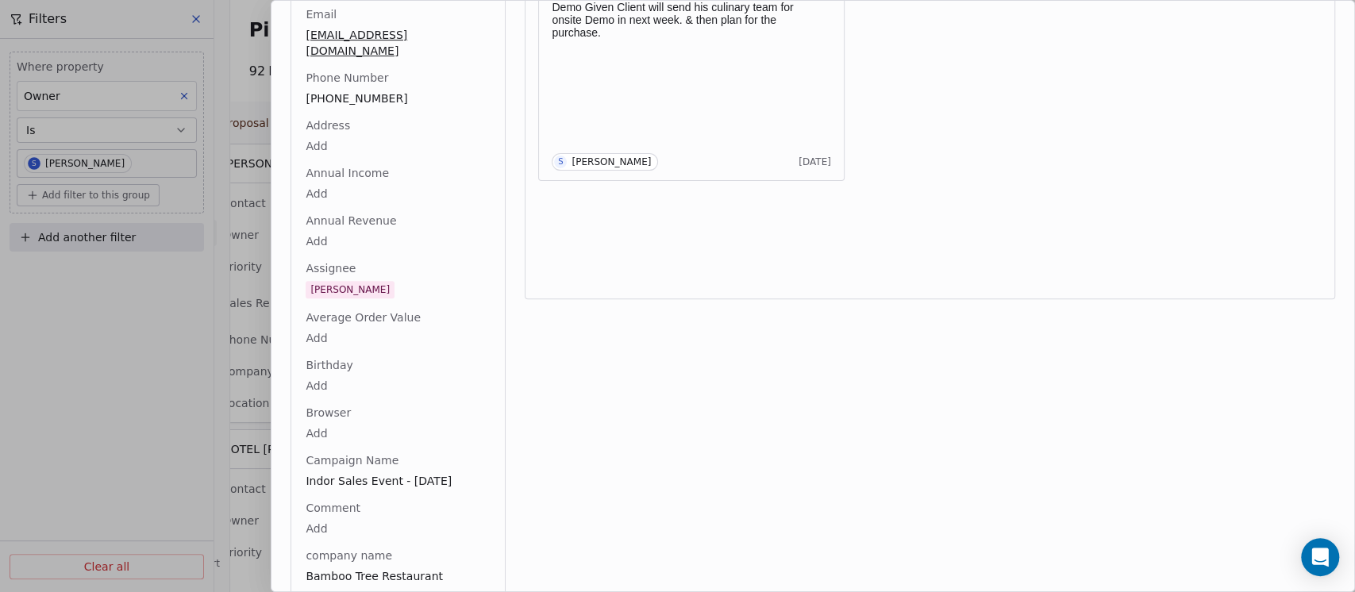
scroll to position [0, 0]
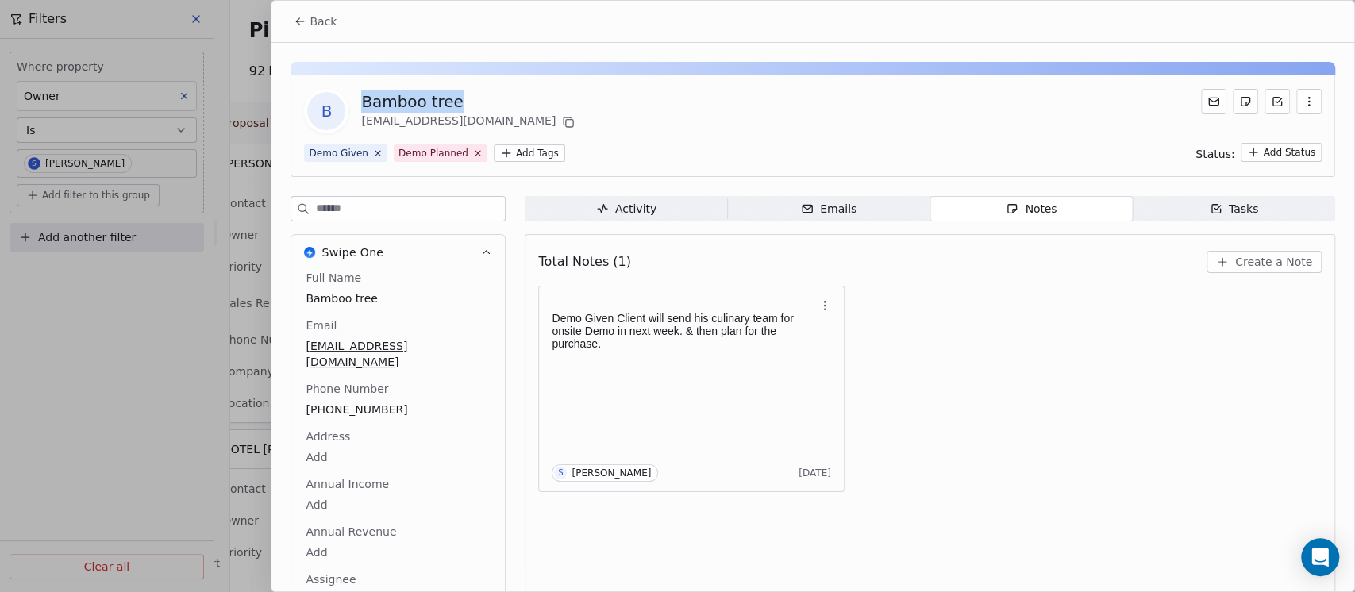
drag, startPoint x: 469, startPoint y: 106, endPoint x: 355, endPoint y: 99, distance: 114.5
click at [355, 99] on div "B Bamboo tree [EMAIL_ADDRESS][DOMAIN_NAME]" at bounding box center [441, 111] width 274 height 44
copy div "Bamboo tree"
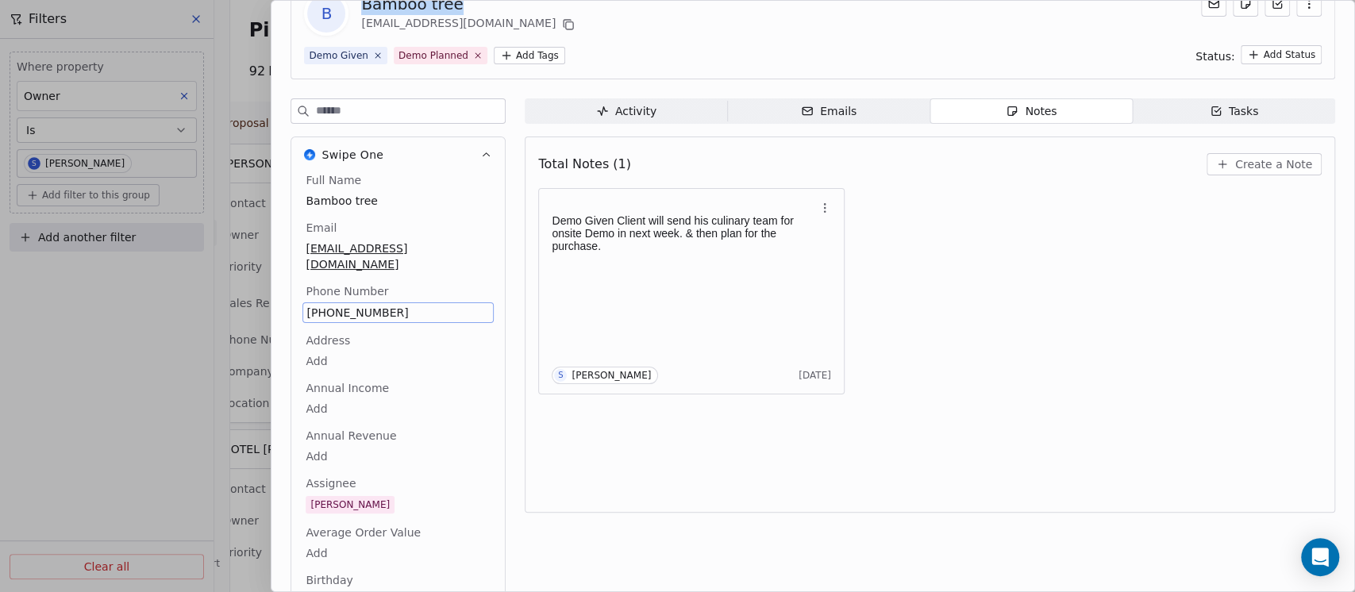
drag, startPoint x: 394, startPoint y: 394, endPoint x: 305, endPoint y: 383, distance: 89.6
click at [387, 304] on span "[PHONE_NUMBER]" at bounding box center [398, 312] width 185 height 16
click at [403, 305] on span "[PHONE_NUMBER]" at bounding box center [397, 313] width 183 height 16
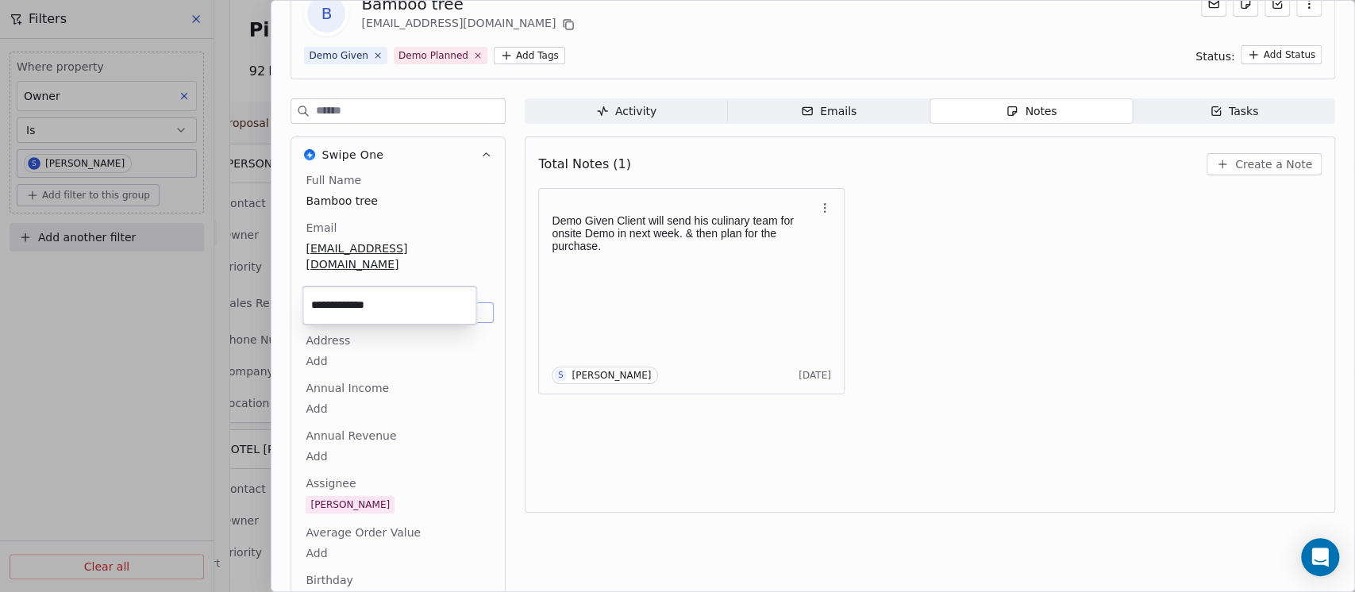
click at [400, 293] on input "**********" at bounding box center [389, 306] width 167 height 32
drag, startPoint x: 390, startPoint y: 303, endPoint x: 276, endPoint y: 302, distance: 114.3
click at [276, 302] on html "On2Cook India Pvt. Ltd. Contacts People Marketing Workflows Campaigns Sales Pip…" at bounding box center [677, 296] width 1355 height 592
click at [375, 305] on input "**********" at bounding box center [389, 306] width 167 height 32
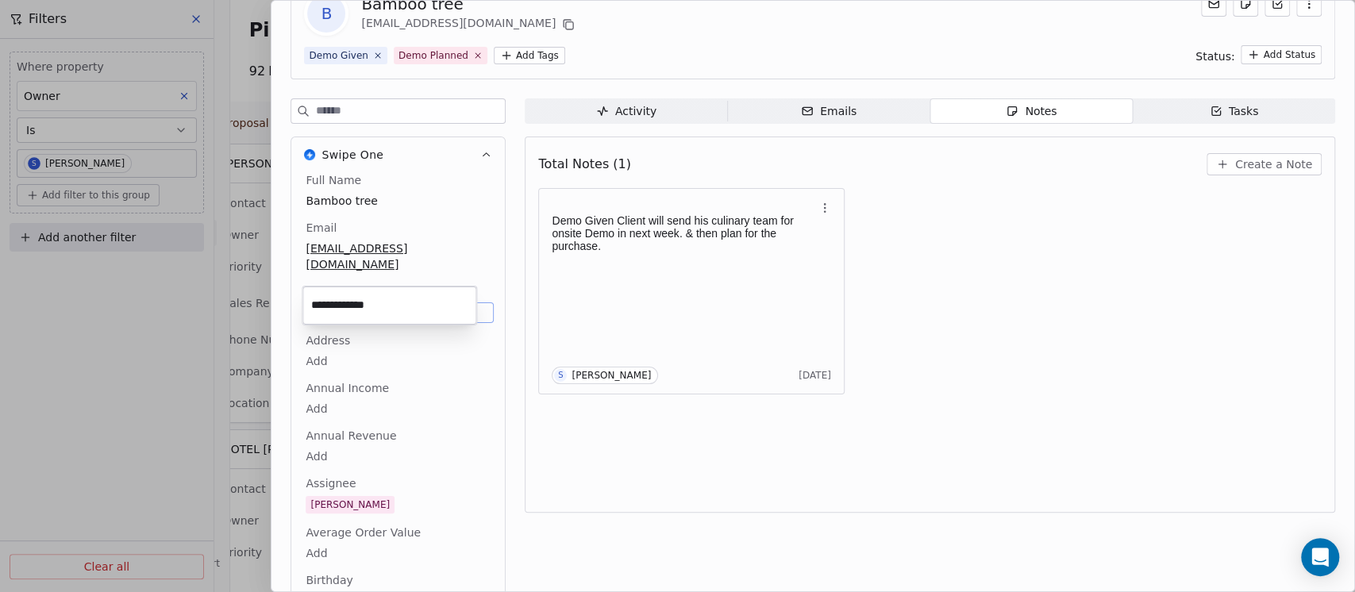
click at [375, 305] on input "**********" at bounding box center [389, 306] width 167 height 32
click at [727, 284] on html "On2Cook India Pvt. Ltd. Contacts People Marketing Workflows Campaigns Sales Pip…" at bounding box center [677, 296] width 1355 height 592
click at [727, 284] on div "Demo Given Client will send his culinary team for onsite Demo in next week. & t…" at bounding box center [691, 291] width 279 height 186
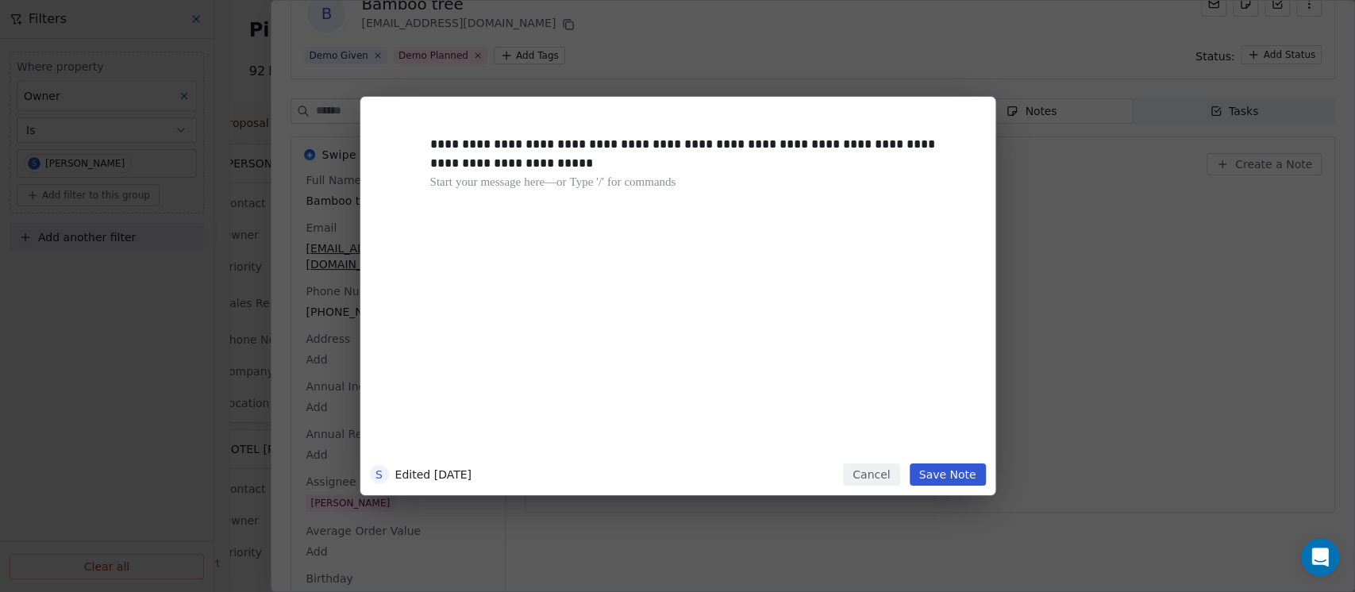
click at [718, 202] on div "**********" at bounding box center [701, 285] width 543 height 338
click at [931, 470] on button "Save Note" at bounding box center [948, 474] width 76 height 22
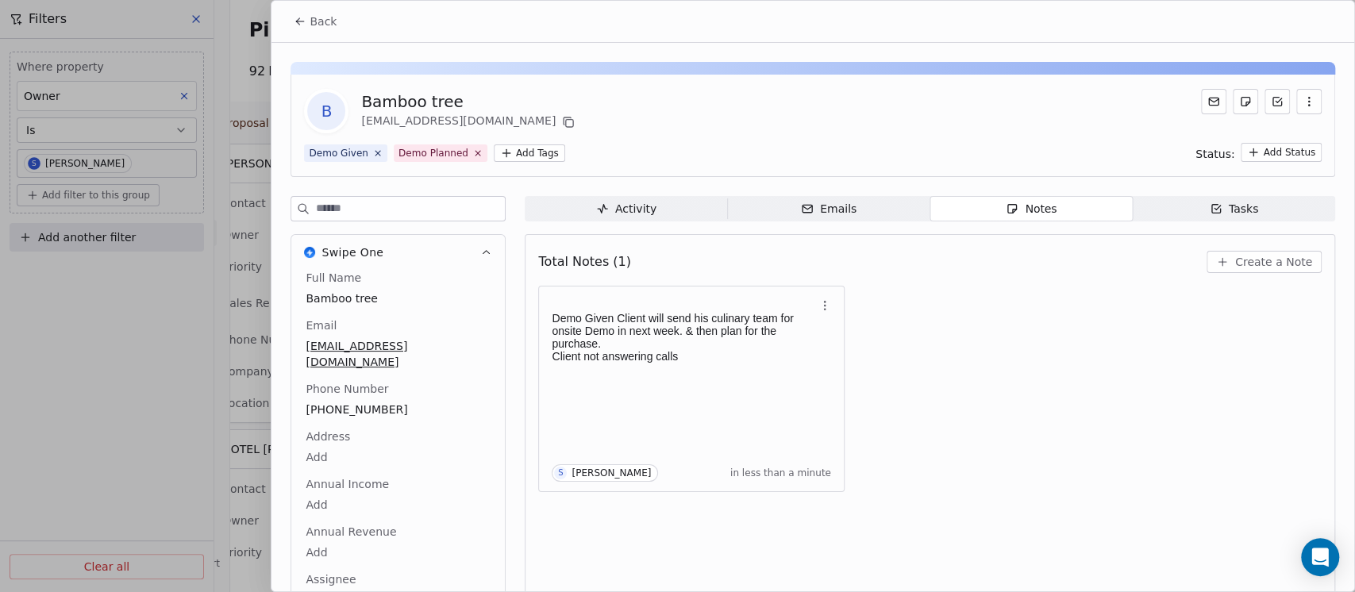
click at [324, 13] on span "Back" at bounding box center [323, 21] width 27 height 16
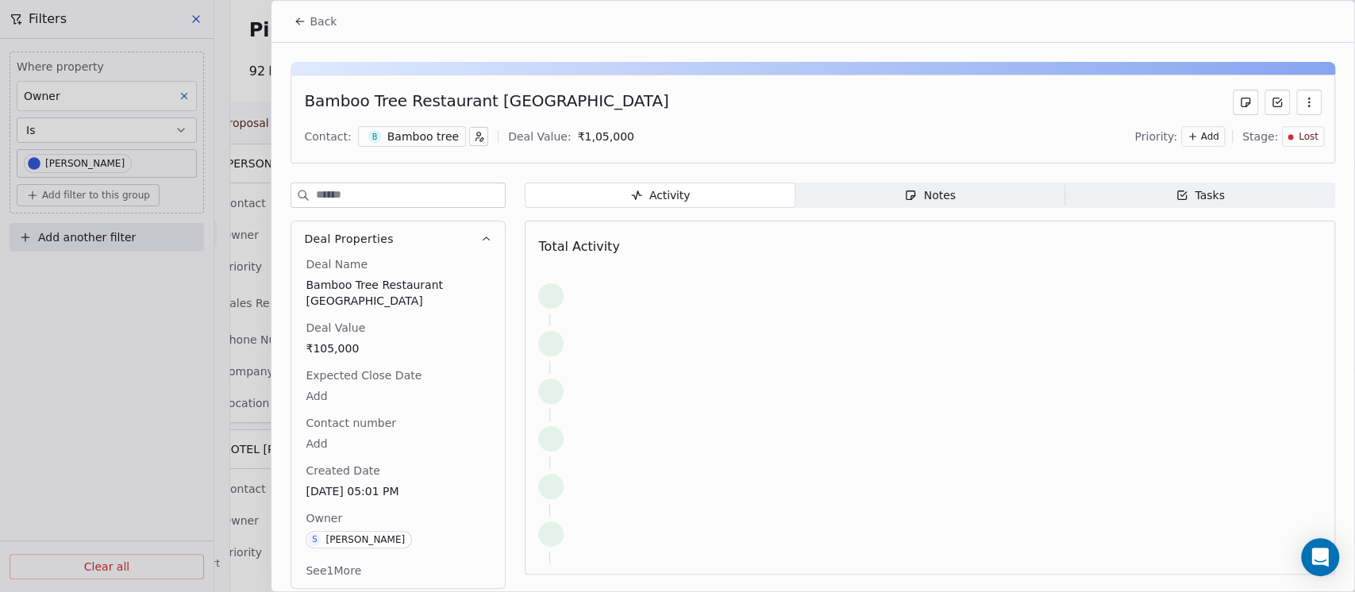
click at [938, 207] on div "Activity Activity Notes Notes Tasks Tasks Total Activity" at bounding box center [930, 391] width 810 height 416
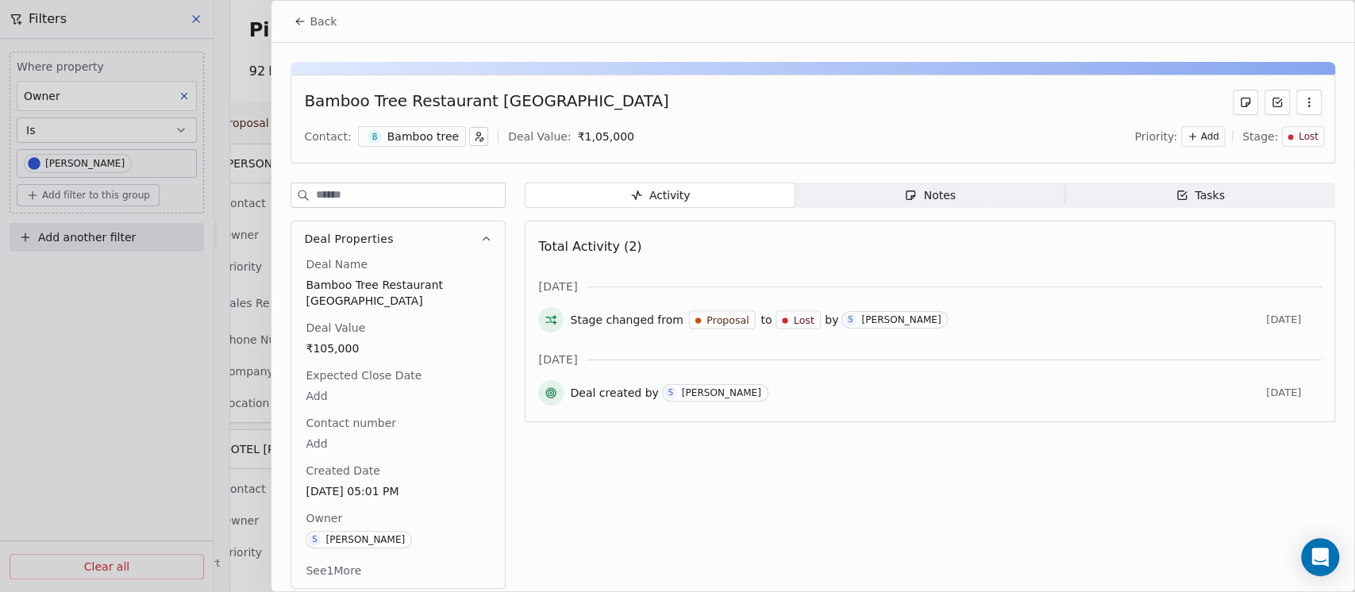
click at [939, 200] on div "Notes" at bounding box center [929, 195] width 51 height 17
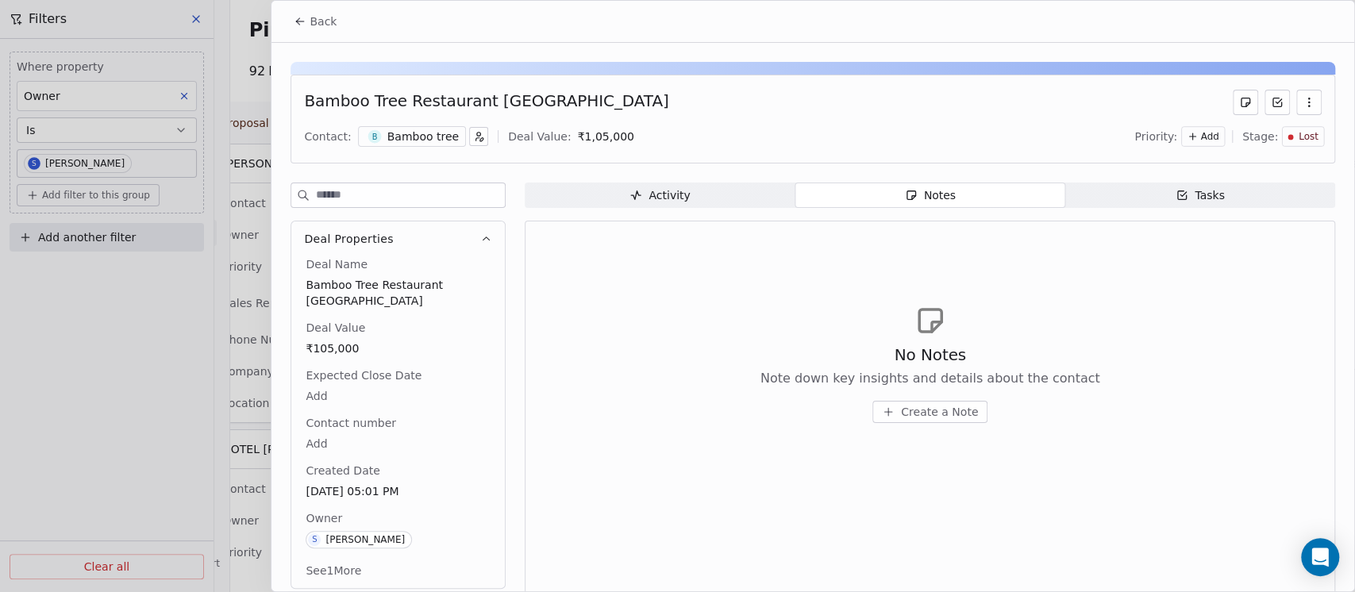
scroll to position [13, 0]
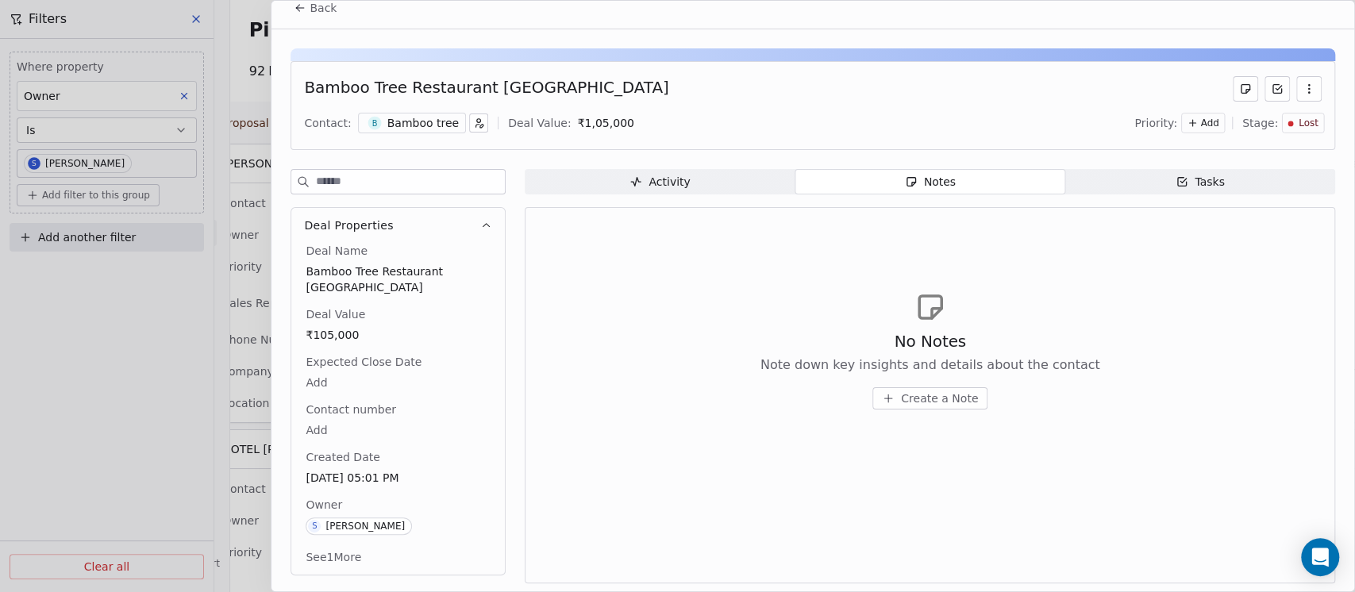
click at [350, 543] on button "See 1 More" at bounding box center [333, 557] width 75 height 29
click at [1311, 127] on div "Bamboo Tree Restaurant Indore Contact: B Bamboo tree Deal Value: ₹ 1,05,000 Pri…" at bounding box center [812, 105] width 1044 height 89
click at [1298, 120] on span "Lost" at bounding box center [1308, 123] width 20 height 13
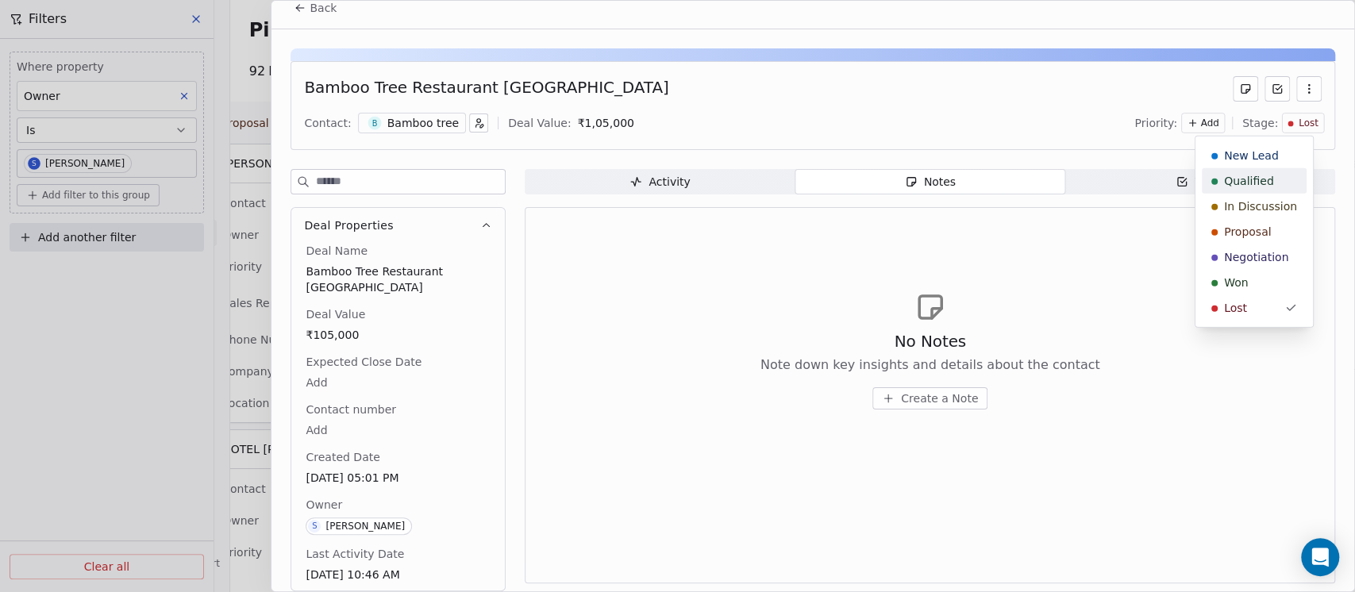
click at [1254, 183] on span "Qualified" at bounding box center [1249, 181] width 50 height 16
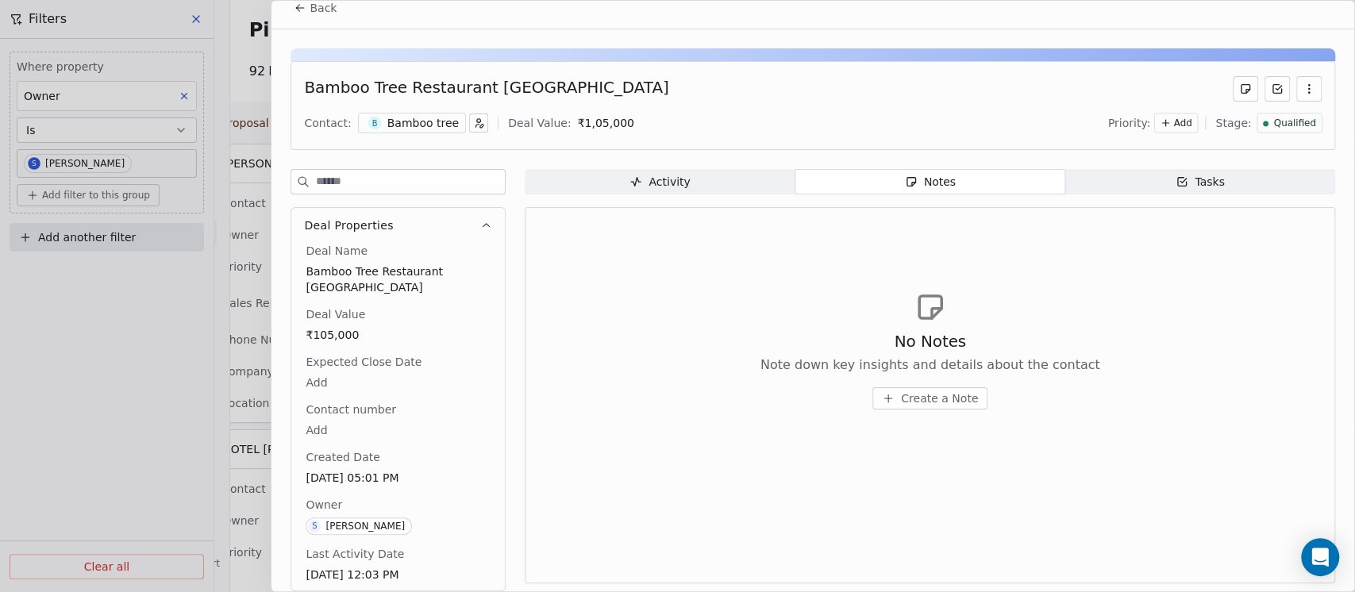
click at [302, 8] on icon at bounding box center [300, 8] width 13 height 13
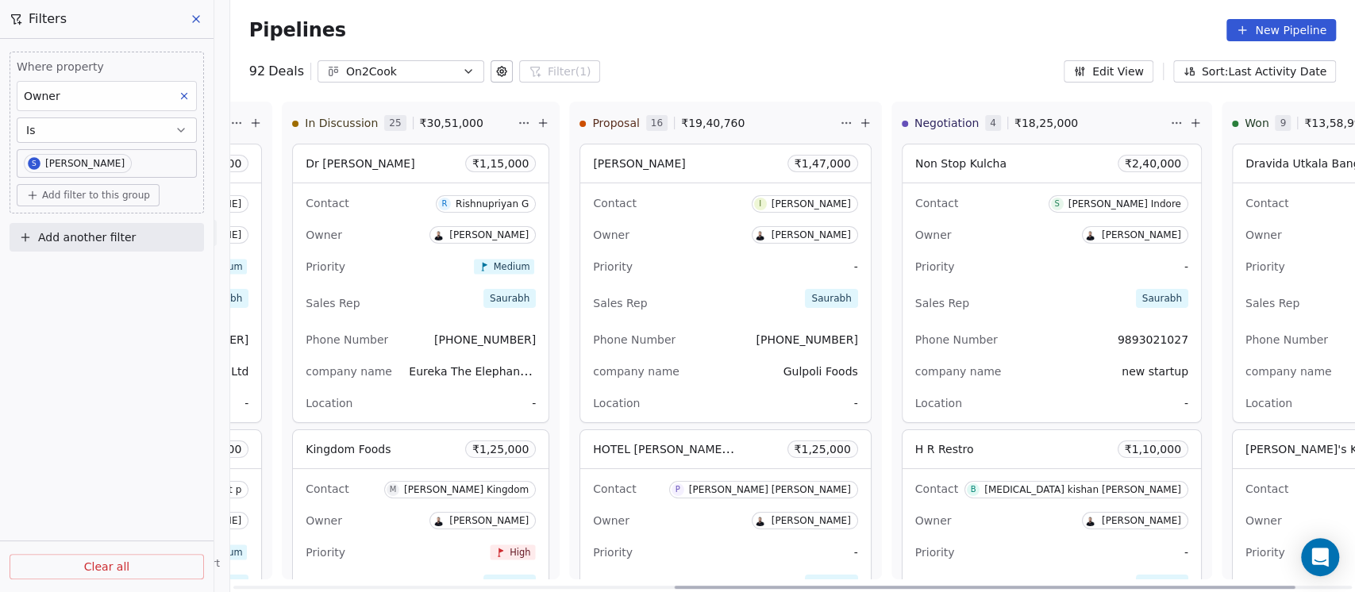
scroll to position [0, 921]
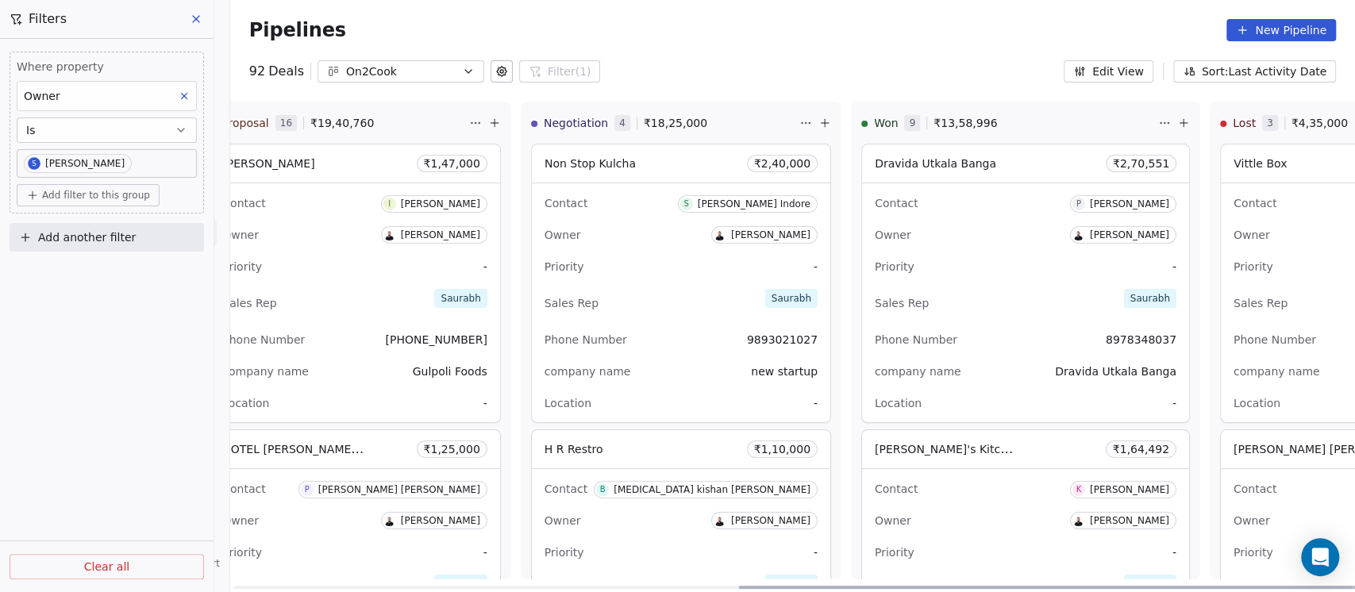
click at [1221, 159] on div "Vittle Box ₹ 1,20,000" at bounding box center [1349, 163] width 256 height 38
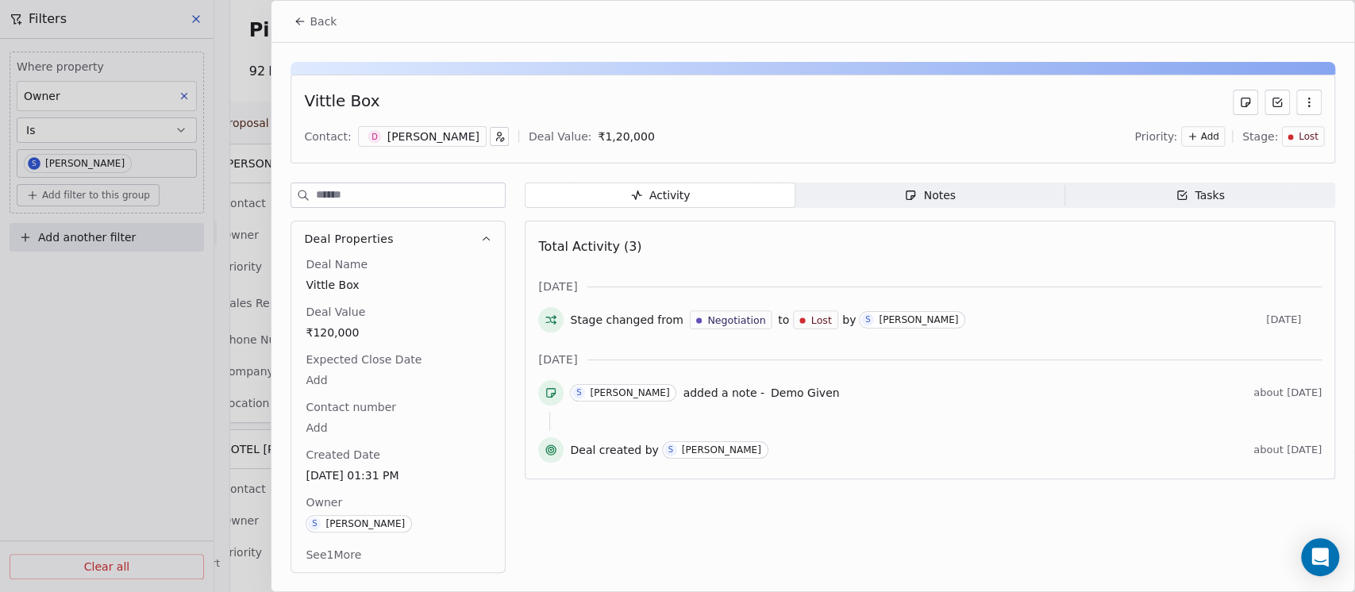
click at [1302, 137] on span "Lost" at bounding box center [1308, 136] width 20 height 13
click at [1253, 190] on span "Qualified" at bounding box center [1265, 195] width 50 height 16
click at [941, 198] on div "Notes" at bounding box center [929, 195] width 51 height 17
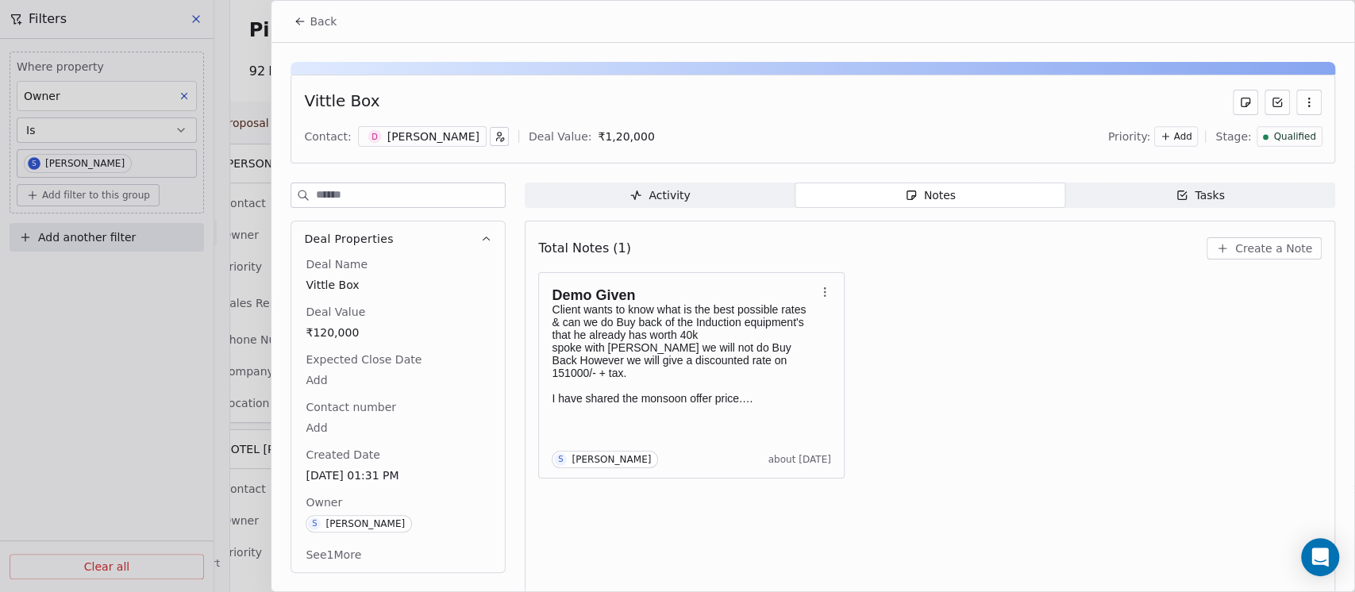
click at [425, 137] on div "[PERSON_NAME]" at bounding box center [433, 137] width 92 height 16
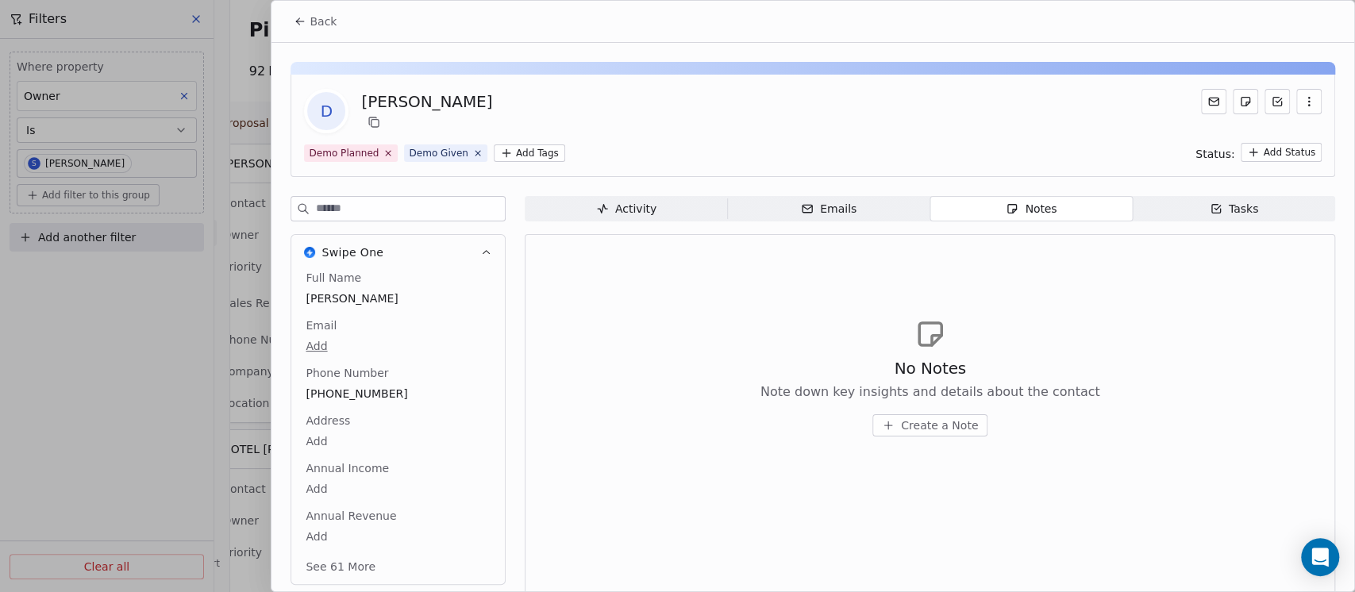
click at [921, 429] on span "Create a Note" at bounding box center [939, 425] width 77 height 16
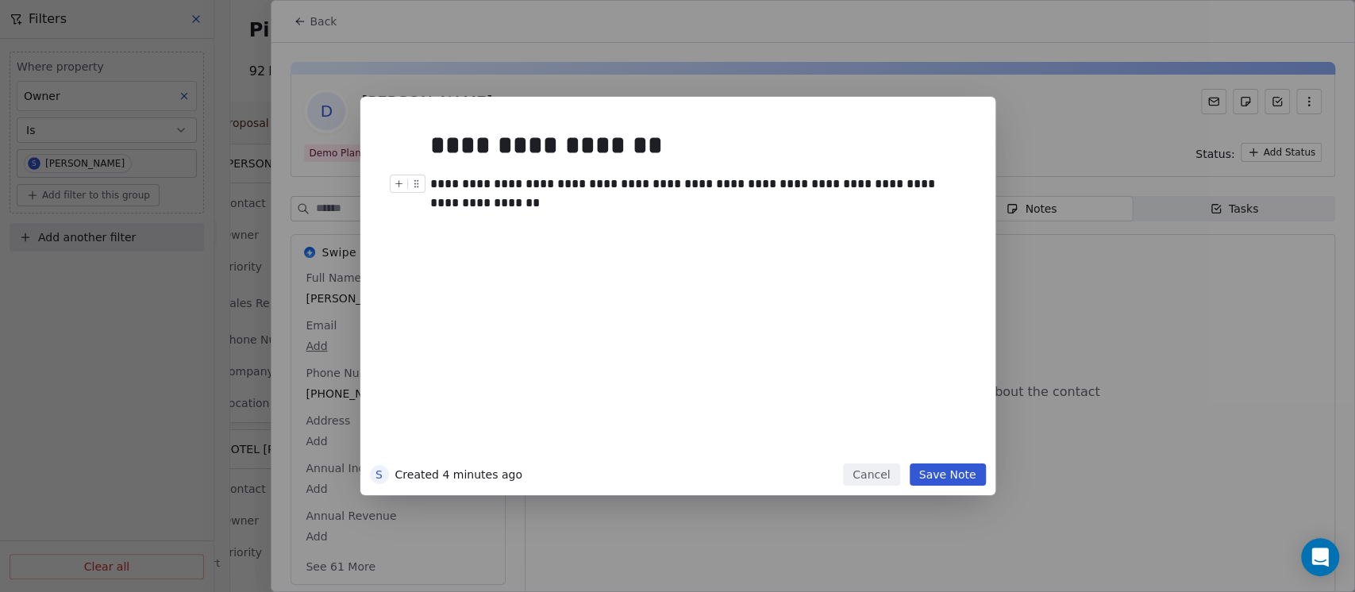
click at [779, 181] on div "**********" at bounding box center [693, 194] width 527 height 38
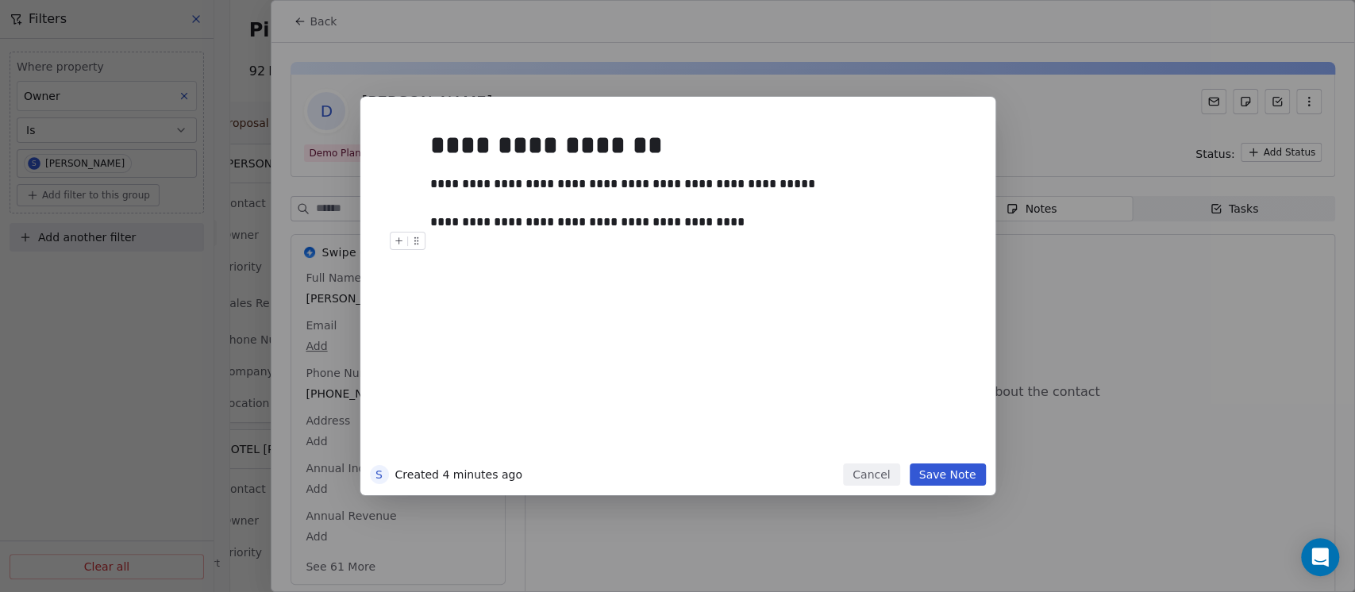
click at [944, 470] on button "Save Note" at bounding box center [948, 474] width 76 height 22
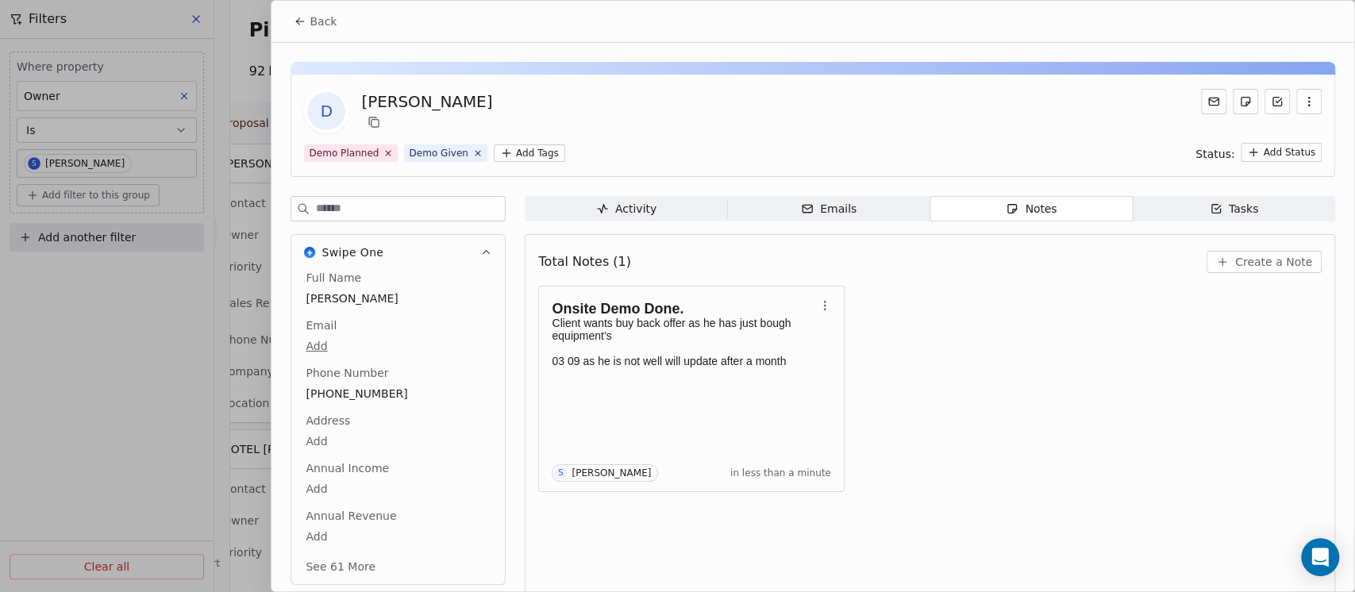
click at [329, 25] on span "Back" at bounding box center [323, 21] width 27 height 16
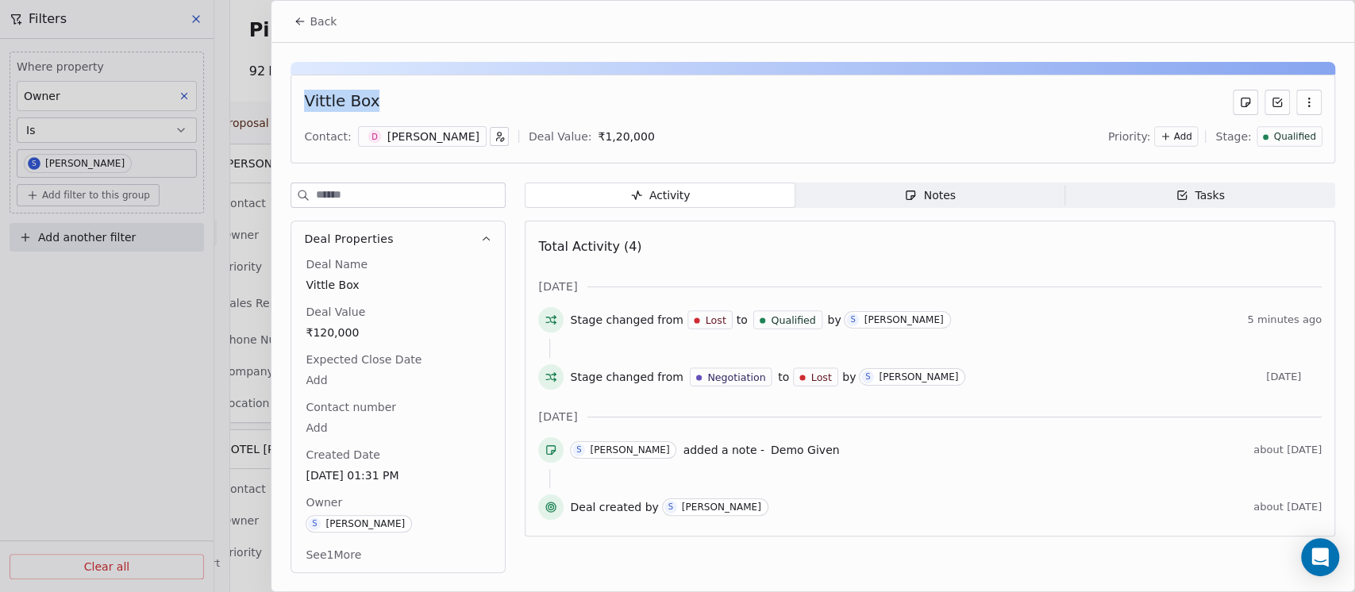
drag, startPoint x: 381, startPoint y: 98, endPoint x: 307, endPoint y: 98, distance: 73.8
click at [307, 98] on div "Vittle Box" at bounding box center [812, 102] width 1017 height 25
copy div "Vittle Box"
click at [322, 30] on button "Back" at bounding box center [315, 21] width 62 height 29
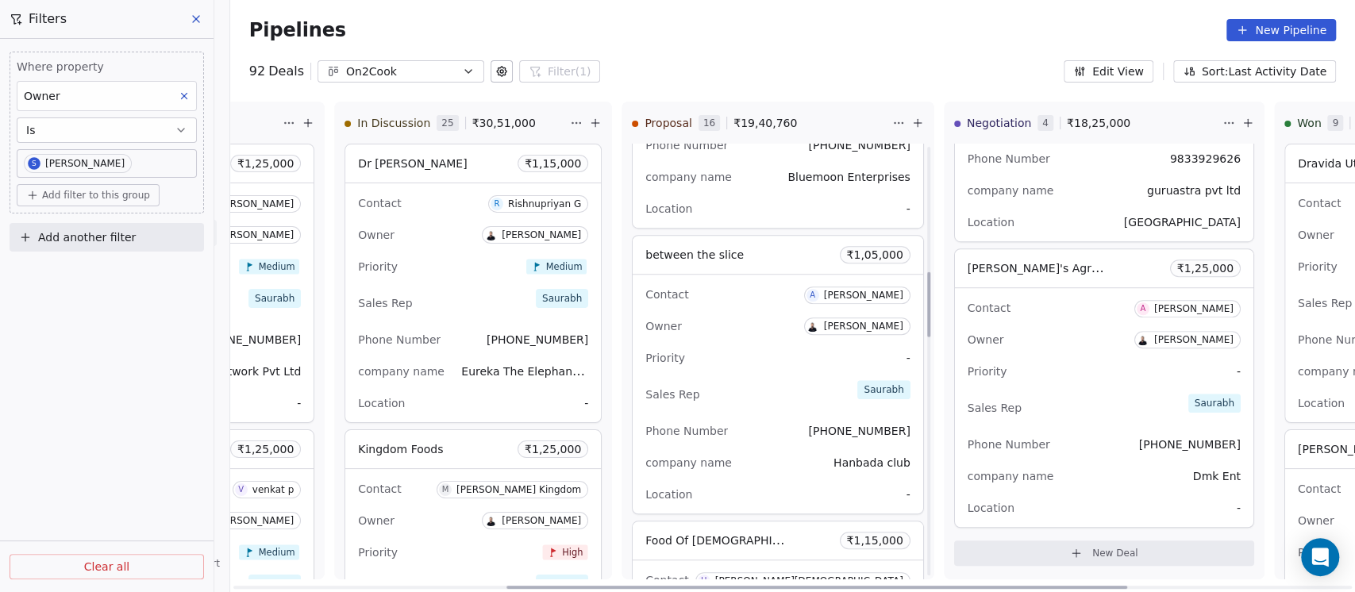
scroll to position [846, 0]
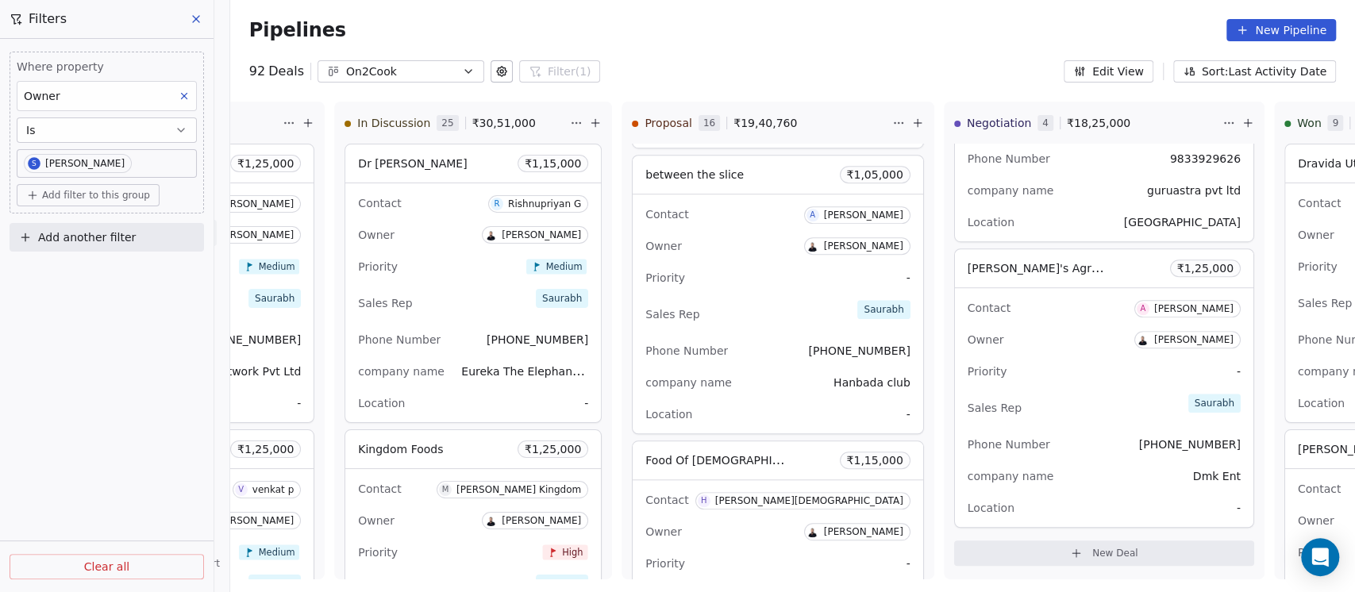
click at [1248, 81] on button "Sort: Last Activity Date" at bounding box center [1254, 71] width 163 height 22
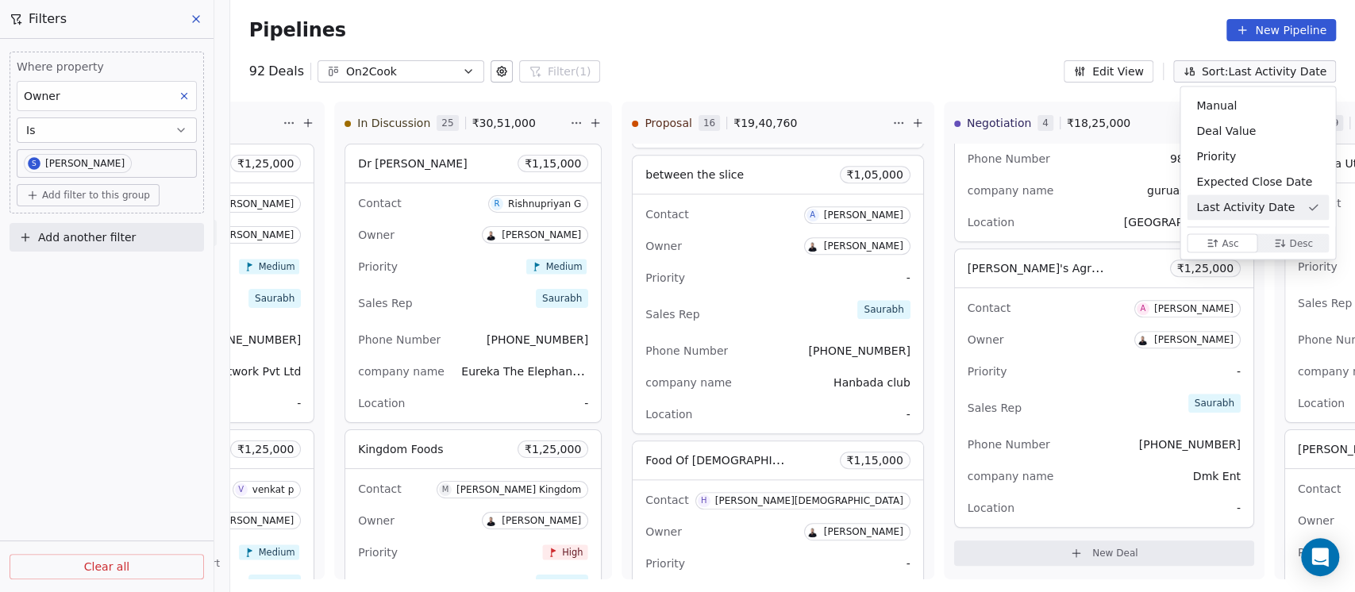
click at [1271, 238] on span "Desc Desc" at bounding box center [1292, 242] width 71 height 19
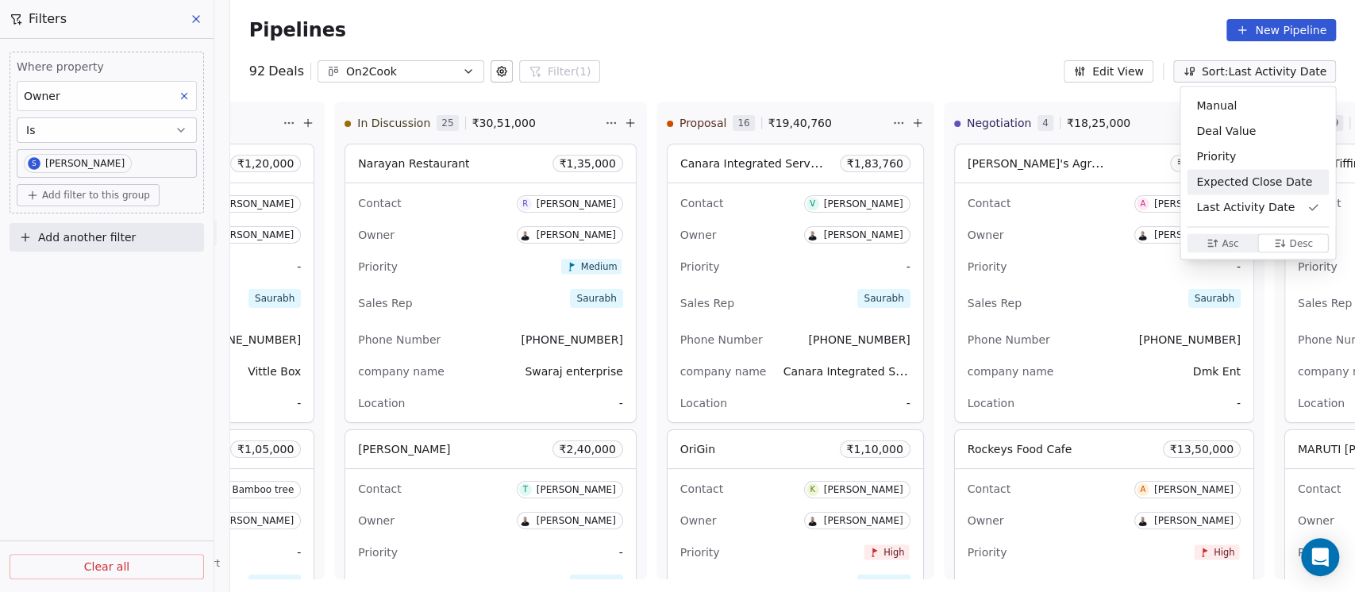
click at [724, 274] on html "On2Cook India Pvt. Ltd. Contacts People Marketing Workflows Campaigns Sales Pip…" at bounding box center [677, 296] width 1355 height 592
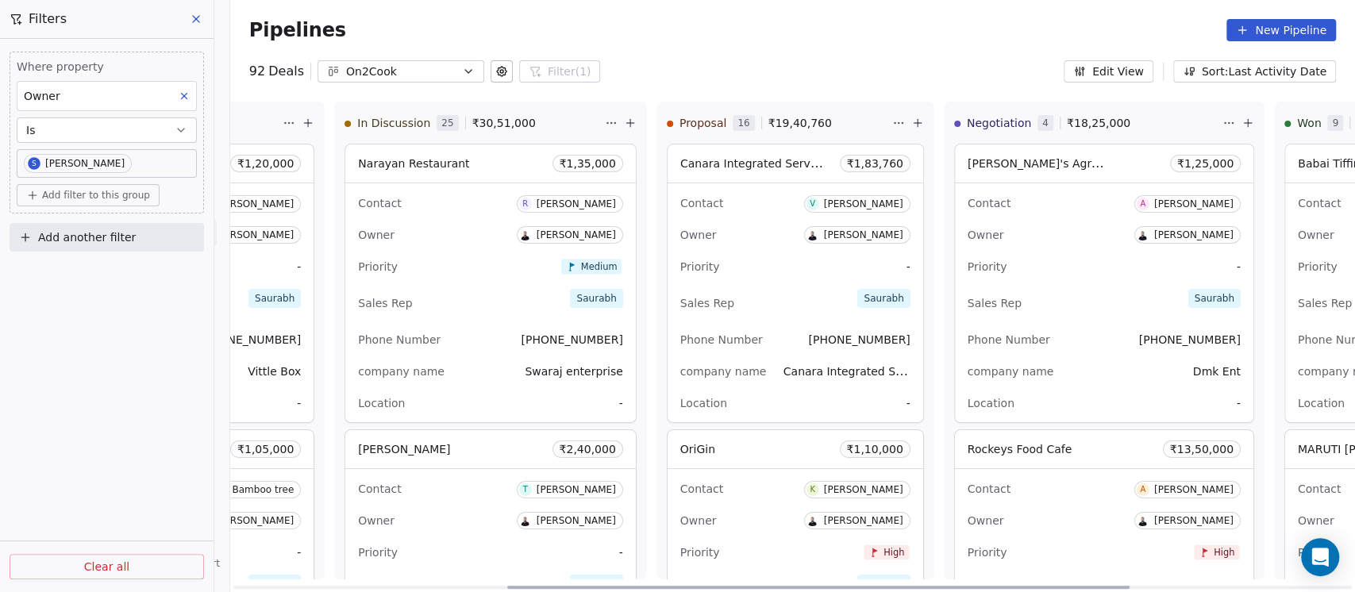
click at [735, 178] on div "Canara Integrated Services Pvt Ltd Banglure Manipal ₹ 1,83,760" at bounding box center [795, 163] width 256 height 38
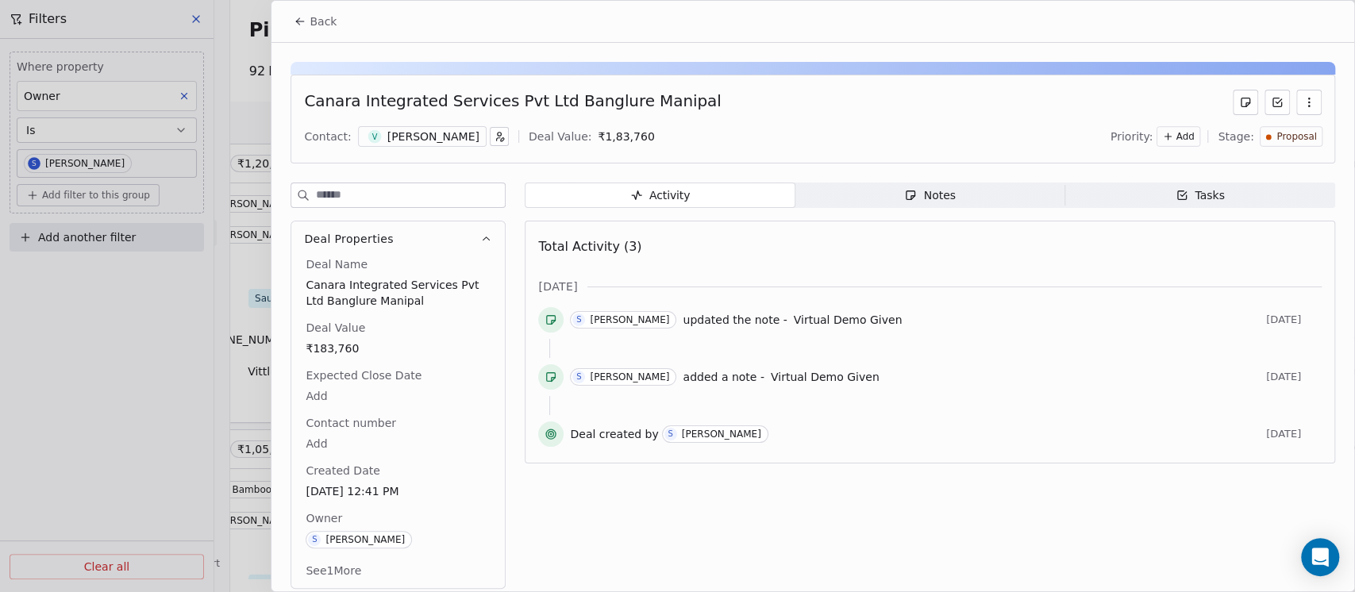
click at [1166, 149] on div "Canara Integrated Services Pvt Ltd Banglure Manipal Contact: V Vinay Manipal De…" at bounding box center [812, 119] width 1044 height 89
click at [1176, 130] on span "Add" at bounding box center [1185, 136] width 18 height 13
click at [1143, 201] on span "Medium" at bounding box center [1152, 194] width 38 height 13
click at [904, 198] on icon "button" at bounding box center [910, 195] width 13 height 13
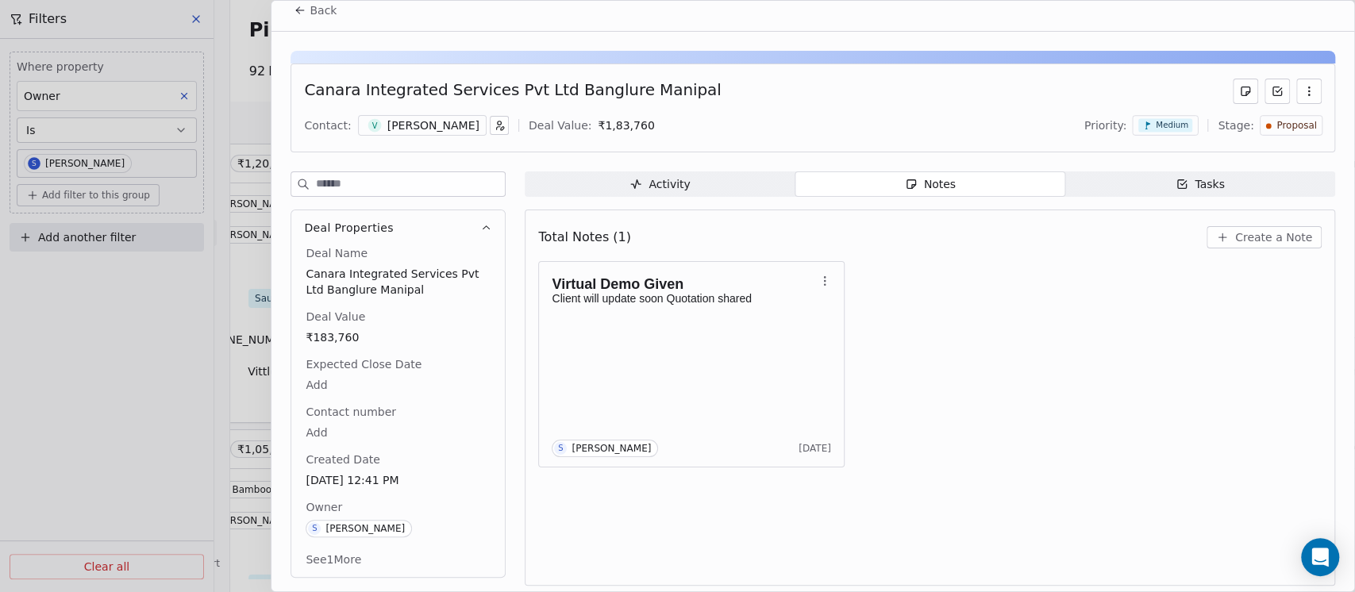
scroll to position [13, 0]
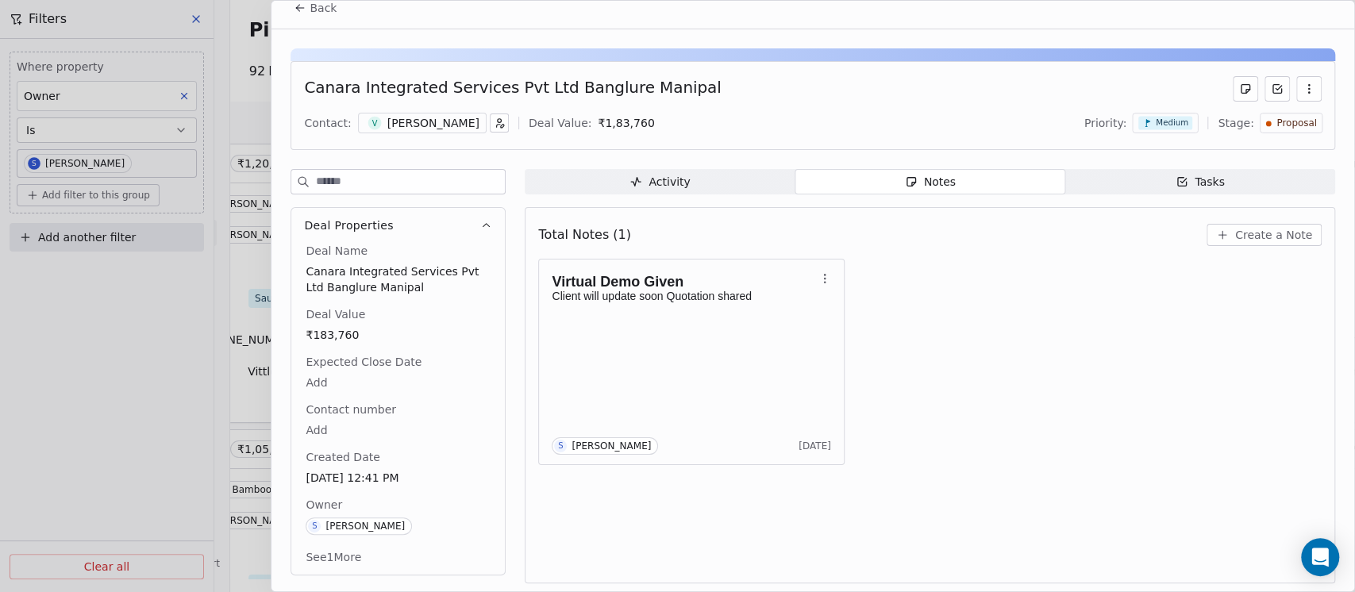
click at [413, 128] on div "[PERSON_NAME]" at bounding box center [433, 123] width 92 height 16
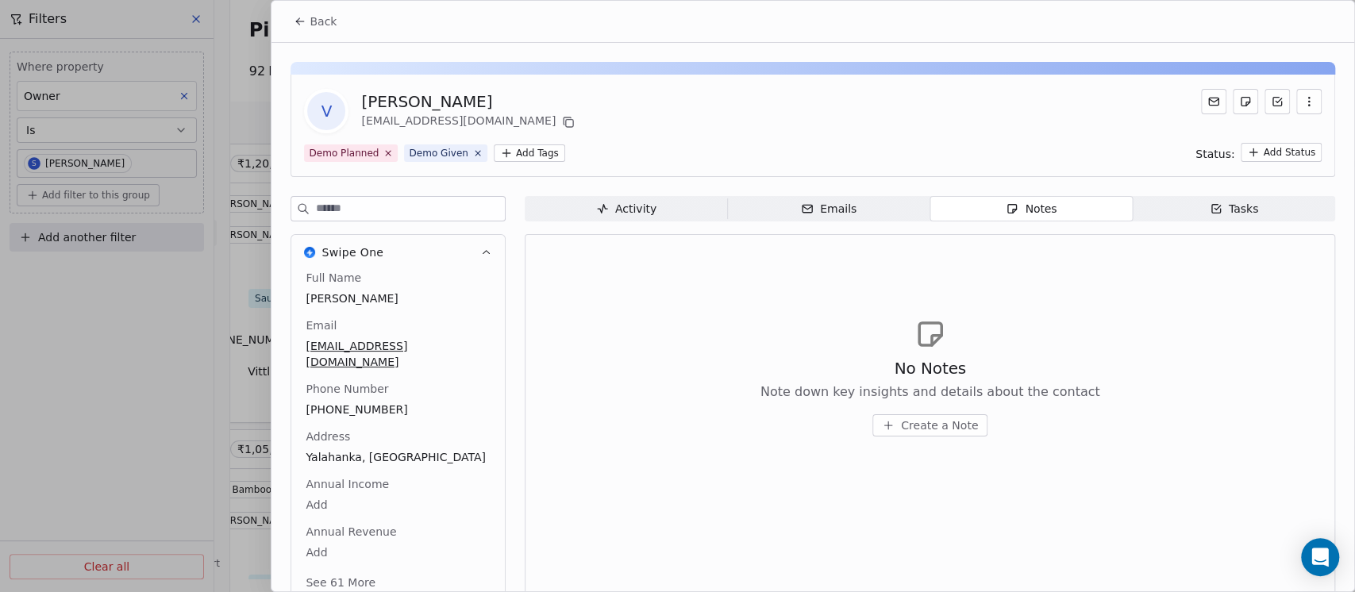
scroll to position [28, 0]
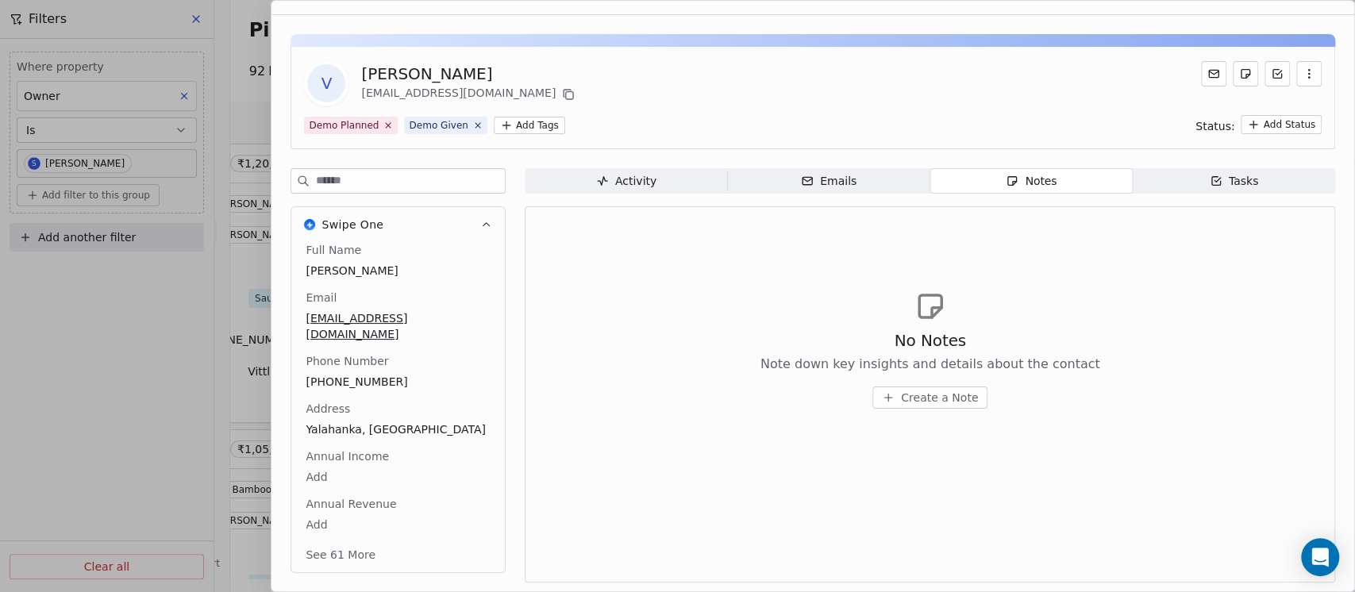
click at [348, 393] on div "Full Name [PERSON_NAME] Email [PERSON_NAME][EMAIL_ADDRESS][DOMAIN_NAME] Phone N…" at bounding box center [397, 404] width 191 height 324
click at [361, 375] on span "[PHONE_NUMBER]" at bounding box center [397, 383] width 183 height 16
click at [361, 367] on input "**********" at bounding box center [389, 376] width 167 height 32
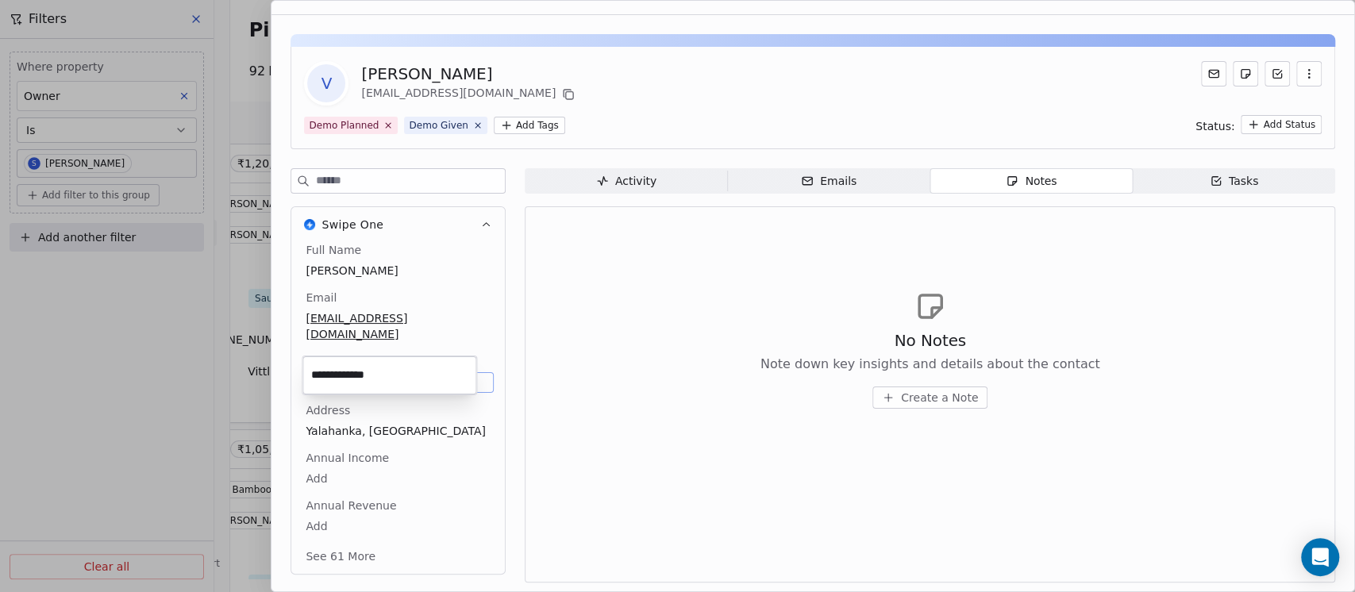
click at [361, 367] on input "**********" at bounding box center [389, 376] width 167 height 32
click at [468, 72] on html "On2Cook India Pvt. Ltd. Contacts People Marketing Workflows Campaigns Sales Pip…" at bounding box center [677, 296] width 1355 height 592
click at [384, 273] on div "Full Name [PERSON_NAME]" at bounding box center [397, 262] width 191 height 40
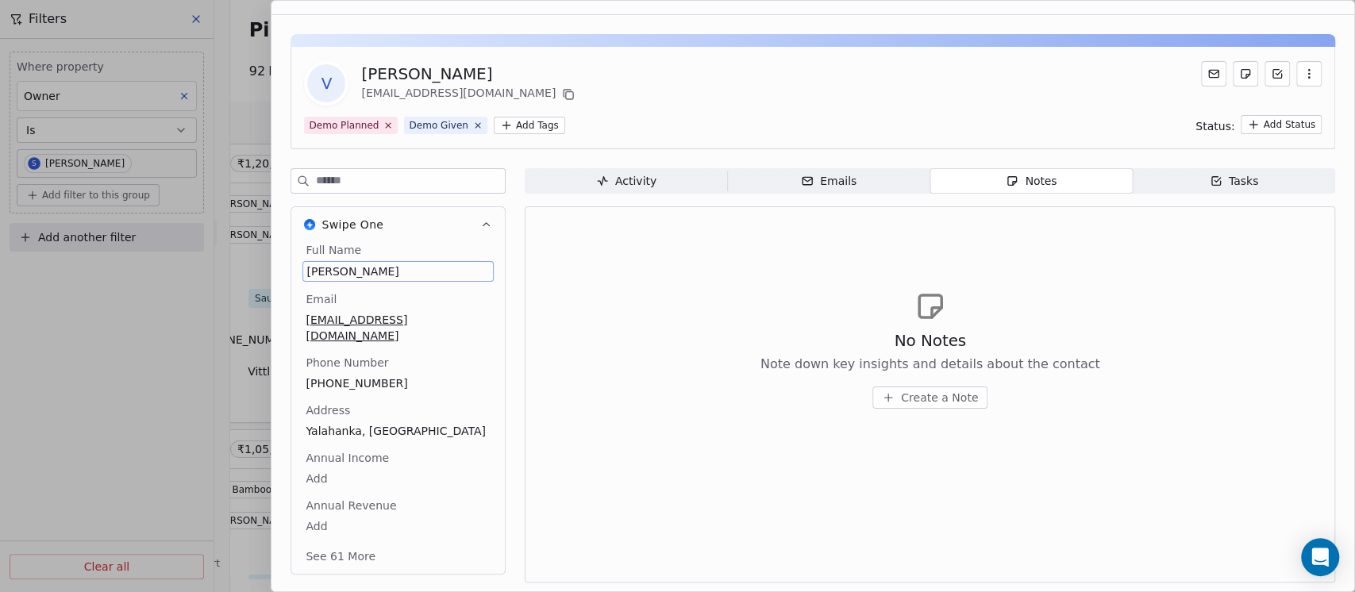
scroll to position [2, 0]
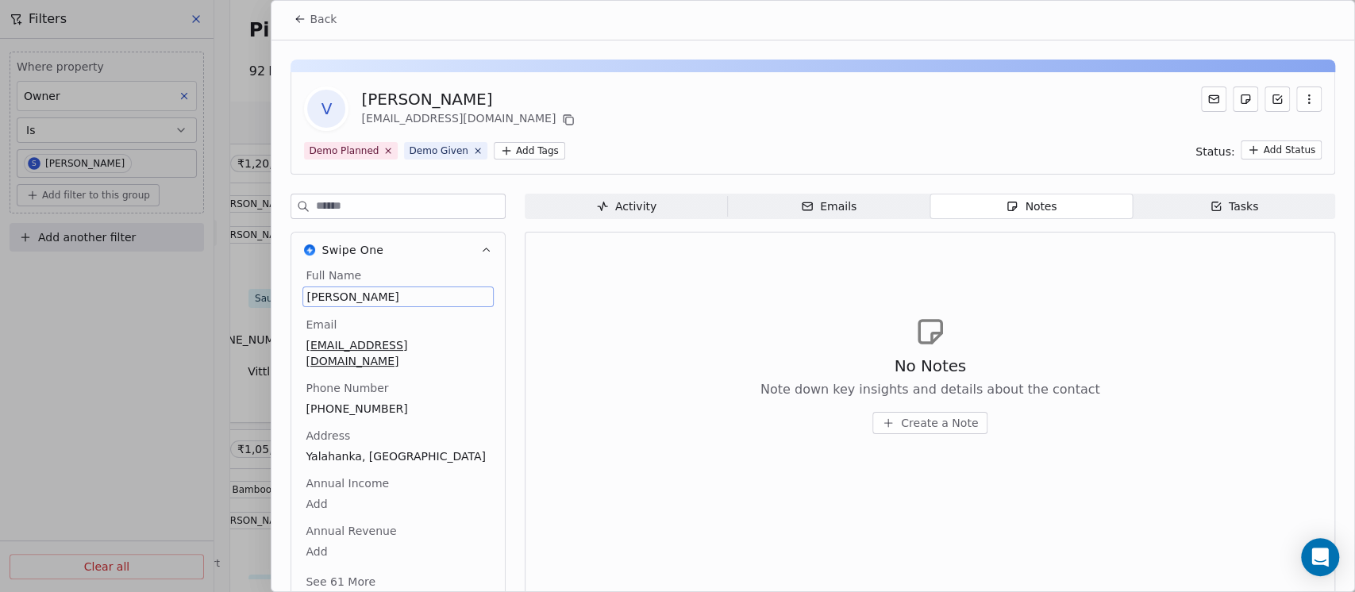
click at [397, 291] on span "[PERSON_NAME]" at bounding box center [397, 297] width 183 height 16
click at [390, 297] on span "[PERSON_NAME]" at bounding box center [397, 297] width 183 height 16
drag, startPoint x: 388, startPoint y: 296, endPoint x: 288, endPoint y: 295, distance: 100.0
click at [288, 295] on html "On2Cook India Pvt. Ltd. Contacts People Marketing Workflows Campaigns Sales Pip…" at bounding box center [677, 296] width 1355 height 592
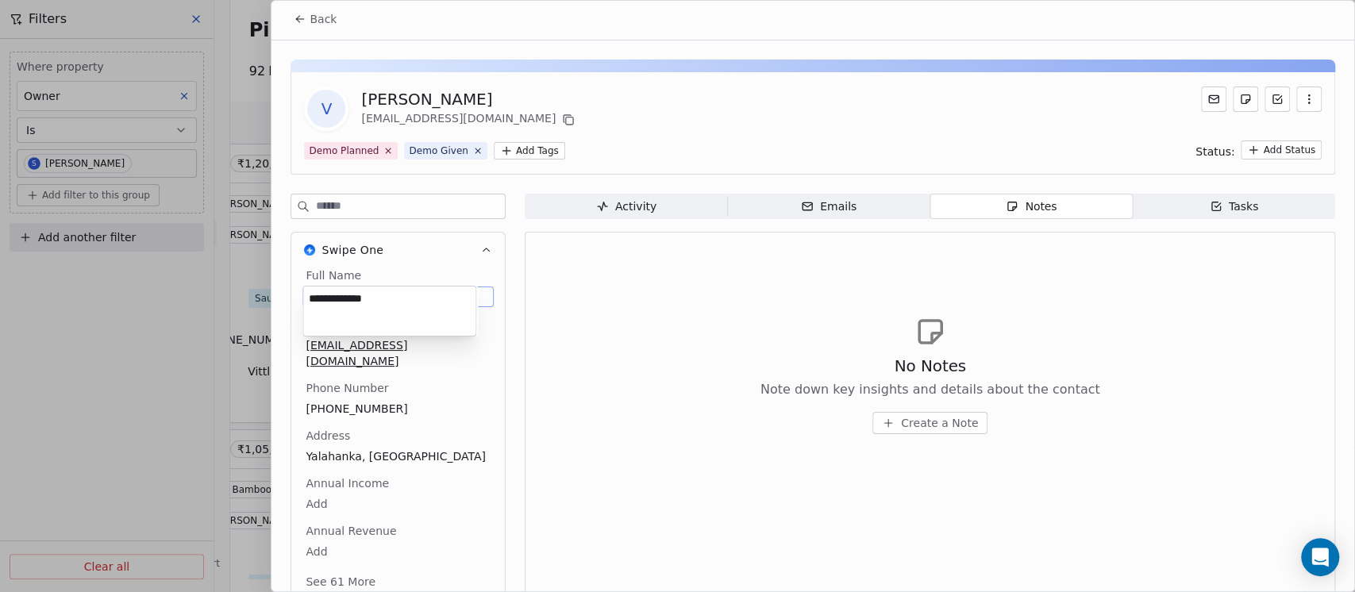
click at [344, 294] on textarea "**********" at bounding box center [389, 311] width 172 height 49
click at [590, 271] on html "On2Cook India Pvt. Ltd. Contacts People Marketing Workflows Campaigns Sales Pip…" at bounding box center [677, 296] width 1355 height 592
click at [912, 420] on span "Create a Note" at bounding box center [939, 423] width 77 height 16
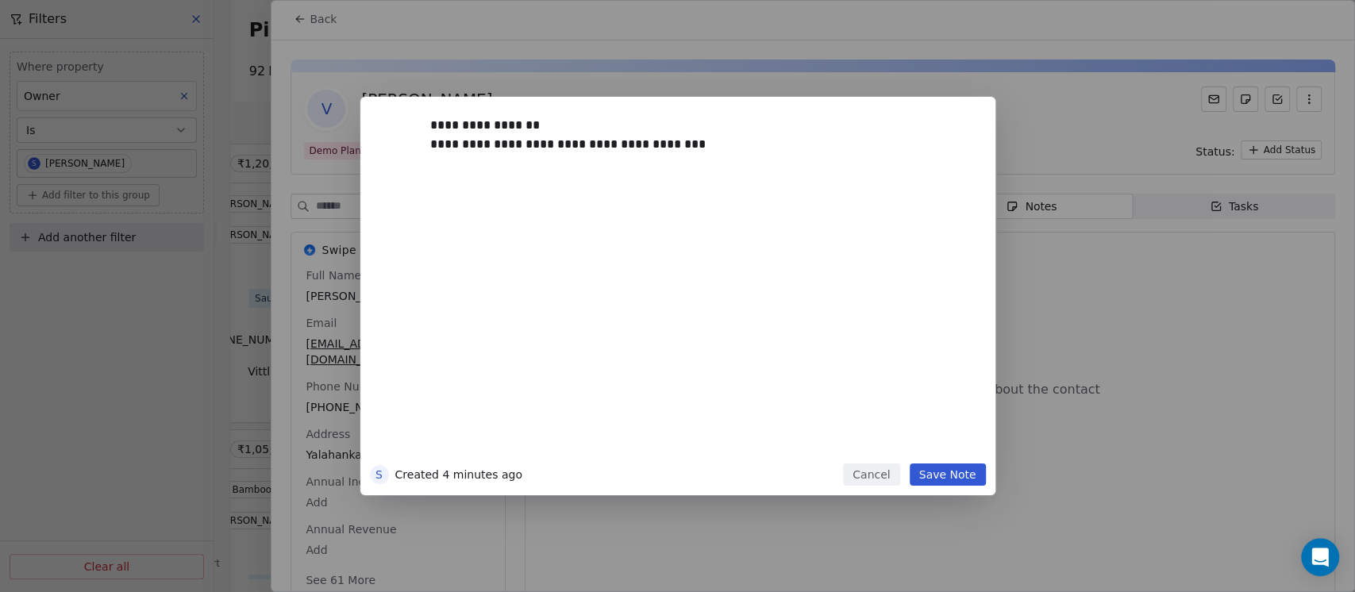
click at [940, 473] on button "Save Note" at bounding box center [948, 474] width 76 height 22
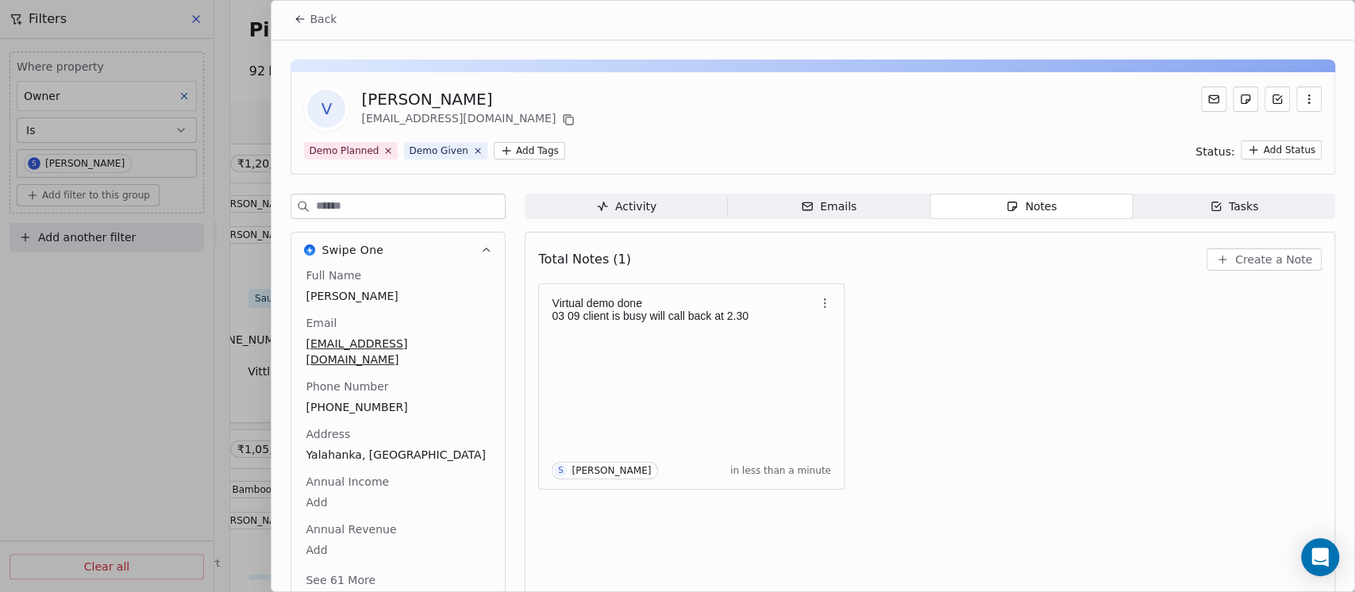
click at [317, 16] on span "Back" at bounding box center [323, 19] width 27 height 16
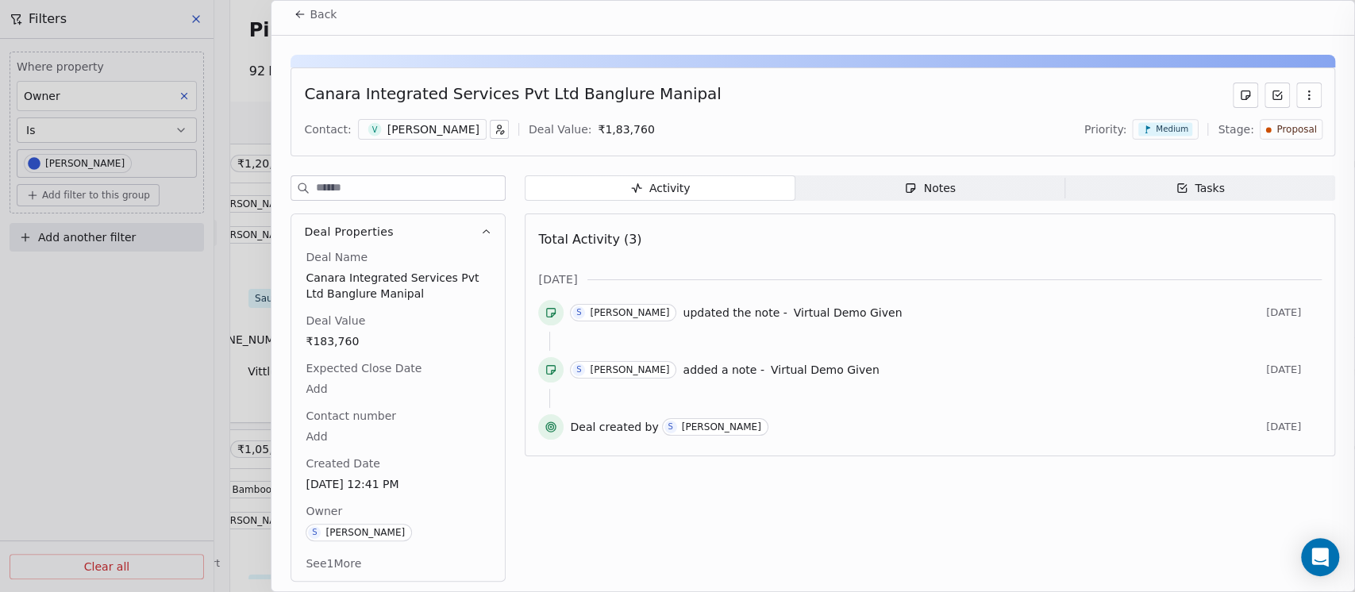
scroll to position [6, 0]
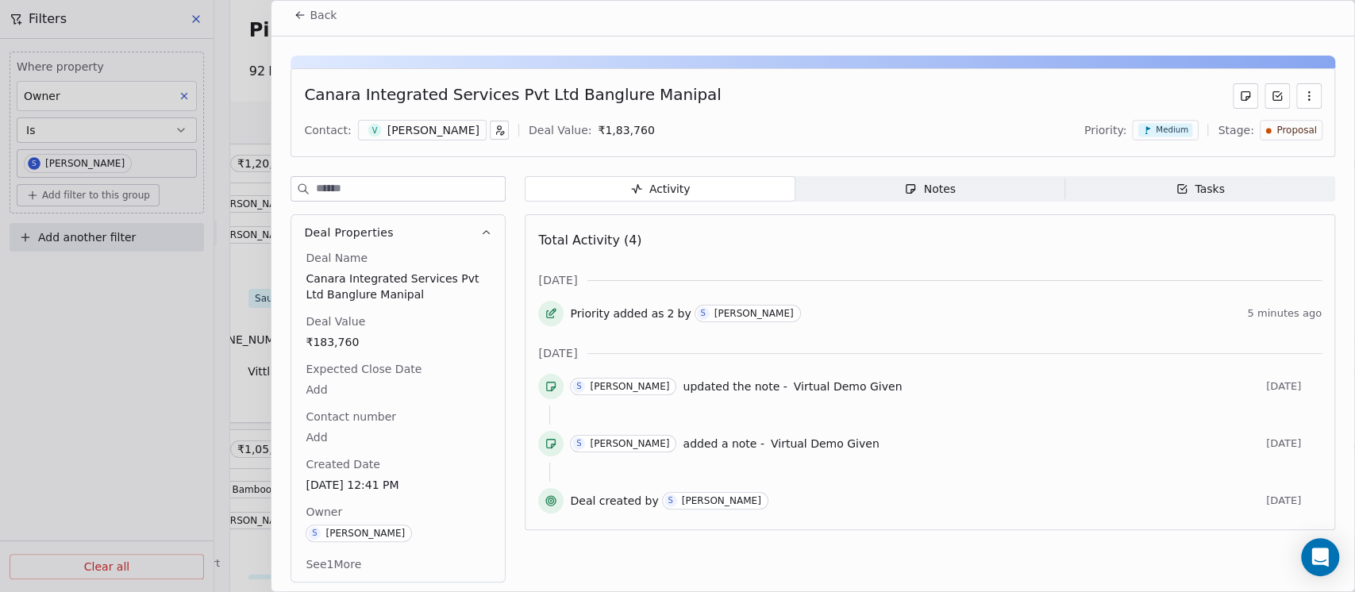
click at [317, 16] on span "Back" at bounding box center [323, 15] width 27 height 16
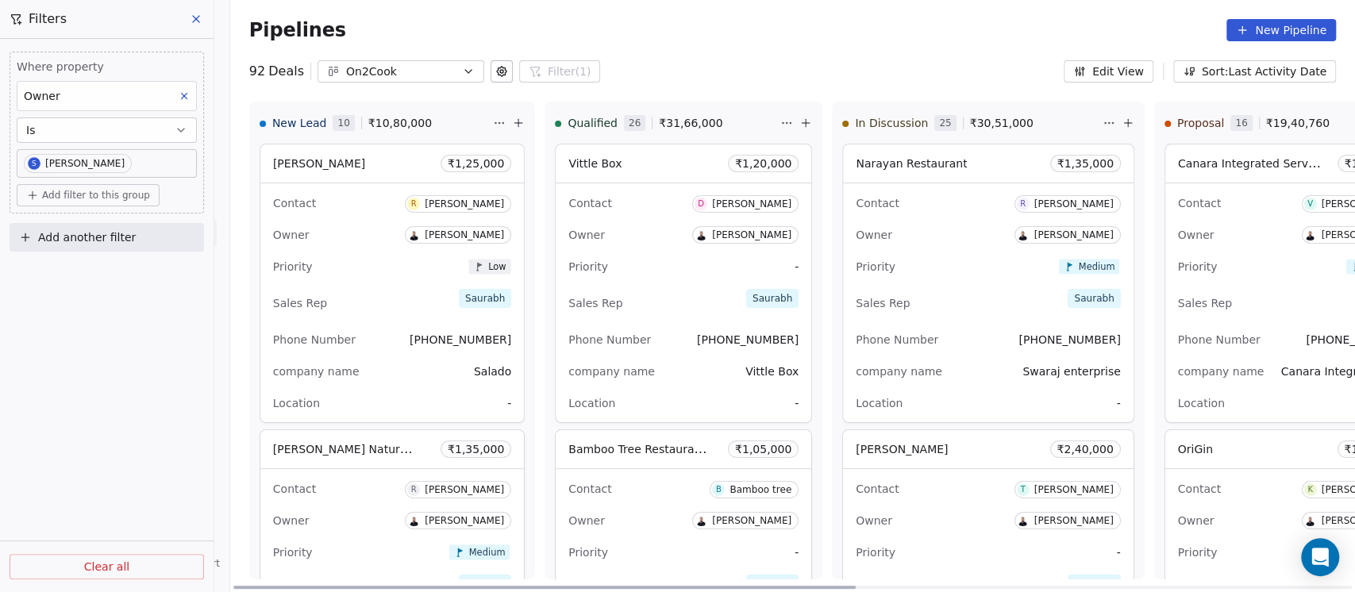
click at [647, 454] on span "Bamboo Tree Restaurant [GEOGRAPHIC_DATA]" at bounding box center [696, 448] width 257 height 15
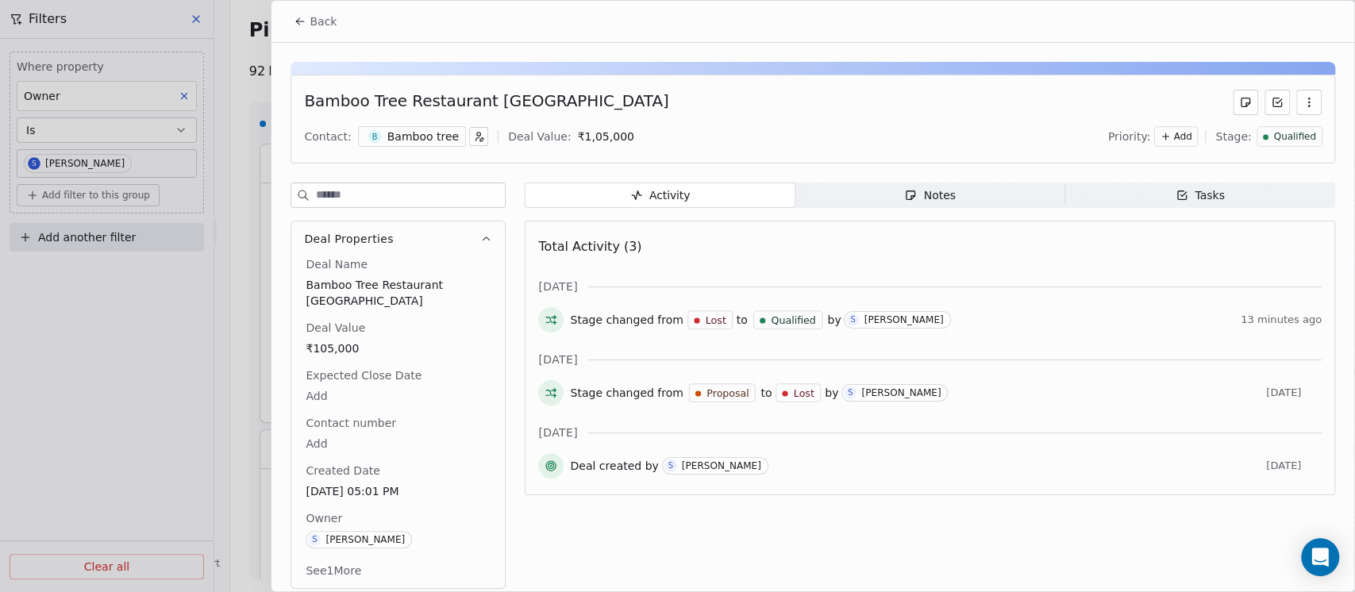
click at [417, 134] on div "Bamboo tree" at bounding box center [422, 137] width 71 height 16
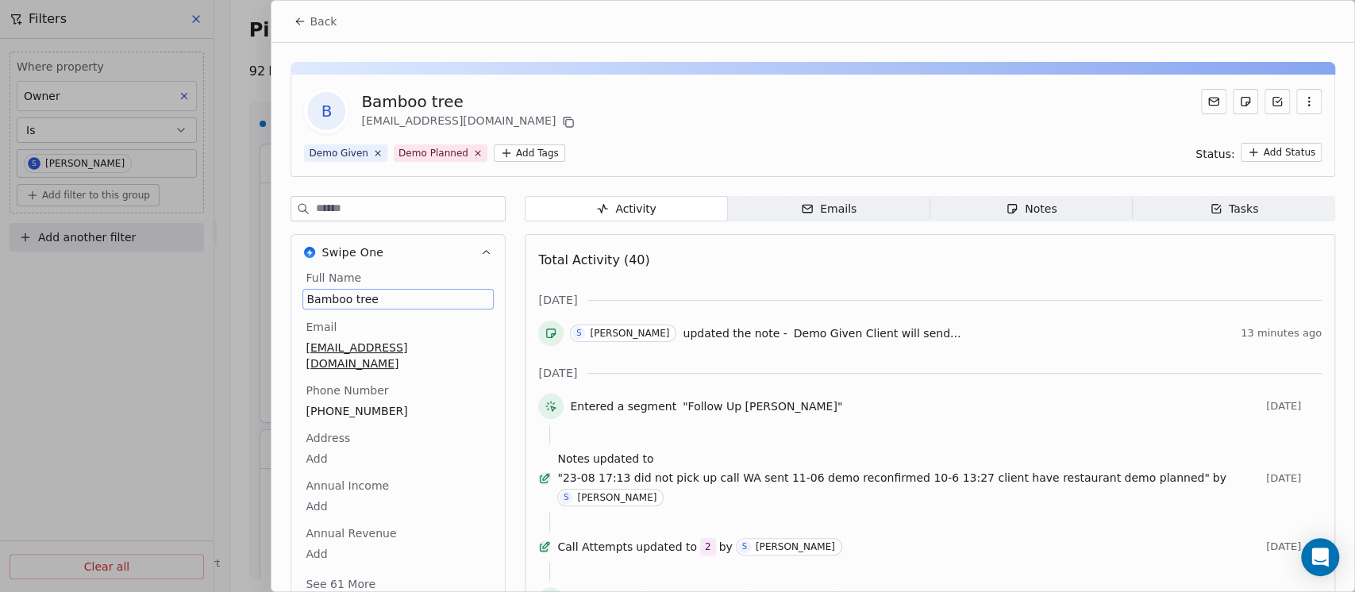
click at [383, 295] on span "Bamboo tree" at bounding box center [397, 299] width 183 height 16
click at [383, 295] on span "Bamboo tree" at bounding box center [397, 297] width 183 height 16
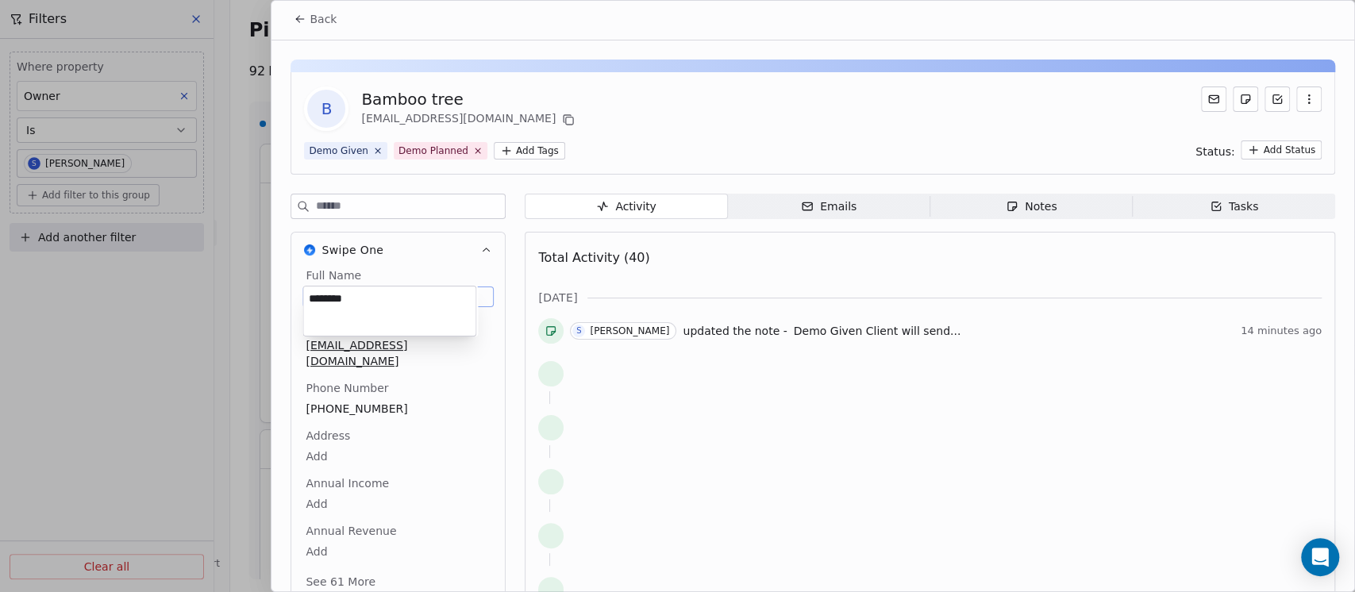
paste textarea "******"
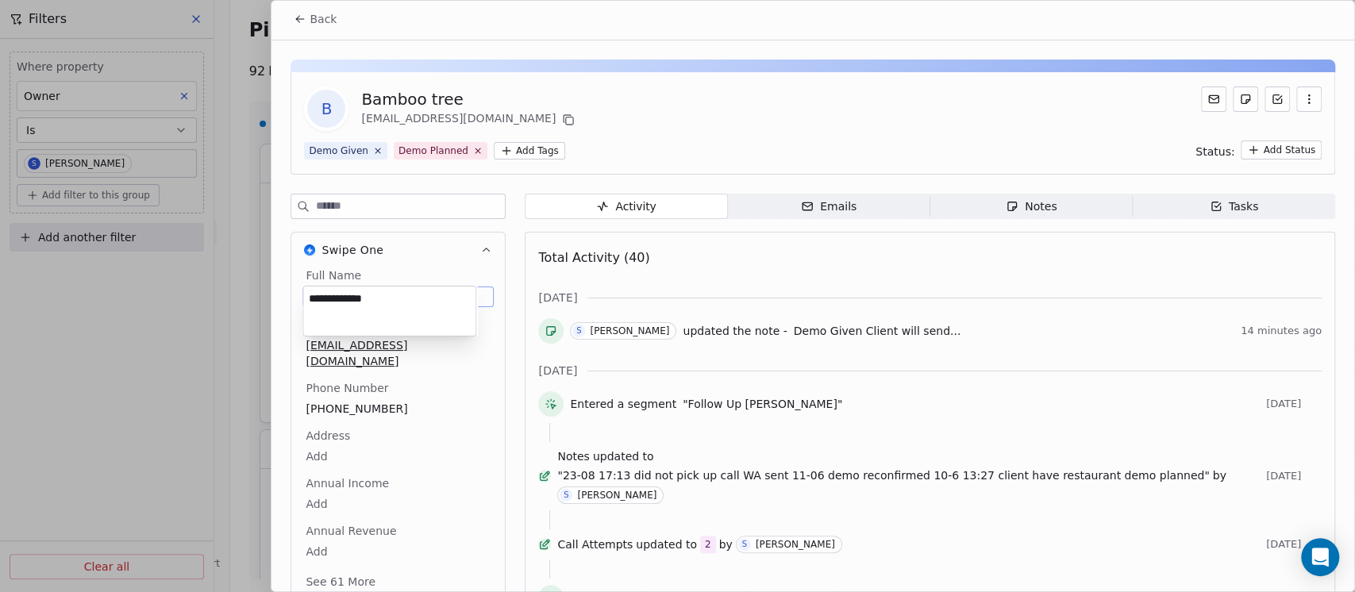
click at [391, 300] on textarea "**********" at bounding box center [389, 311] width 172 height 49
type textarea "**********"
click at [401, 391] on div "Full Name [PERSON_NAME] Karnal Email [EMAIL_ADDRESS][DOMAIN_NAME] Phone Number …" at bounding box center [397, 429] width 191 height 325
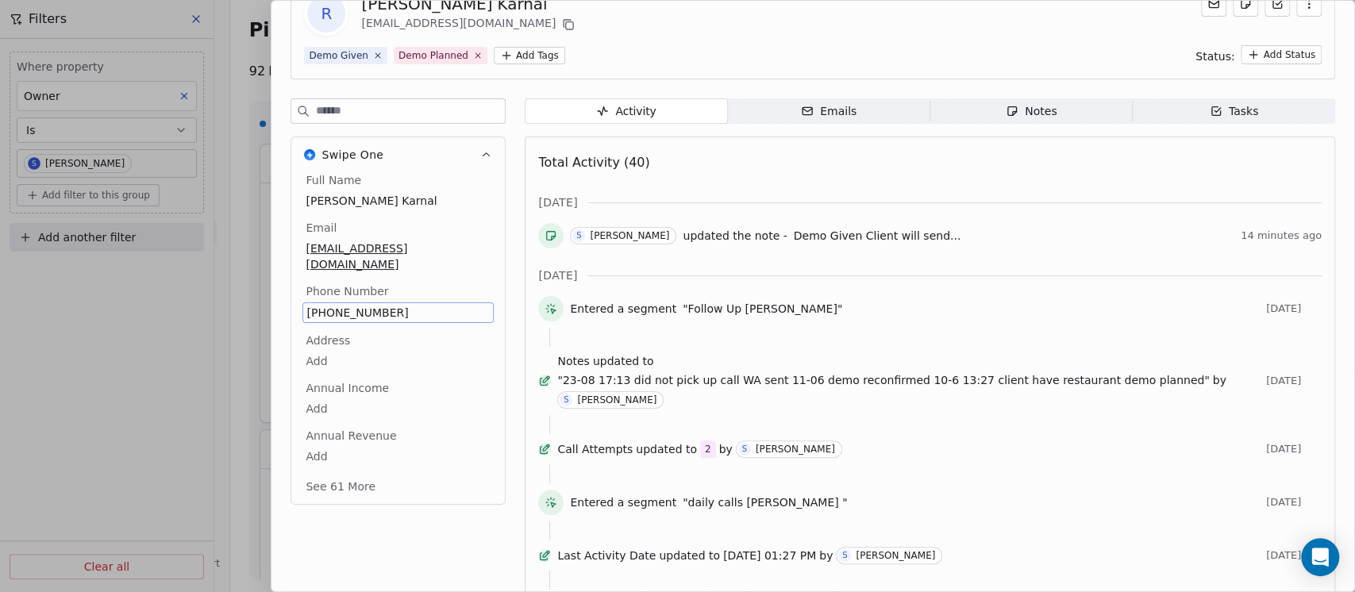
click at [401, 391] on html "On2Cook India Pvt. Ltd. Contacts People Marketing Workflows Campaigns Sales Pip…" at bounding box center [677, 296] width 1355 height 592
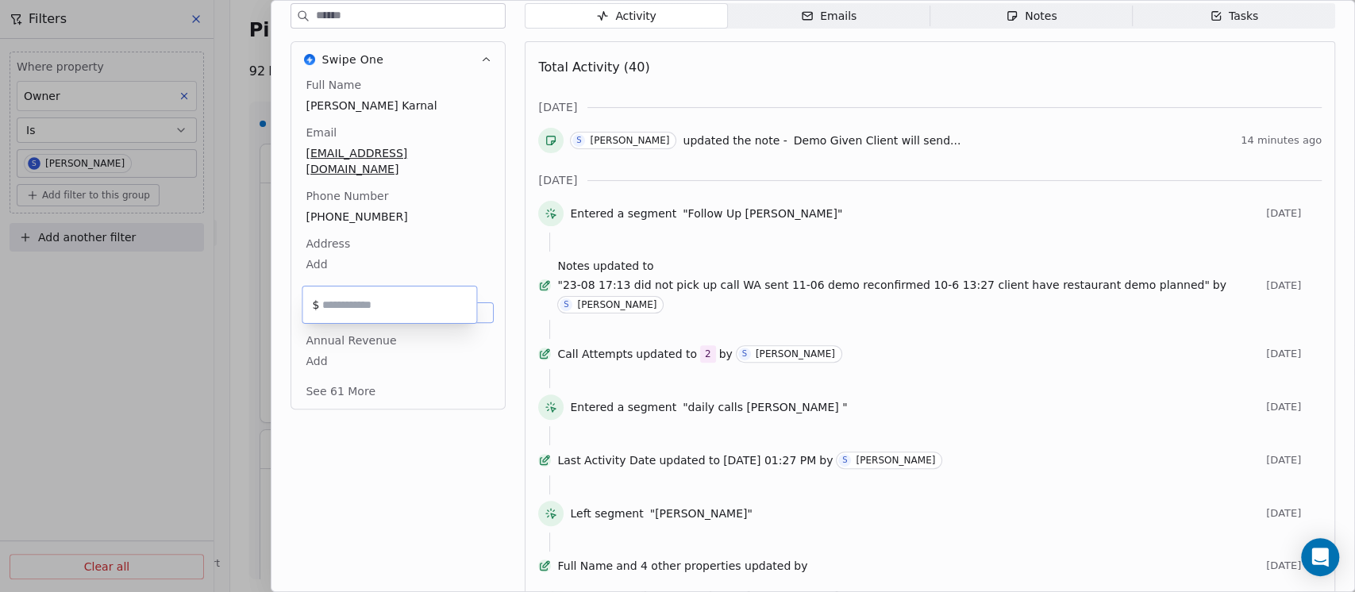
click at [404, 197] on html "On2Cook India Pvt. Ltd. Contacts People Marketing Workflows Campaigns Sales Pip…" at bounding box center [677, 296] width 1355 height 592
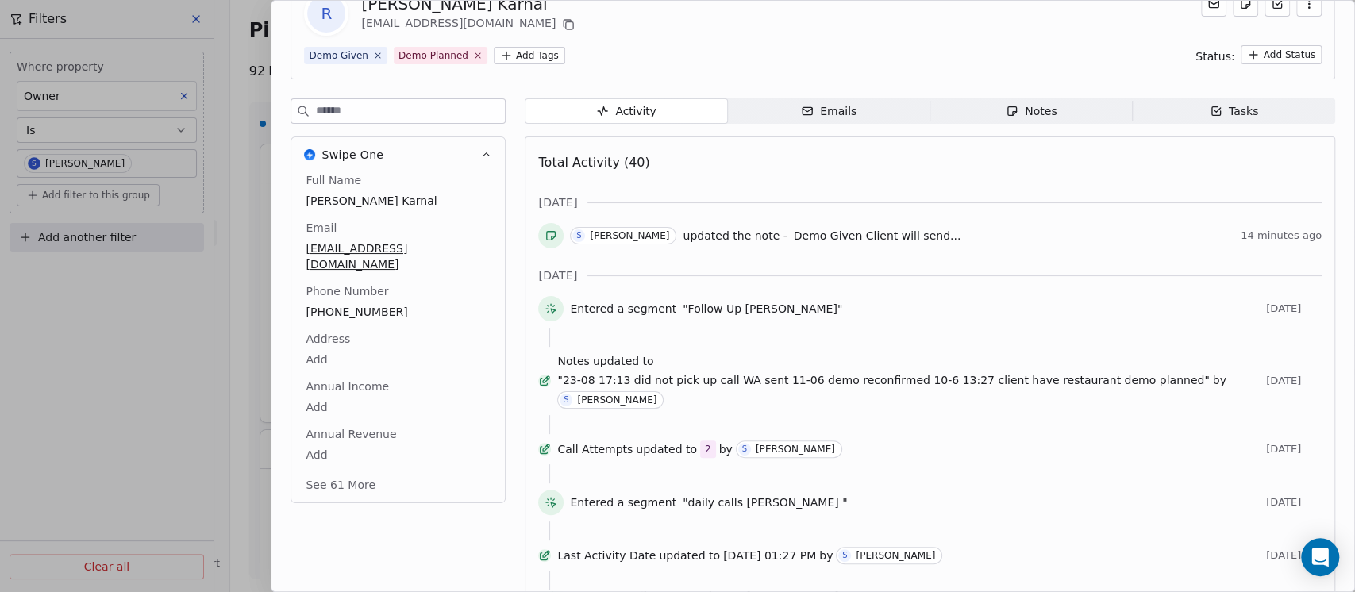
click at [404, 197] on div "Full Name [PERSON_NAME] Karnal Email [EMAIL_ADDRESS][DOMAIN_NAME] Phone Number …" at bounding box center [397, 334] width 191 height 324
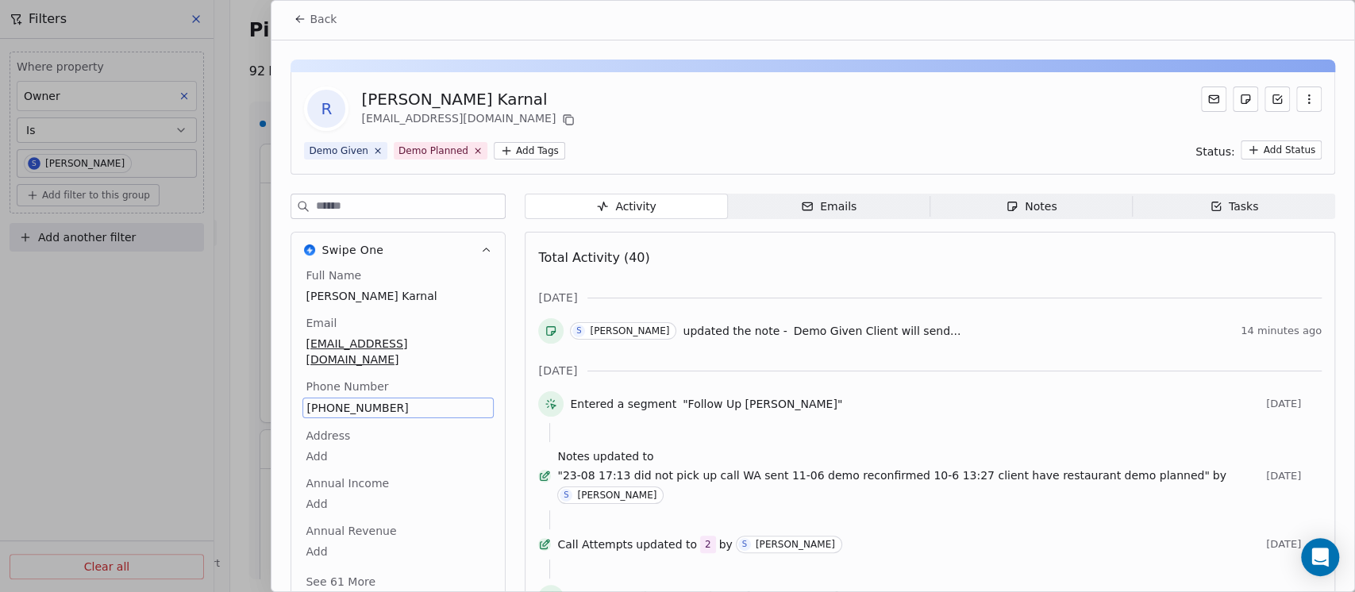
click at [404, 197] on div "Swipe One Full Name [PERSON_NAME] Karnal Email [EMAIL_ADDRESS][DOMAIN_NAME] Pho…" at bounding box center [397, 402] width 215 height 416
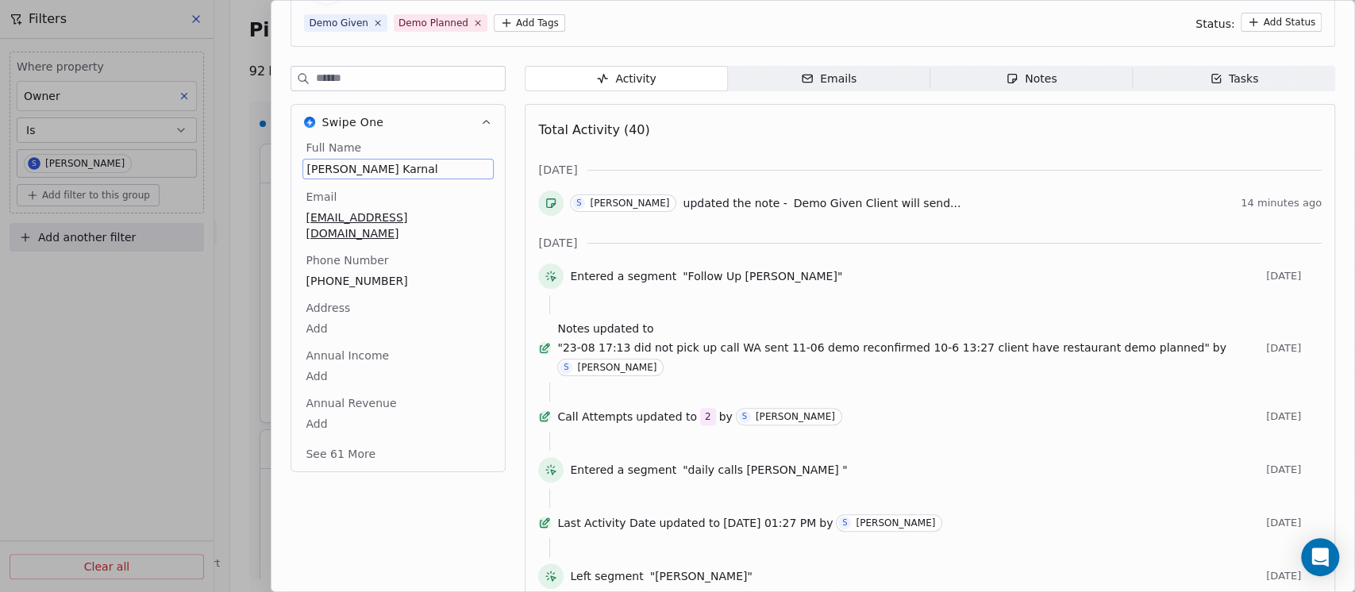
scroll to position [285, 0]
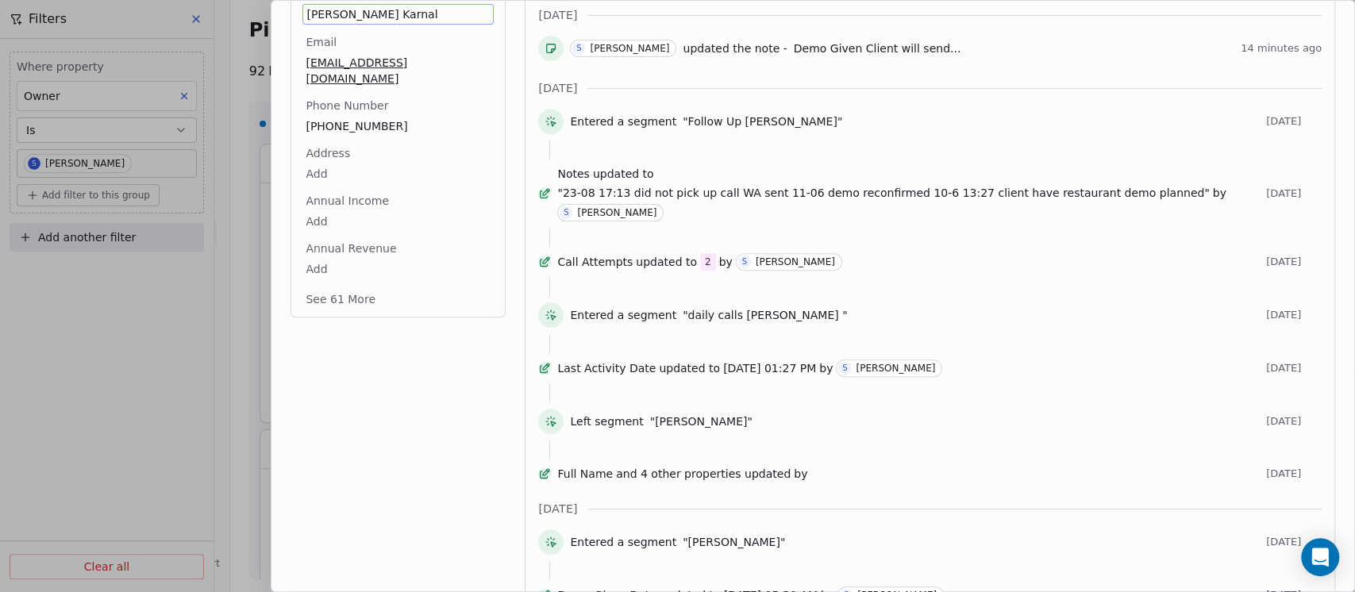
click at [344, 288] on button "See 61 More" at bounding box center [340, 299] width 89 height 29
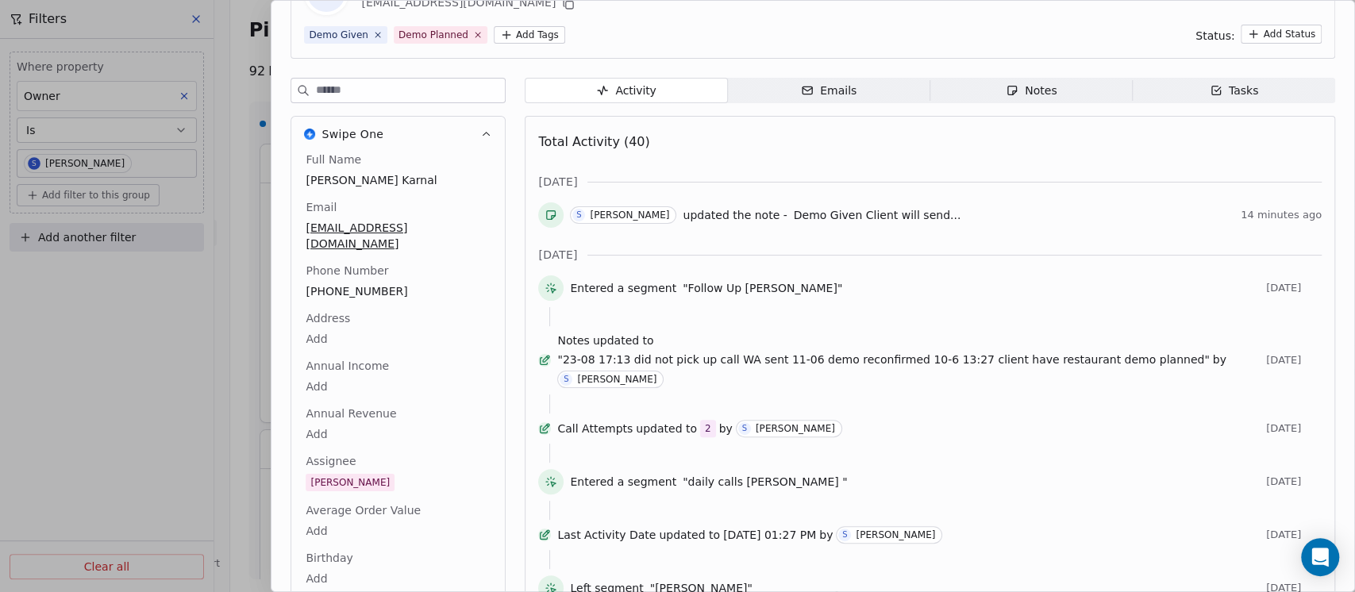
scroll to position [0, 0]
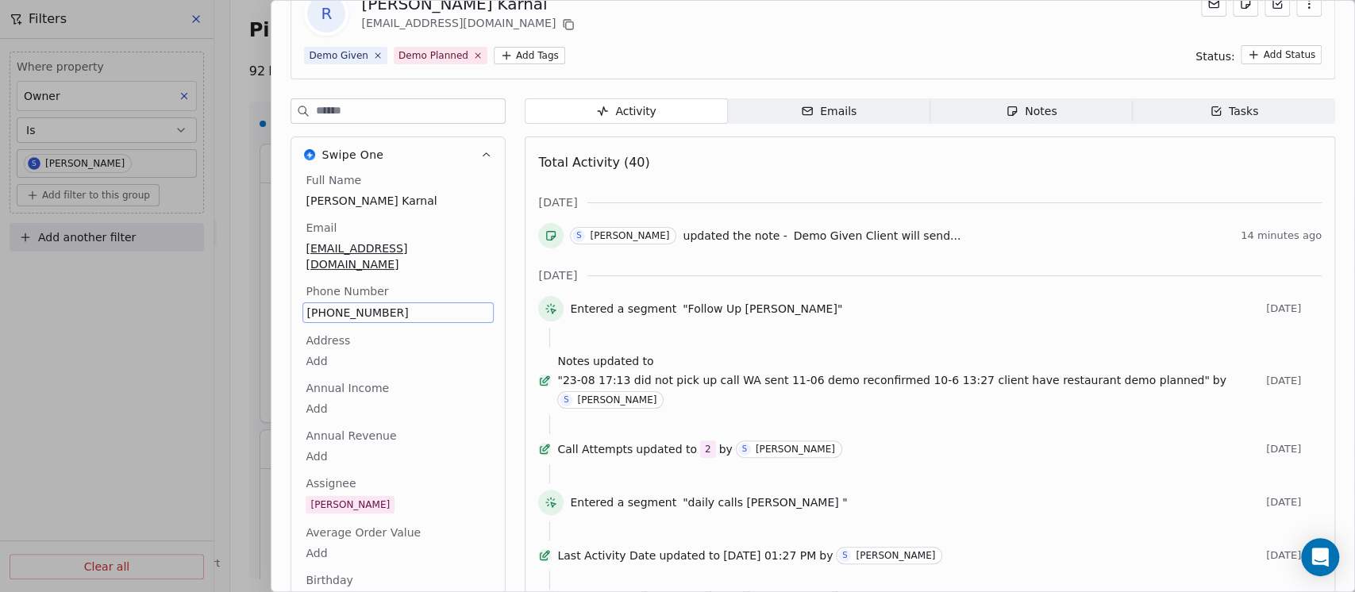
click at [405, 305] on span "[PHONE_NUMBER]" at bounding box center [397, 313] width 183 height 16
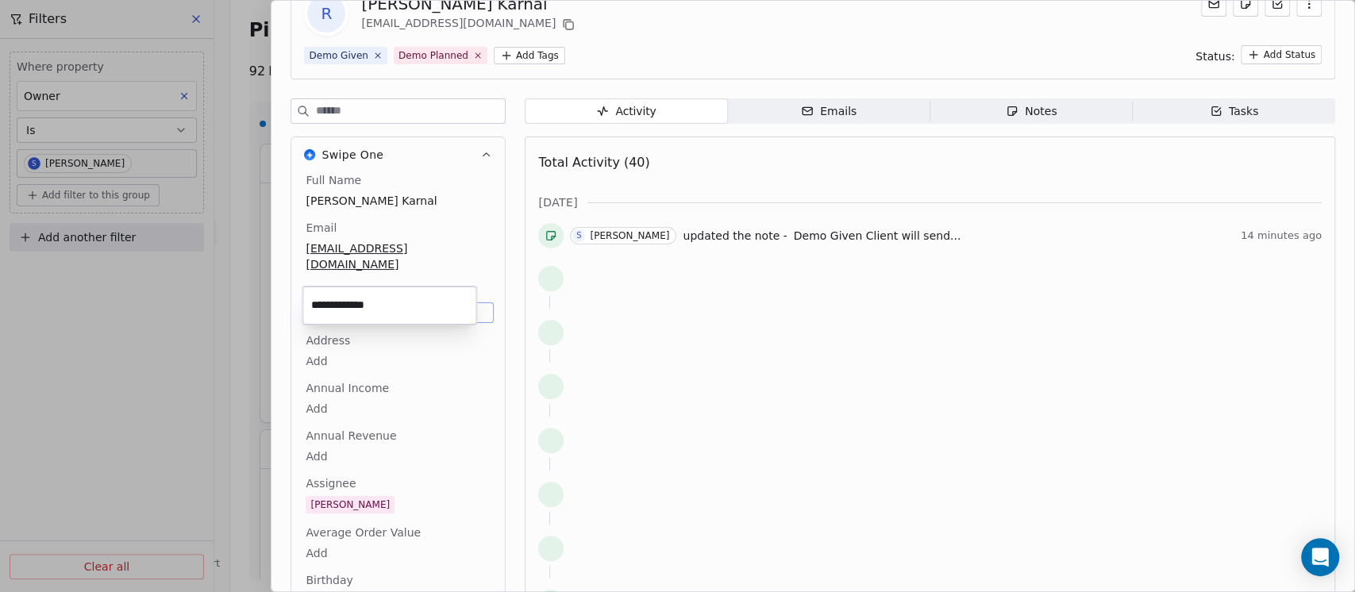
paste input "**"
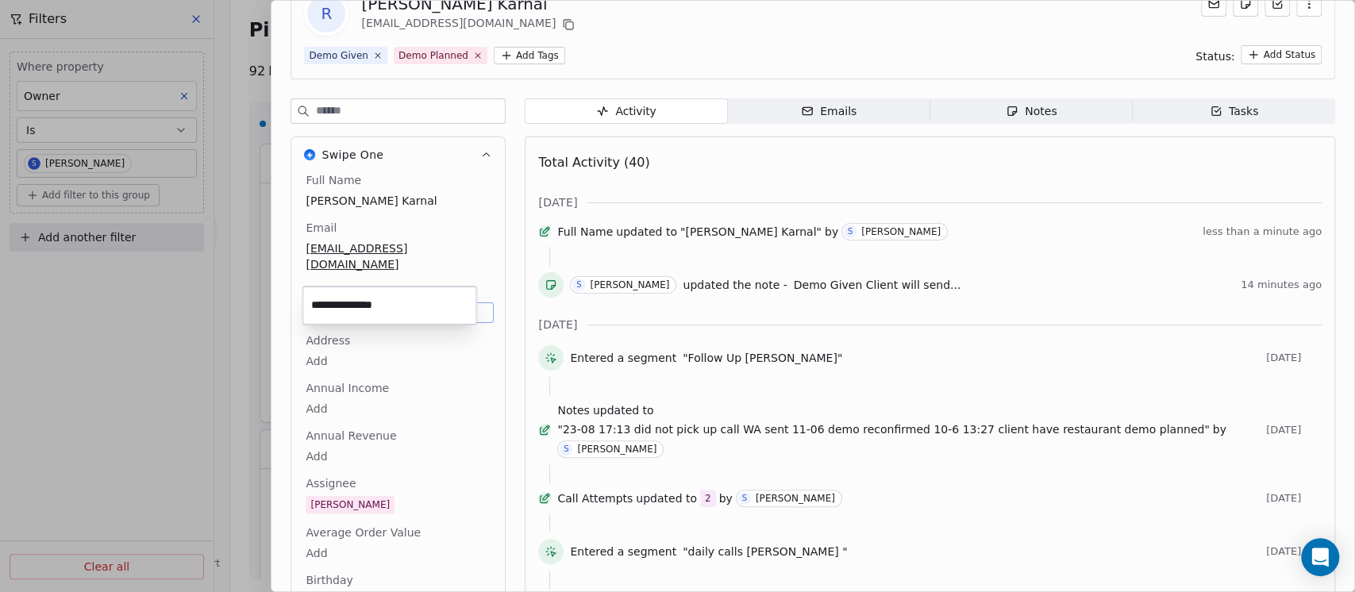
click at [368, 306] on input "**********" at bounding box center [389, 306] width 167 height 32
type input "**********"
click at [426, 347] on html "On2Cook India Pvt. Ltd. Contacts People Marketing Workflows Campaigns Sales Pip…" at bounding box center [677, 296] width 1355 height 592
click at [346, 336] on body "On2Cook India Pvt. Ltd. Contacts People Marketing Workflows Campaigns Sales Pip…" at bounding box center [677, 296] width 1355 height 592
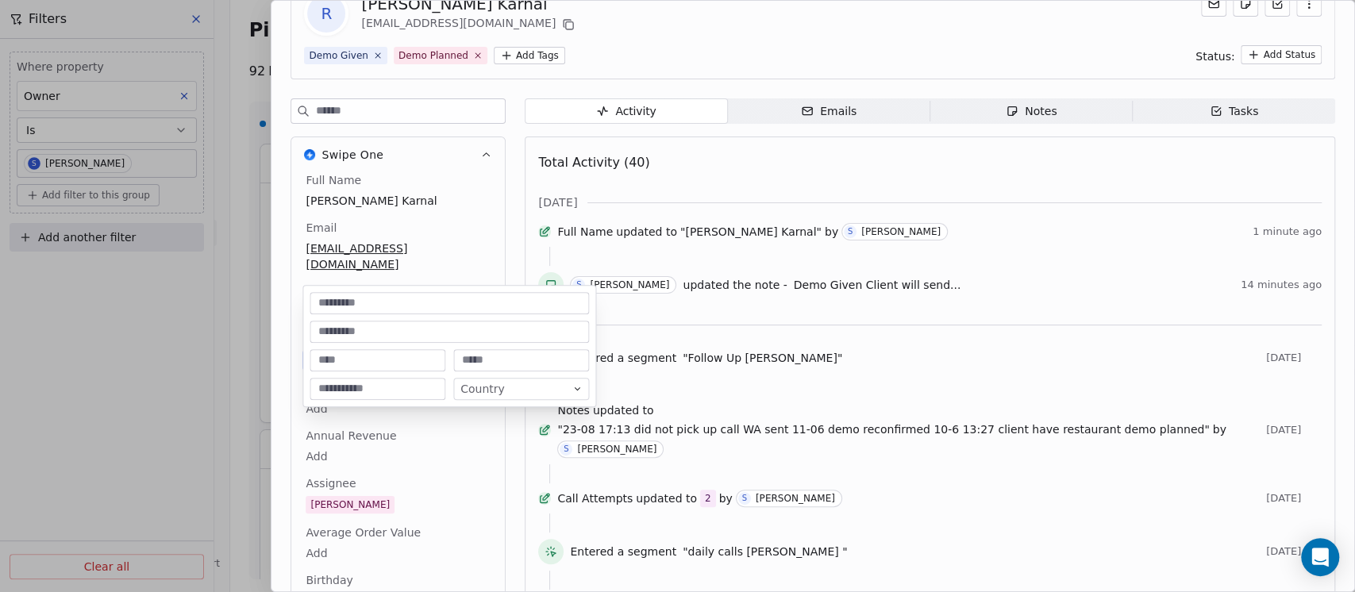
scroll to position [146, 0]
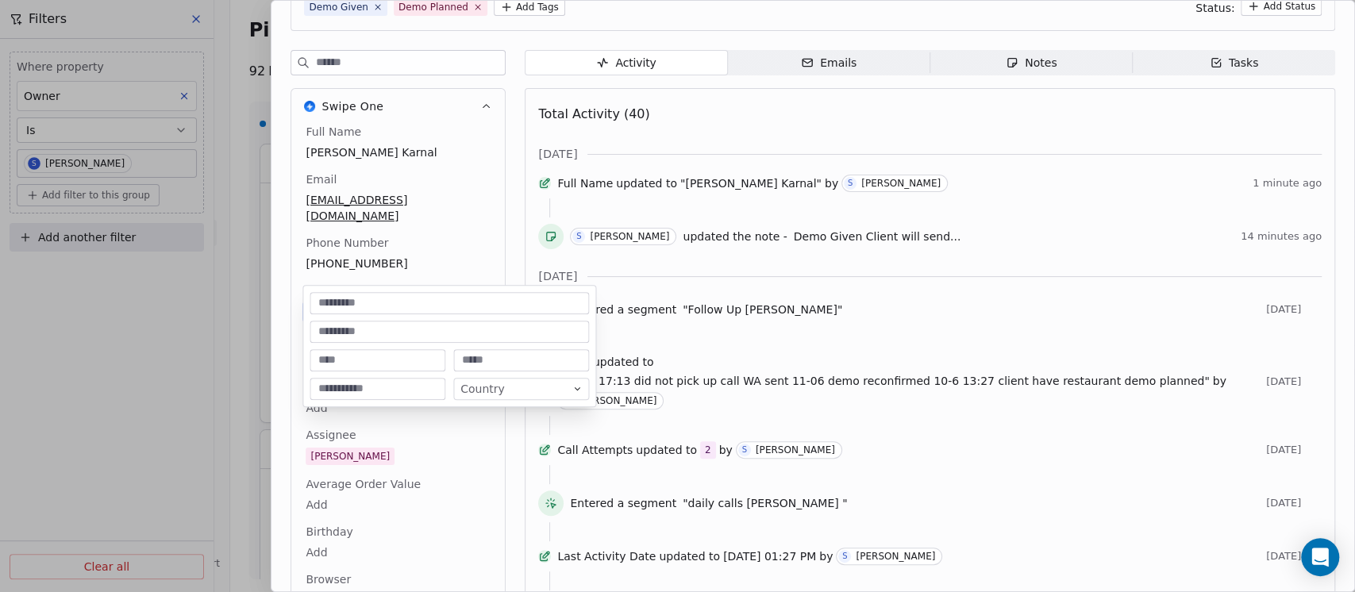
click at [441, 263] on html "On2Cook India Pvt. Ltd. Contacts People Marketing Workflows Campaigns Sales Pip…" at bounding box center [677, 296] width 1355 height 592
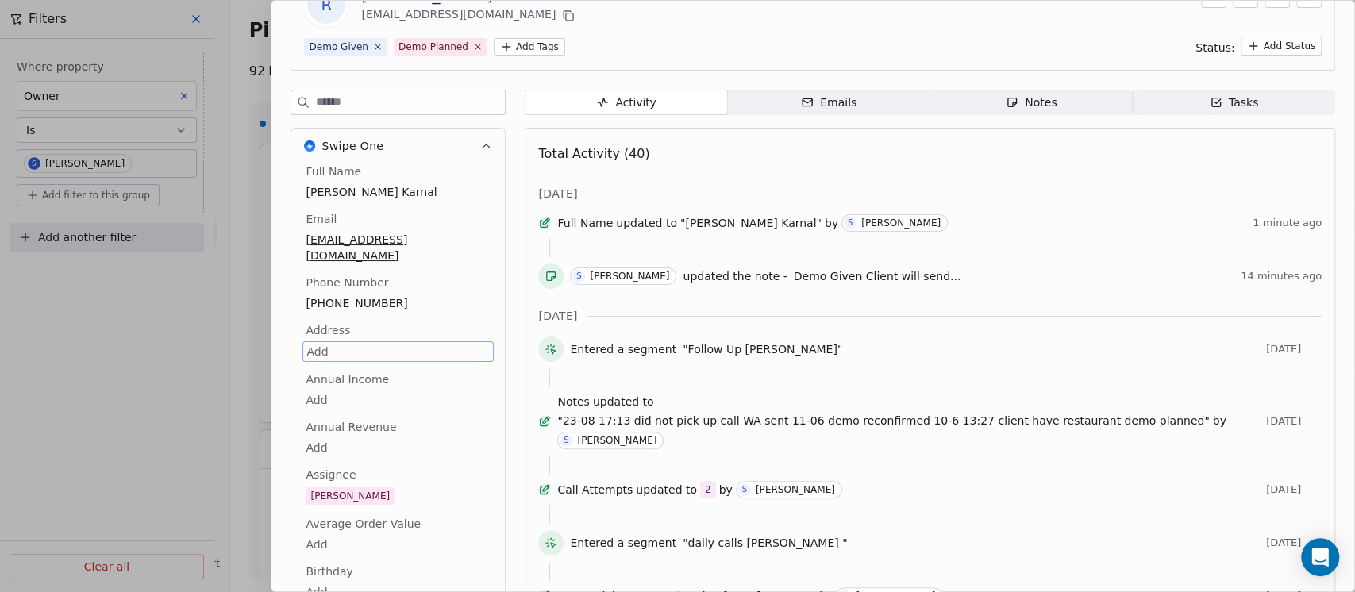
scroll to position [140, 0]
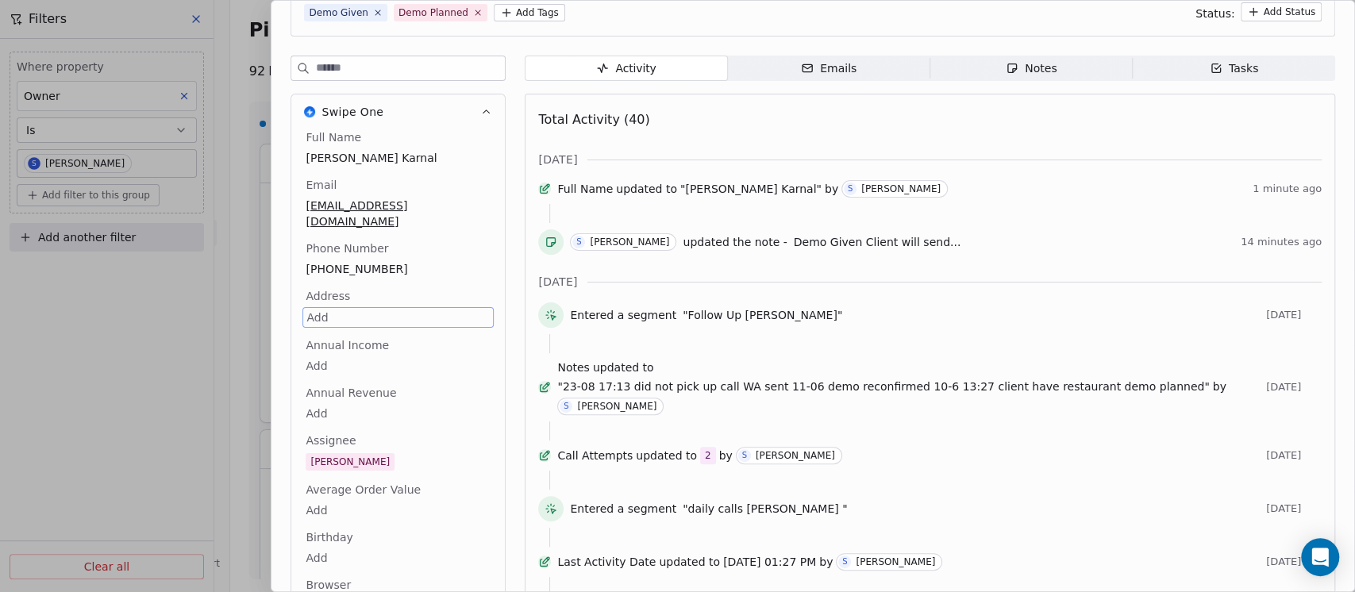
click at [361, 60] on input at bounding box center [410, 68] width 189 height 24
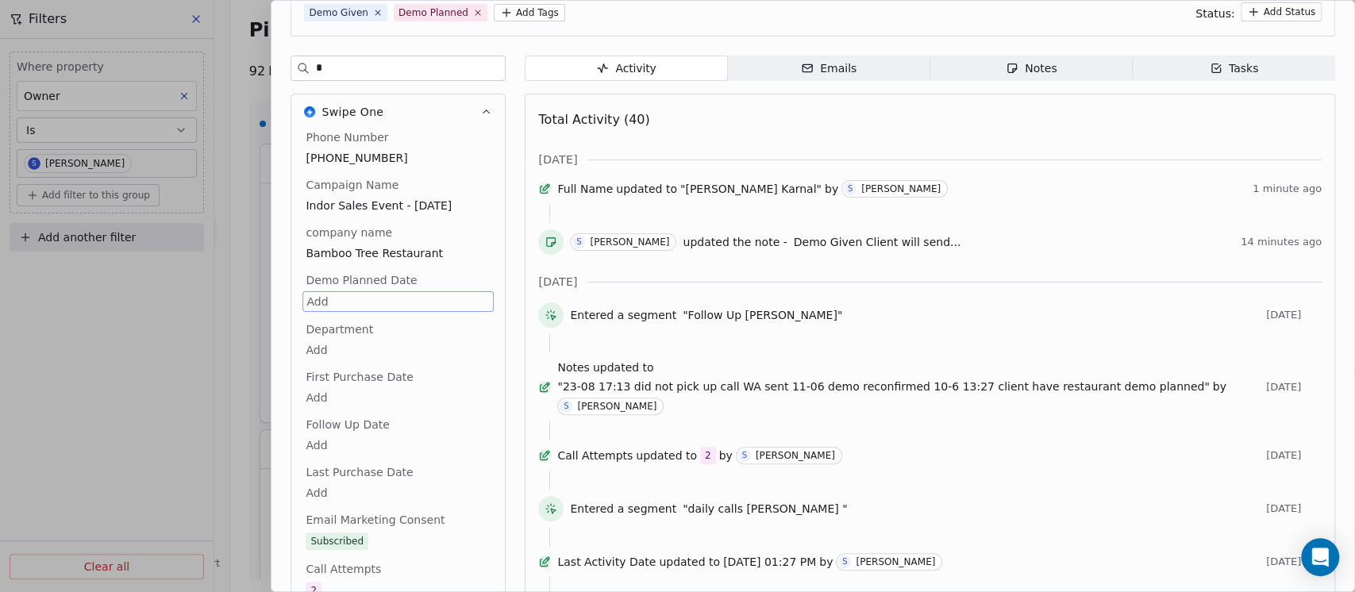
scroll to position [146, 0]
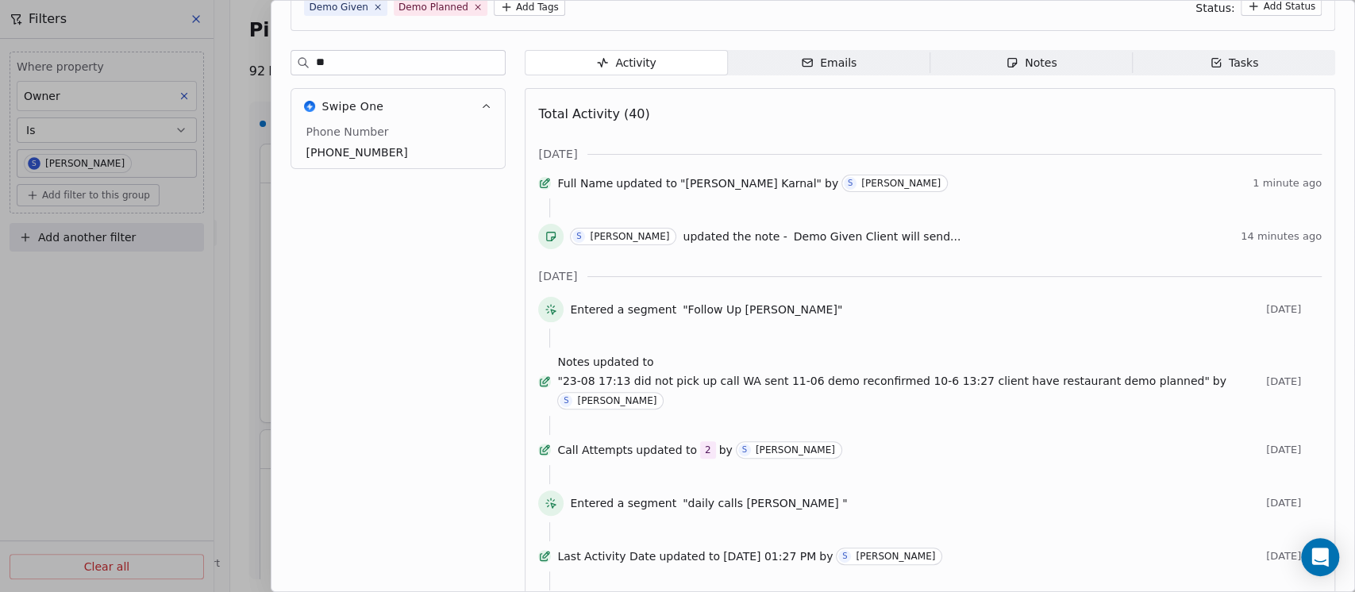
type input "*"
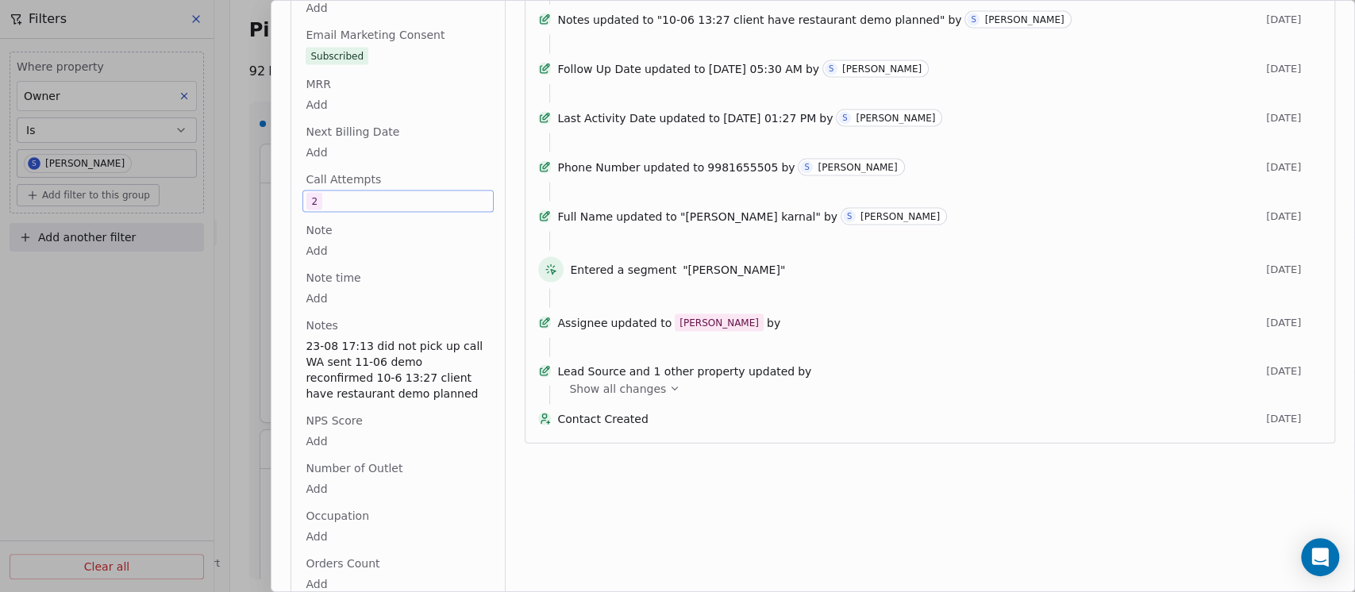
scroll to position [2010, 0]
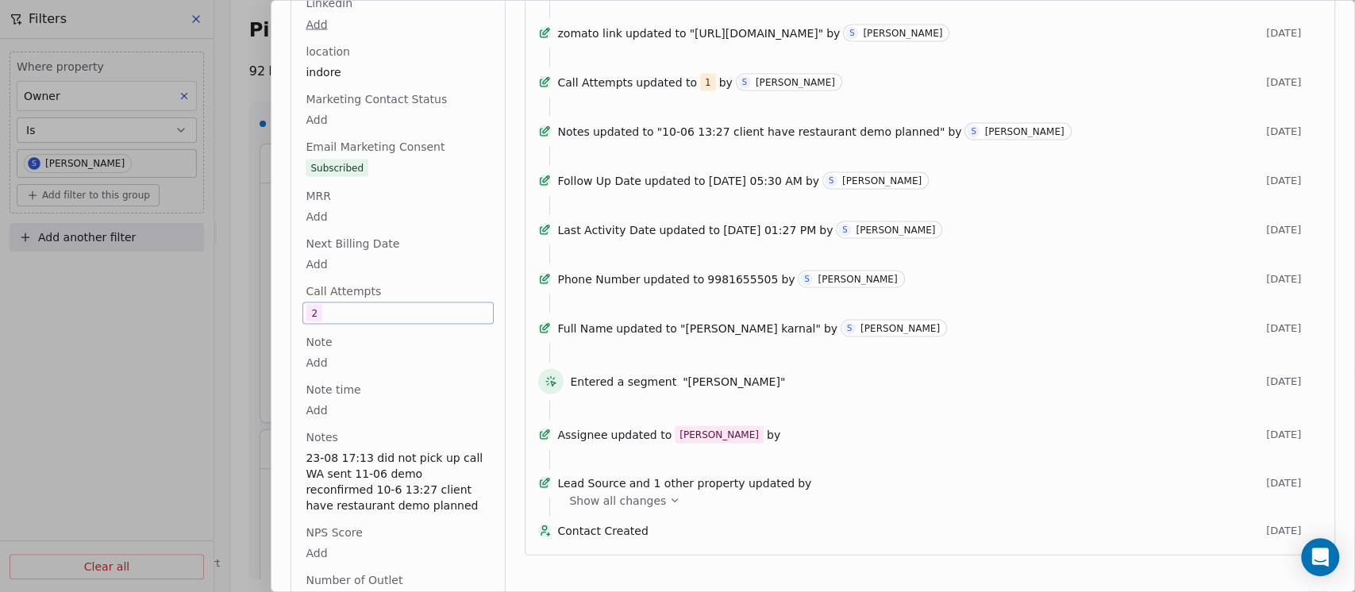
click at [344, 304] on div "2" at bounding box center [397, 312] width 183 height 17
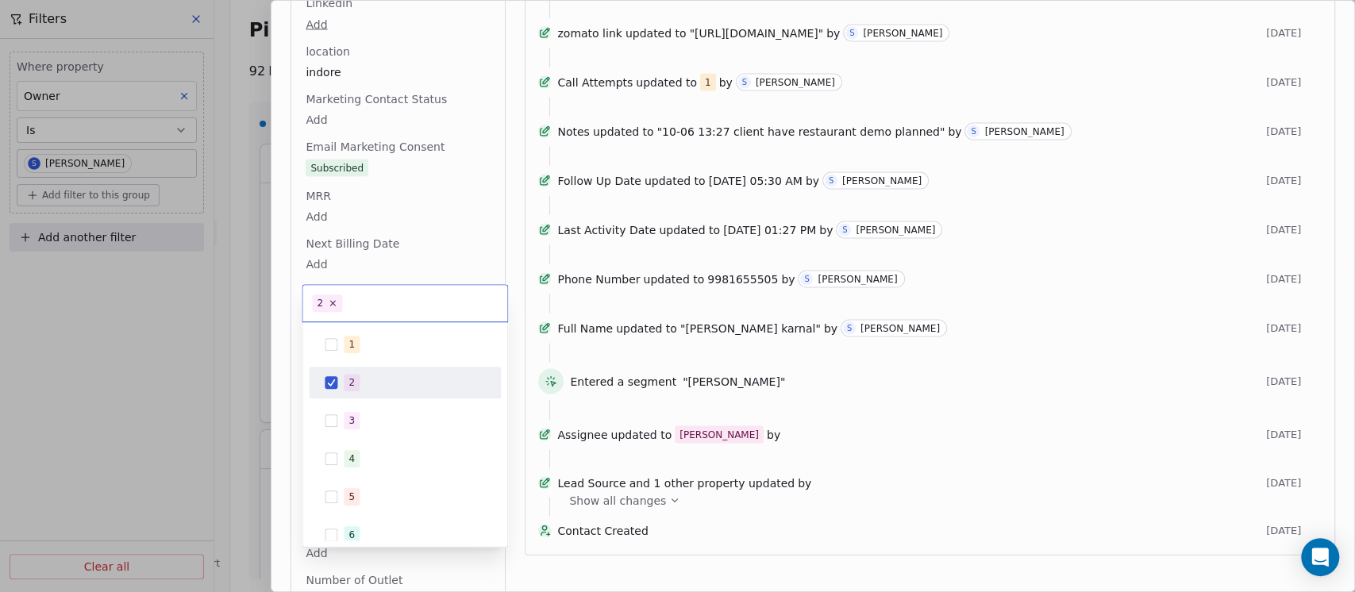
click at [356, 379] on span "2" at bounding box center [352, 382] width 16 height 17
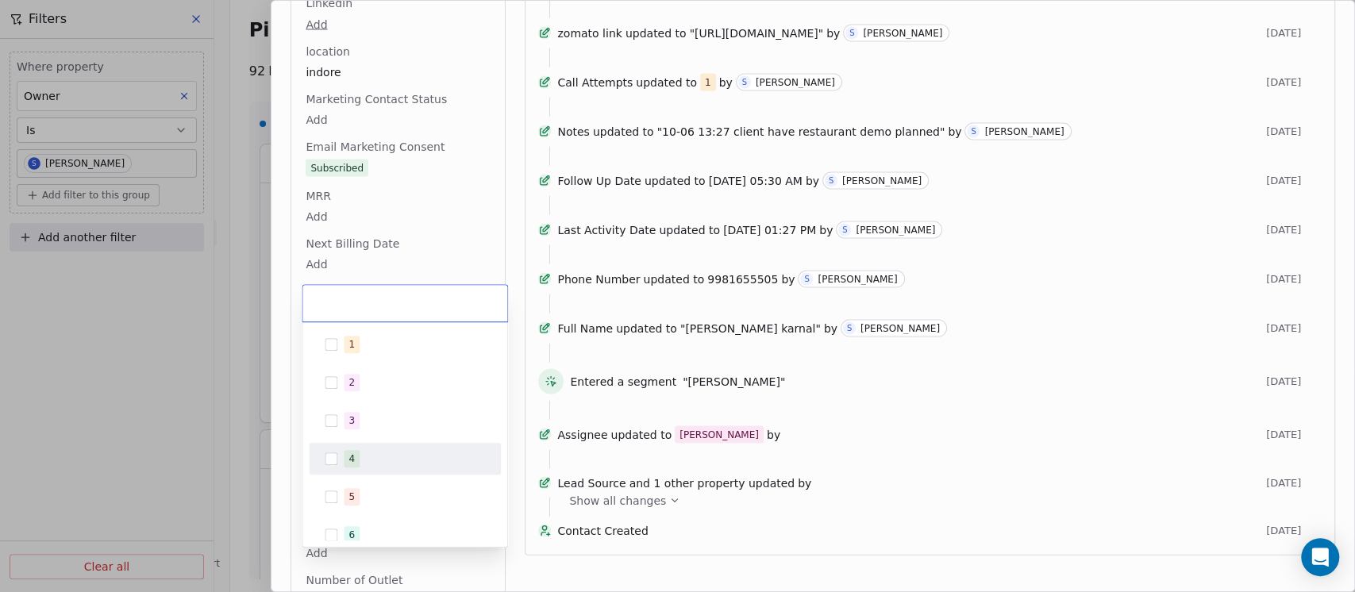
click at [347, 466] on span "4" at bounding box center [352, 458] width 16 height 17
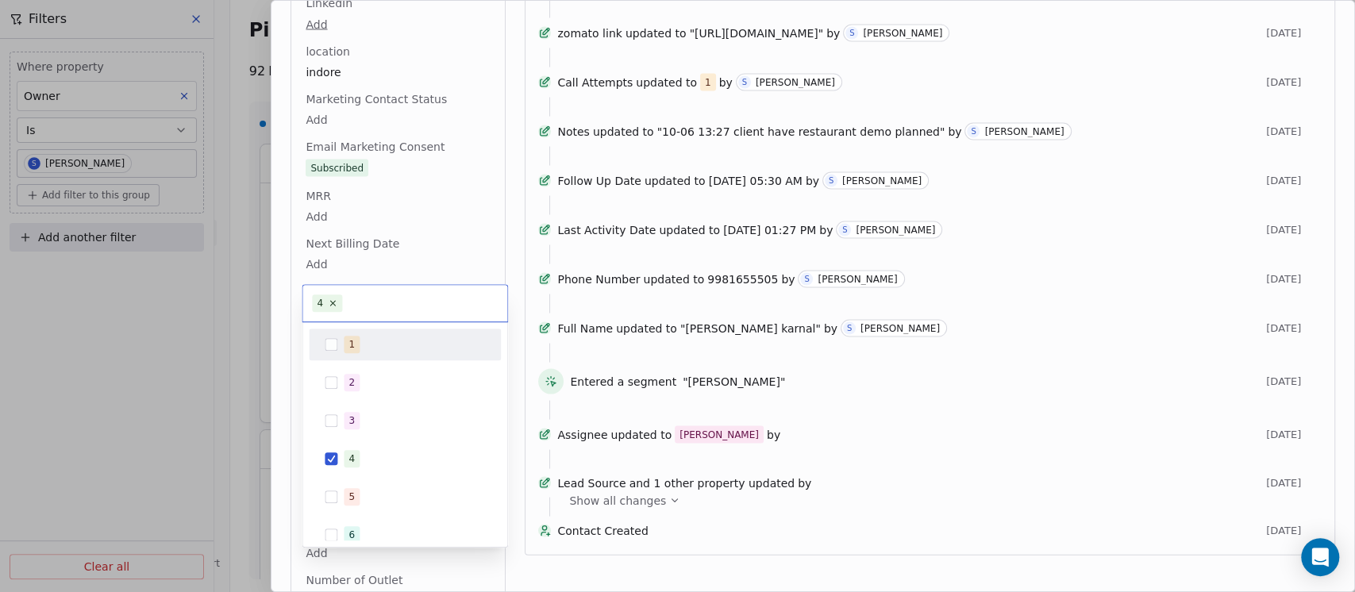
click at [451, 229] on html "On2Cook India Pvt. Ltd. Contacts People Marketing Workflows Campaigns Sales Pip…" at bounding box center [677, 296] width 1355 height 592
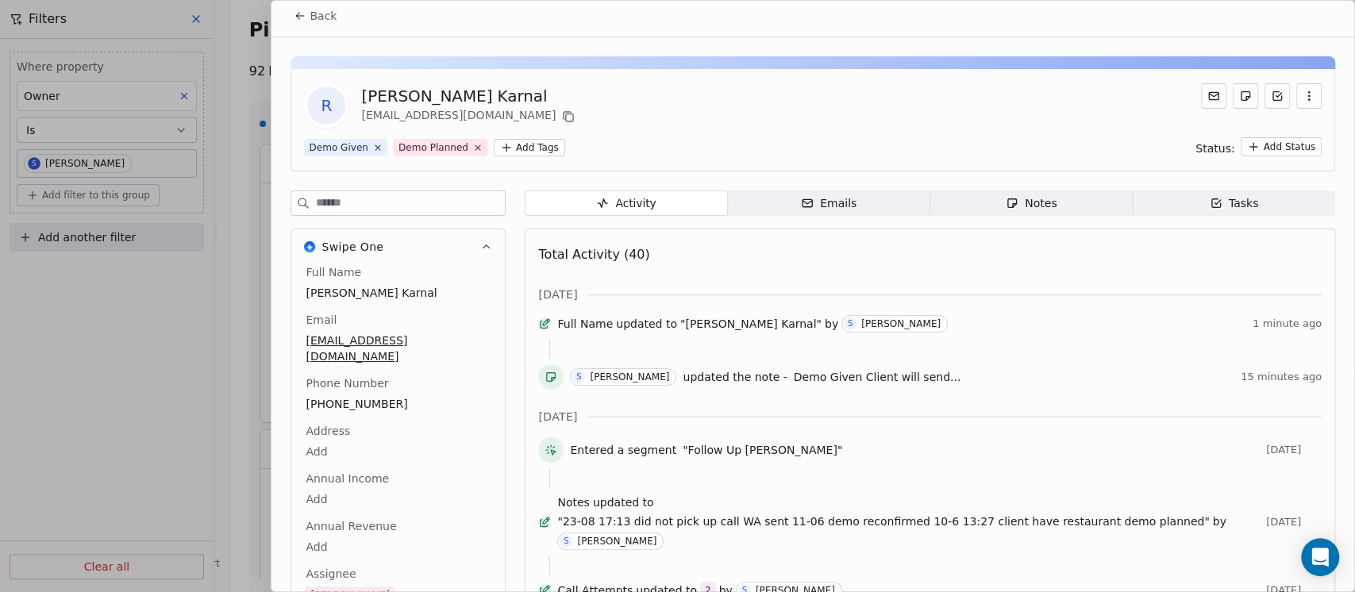
scroll to position [0, 0]
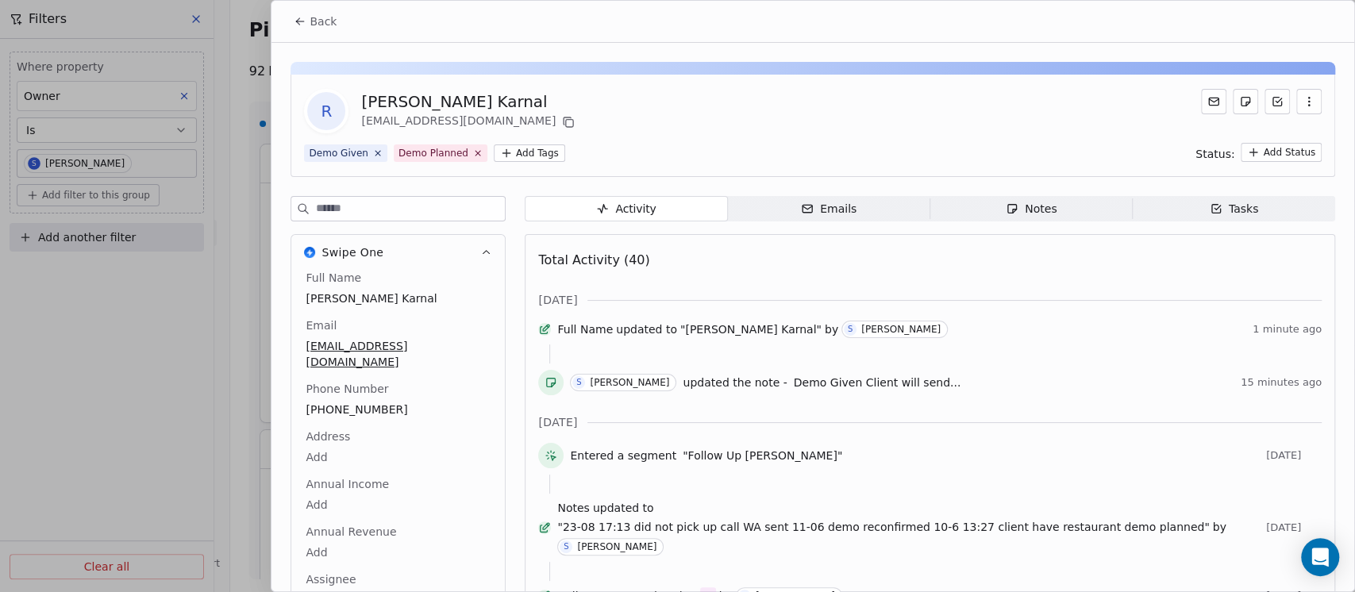
click at [1026, 207] on div "Notes" at bounding box center [1031, 209] width 51 height 17
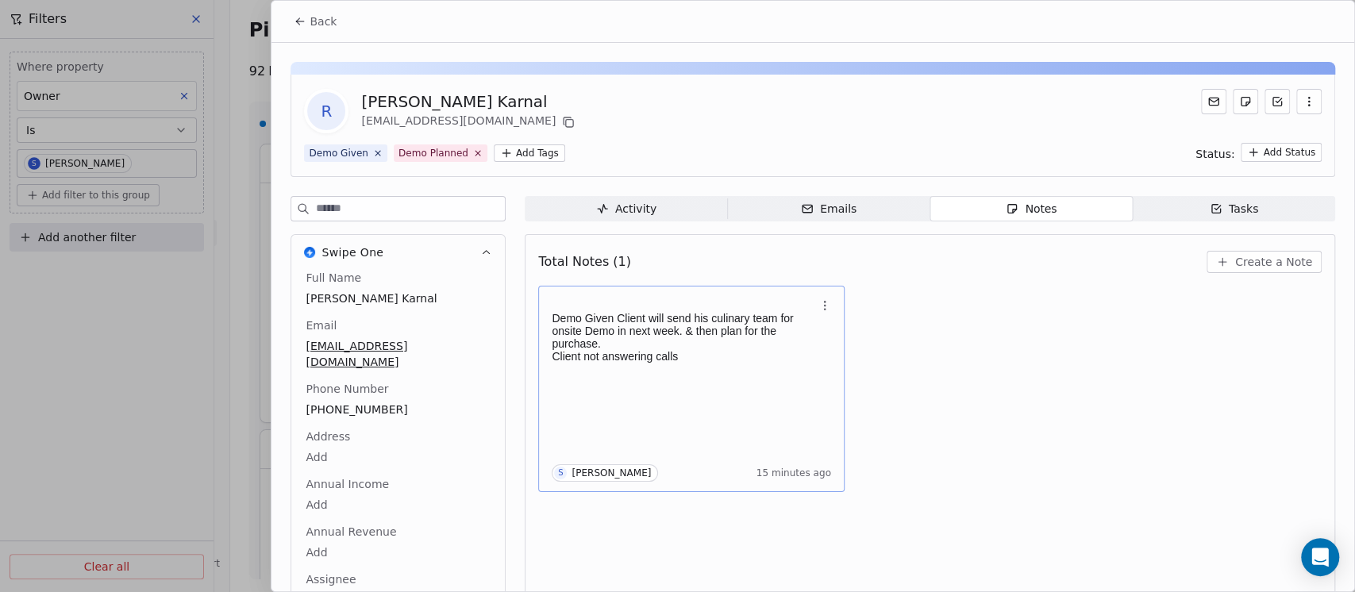
click at [735, 356] on p "Client not answering calls" at bounding box center [683, 356] width 263 height 13
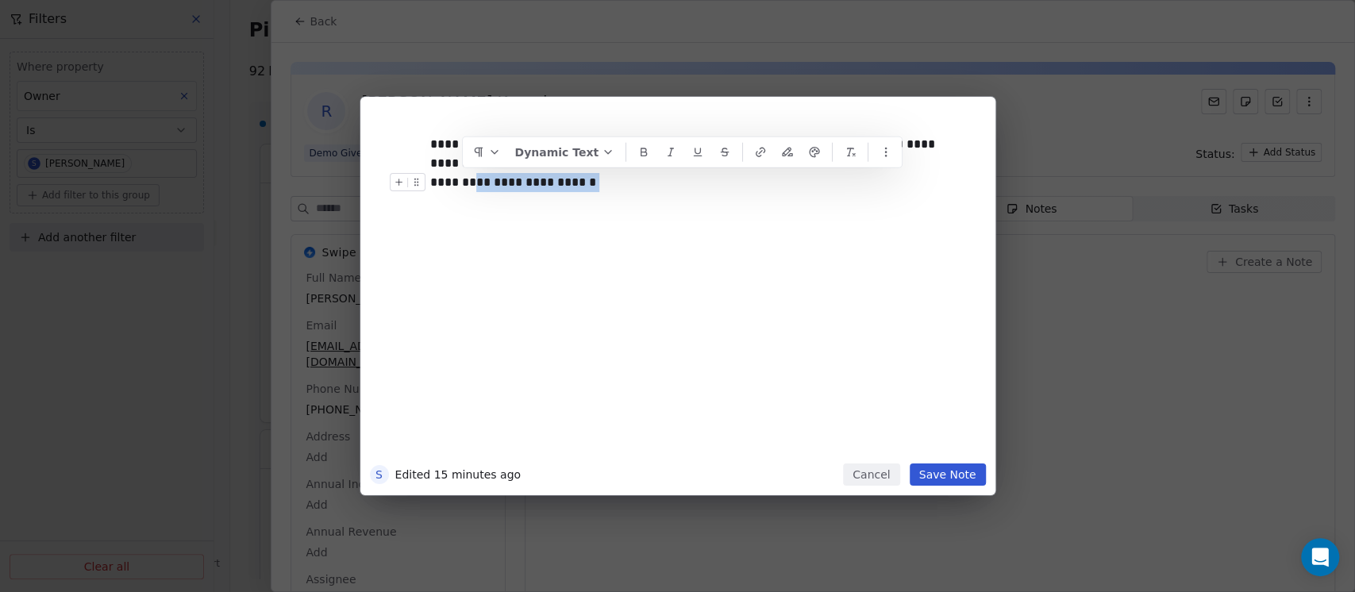
drag, startPoint x: 601, startPoint y: 179, endPoint x: 464, endPoint y: 183, distance: 136.6
click at [464, 183] on div "**********" at bounding box center [693, 182] width 527 height 19
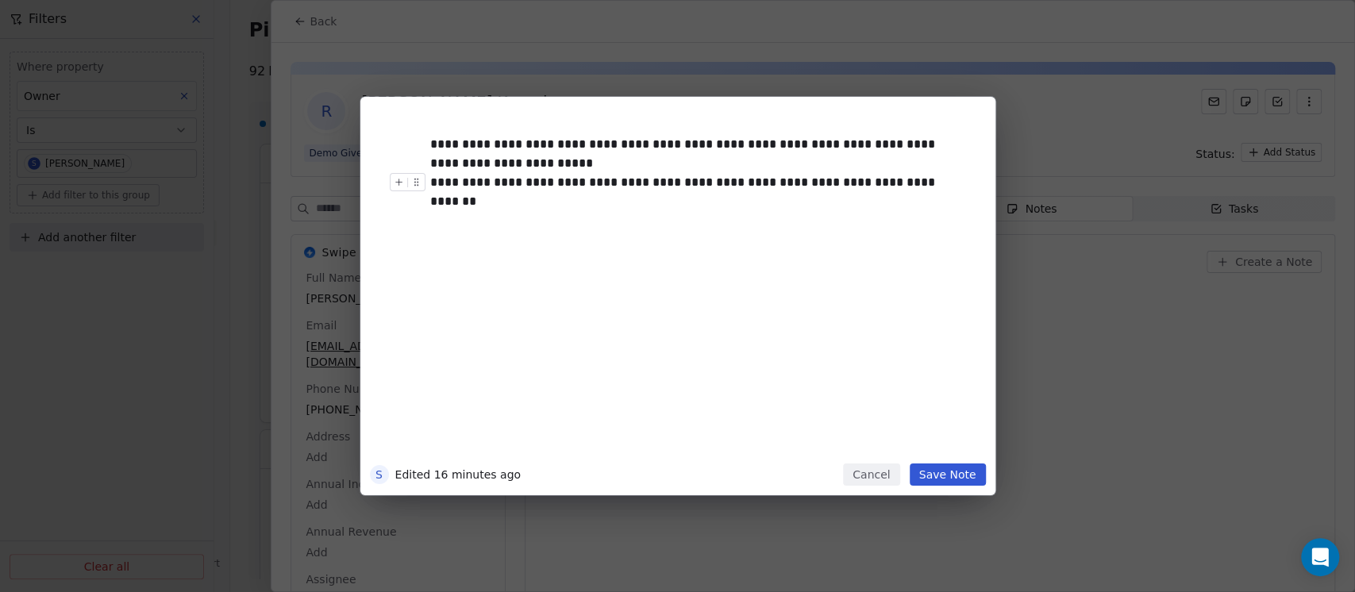
click at [760, 224] on div "**********" at bounding box center [701, 285] width 543 height 338
click at [600, 156] on div "**********" at bounding box center [693, 154] width 527 height 38
click at [512, 162] on div "**********" at bounding box center [693, 154] width 527 height 38
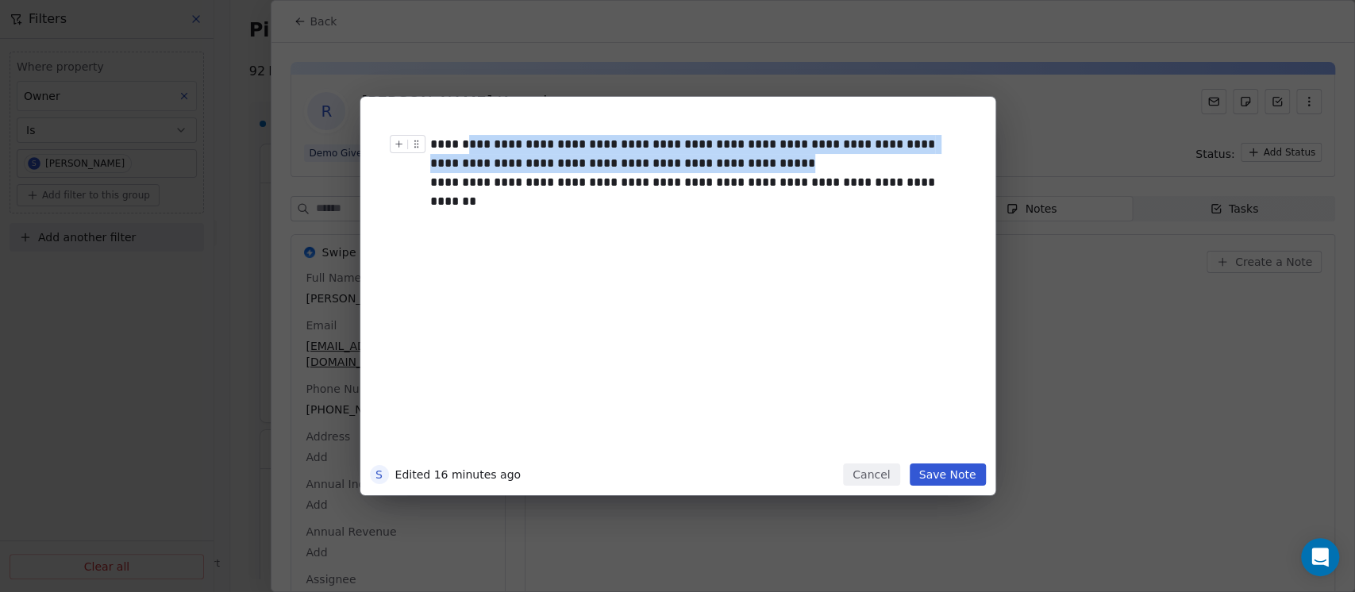
drag, startPoint x: 730, startPoint y: 164, endPoint x: 472, endPoint y: 144, distance: 258.7
click at [472, 144] on div "**********" at bounding box center [693, 154] width 527 height 38
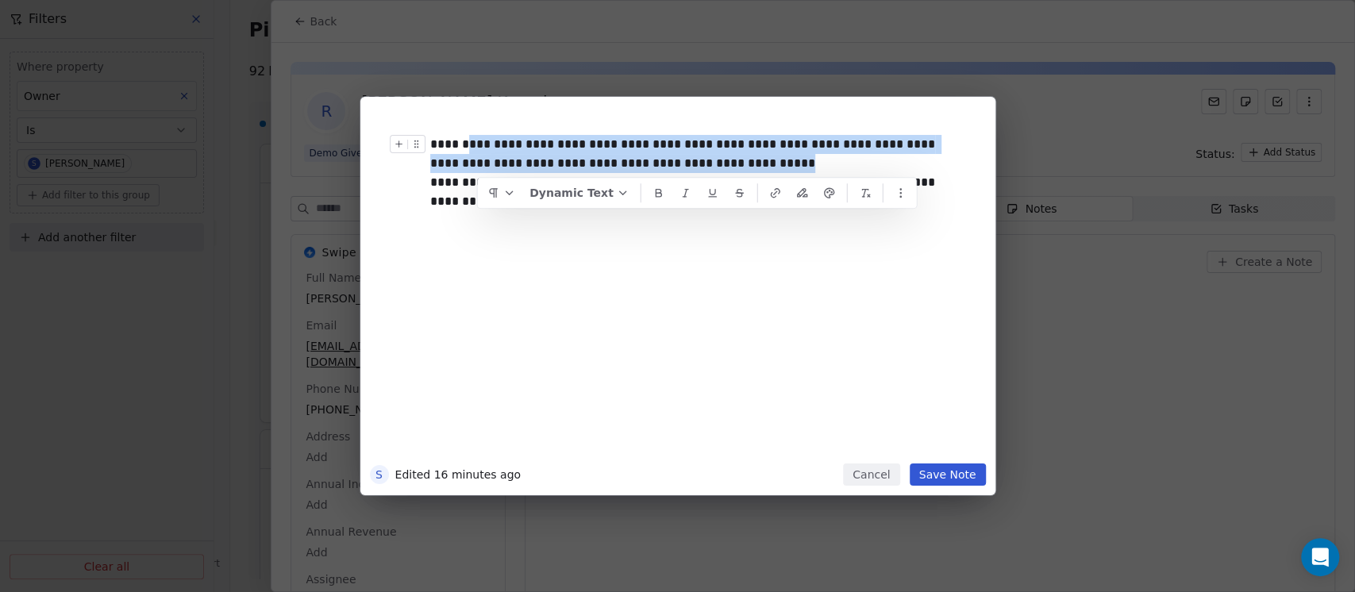
click at [472, 144] on div "**********" at bounding box center [693, 154] width 527 height 38
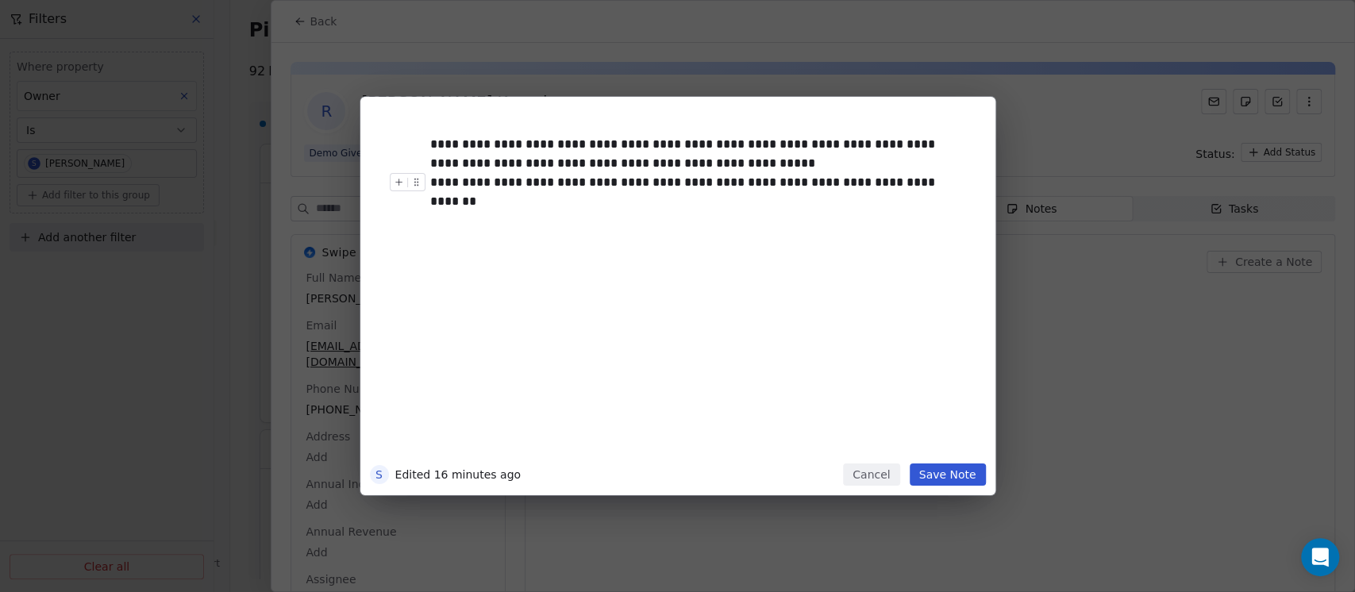
click at [582, 289] on div "**********" at bounding box center [701, 285] width 543 height 338
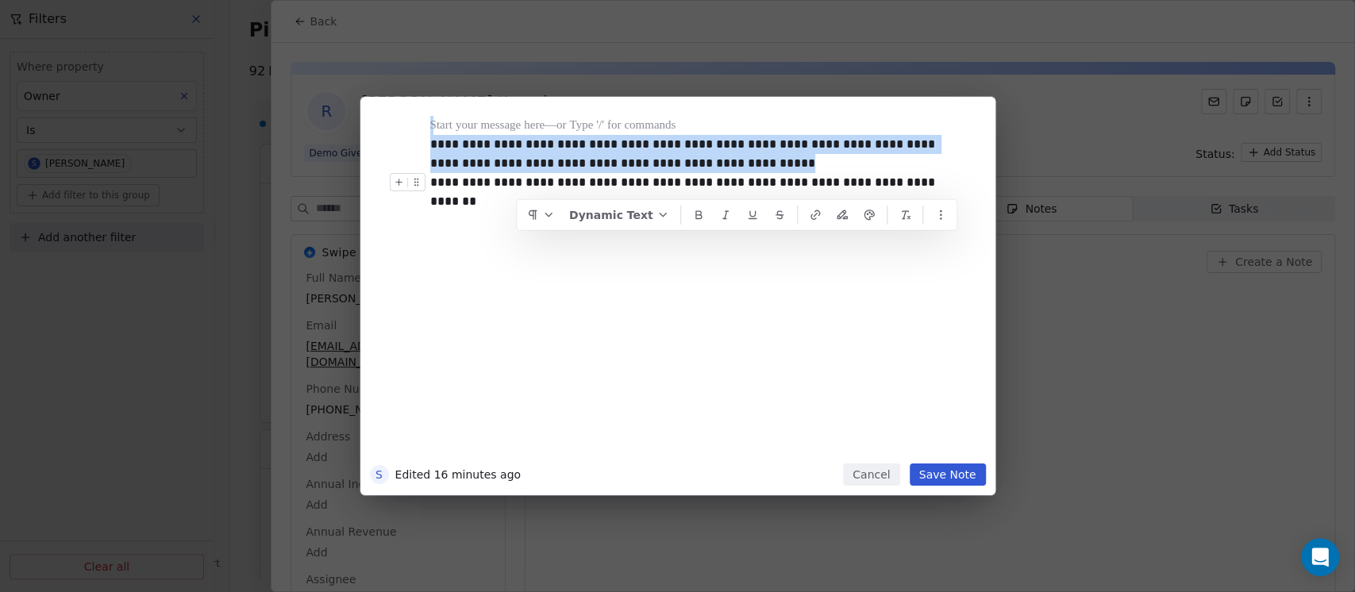
copy div "**********"
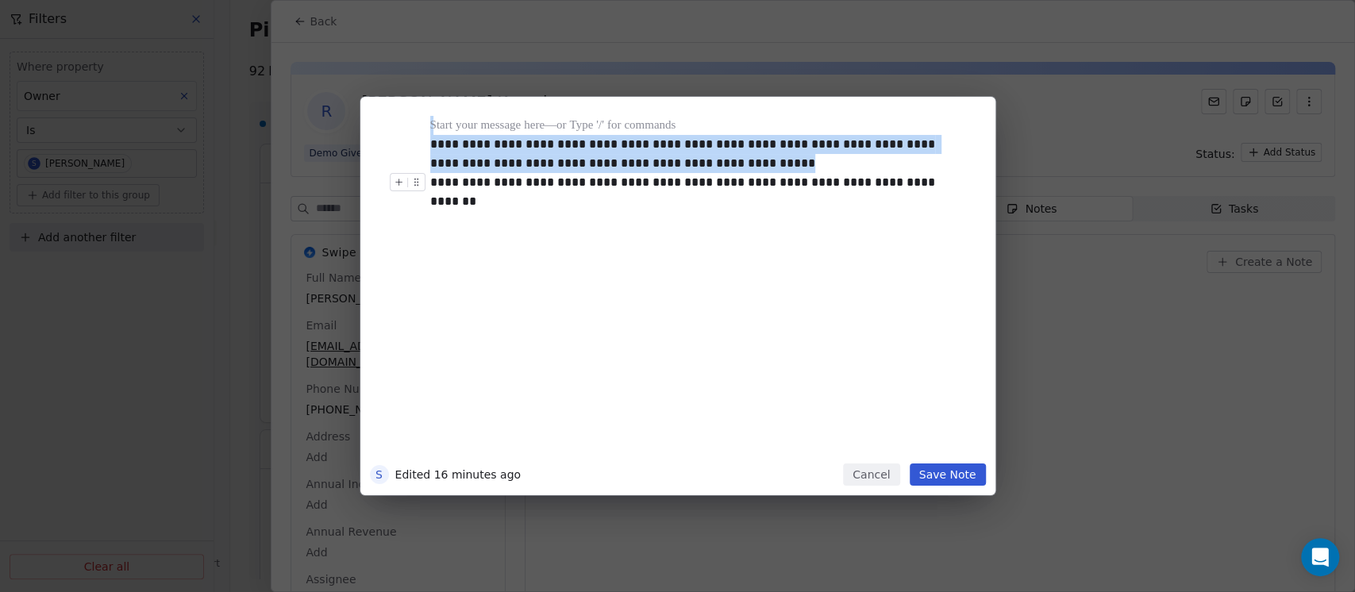
click at [952, 472] on button "Save Note" at bounding box center [948, 474] width 76 height 22
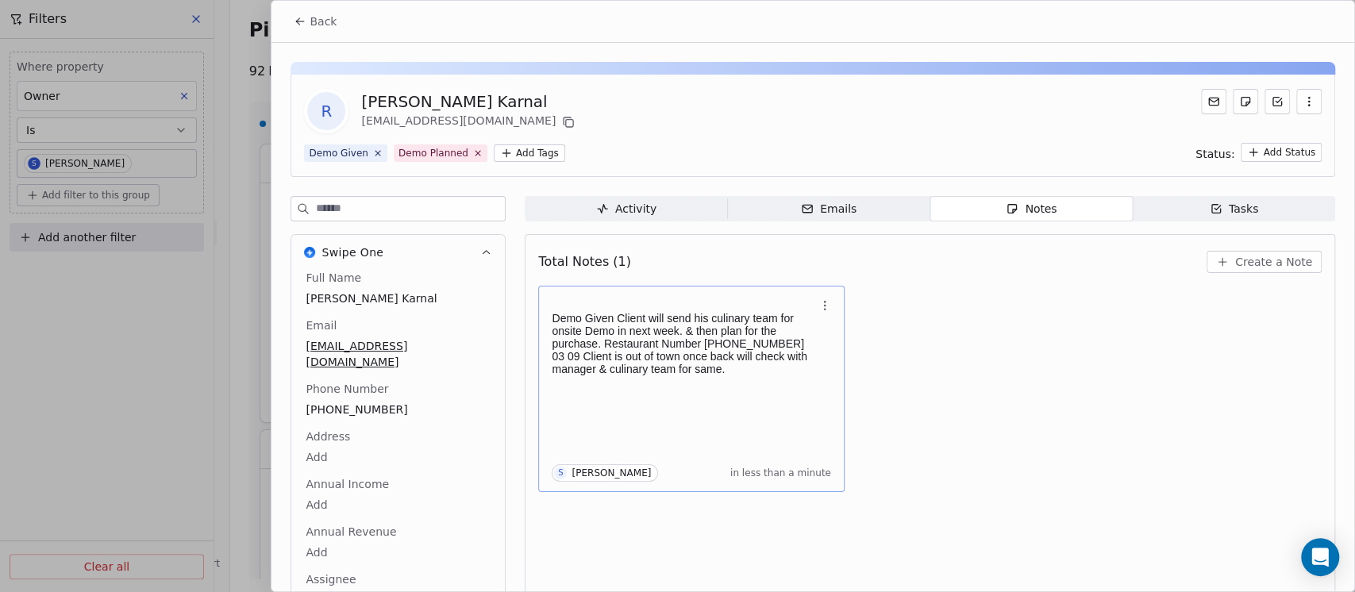
click at [301, 20] on icon at bounding box center [300, 21] width 13 height 13
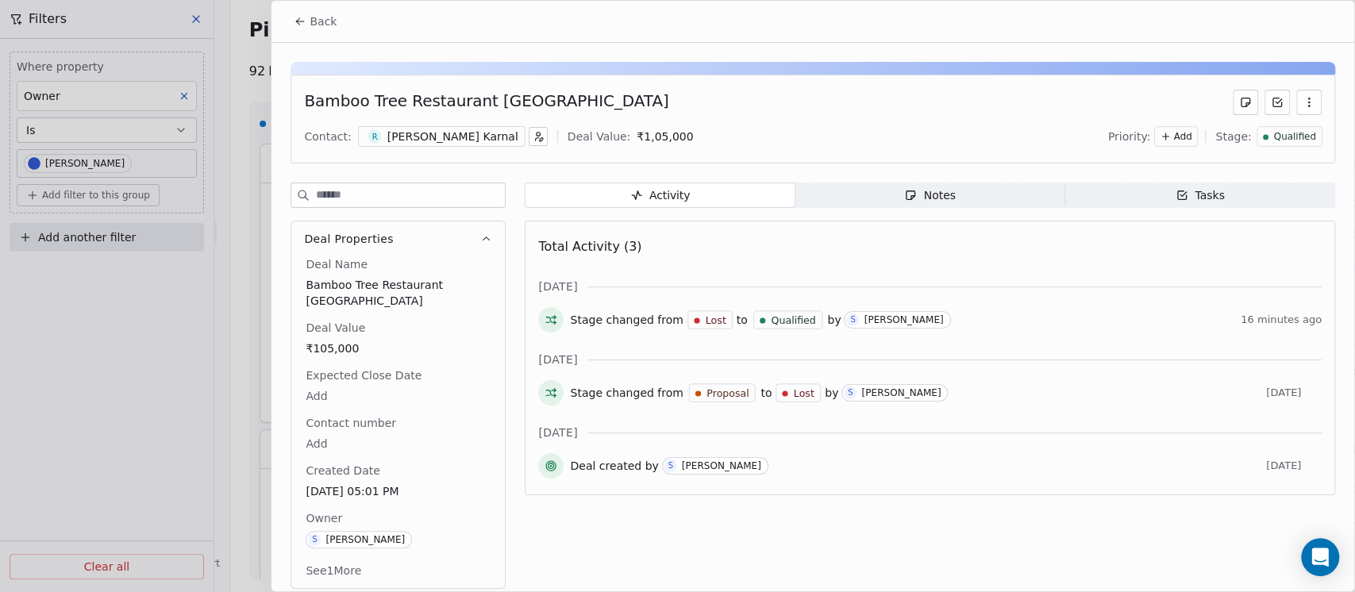
click at [957, 191] on span "Notes Notes" at bounding box center [930, 195] width 270 height 25
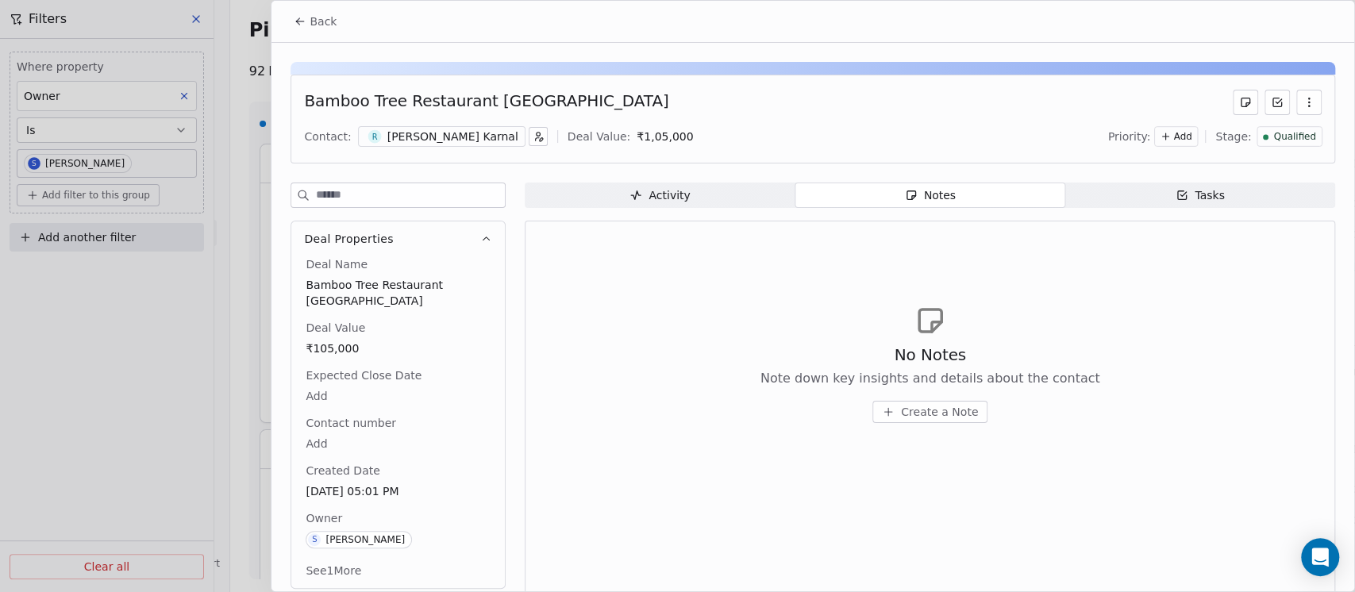
click at [930, 397] on div "No Notes Note down key insights and details about the contact Create a Note" at bounding box center [930, 383] width 340 height 79
click at [921, 397] on div "No Notes Note down key insights and details about the contact Create a Note" at bounding box center [930, 383] width 340 height 79
click at [917, 404] on span "Create a Note" at bounding box center [939, 412] width 77 height 16
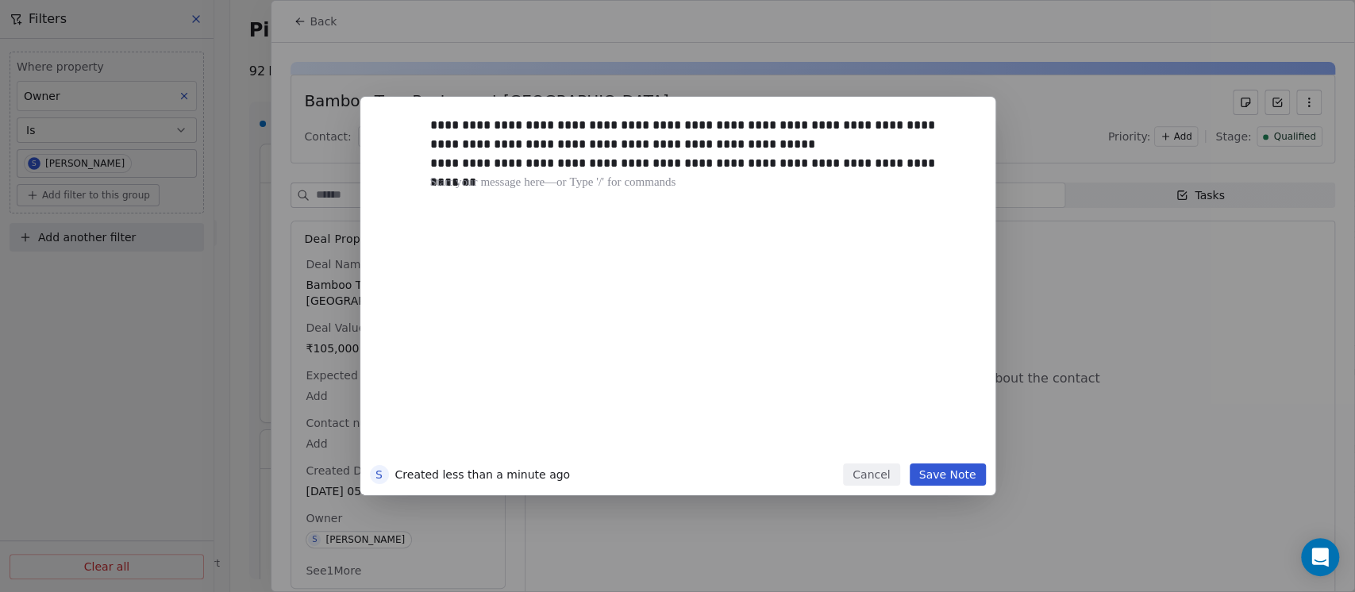
click at [959, 474] on button "Save Note" at bounding box center [948, 474] width 76 height 22
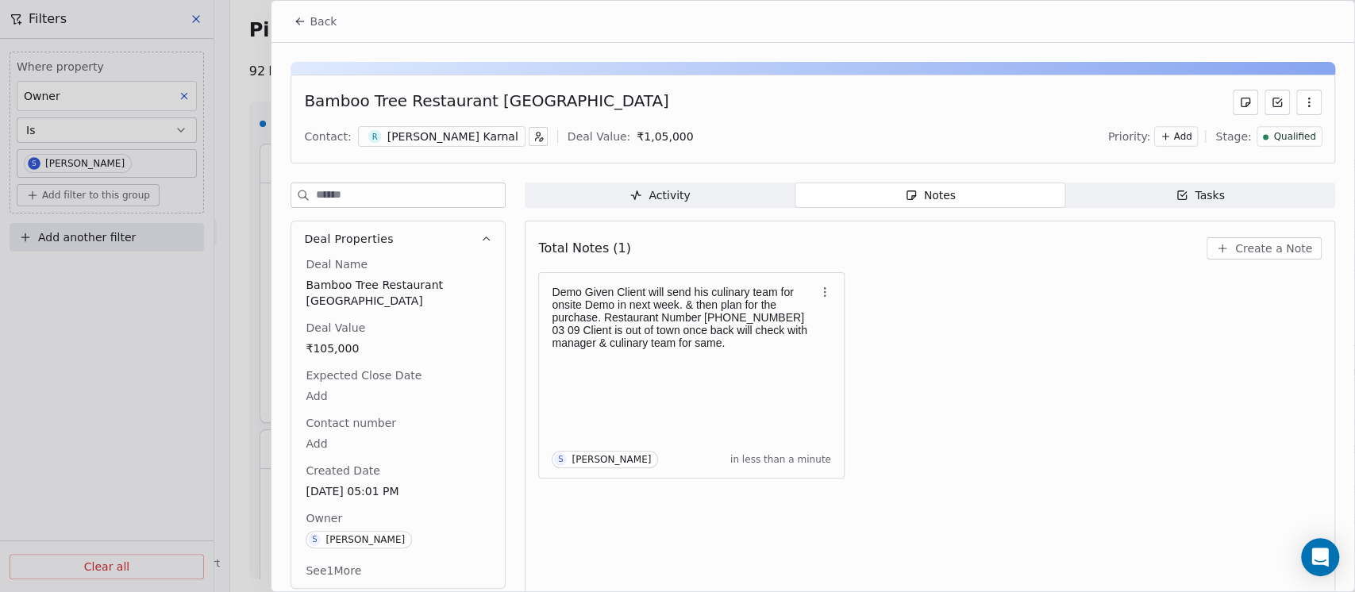
click at [316, 29] on span "Back" at bounding box center [323, 21] width 27 height 16
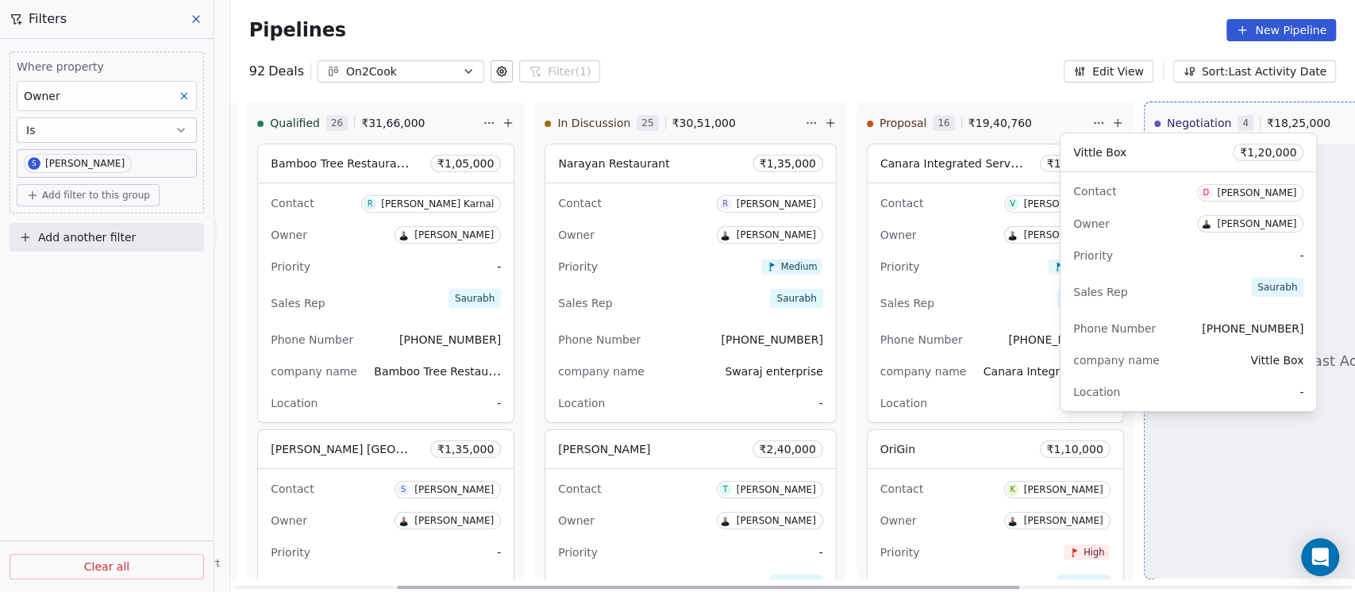
scroll to position [0, 309]
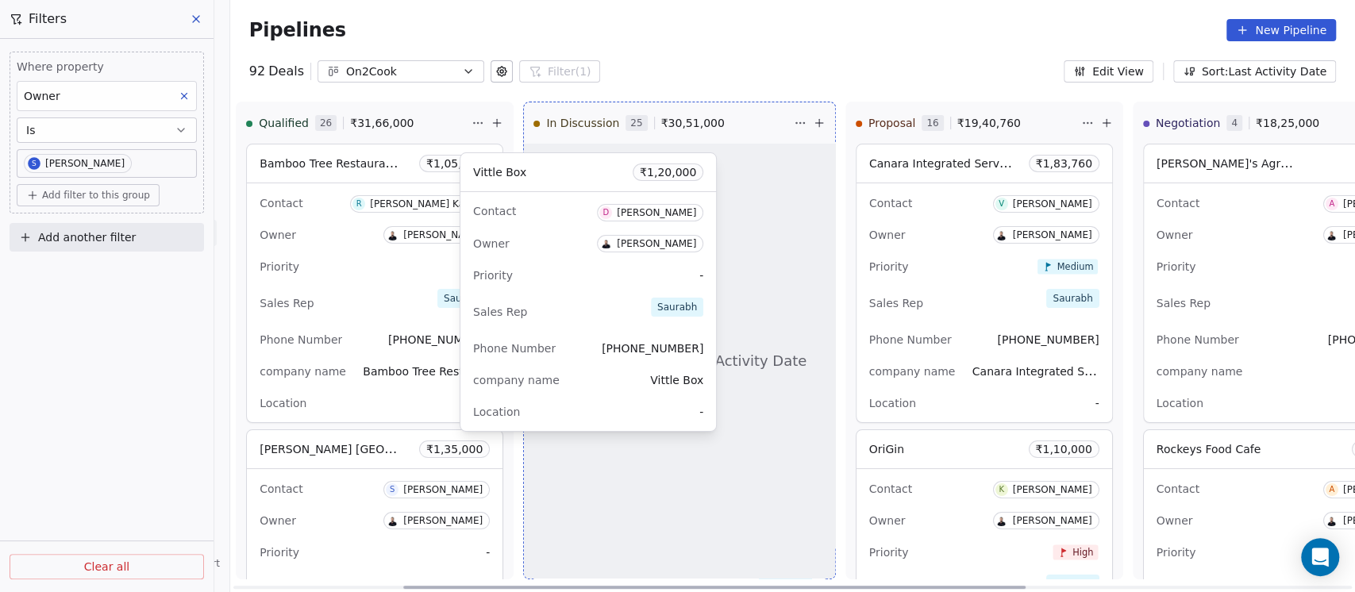
drag, startPoint x: 651, startPoint y: 165, endPoint x: 571, endPoint y: 174, distance: 79.8
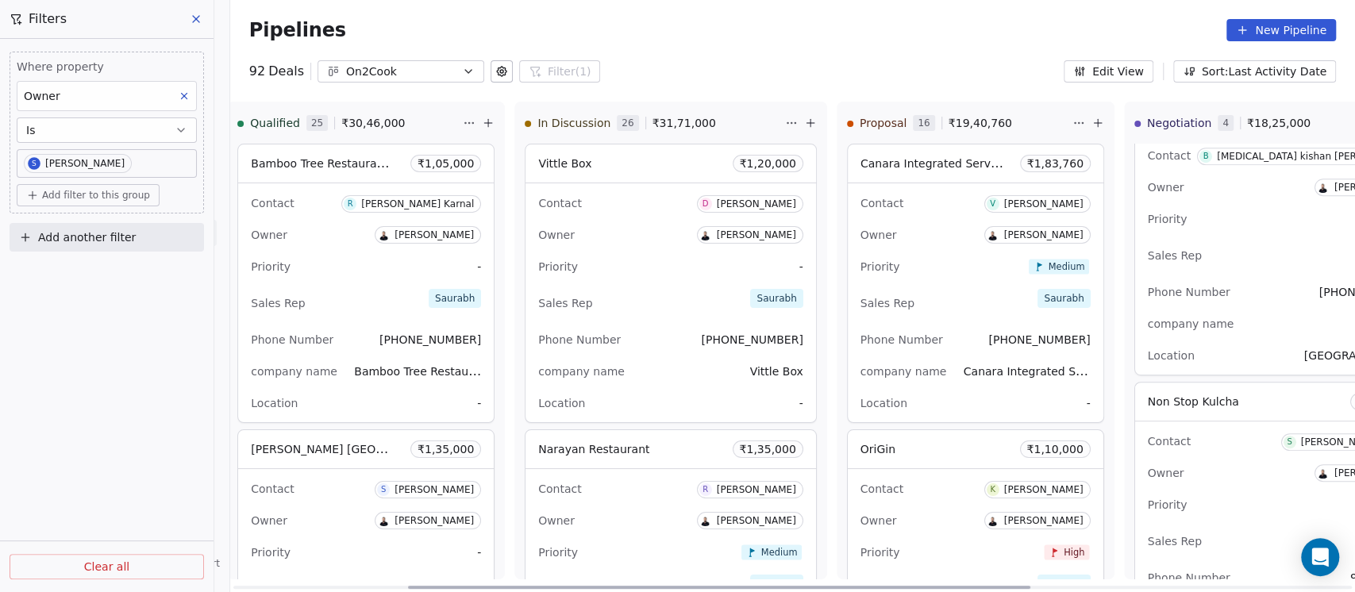
scroll to position [564, 0]
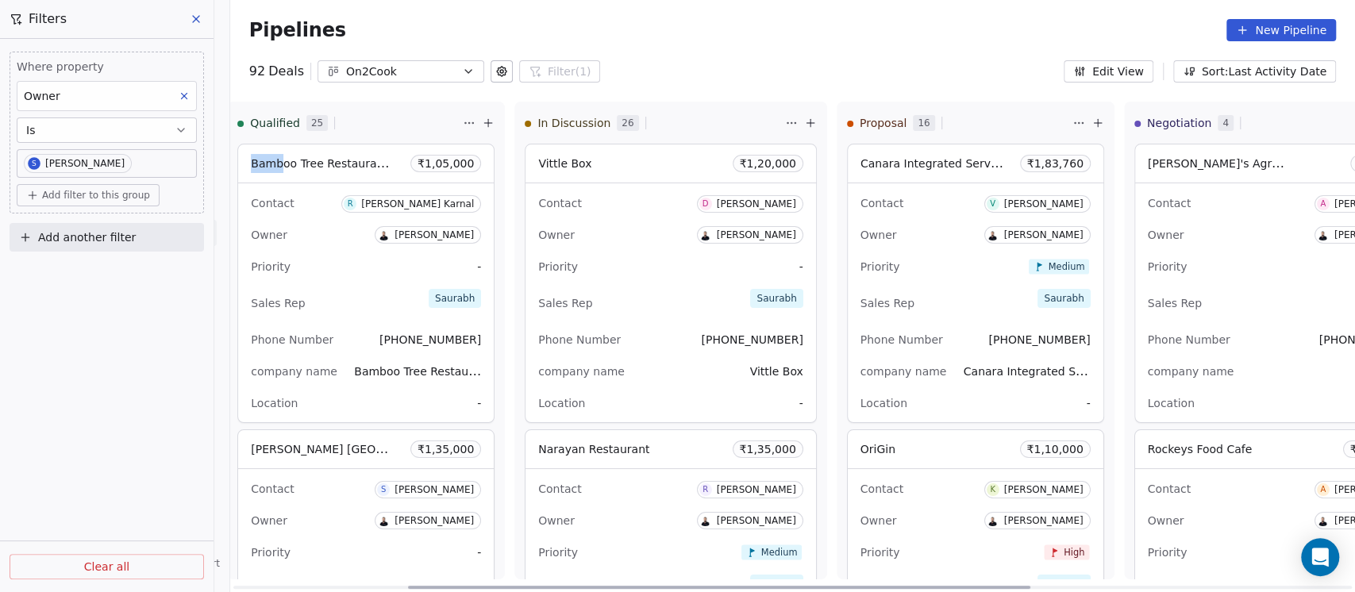
scroll to position [564, 0]
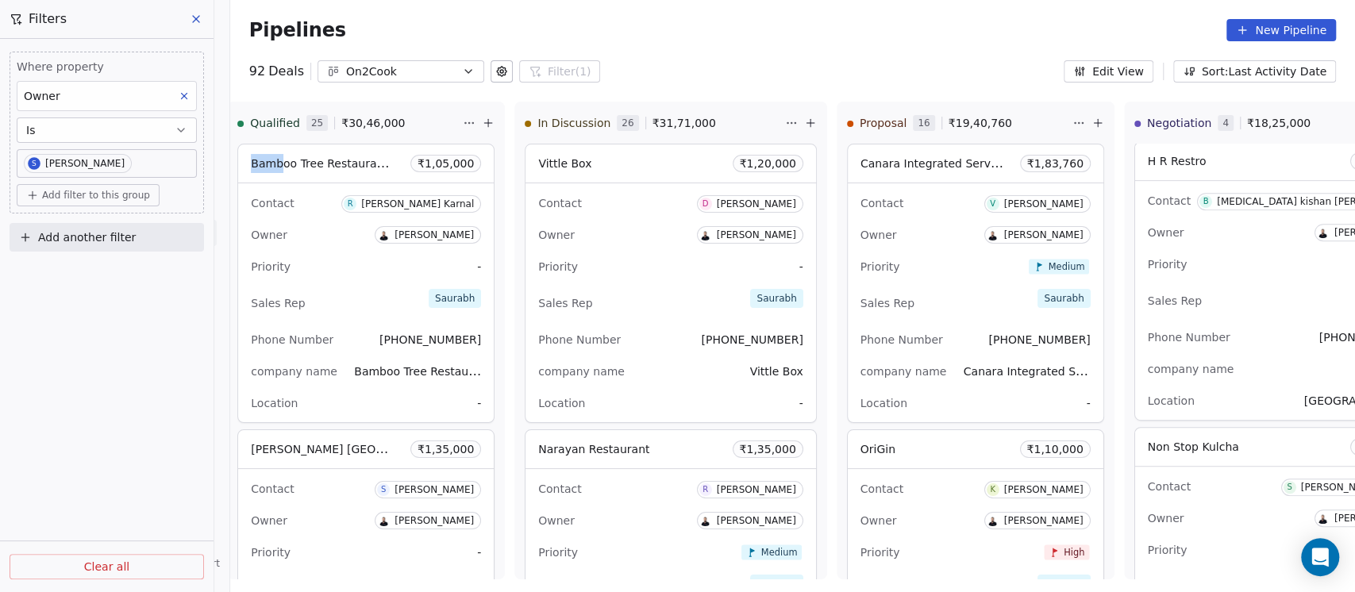
click at [1293, 74] on button "Sort: Last Activity Date" at bounding box center [1254, 71] width 163 height 22
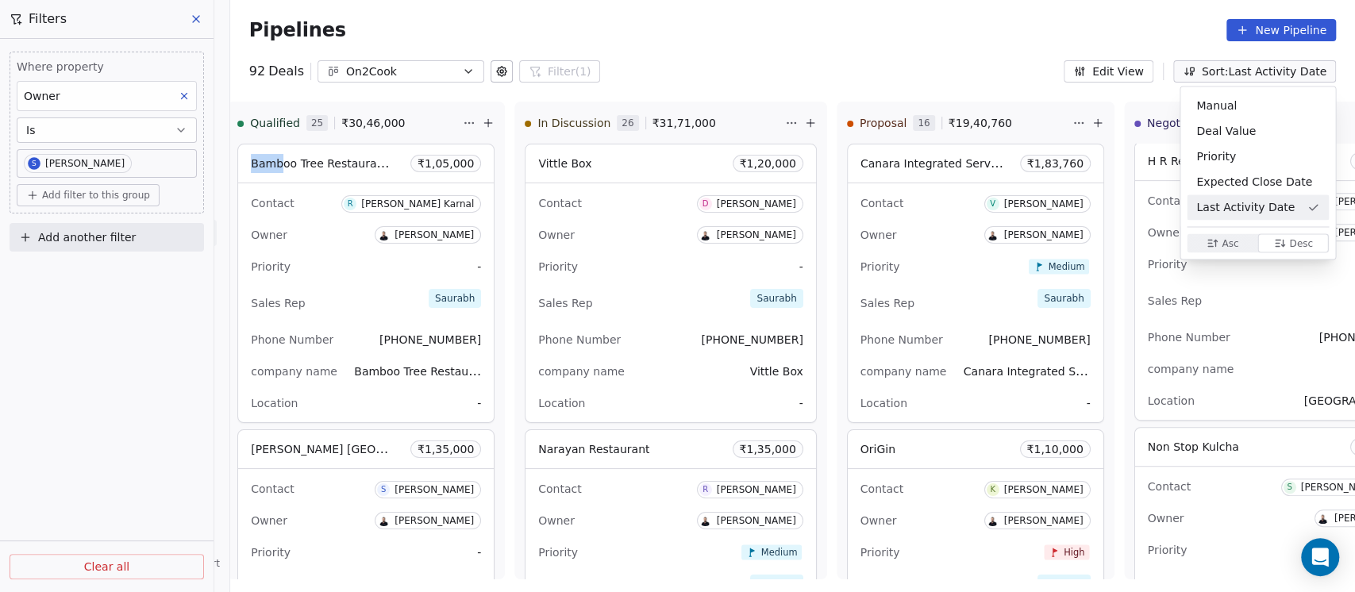
click at [1242, 244] on span "Asc Asc" at bounding box center [1222, 242] width 71 height 19
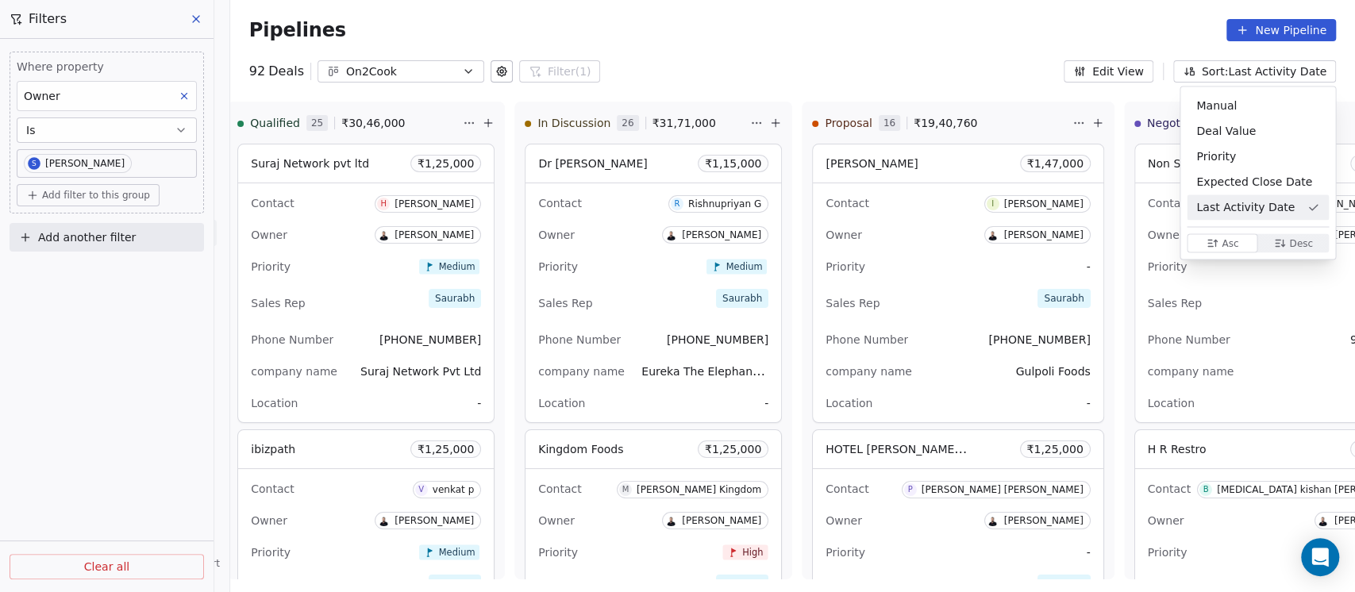
click at [794, 44] on html "On2Cook India Pvt. Ltd. Contacts People Marketing Workflows Campaigns Sales Pip…" at bounding box center [677, 296] width 1355 height 592
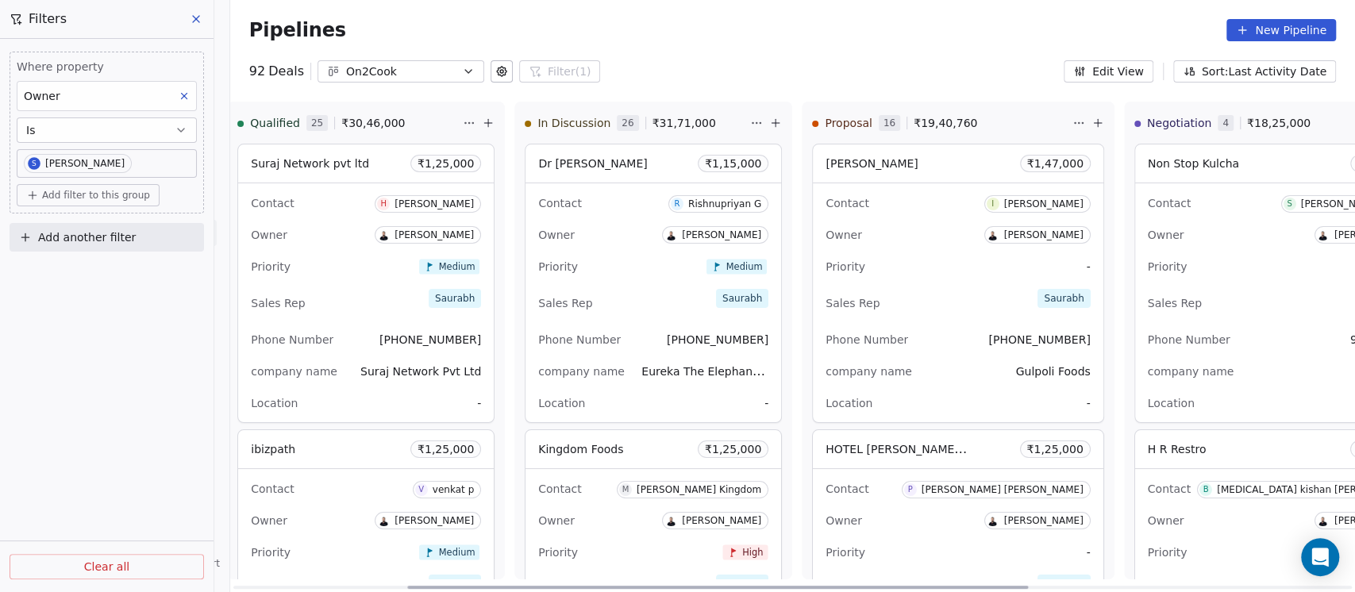
click at [1185, 257] on div "Priority -" at bounding box center [1284, 266] width 273 height 25
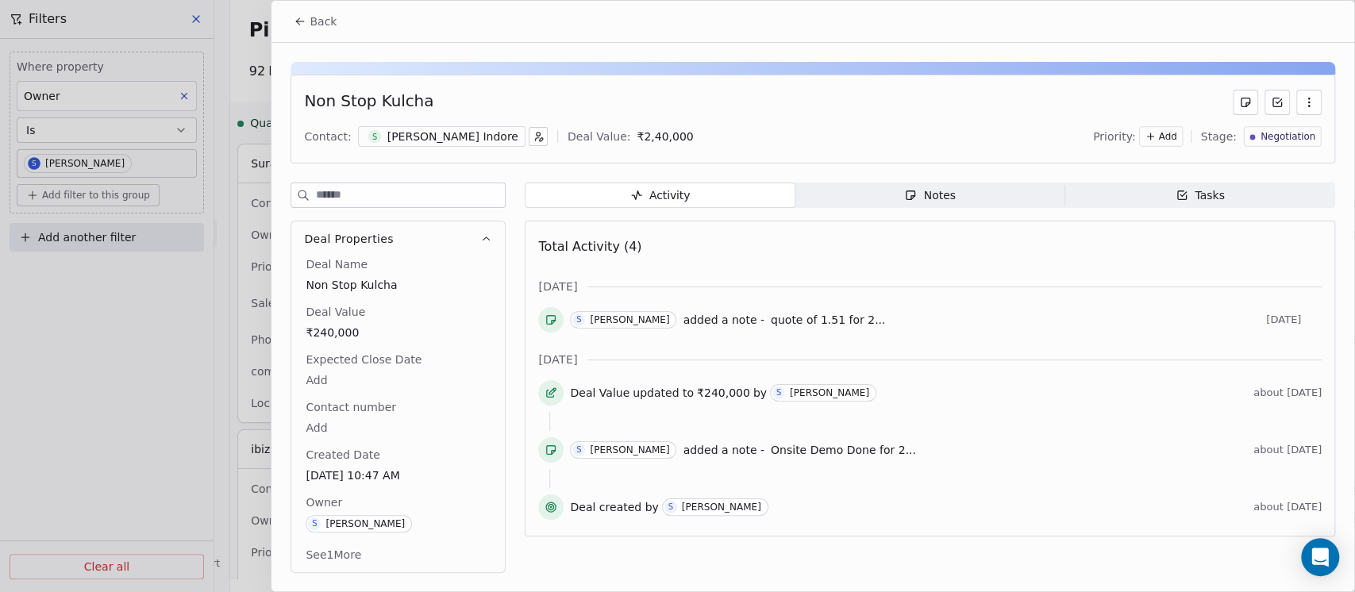
click at [924, 187] on div "Notes" at bounding box center [929, 195] width 51 height 17
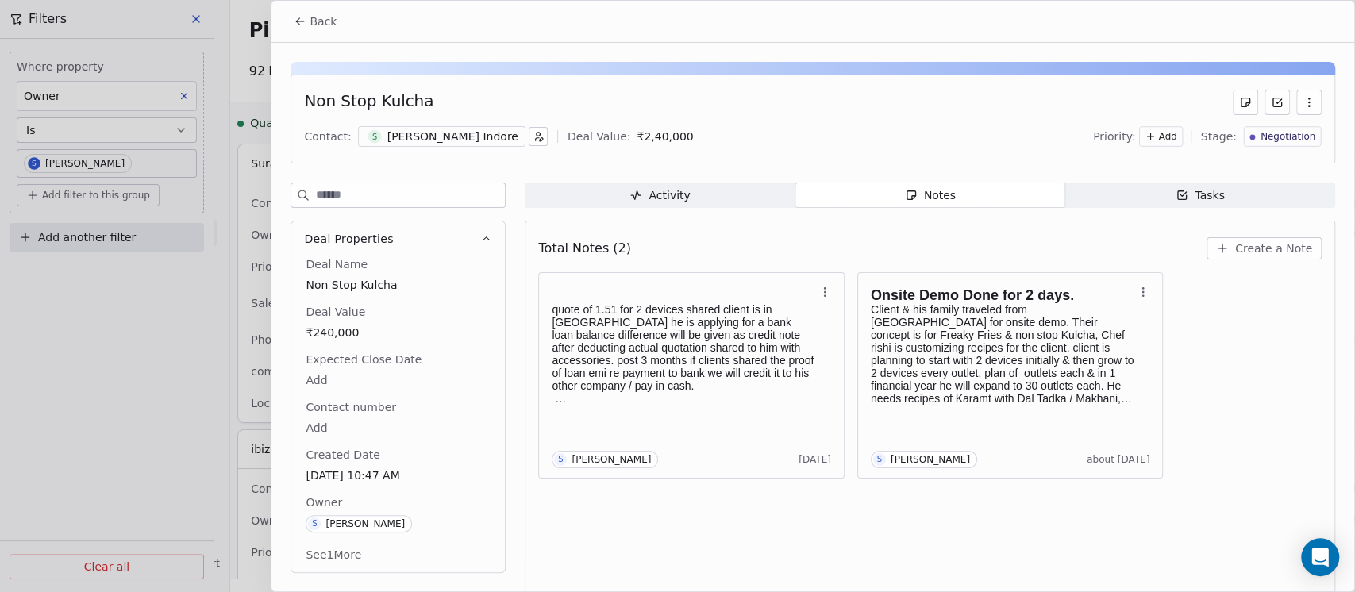
click at [1235, 249] on span "Create a Note" at bounding box center [1273, 248] width 77 height 16
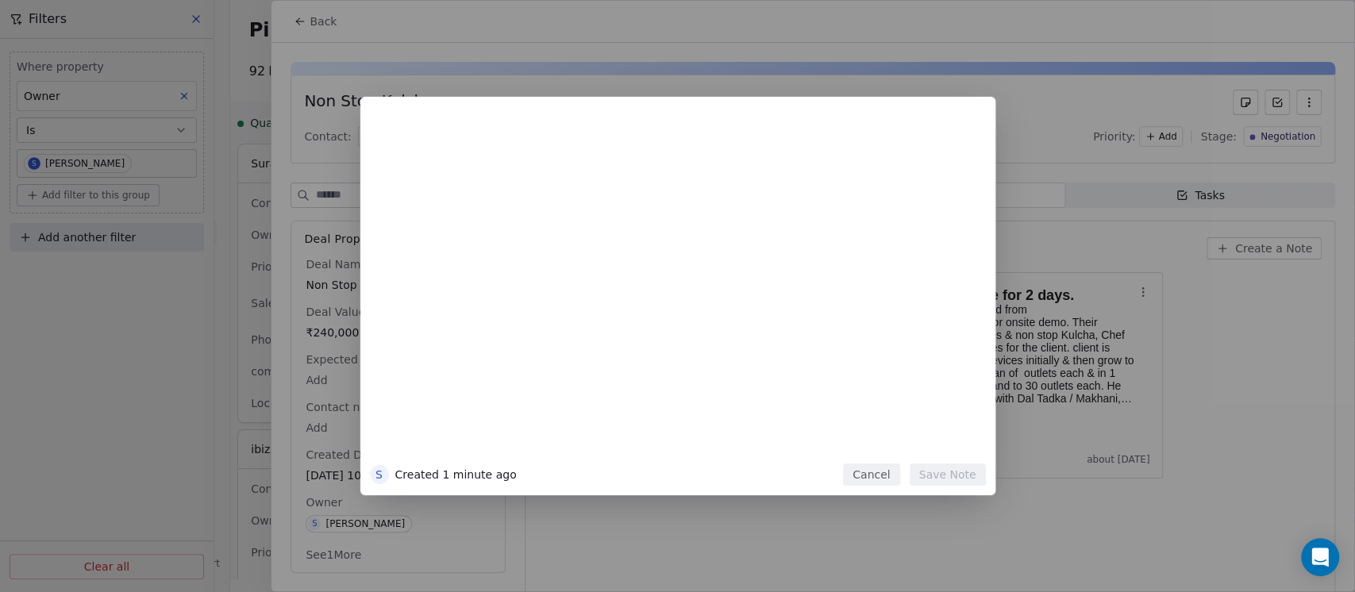
click at [1270, 293] on div "S Created 1 minute ago Cancel Save Note" at bounding box center [677, 296] width 1355 height 398
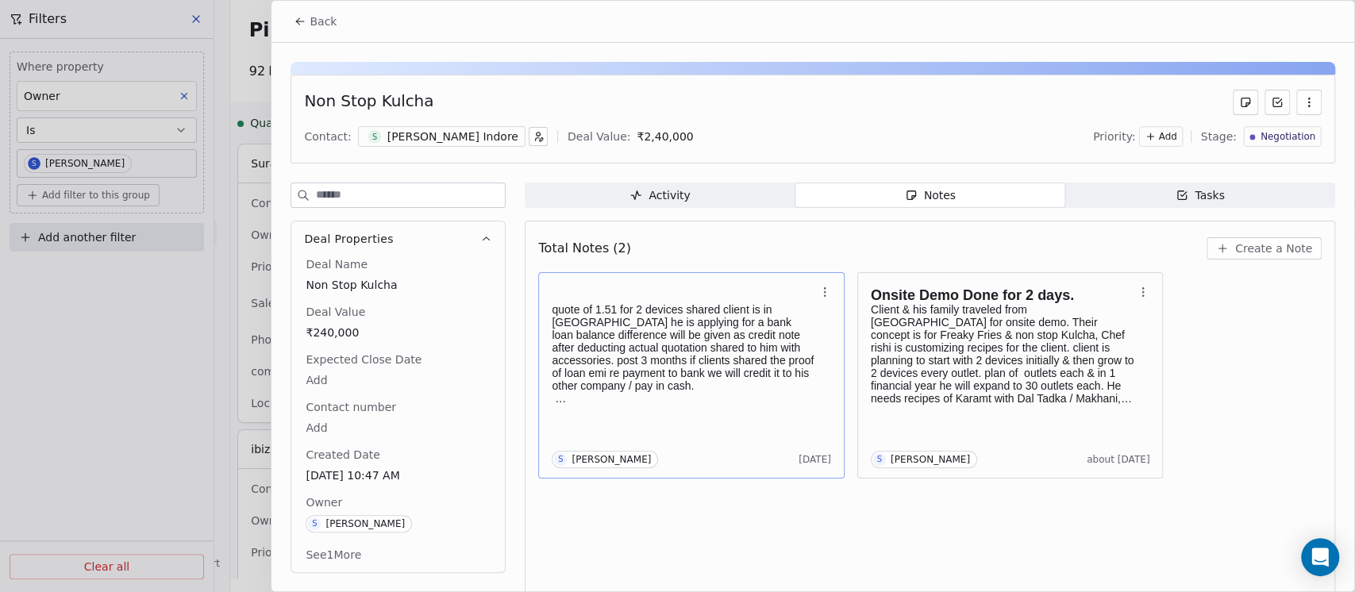
click at [654, 387] on p "quote of 1.51 for 2 devices shared client is in china. he is applying for a ban…" at bounding box center [683, 347] width 263 height 89
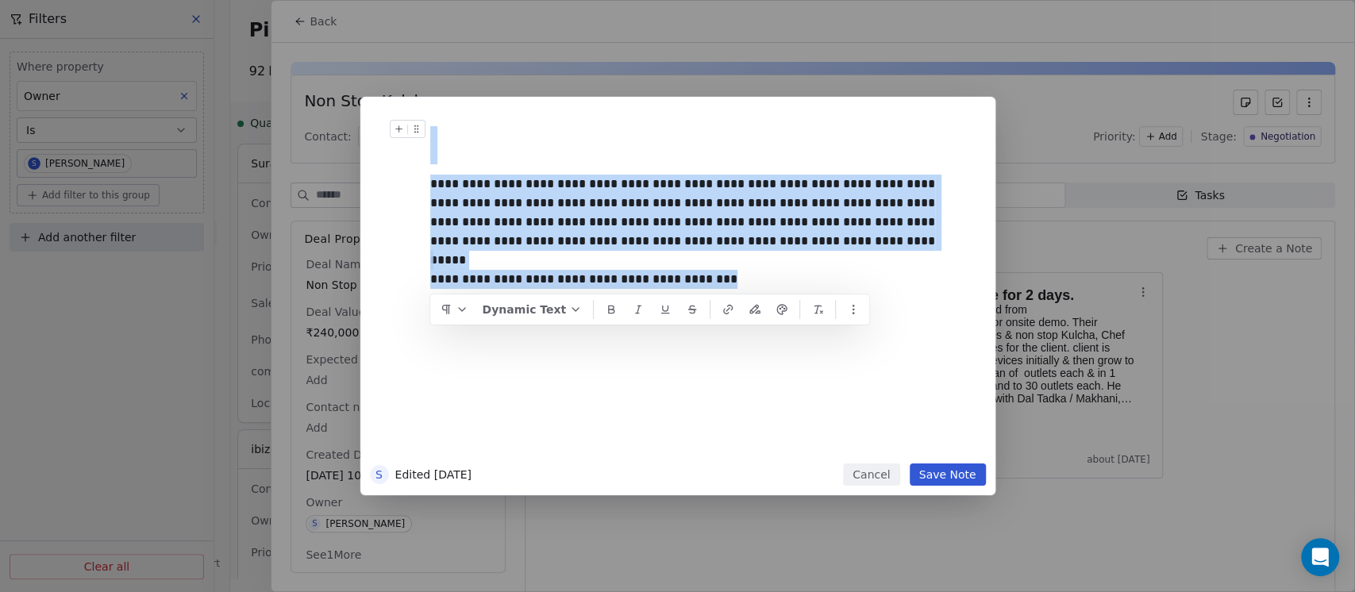
drag, startPoint x: 698, startPoint y: 289, endPoint x: 437, endPoint y: 169, distance: 286.6
click at [437, 169] on div "**********" at bounding box center [701, 289] width 543 height 338
copy div "**********"
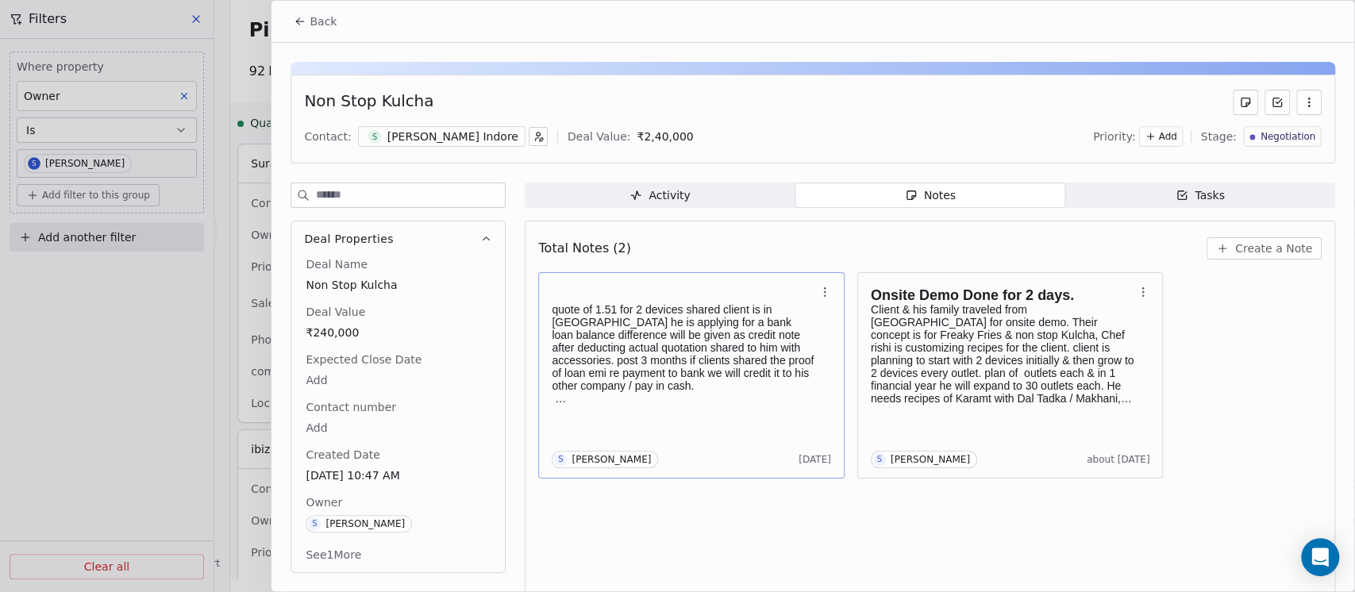
click at [1206, 346] on div "**********" at bounding box center [677, 296] width 1355 height 398
click at [388, 131] on div "[PERSON_NAME] Indore" at bounding box center [452, 137] width 131 height 16
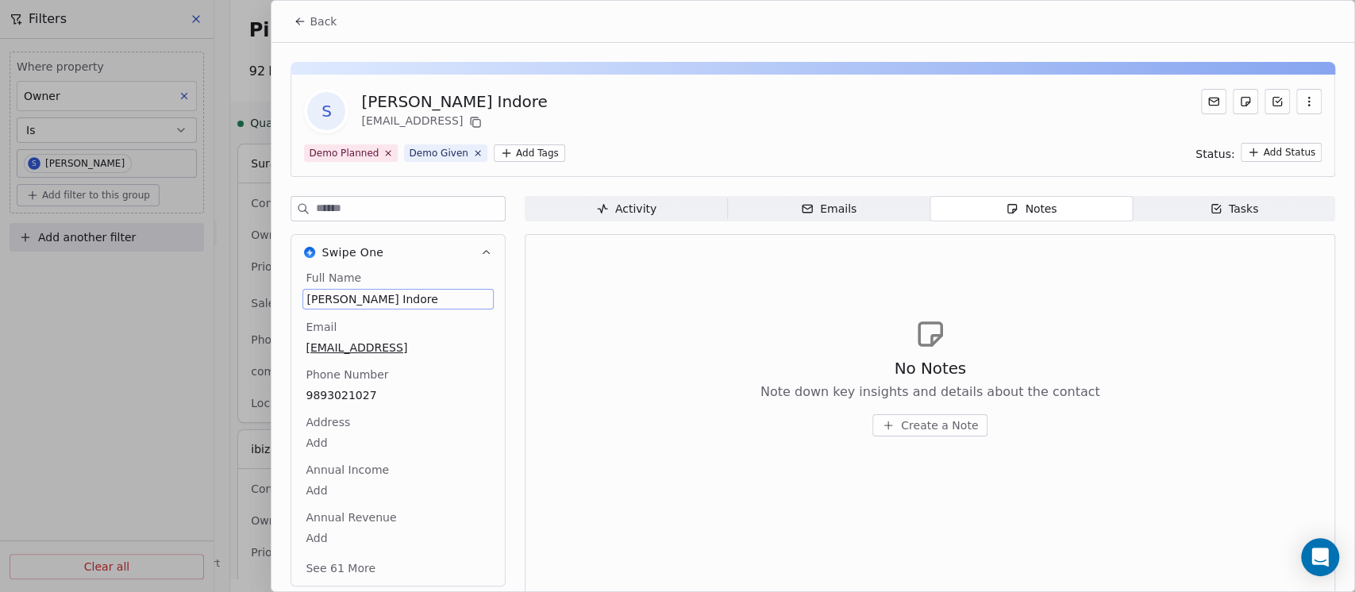
scroll to position [2, 0]
click at [313, 290] on span "[PERSON_NAME] Indore" at bounding box center [397, 297] width 183 height 16
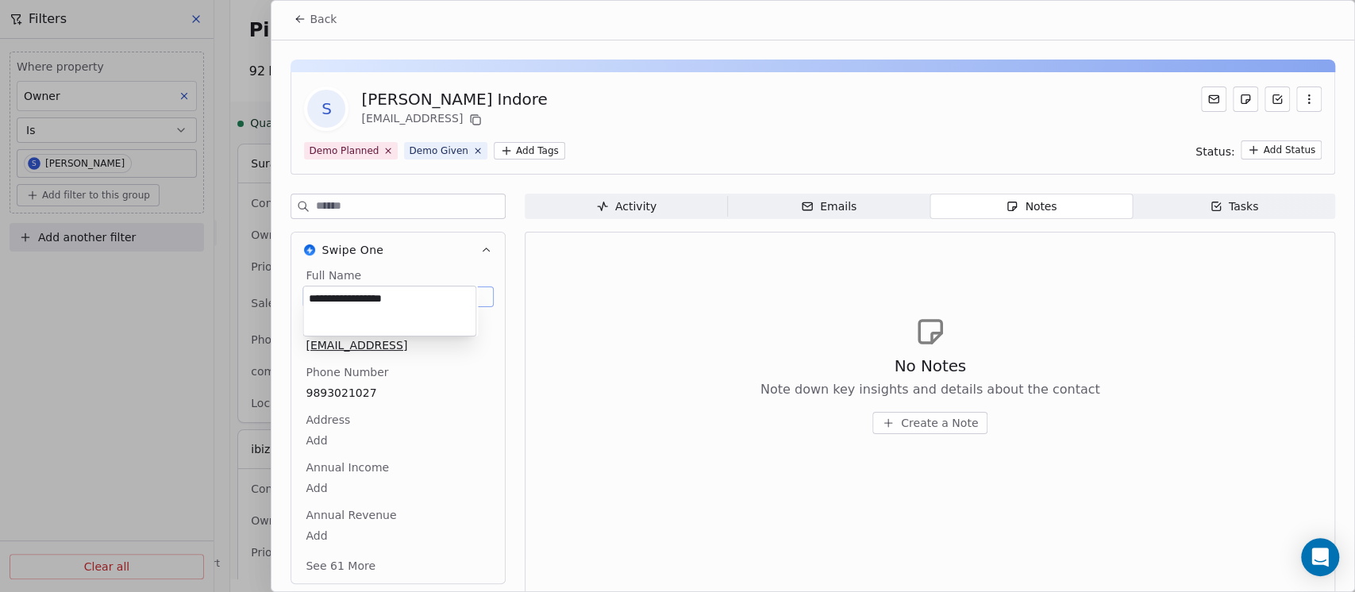
click at [313, 290] on textarea "**********" at bounding box center [389, 311] width 172 height 49
type textarea "**********"
click at [917, 424] on span "Create a Note" at bounding box center [939, 423] width 77 height 16
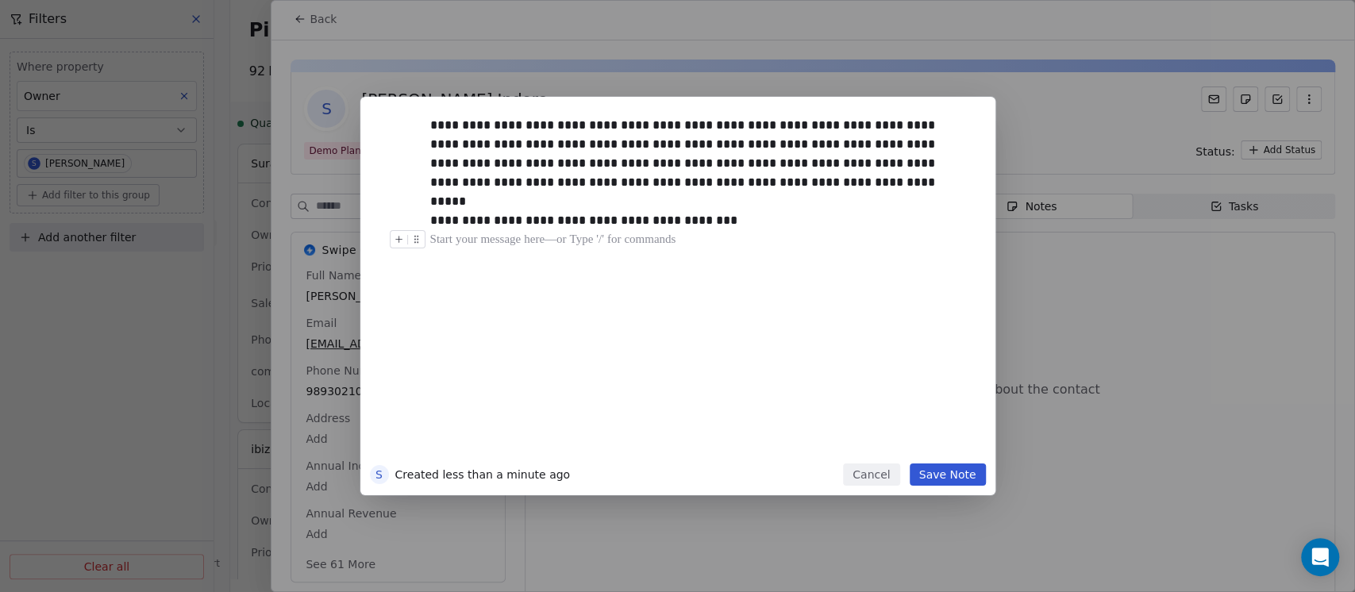
click at [939, 475] on button "Save Note" at bounding box center [948, 474] width 76 height 22
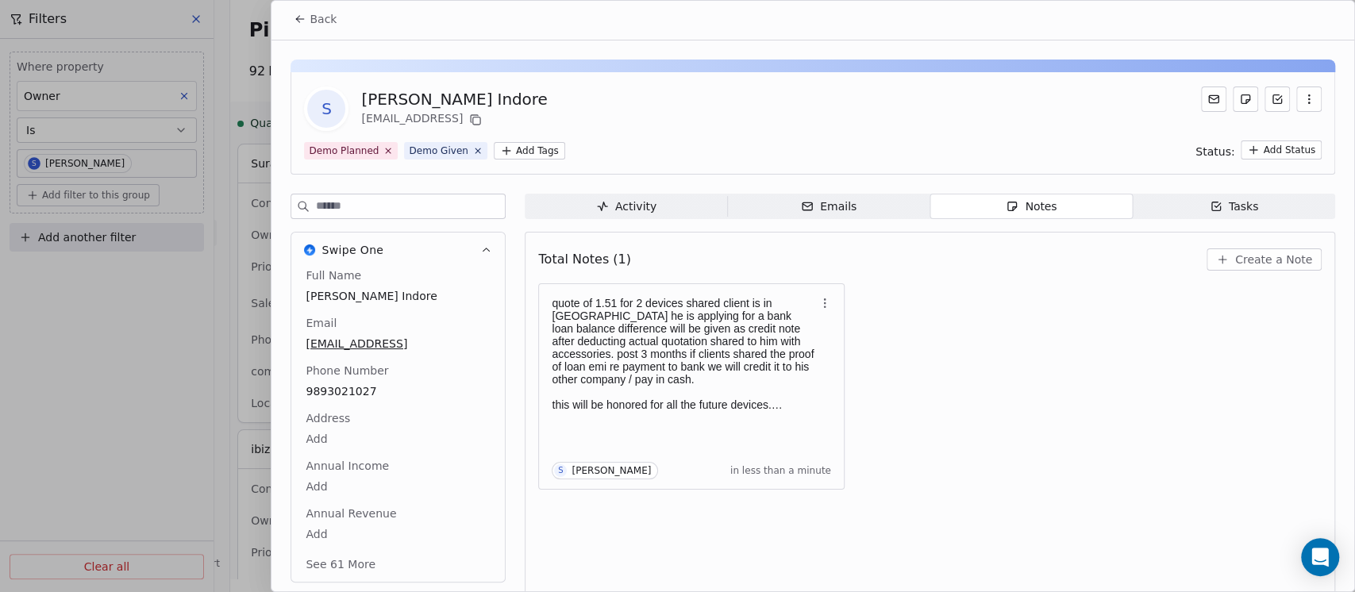
click at [1235, 263] on span "Create a Note" at bounding box center [1273, 260] width 77 height 16
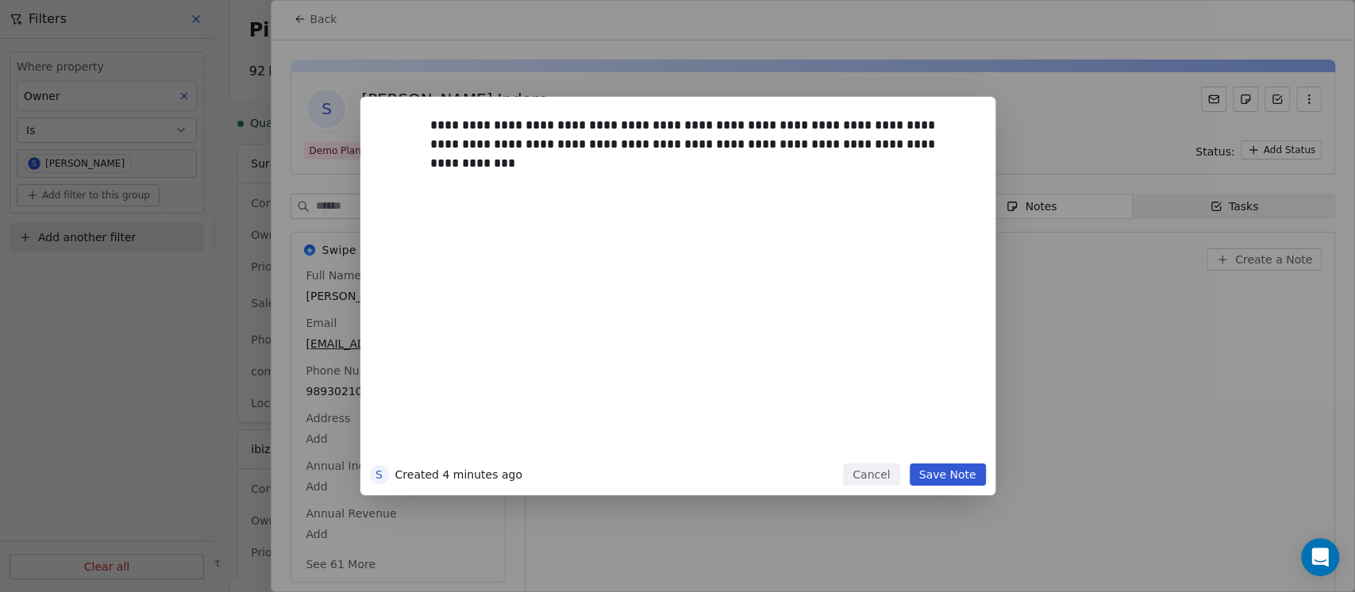
click at [943, 469] on button "Save Note" at bounding box center [948, 474] width 76 height 22
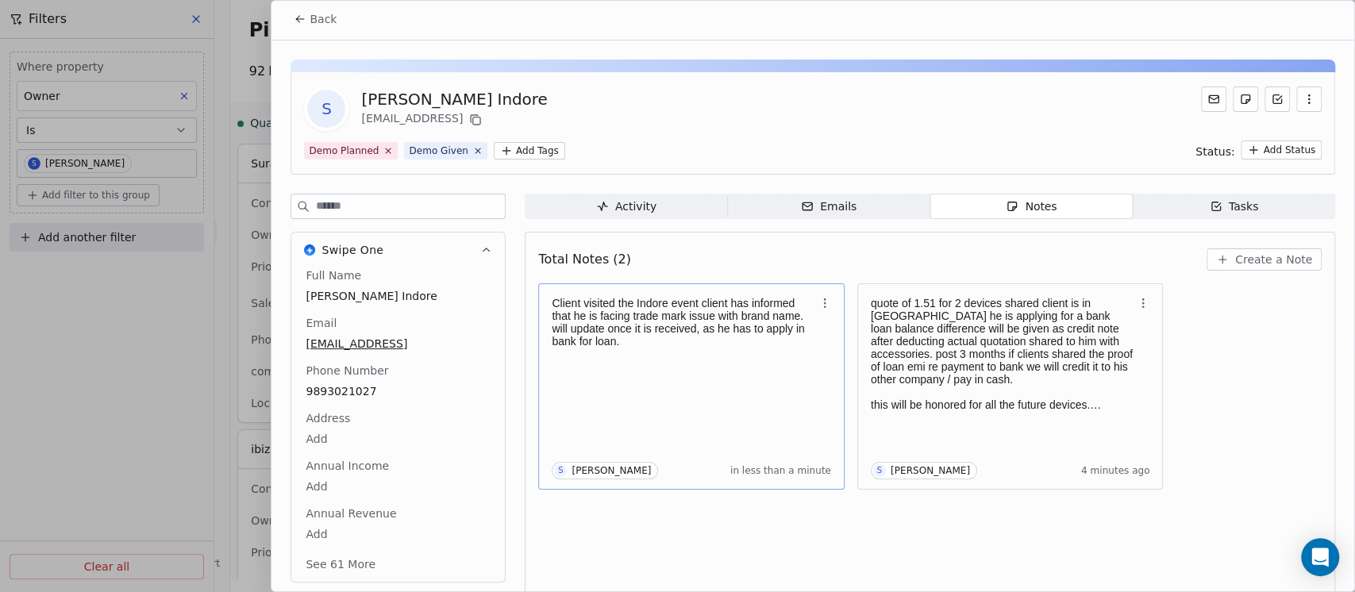
click at [821, 305] on icon "button" at bounding box center [824, 303] width 13 height 13
click at [730, 355] on p "Client visited the Indore event client has informed that he is facing trade mar…" at bounding box center [683, 328] width 263 height 63
click at [654, 352] on p "Client visited the Indore event client has informed that he is facing trade mar…" at bounding box center [683, 328] width 263 height 63
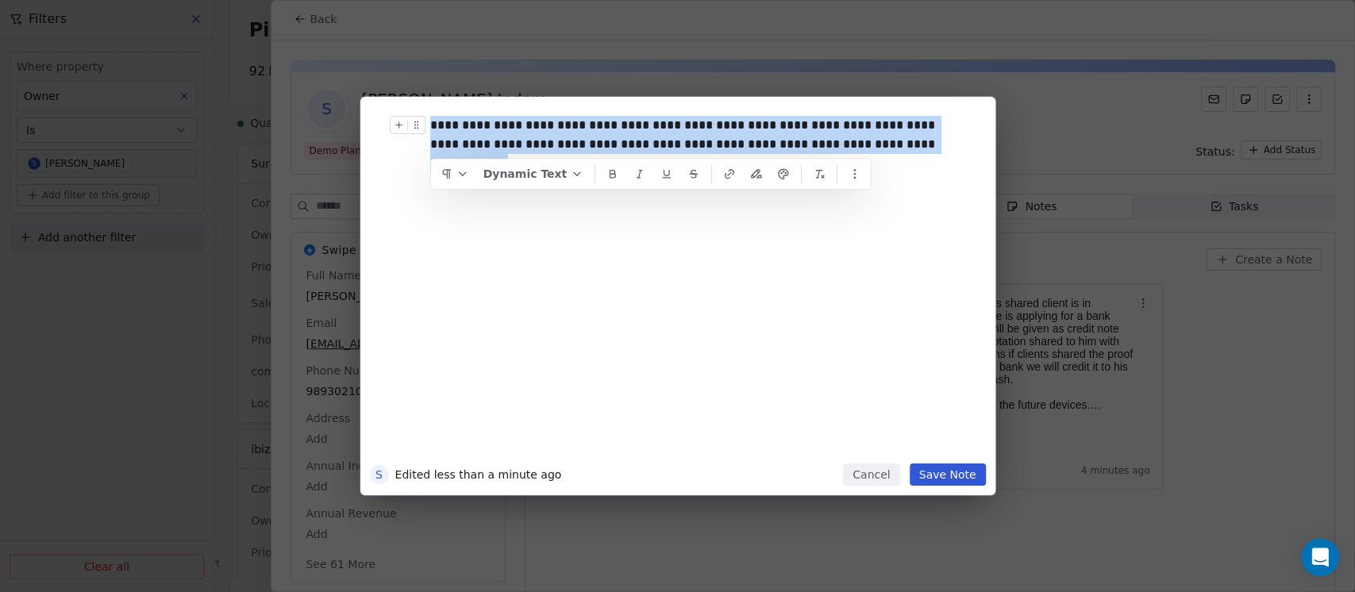
drag, startPoint x: 870, startPoint y: 143, endPoint x: 429, endPoint y: 117, distance: 442.1
click at [430, 117] on div "**********" at bounding box center [701, 154] width 543 height 76
copy div "**********"
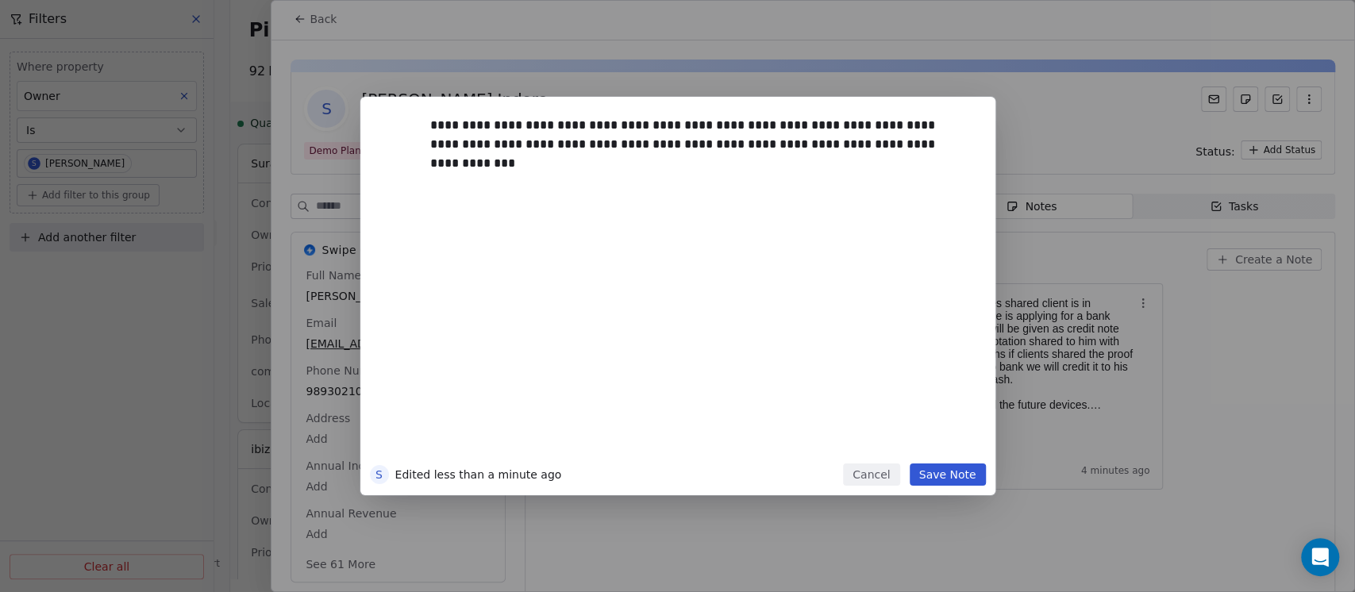
click at [1201, 325] on div "**********" at bounding box center [677, 296] width 1355 height 398
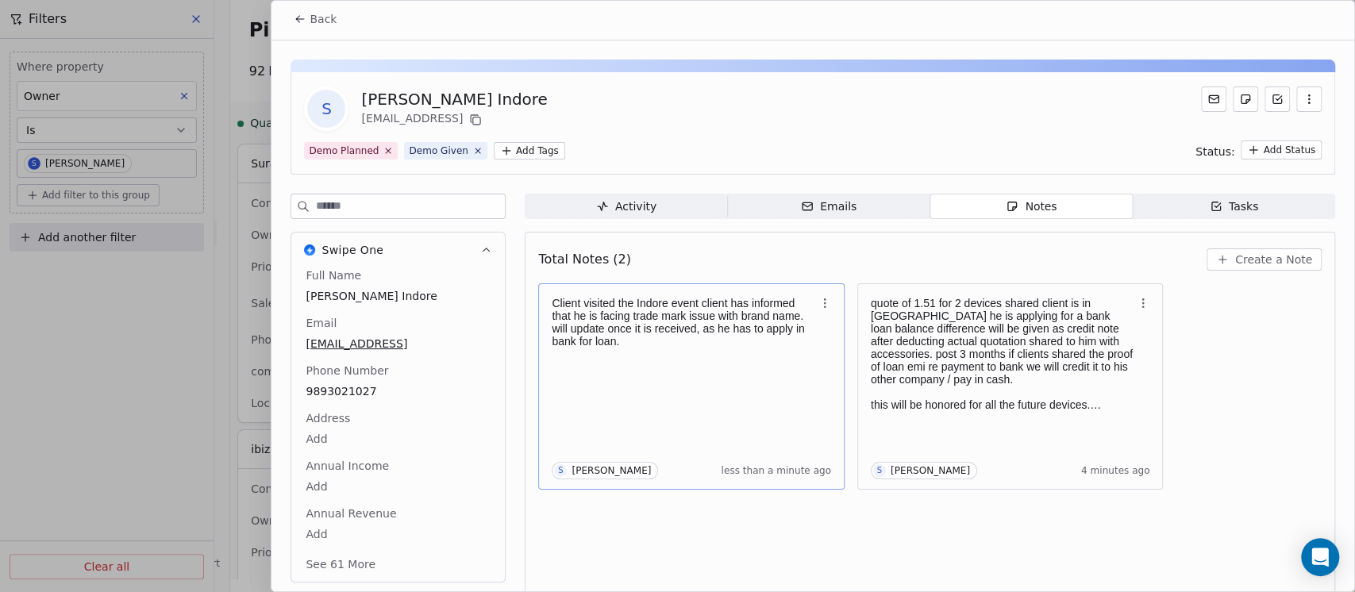
click at [302, 21] on icon at bounding box center [300, 19] width 13 height 13
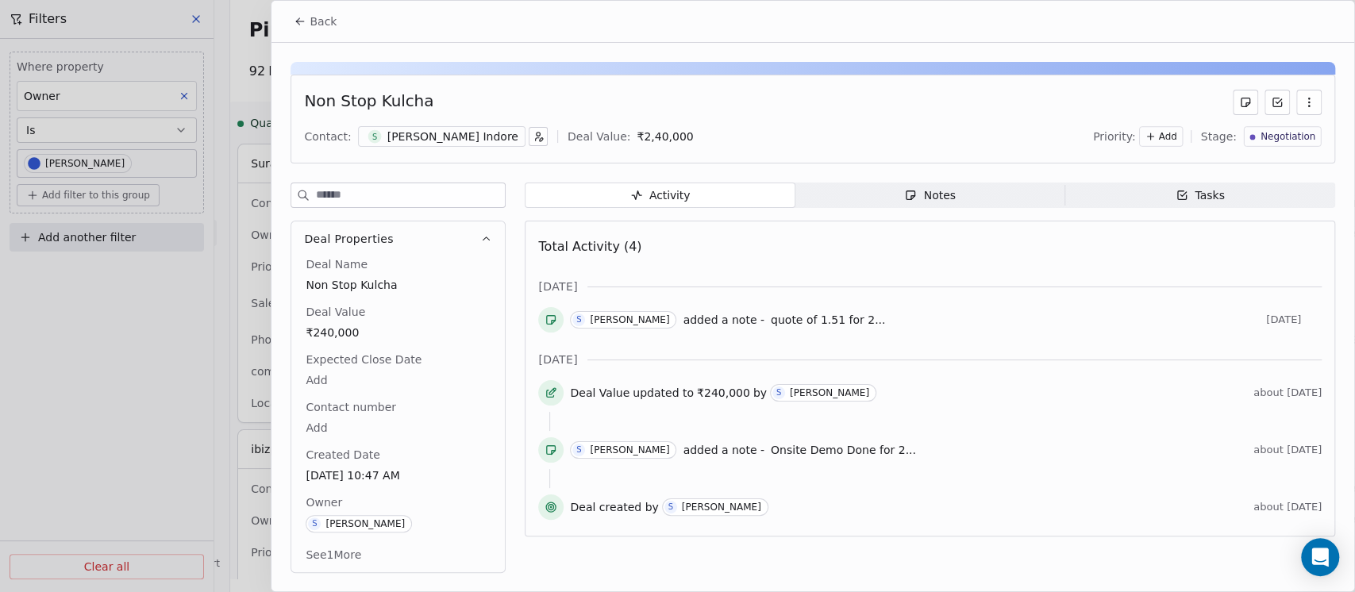
click at [921, 195] on div "Notes" at bounding box center [929, 195] width 51 height 17
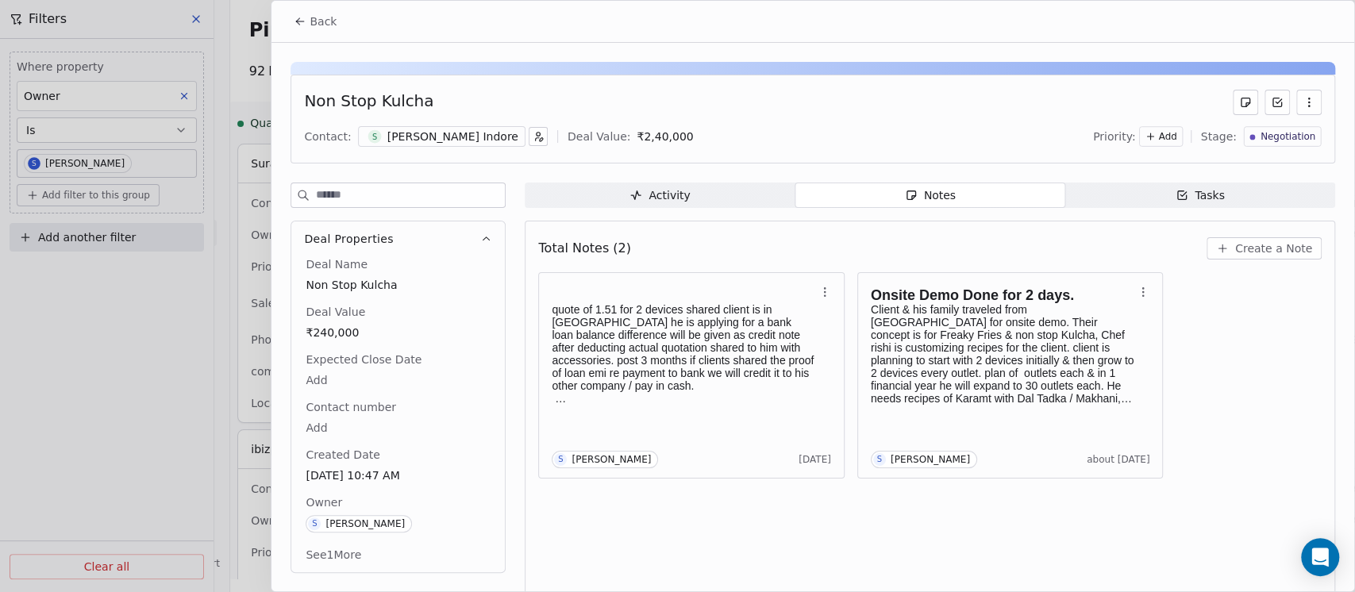
click at [1250, 240] on span "Create a Note" at bounding box center [1273, 248] width 77 height 16
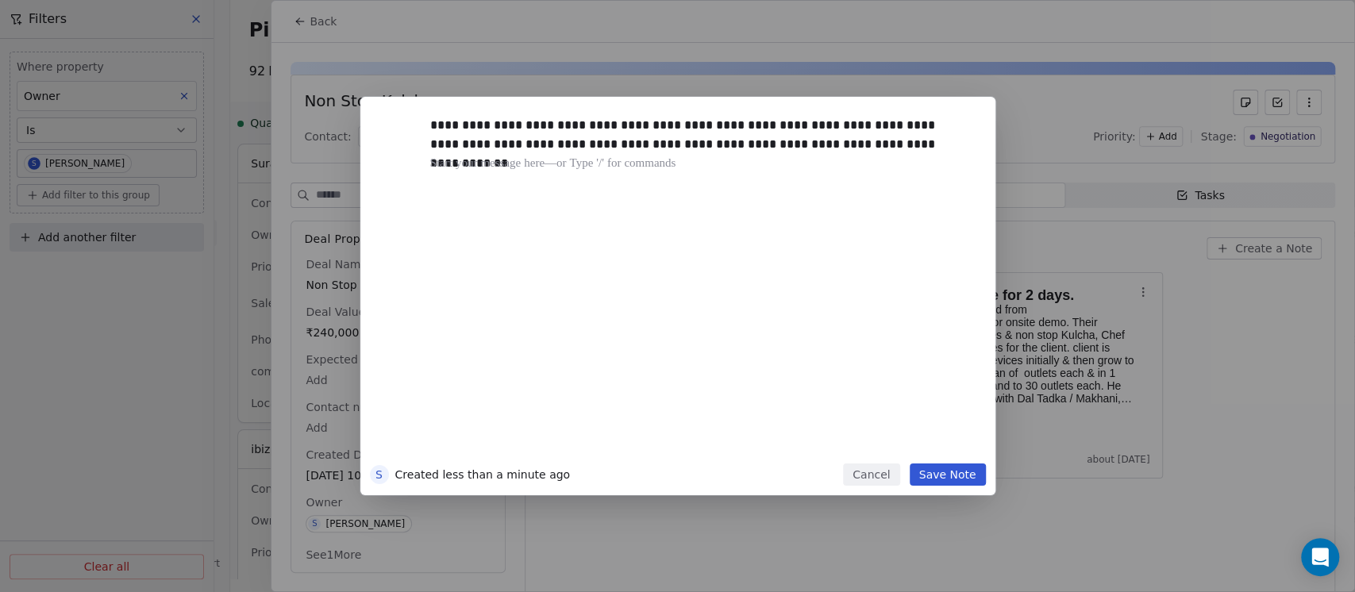
click at [948, 479] on button "Save Note" at bounding box center [948, 474] width 76 height 22
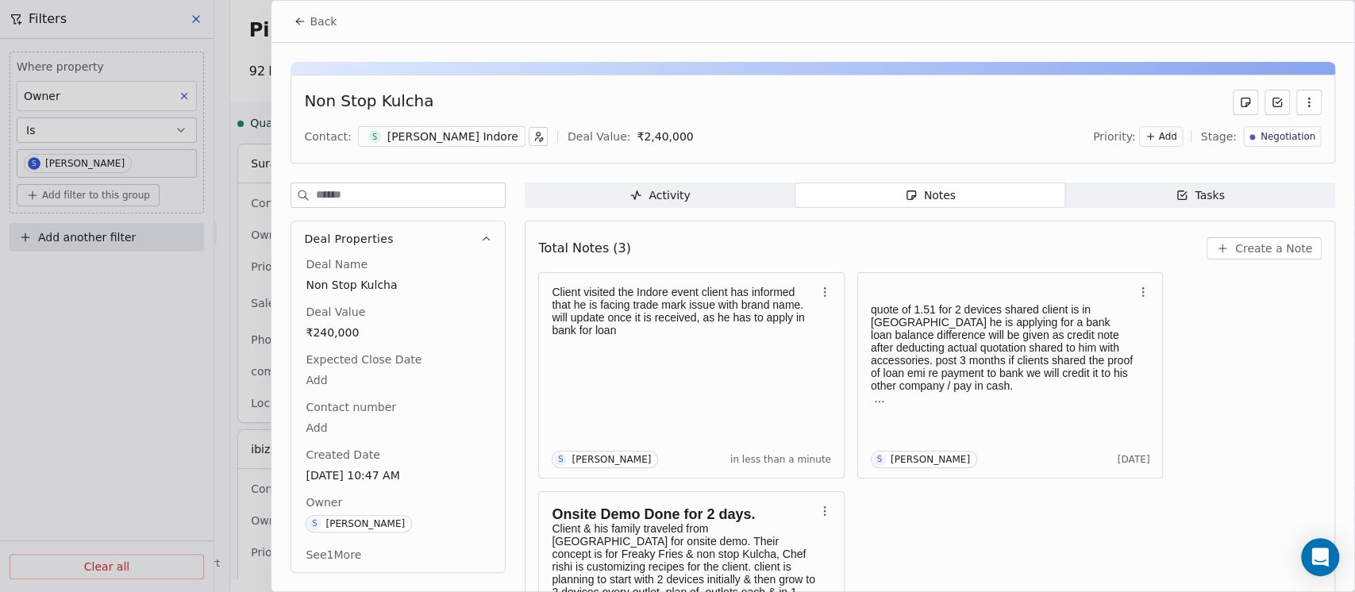
click at [310, 29] on span "Back" at bounding box center [323, 21] width 27 height 16
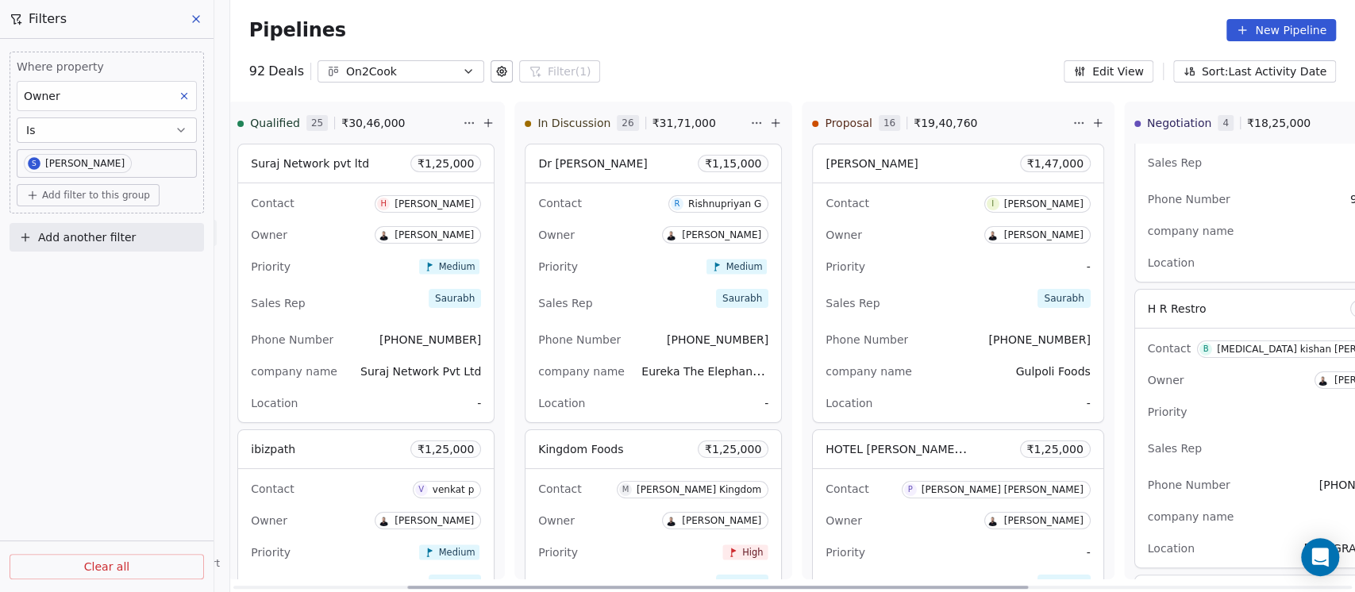
scroll to position [282, 0]
